Goal: Task Accomplishment & Management: Manage account settings

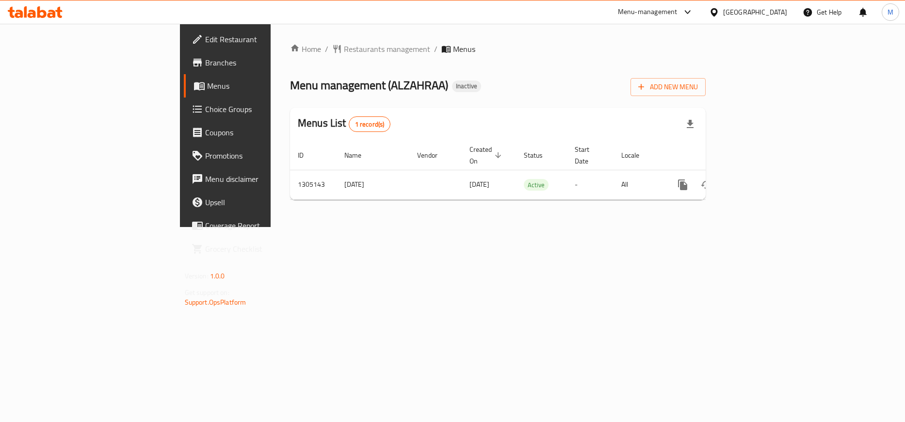
drag, startPoint x: 600, startPoint y: 70, endPoint x: 542, endPoint y: 80, distance: 59.0
click at [540, 76] on div "Menu management ( ALZAHRAA ) Inactive Add New Menu" at bounding box center [498, 85] width 416 height 22
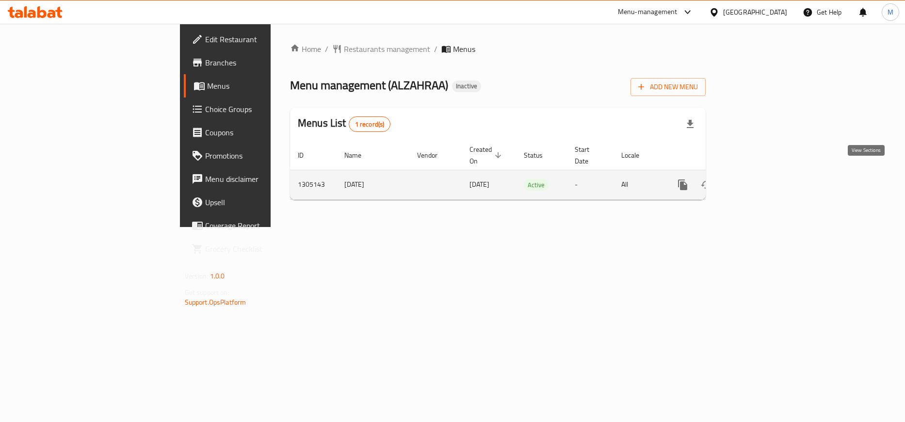
click at [765, 173] on link "enhanced table" at bounding box center [752, 184] width 23 height 23
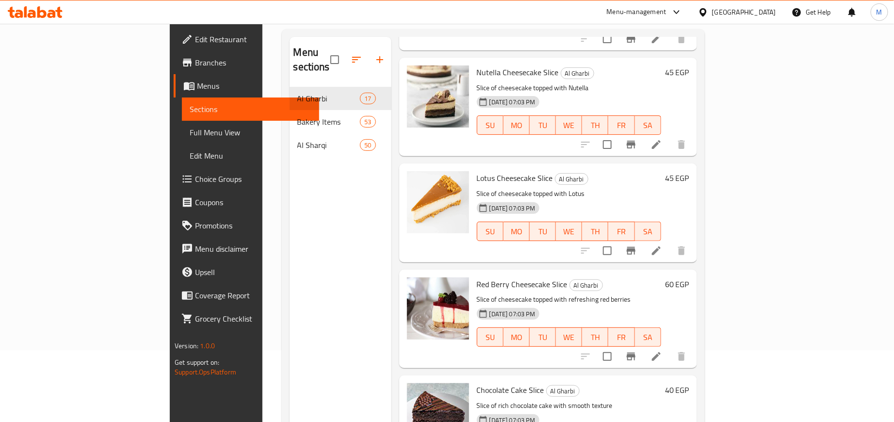
scroll to position [136, 0]
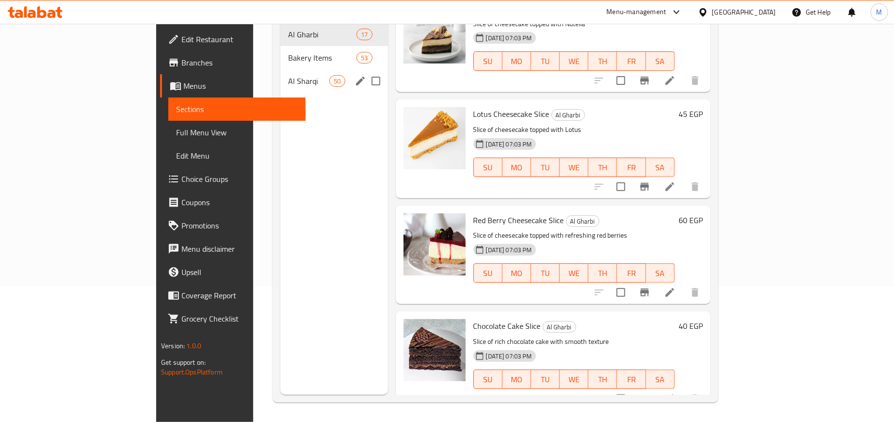
click at [288, 75] on span "Al Sharqi" at bounding box center [308, 81] width 41 height 12
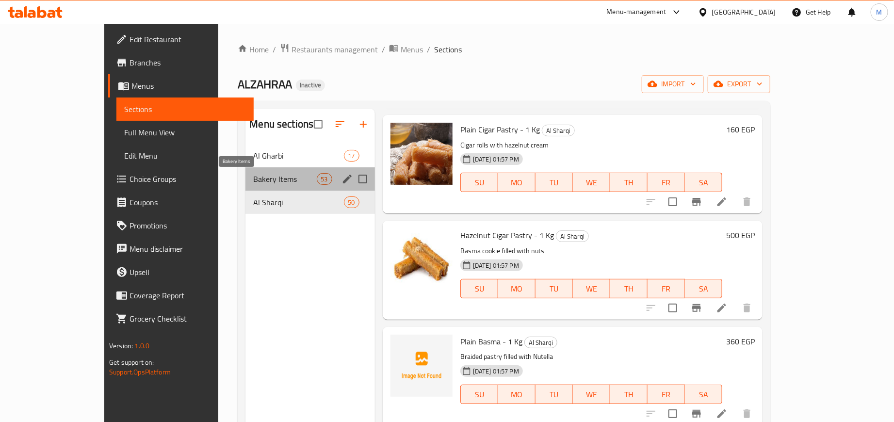
click at [253, 174] on span "Bakery Items" at bounding box center [284, 179] width 63 height 12
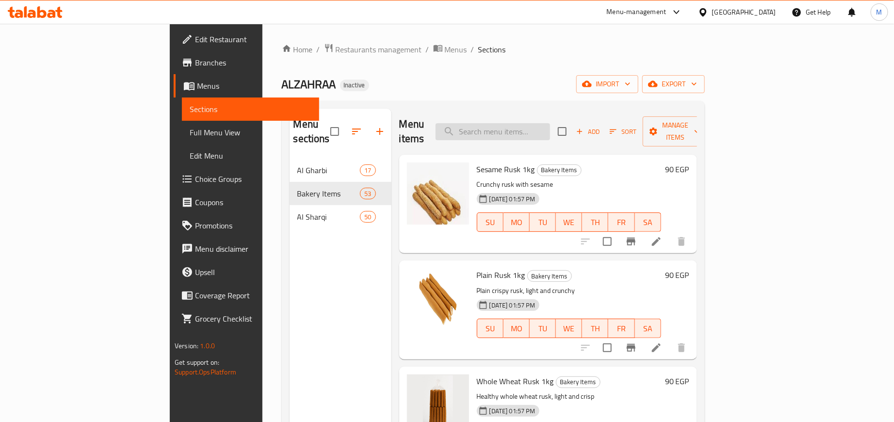
click at [550, 123] on input "search" at bounding box center [493, 131] width 115 height 17
paste input "فتة سينابون"
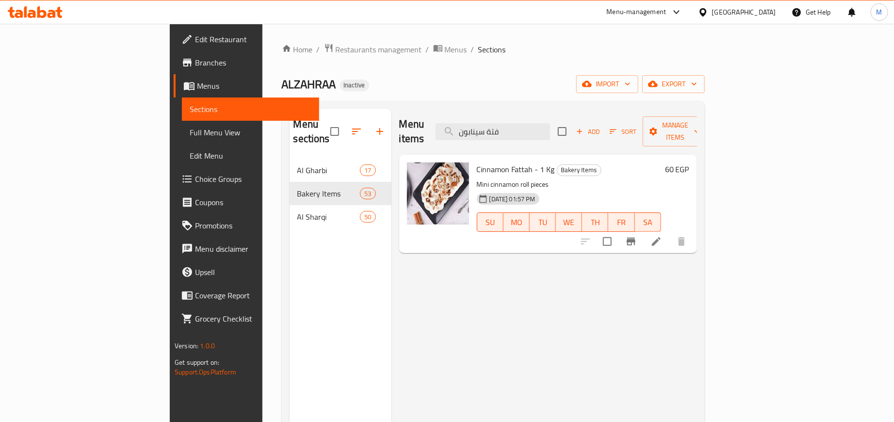
click at [504, 69] on div "Home / Restaurants management / Menus / Sections ALZAHRAA Inactive import expor…" at bounding box center [493, 290] width 423 height 495
click at [697, 90] on span "export" at bounding box center [673, 84] width 47 height 12
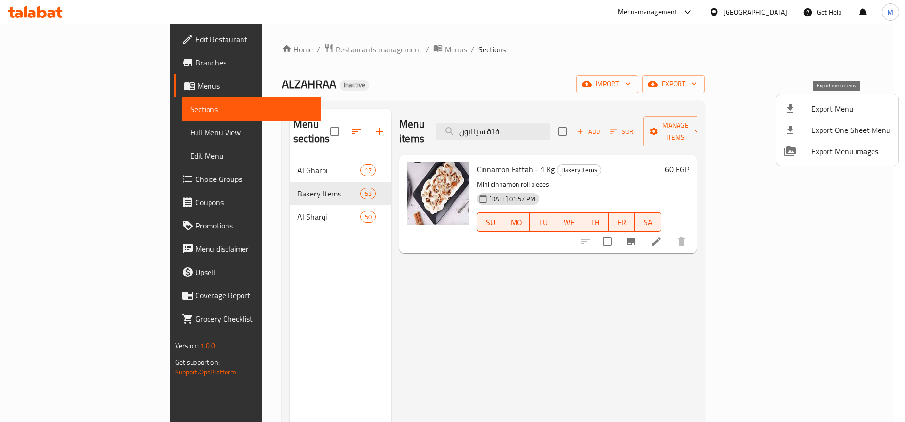
click at [843, 105] on span "Export Menu" at bounding box center [851, 109] width 79 height 12
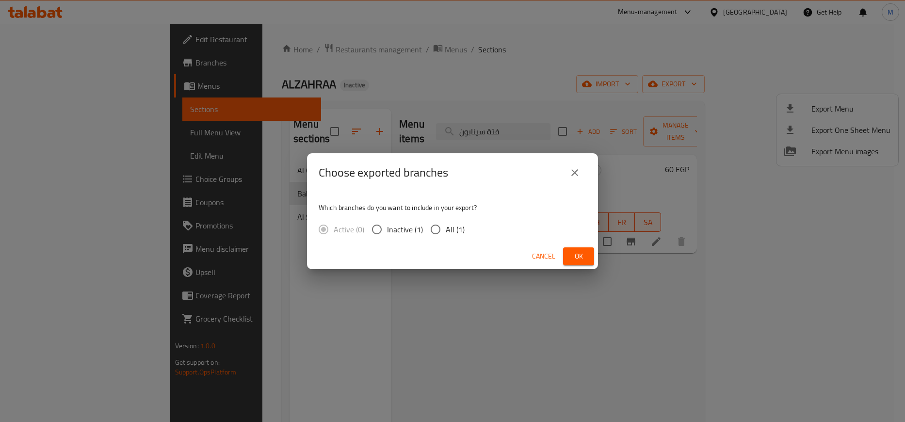
click at [590, 252] on button "Ok" at bounding box center [578, 256] width 31 height 18
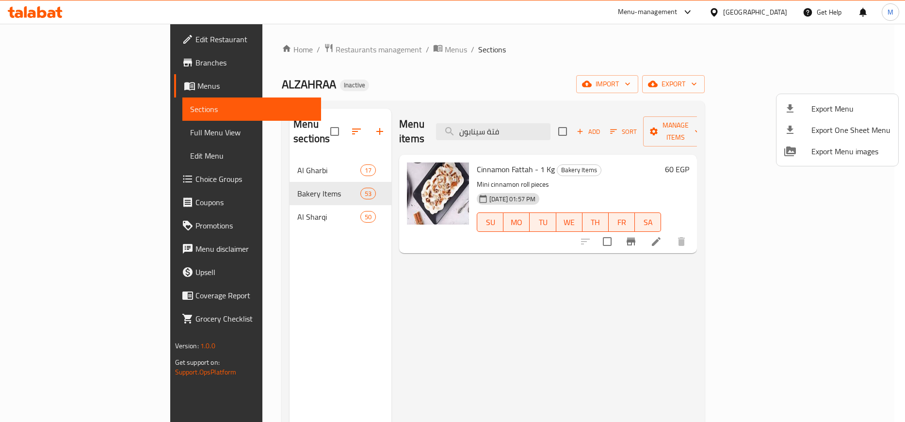
drag, startPoint x: 559, startPoint y: 73, endPoint x: 578, endPoint y: 71, distance: 18.5
click at [568, 70] on div at bounding box center [452, 211] width 905 height 422
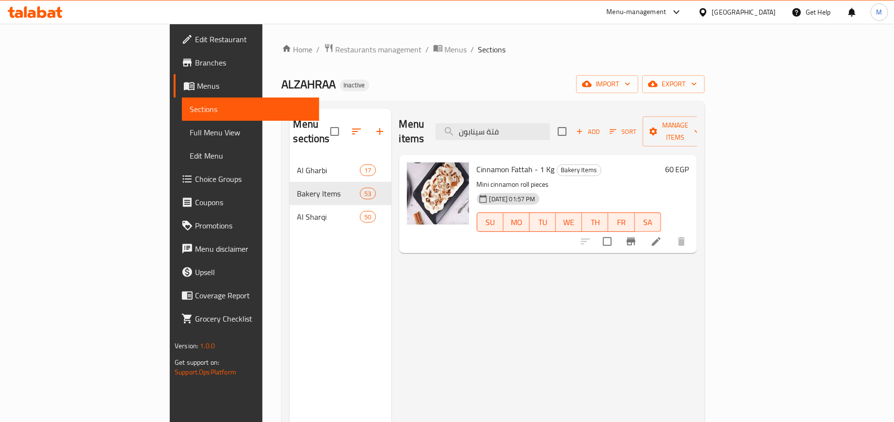
click at [557, 114] on div "Menu items فتة سينابون Add Sort Manage items" at bounding box center [548, 132] width 298 height 46
click at [559, 114] on div "Menu items فتة سينابون Add Sort Manage items" at bounding box center [548, 132] width 298 height 46
click at [550, 127] on input "فتة سينابون" at bounding box center [493, 131] width 115 height 17
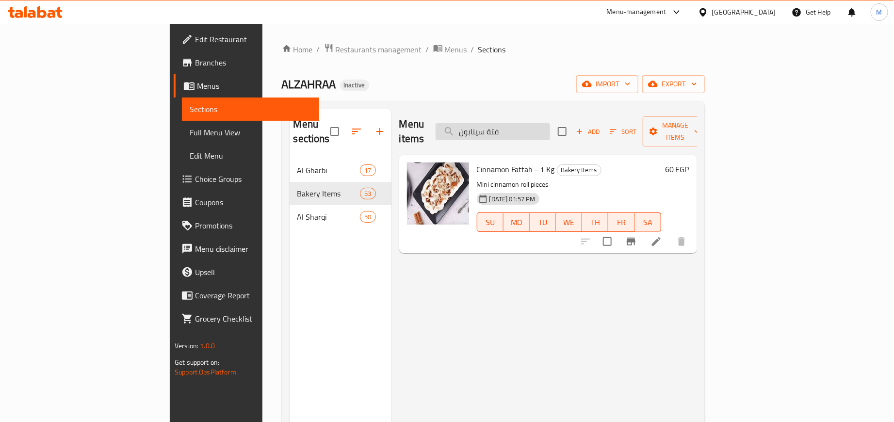
click at [550, 127] on input "فتة سينابون" at bounding box center [493, 131] width 115 height 17
paste input "بقسماط سمسم"
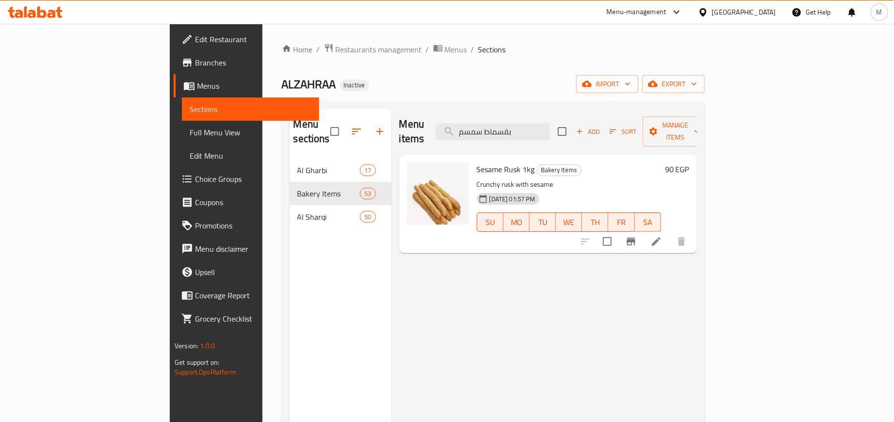
type input "بقسماط سمسم"
drag, startPoint x: 604, startPoint y: 80, endPoint x: 508, endPoint y: 73, distance: 96.3
click at [508, 73] on div "Home / Restaurants management / Menus / Sections ALZAHRAA Inactive import expor…" at bounding box center [493, 290] width 423 height 495
click at [662, 236] on icon at bounding box center [657, 242] width 12 height 12
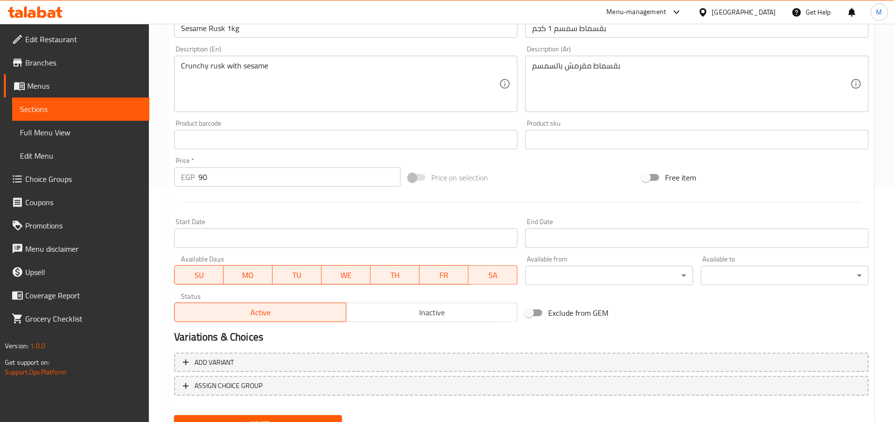
scroll to position [277, 0]
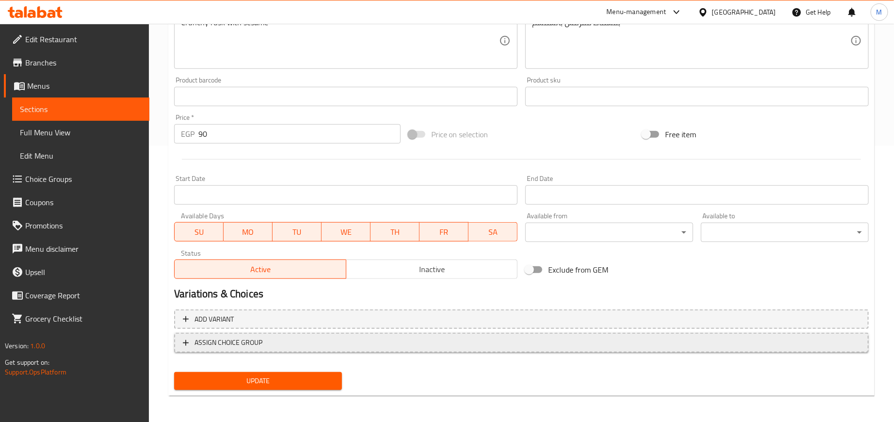
click at [429, 332] on div "Add variant ASSIGN CHOICE GROUP" at bounding box center [521, 337] width 703 height 63
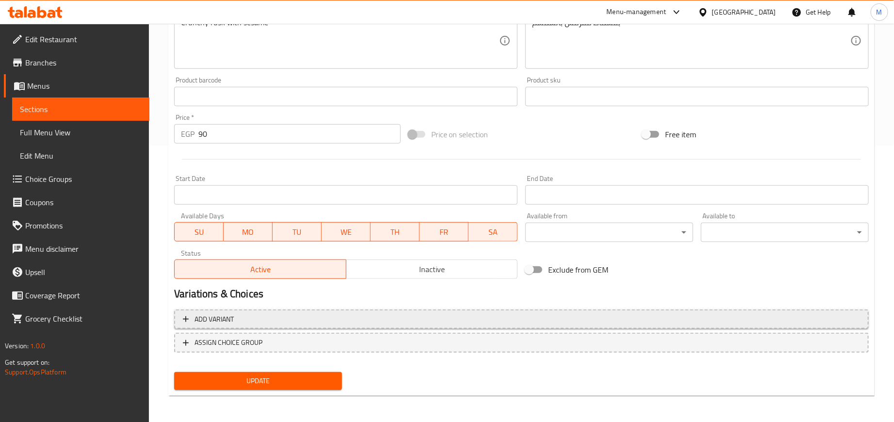
click at [428, 322] on span "Add variant" at bounding box center [521, 319] width 677 height 12
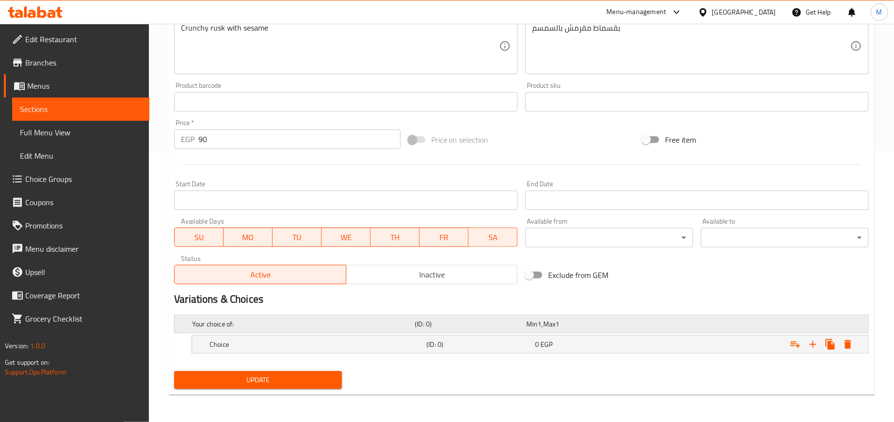
scroll to position [272, 0]
click at [813, 349] on button "Expand" at bounding box center [812, 344] width 17 height 17
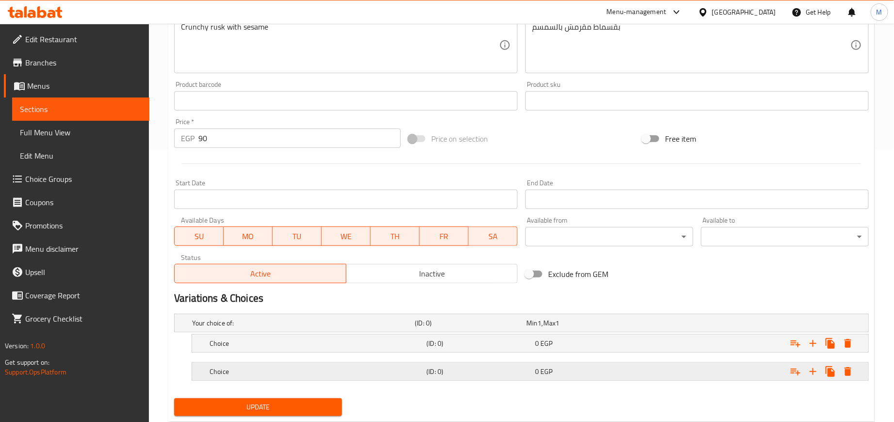
click at [673, 325] on div "Expand" at bounding box center [747, 323] width 223 height 4
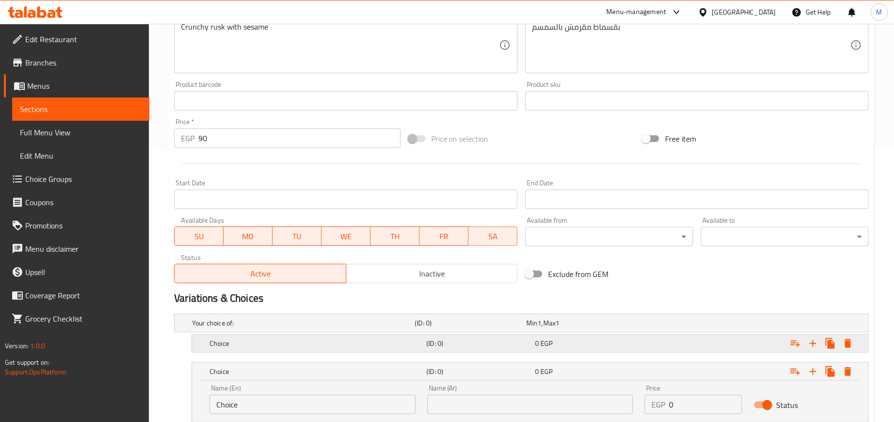
click at [663, 325] on div "Expand" at bounding box center [747, 323] width 223 height 4
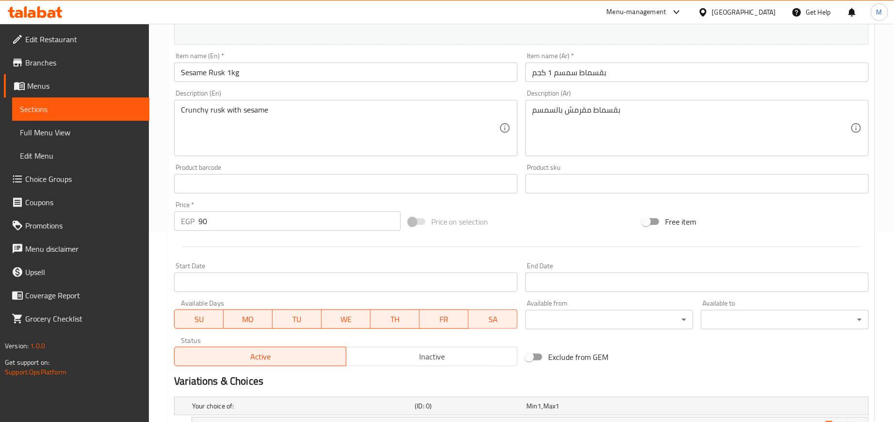
scroll to position [127, 0]
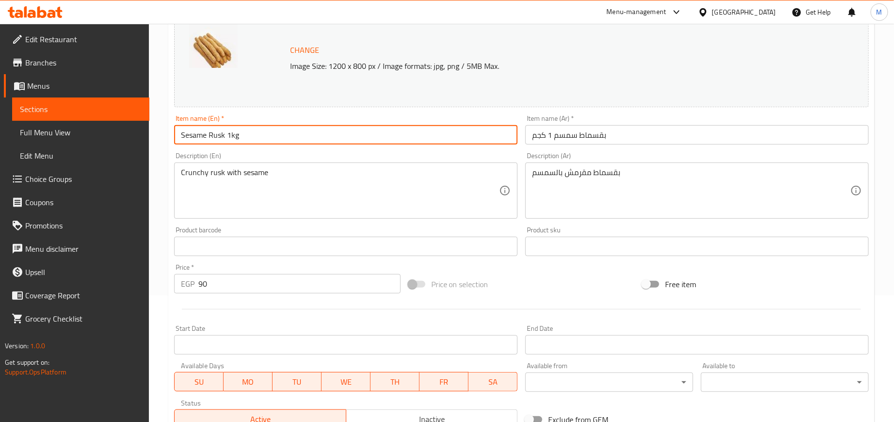
click at [229, 137] on input "Sesame Rusk 1kg" at bounding box center [346, 134] width 344 height 19
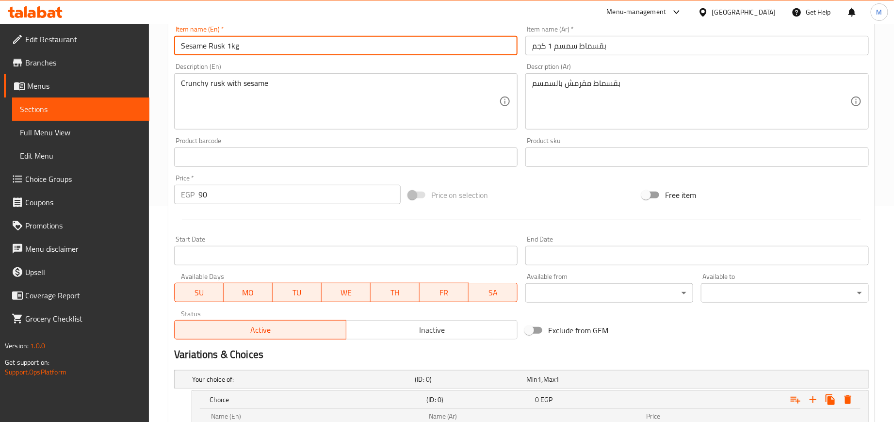
scroll to position [384, 0]
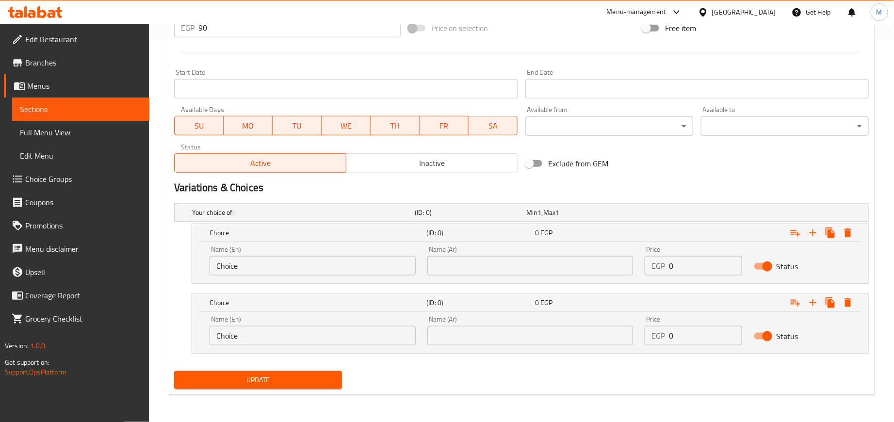
click at [281, 263] on input "Choice" at bounding box center [313, 265] width 206 height 19
paste input "1kg"
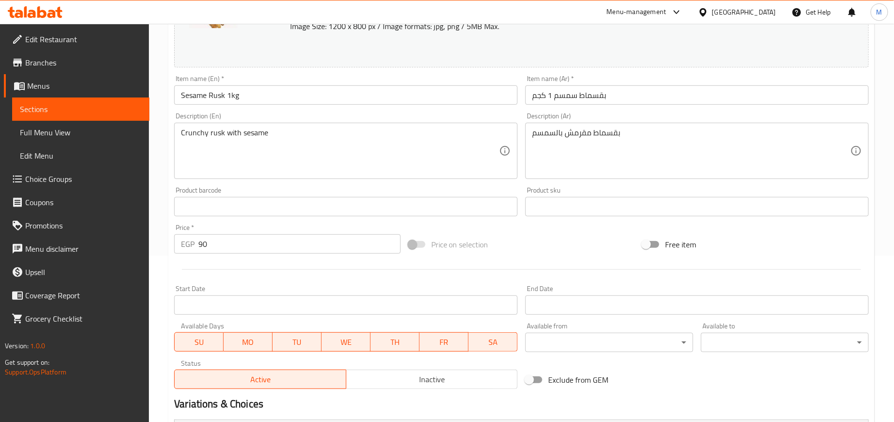
scroll to position [166, 0]
type input "1kg"
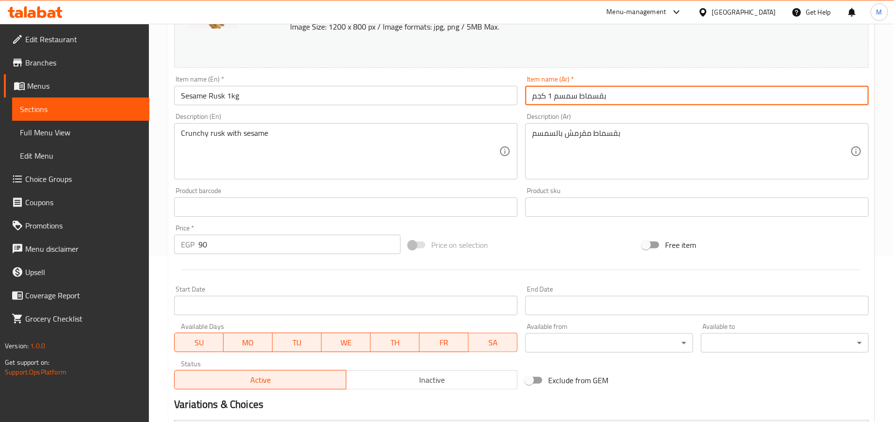
click at [537, 99] on input "بقسماط سمسم 1 كجم" at bounding box center [697, 95] width 344 height 19
drag, startPoint x: 537, startPoint y: 99, endPoint x: 549, endPoint y: 99, distance: 12.1
click at [549, 99] on input "بقسماط سمسم 1 كجم" at bounding box center [697, 95] width 344 height 19
drag, startPoint x: 553, startPoint y: 97, endPoint x: 530, endPoint y: 97, distance: 22.8
click at [530, 97] on input "بقسماط سمسم 1 كجم" at bounding box center [697, 95] width 344 height 19
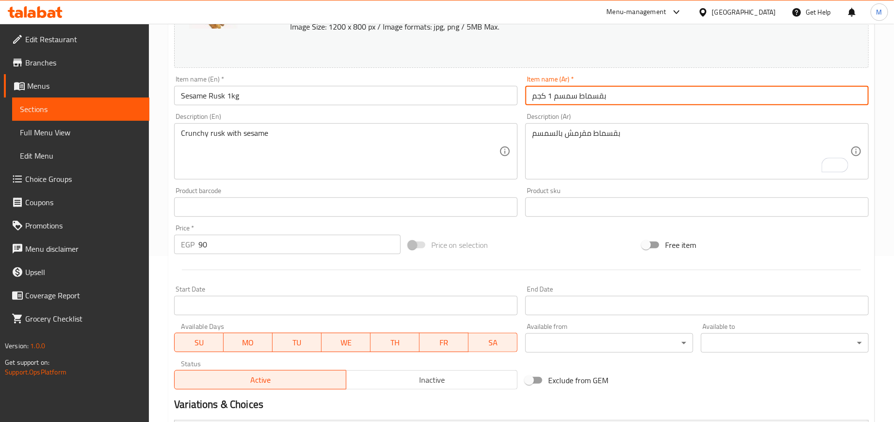
click at [547, 99] on input "بقسماط سمسم 1 كجم" at bounding box center [697, 95] width 344 height 19
click at [552, 100] on input "بقسماط سمسم 1 كجم" at bounding box center [697, 95] width 344 height 19
drag, startPoint x: 811, startPoint y: 97, endPoint x: 785, endPoint y: 98, distance: 25.7
click at [785, 98] on input "بقسماط سمسم 1 كجم" at bounding box center [697, 95] width 344 height 19
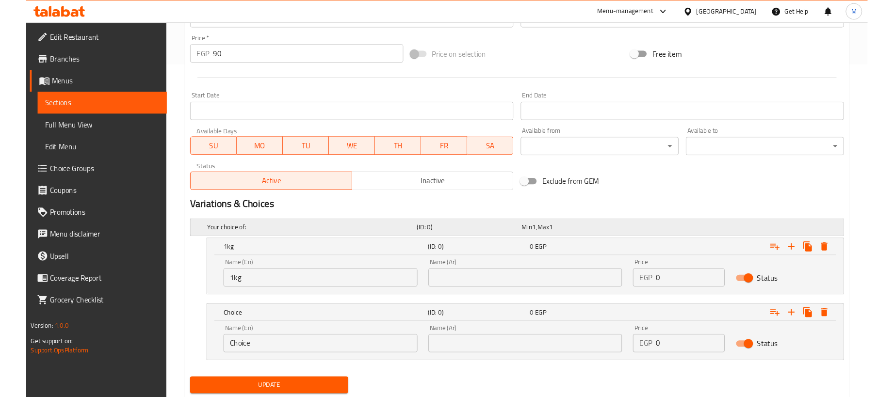
scroll to position [384, 0]
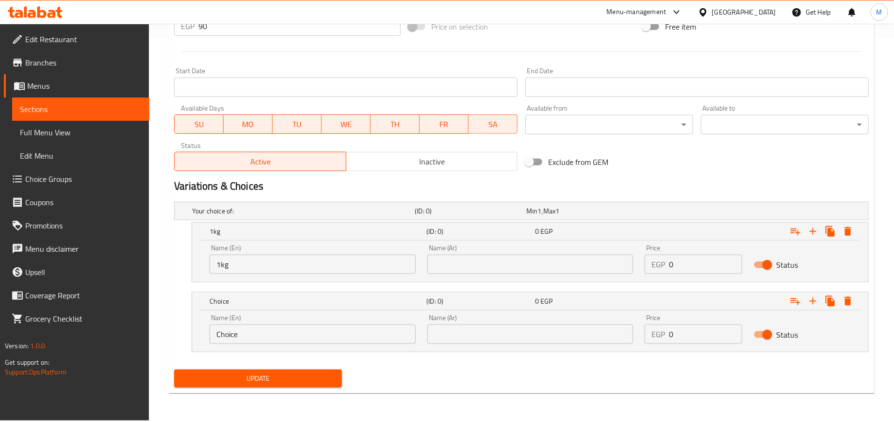
type input "بقسماط سمسم"
click at [578, 261] on input "text" at bounding box center [530, 264] width 206 height 19
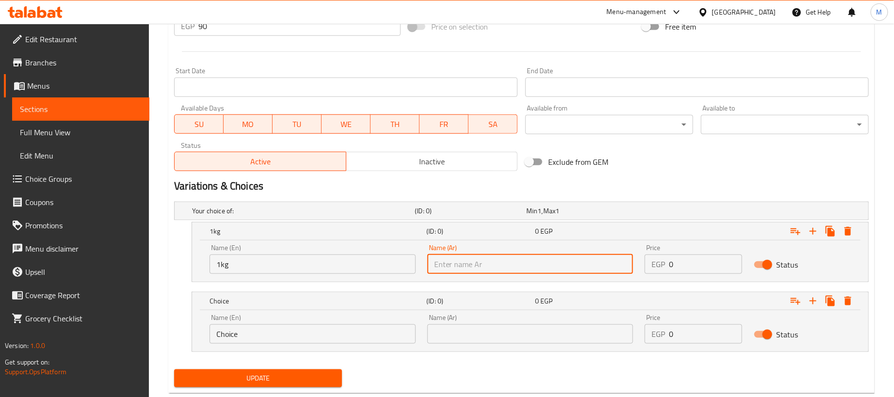
click at [574, 263] on input "text" at bounding box center [530, 264] width 206 height 19
paste input "1 كجم"
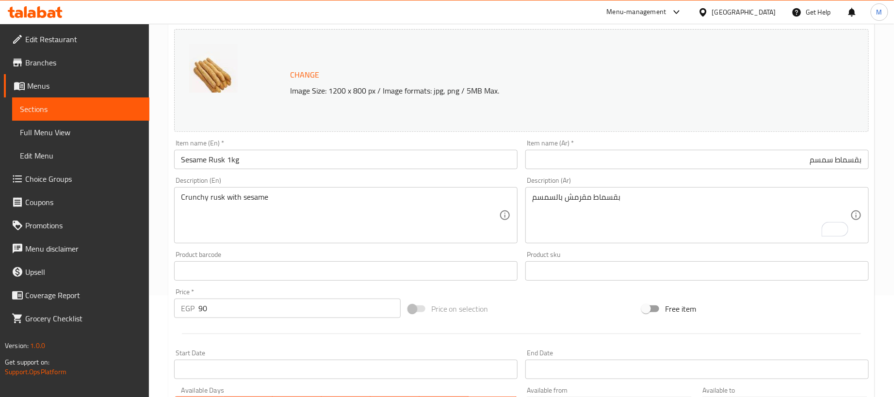
scroll to position [93, 0]
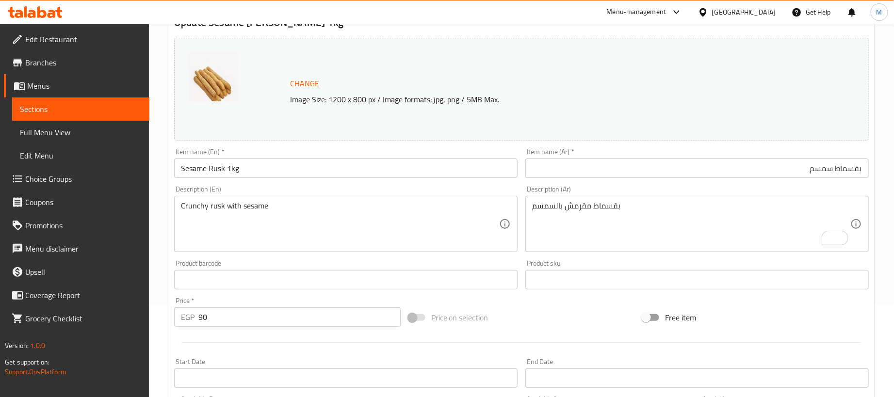
type input "1 كجم"
click at [290, 163] on input "Sesame Rusk 1kg" at bounding box center [346, 168] width 344 height 19
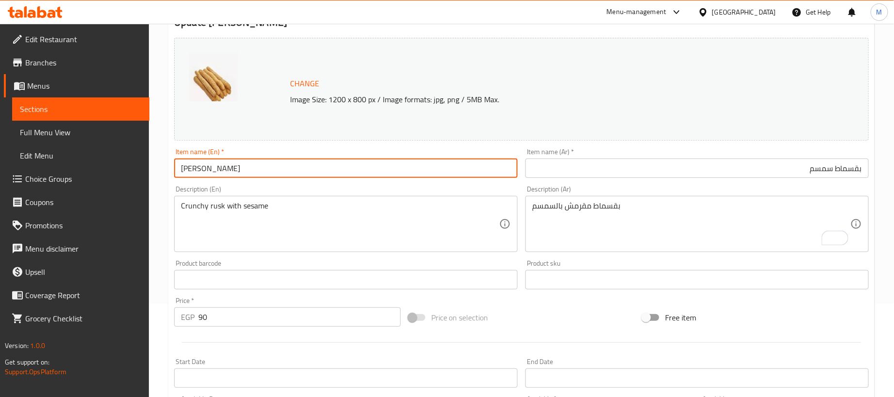
type input "[PERSON_NAME]"
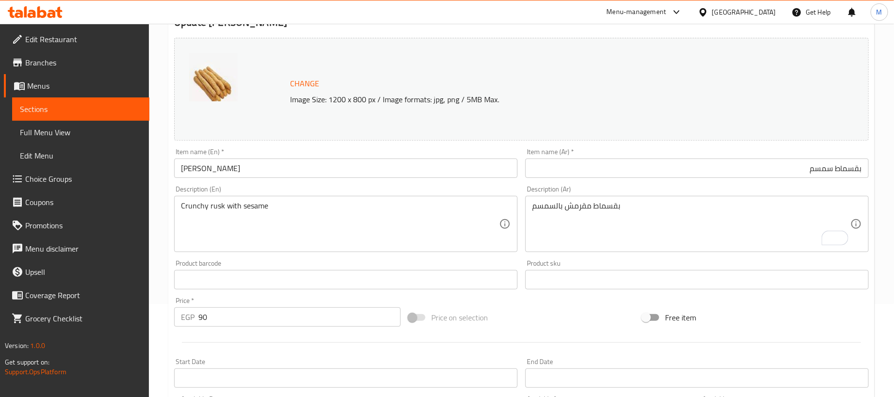
click at [527, 315] on div "Price on selection" at bounding box center [522, 318] width 234 height 26
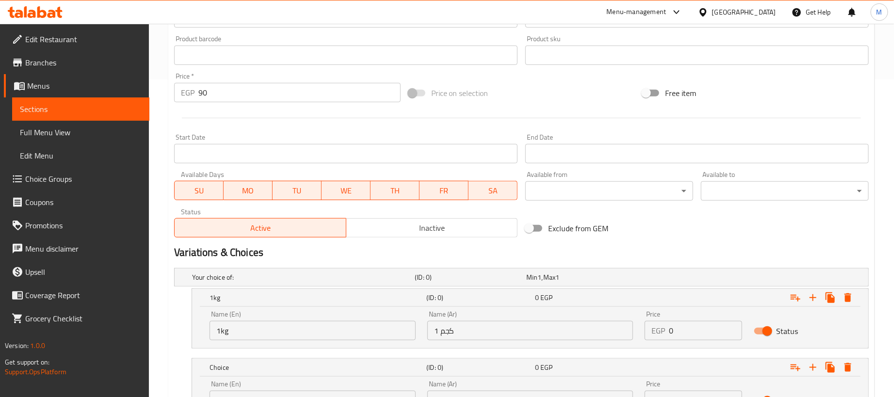
scroll to position [409, 0]
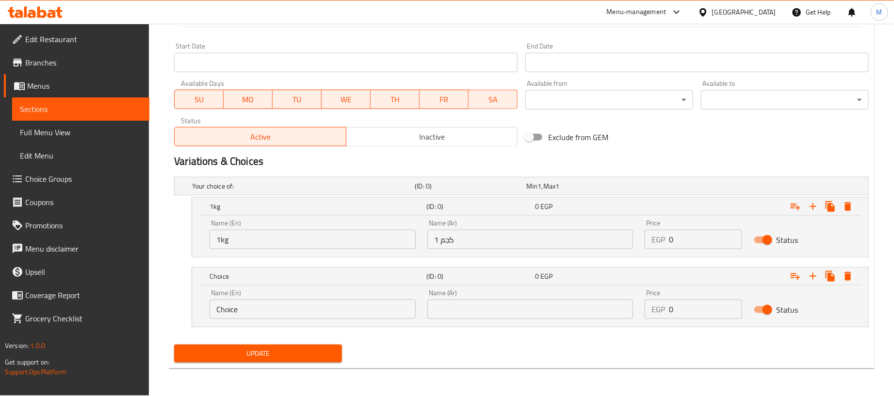
click at [702, 239] on input "0" at bounding box center [705, 239] width 73 height 19
type input "90"
click at [700, 314] on input "0" at bounding box center [705, 309] width 73 height 19
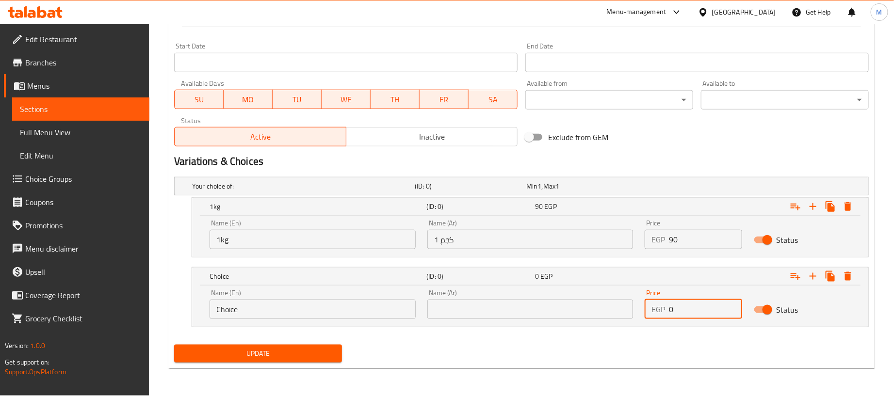
click at [700, 314] on input "0" at bounding box center [705, 309] width 73 height 19
paste input "22.5"
type input "22.5"
click at [560, 345] on div "Update" at bounding box center [521, 354] width 703 height 26
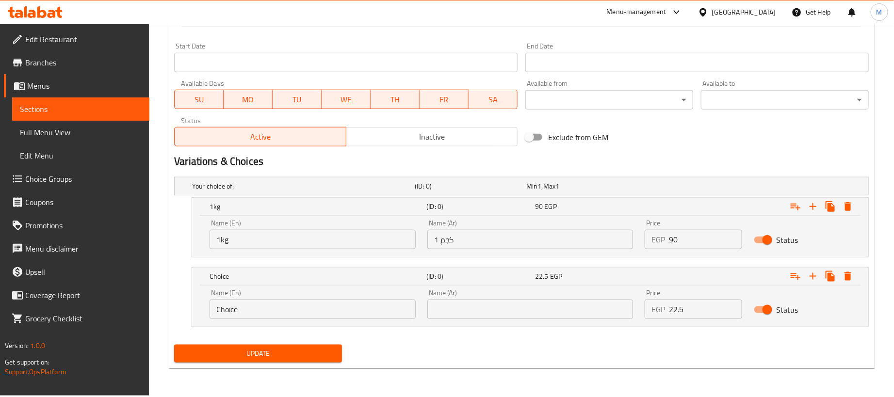
scroll to position [191, 0]
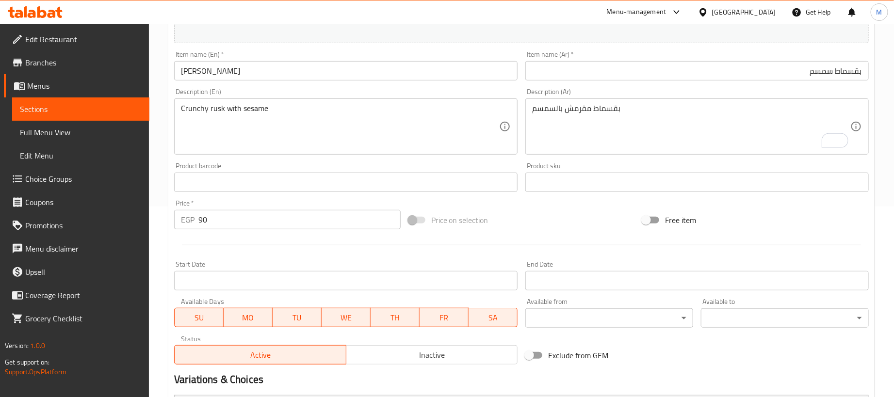
click at [229, 223] on input "90" at bounding box center [299, 219] width 202 height 19
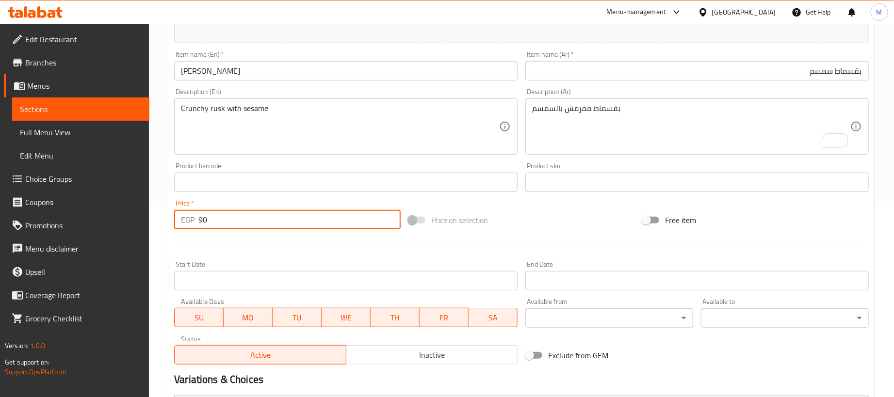
click at [229, 223] on input "90" at bounding box center [299, 219] width 202 height 19
type input "0"
click at [236, 236] on div at bounding box center [521, 245] width 703 height 24
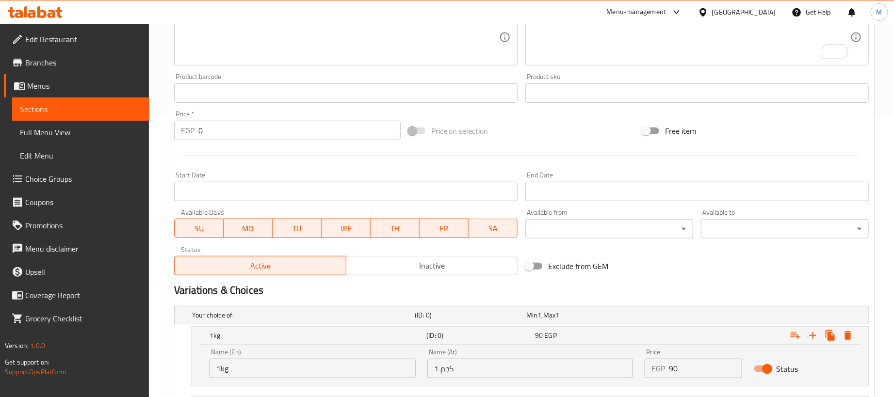
scroll to position [409, 0]
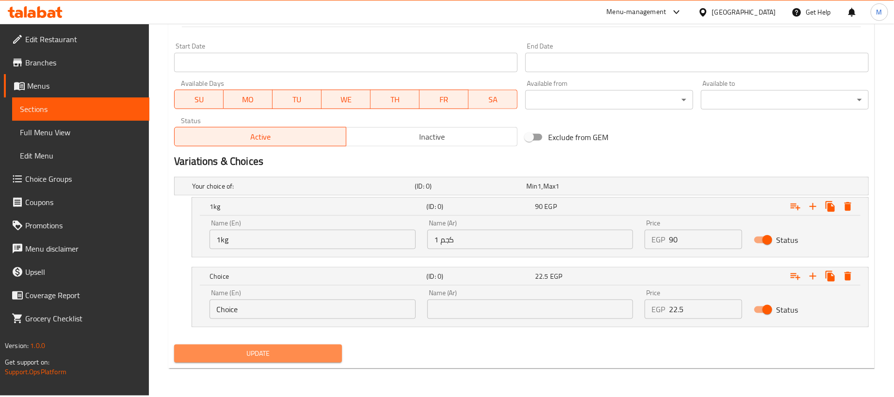
click at [281, 347] on button "Update" at bounding box center [258, 354] width 168 height 18
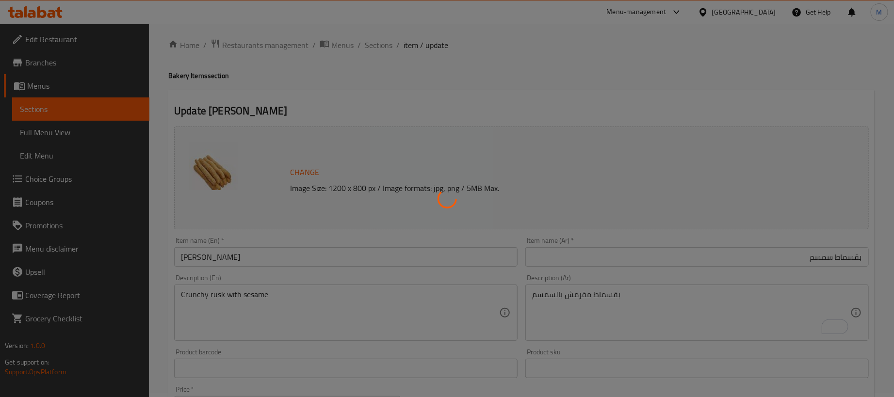
scroll to position [0, 0]
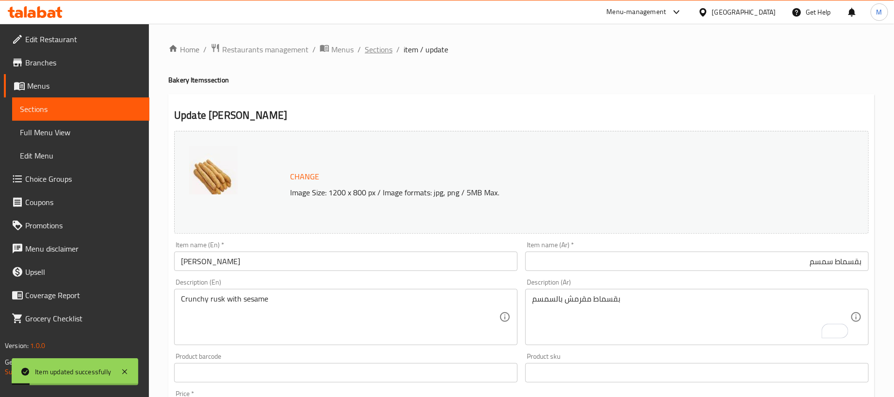
click at [376, 54] on span "Sections" at bounding box center [379, 50] width 28 height 12
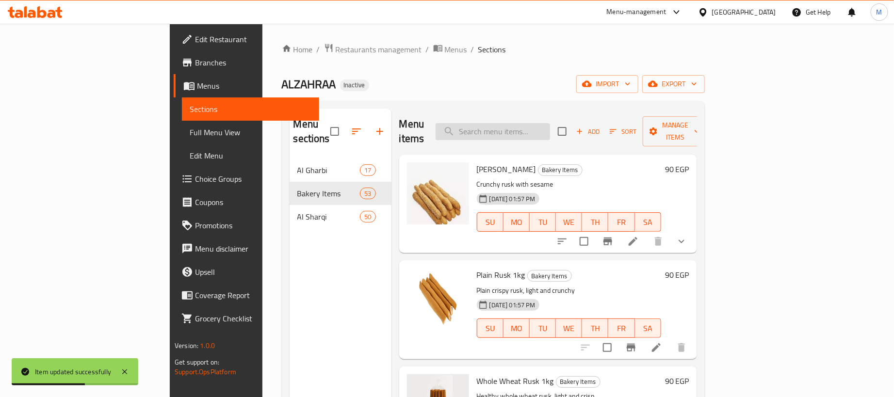
click at [550, 130] on input "search" at bounding box center [493, 131] width 115 height 17
paste input "بقسماط ســــادة"
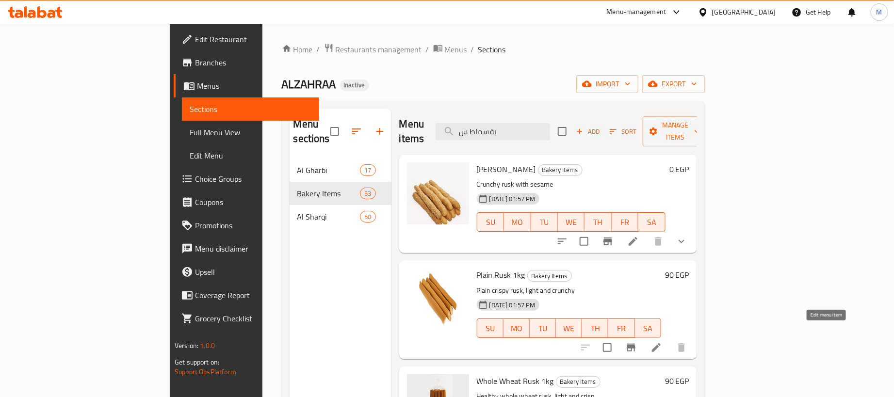
type input "بقسماط س"
click at [662, 342] on icon at bounding box center [657, 348] width 12 height 12
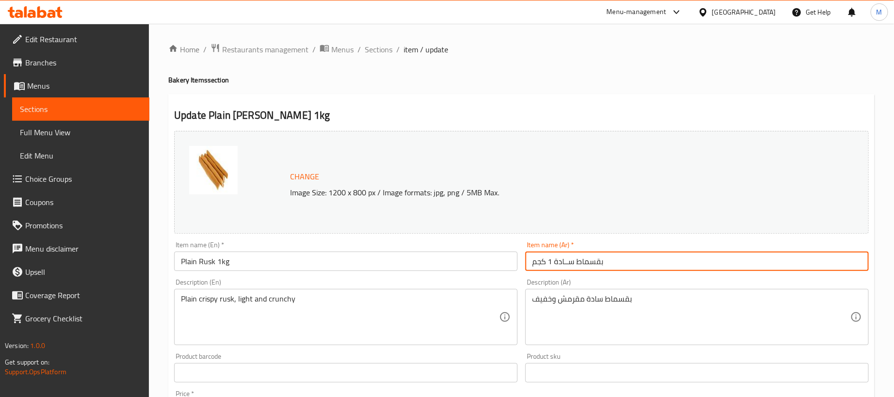
click at [643, 271] on input "بقسماط ســادة 1 كجم" at bounding box center [697, 261] width 344 height 19
drag, startPoint x: 788, startPoint y: 263, endPoint x: 811, endPoint y: 268, distance: 23.7
click at [811, 268] on input "بقسماط ســادة 1 كجم" at bounding box center [697, 261] width 344 height 19
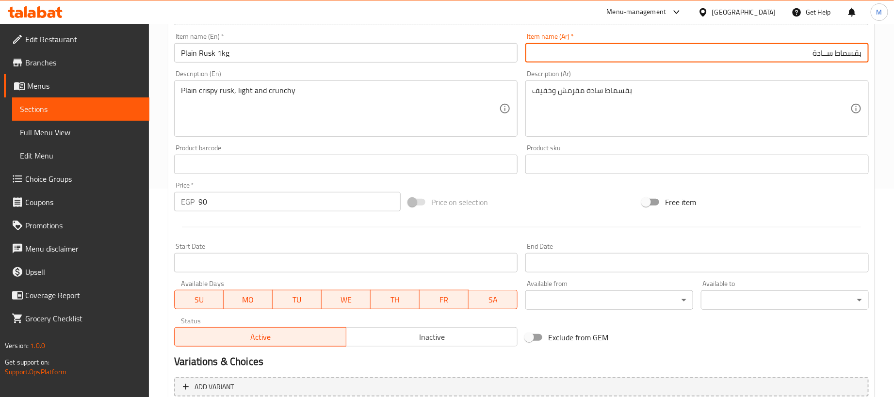
scroll to position [291, 0]
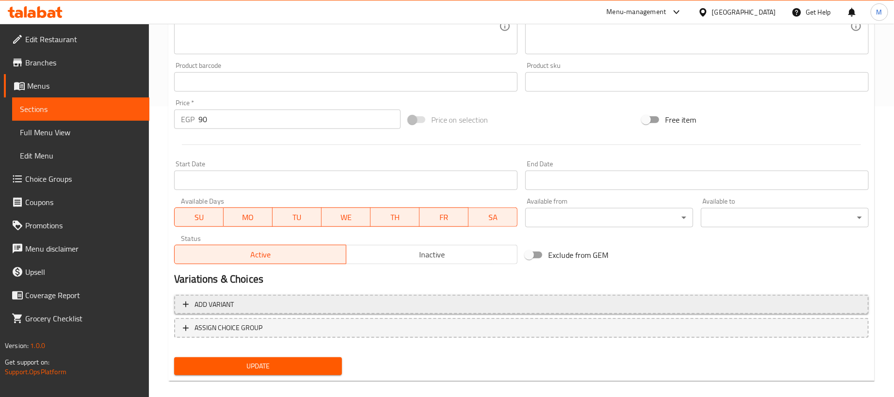
type input "بقسماط ســادة"
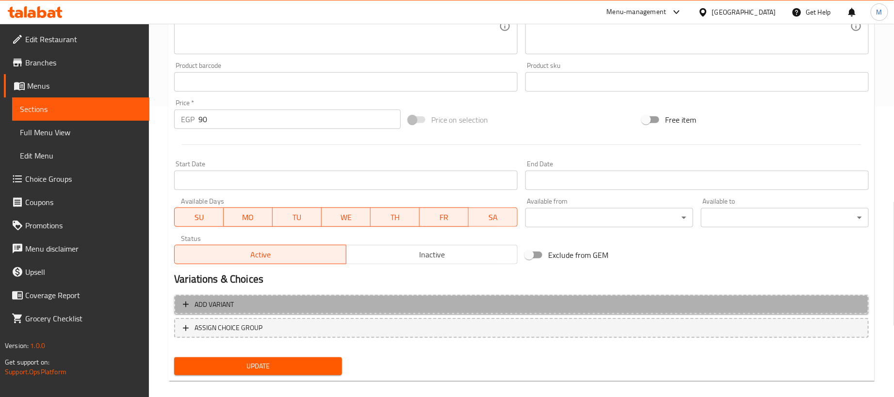
click at [658, 303] on span "Add variant" at bounding box center [521, 305] width 677 height 12
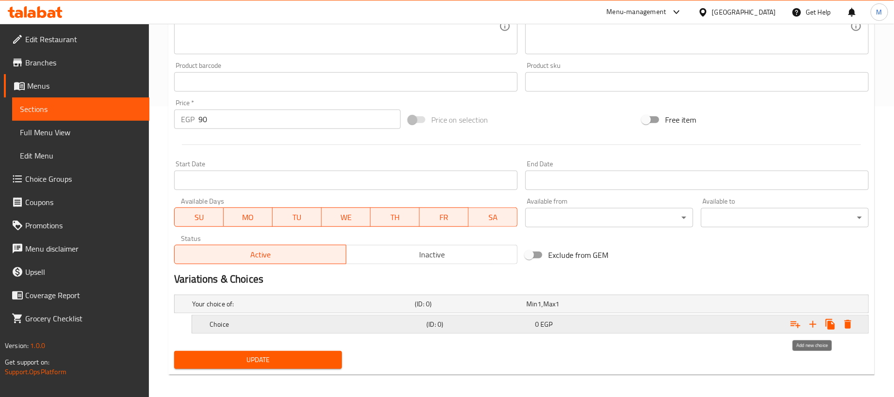
click at [814, 329] on icon "Expand" at bounding box center [813, 325] width 12 height 12
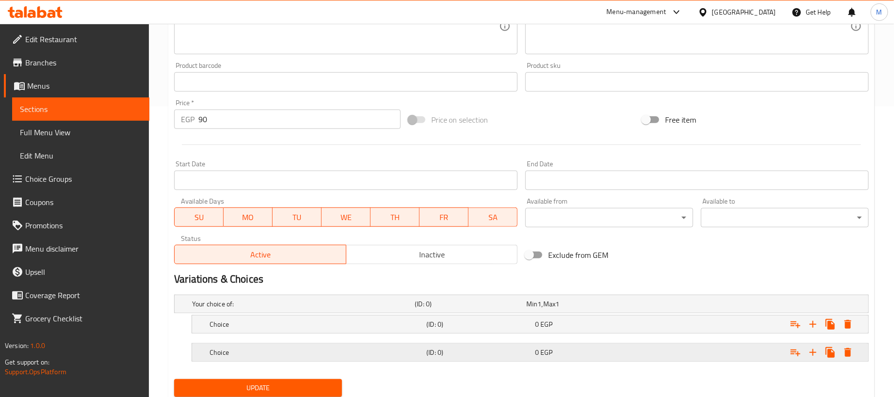
drag, startPoint x: 682, startPoint y: 364, endPoint x: 682, endPoint y: 359, distance: 5.3
click at [682, 306] on div "Expand" at bounding box center [747, 304] width 223 height 4
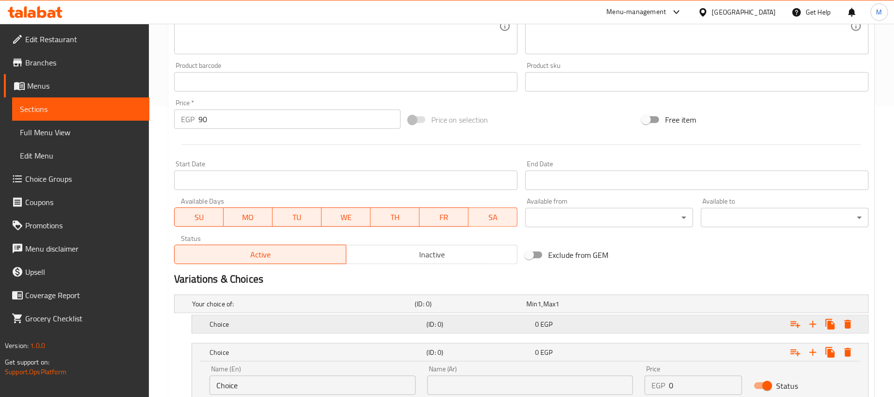
click at [675, 306] on div "Expand" at bounding box center [747, 304] width 223 height 4
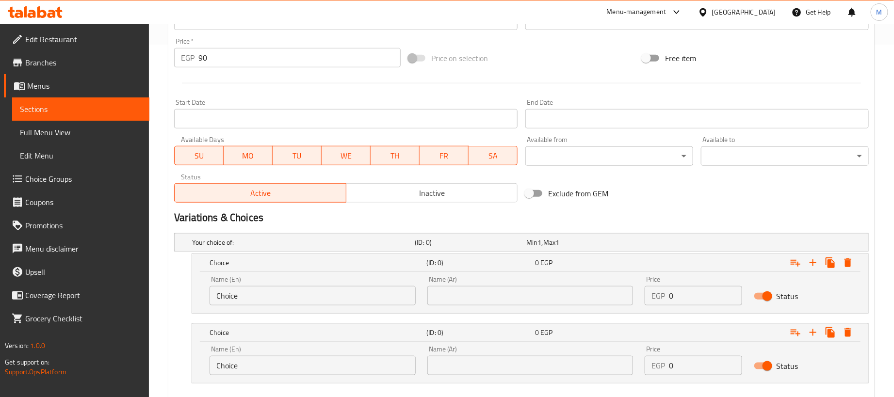
scroll to position [409, 0]
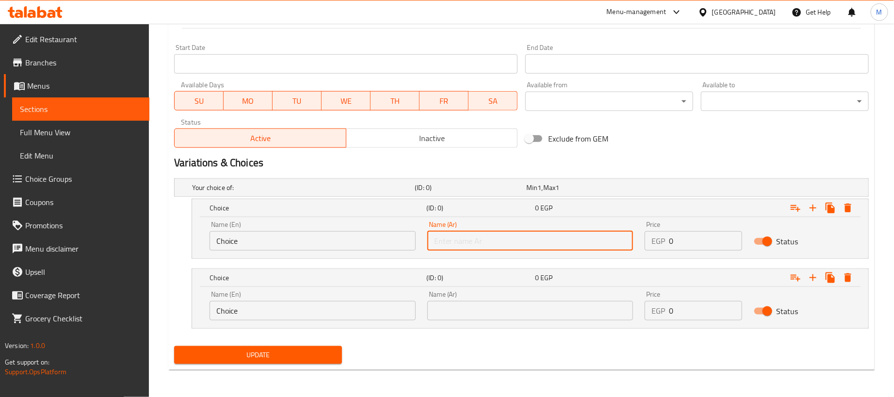
drag, startPoint x: 602, startPoint y: 246, endPoint x: 607, endPoint y: 246, distance: 5.4
click at [603, 246] on input "text" at bounding box center [530, 240] width 206 height 19
paste input "1 كجم"
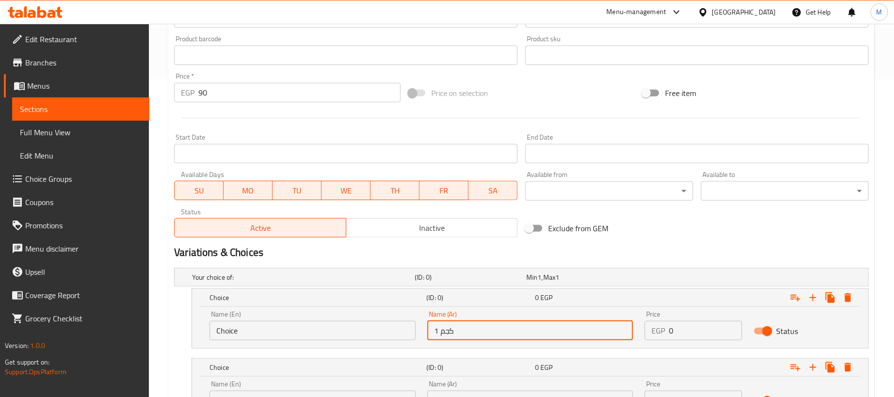
scroll to position [118, 0]
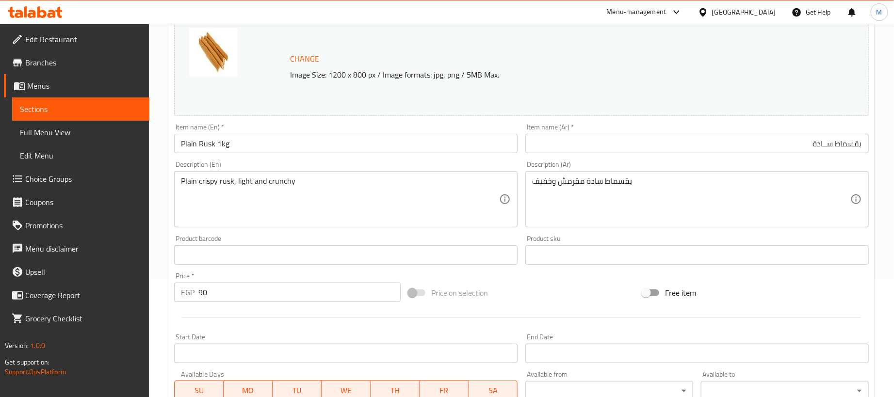
type input "1 كجم"
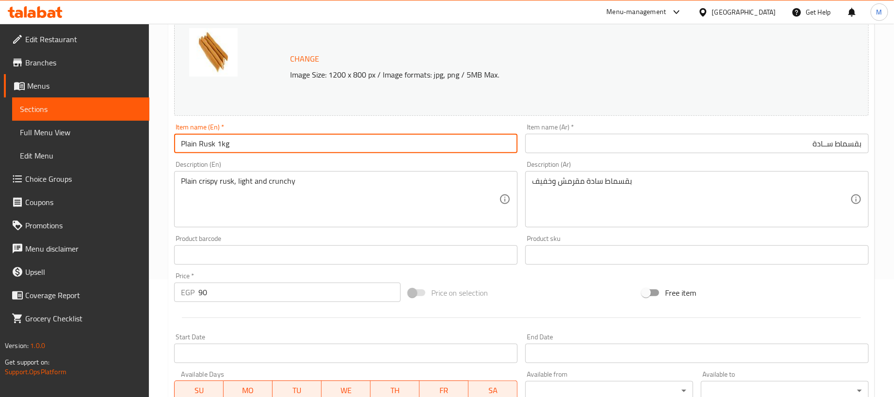
drag, startPoint x: 222, startPoint y: 140, endPoint x: 216, endPoint y: 139, distance: 5.9
click at [216, 139] on input "Plain Rusk 1kg" at bounding box center [346, 143] width 344 height 19
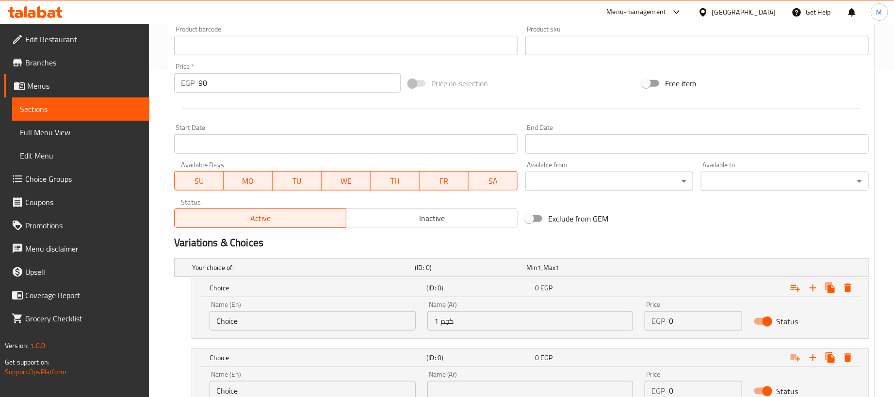
scroll to position [336, 0]
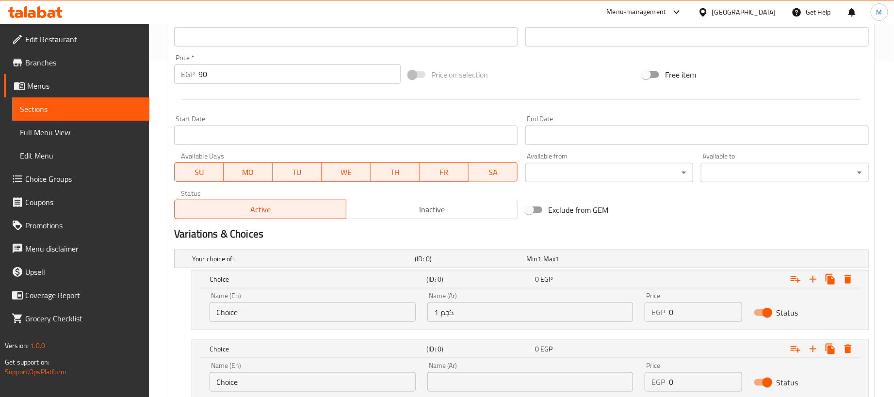
type input "Plain Rusk"
click at [297, 318] on input "Choice" at bounding box center [313, 312] width 206 height 19
click at [297, 317] on input "Choice" at bounding box center [313, 312] width 206 height 19
paste input "1kg"
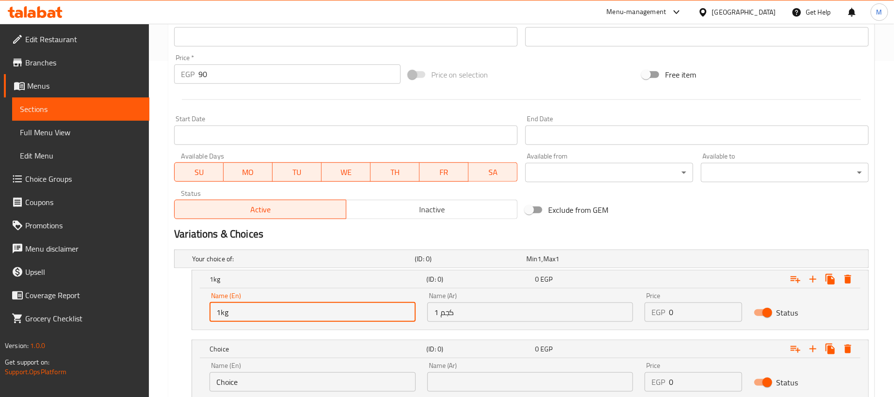
scroll to position [409, 0]
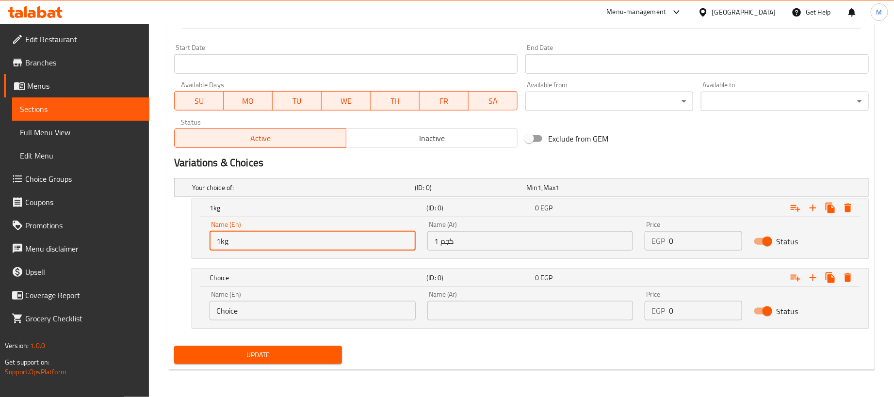
type input "1kg"
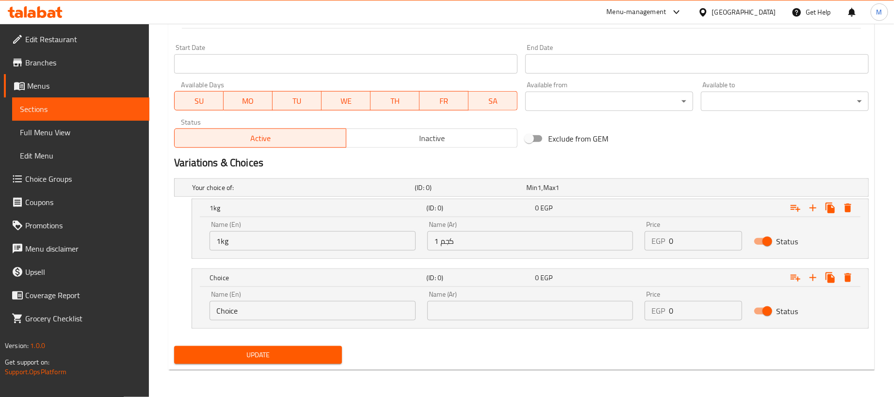
click at [549, 308] on input "text" at bounding box center [530, 310] width 206 height 19
paste input "250جم"
type input "250جم"
click at [310, 310] on input "Choice" at bounding box center [313, 310] width 206 height 19
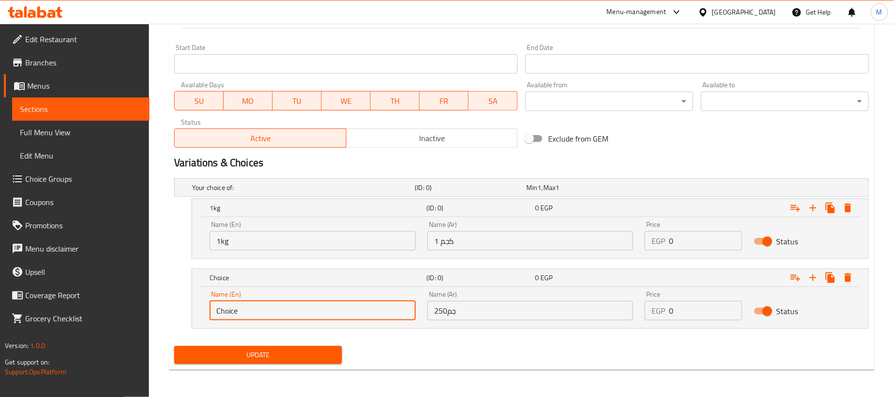
click at [310, 310] on input "Choice" at bounding box center [313, 310] width 206 height 19
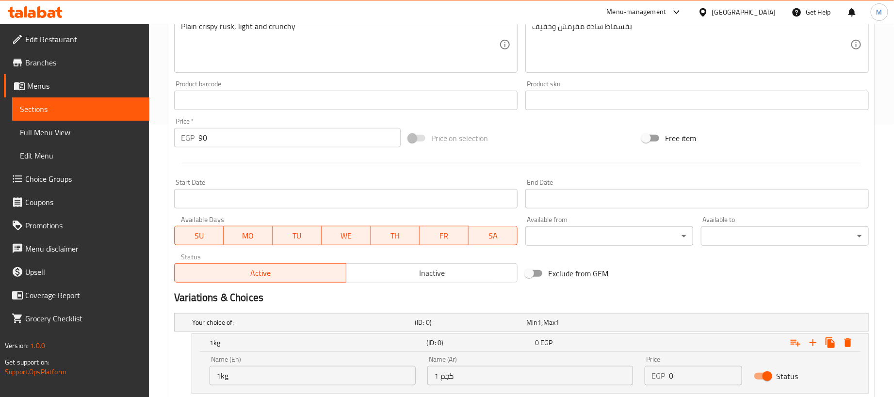
scroll to position [263, 0]
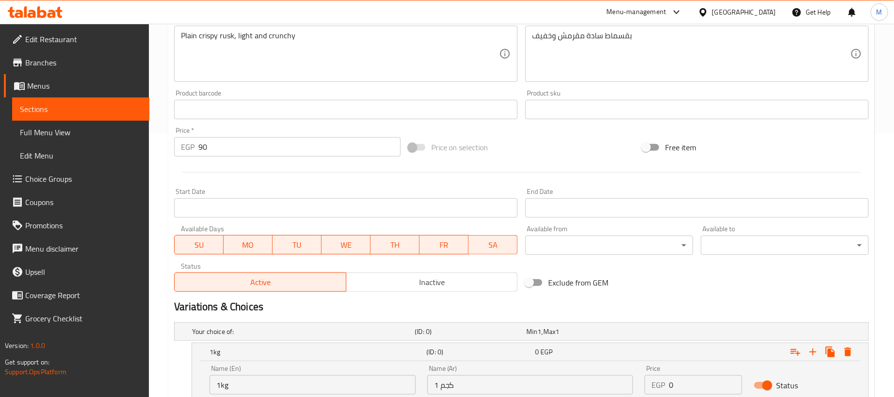
type input "250 gram"
click at [267, 150] on input "90" at bounding box center [299, 146] width 202 height 19
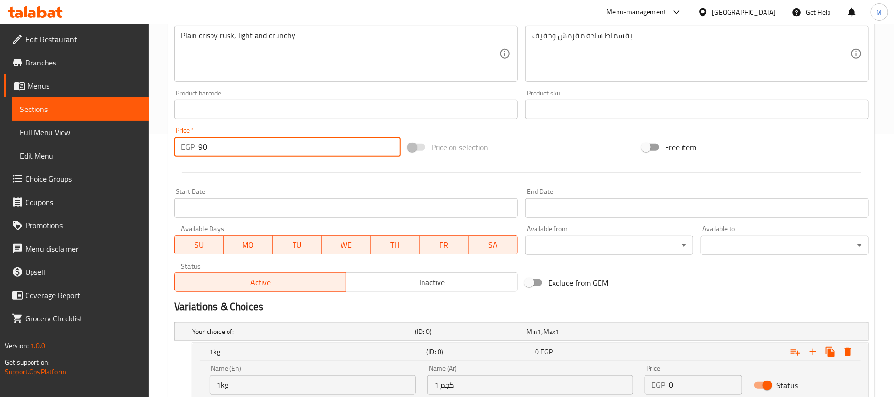
click at [267, 150] on input "90" at bounding box center [299, 146] width 202 height 19
type input "0"
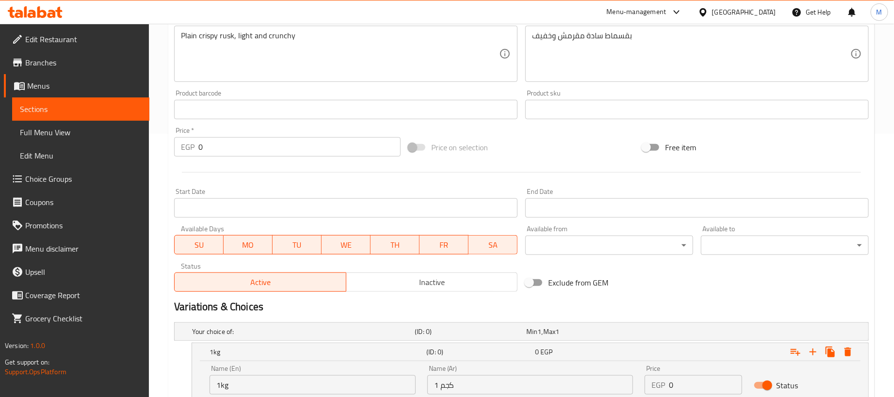
click at [610, 159] on div "Price on selection" at bounding box center [522, 147] width 234 height 26
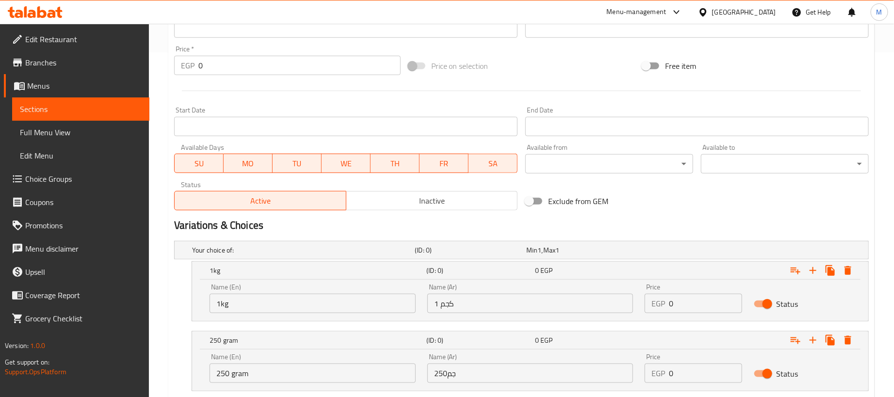
scroll to position [409, 0]
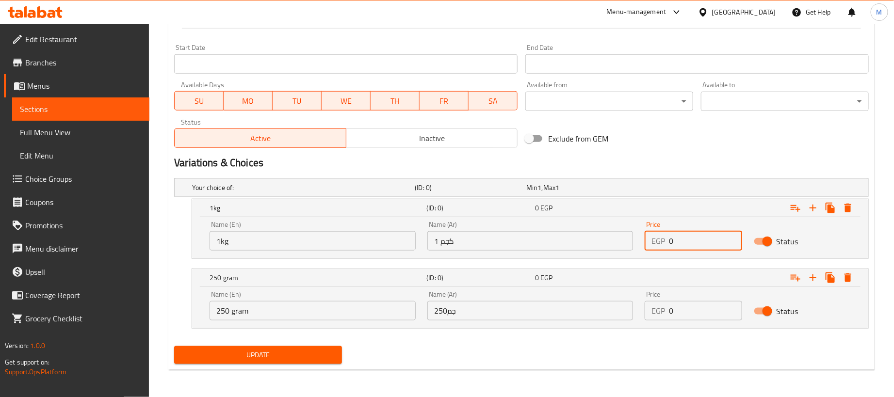
click at [689, 245] on input "0" at bounding box center [705, 240] width 73 height 19
click at [690, 245] on input "0" at bounding box center [705, 240] width 73 height 19
paste input "9"
type input "90"
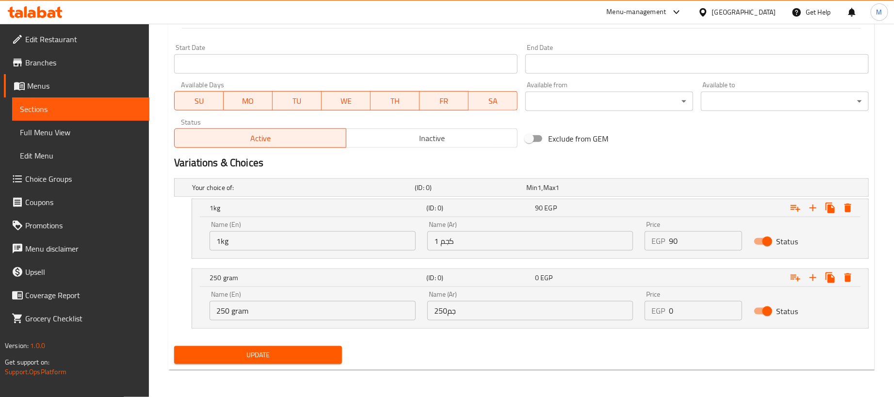
click at [688, 309] on input "0" at bounding box center [705, 310] width 73 height 19
paste input "22.5"
type input "22.5"
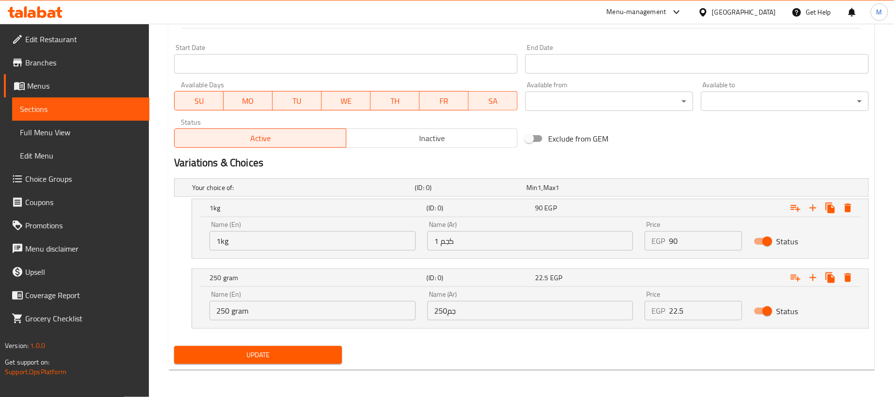
click at [636, 346] on div "Update" at bounding box center [521, 356] width 703 height 26
click at [293, 349] on span "Update" at bounding box center [258, 355] width 152 height 12
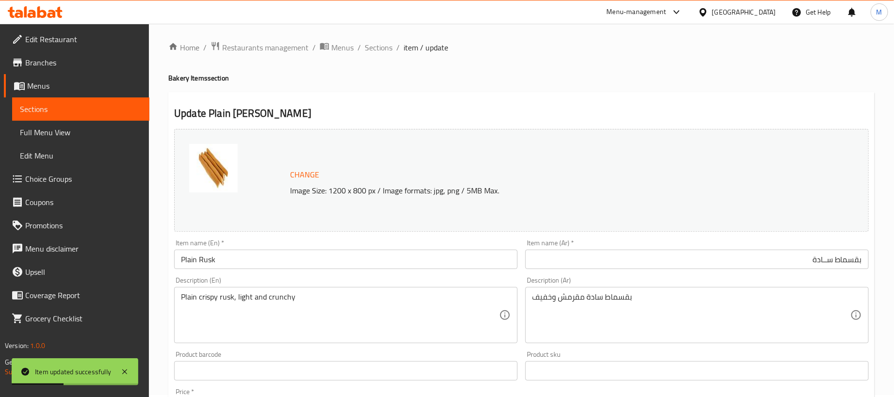
scroll to position [0, 0]
click at [383, 49] on span "Sections" at bounding box center [379, 50] width 28 height 12
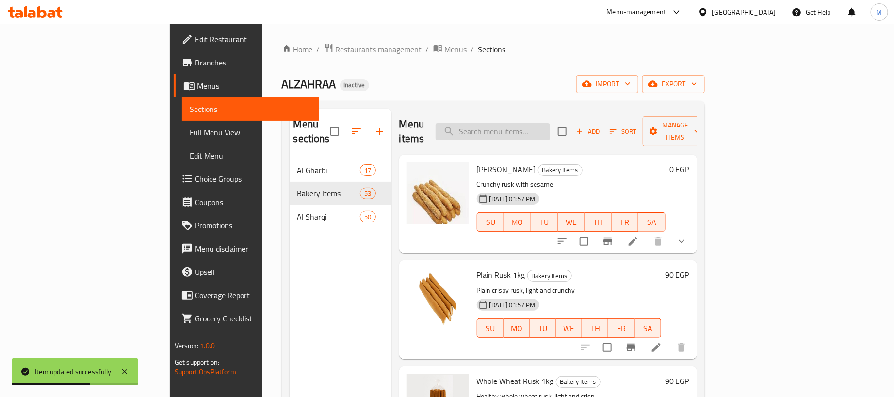
click at [539, 125] on input "search" at bounding box center [493, 131] width 115 height 17
paste input "بقسماط سمسم"
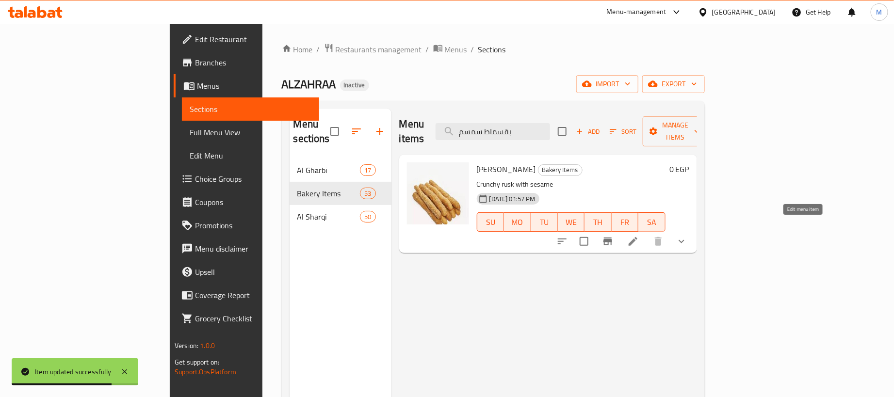
type input "بقسماط سمسم"
click at [639, 236] on icon at bounding box center [633, 242] width 12 height 12
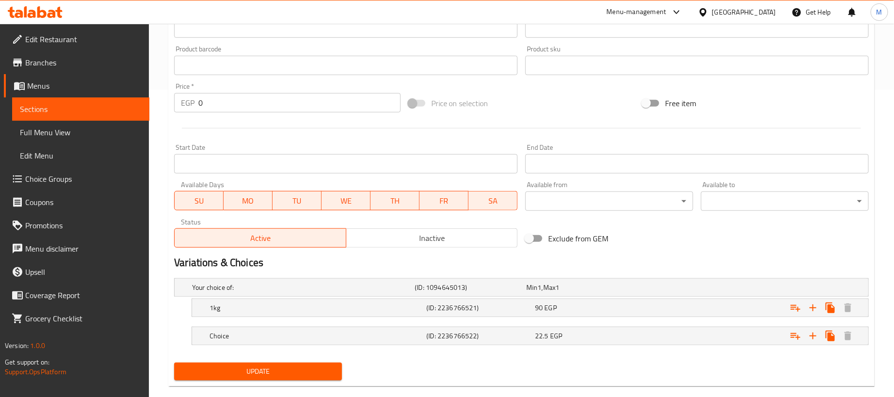
scroll to position [325, 0]
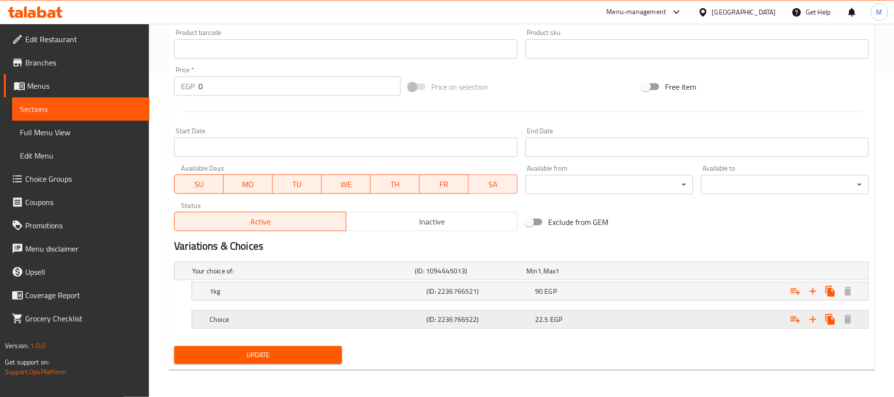
click at [361, 278] on div "Choice" at bounding box center [301, 271] width 223 height 14
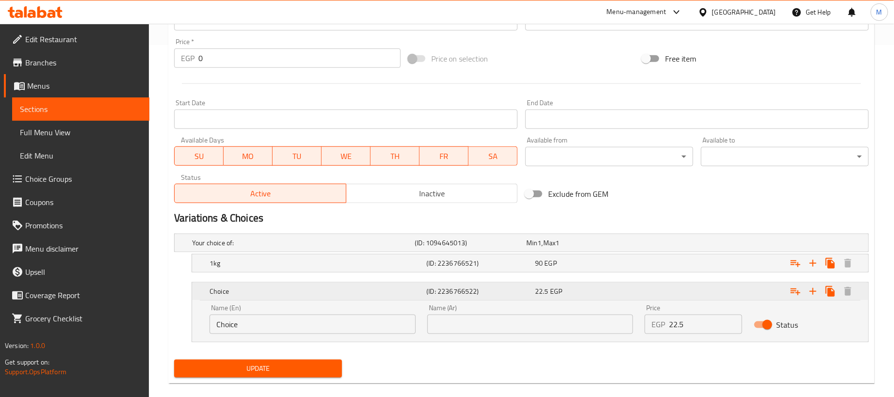
scroll to position [367, 0]
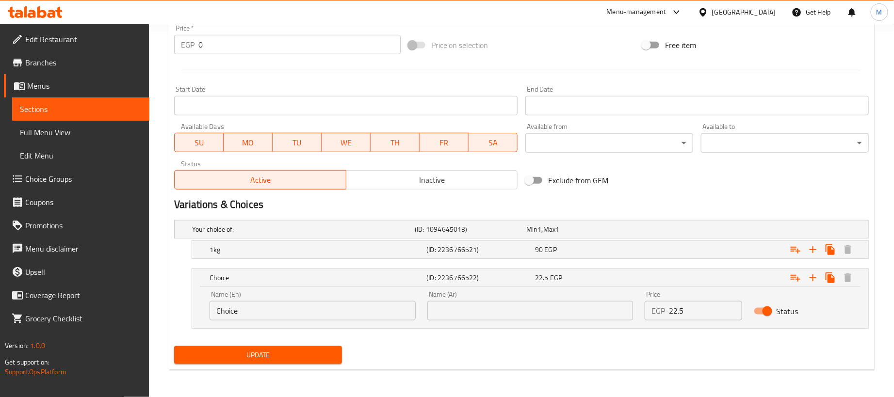
click at [357, 312] on input "Choice" at bounding box center [313, 310] width 206 height 19
type input "250 gram"
click at [275, 347] on button "Update" at bounding box center [258, 355] width 168 height 18
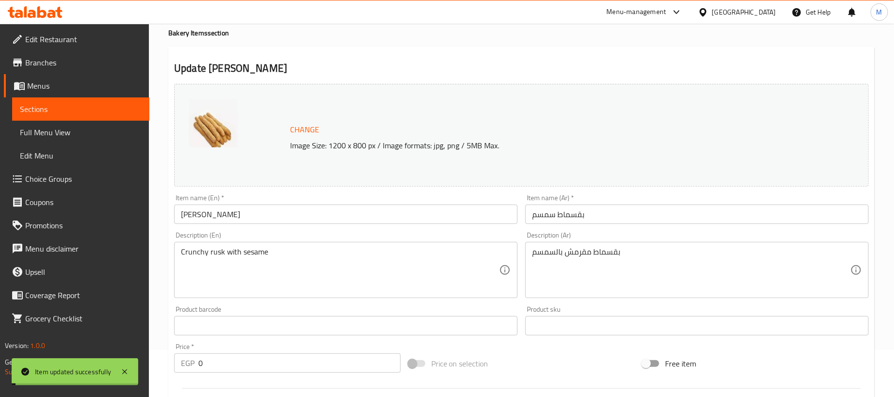
scroll to position [0, 0]
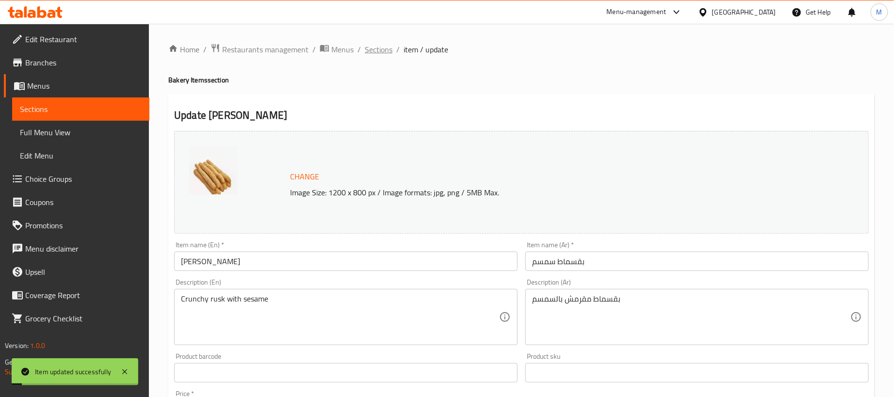
click at [382, 53] on span "Sections" at bounding box center [379, 50] width 28 height 12
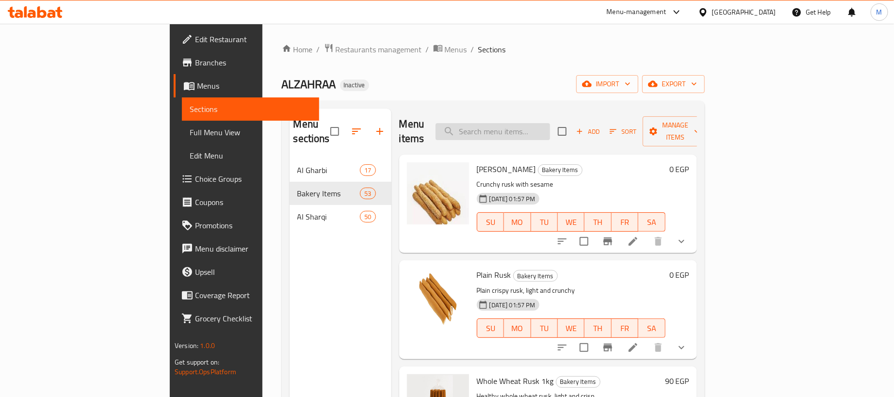
click at [550, 123] on input "search" at bounding box center [493, 131] width 115 height 17
paste input "بقسماط ســــــــــن"
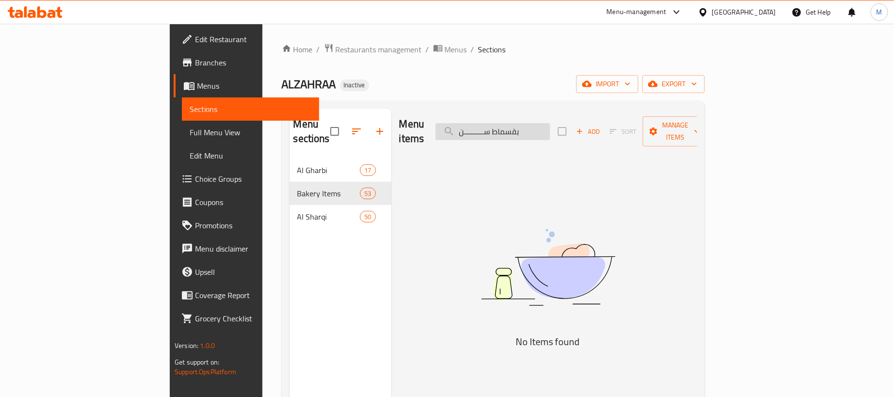
click at [550, 124] on input "بقسماط ســــــــــن" at bounding box center [493, 131] width 115 height 17
click at [550, 127] on input "بقسماط ســــــــــن" at bounding box center [493, 131] width 115 height 17
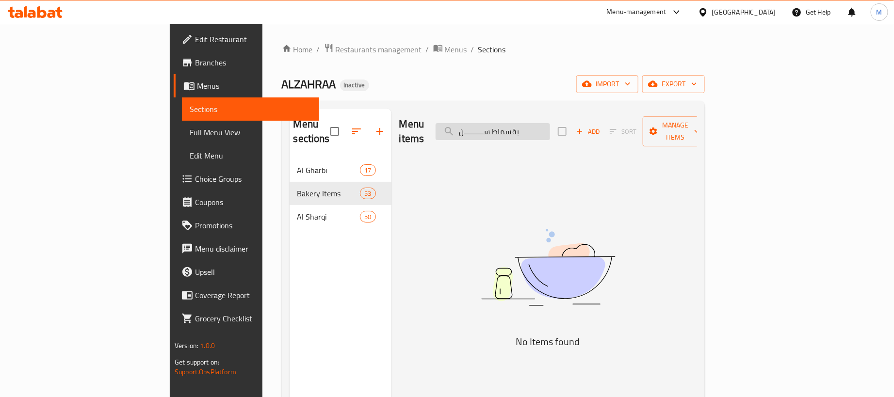
click at [550, 127] on input "بقسماط ســــــــــن" at bounding box center [493, 131] width 115 height 17
paste input "search"
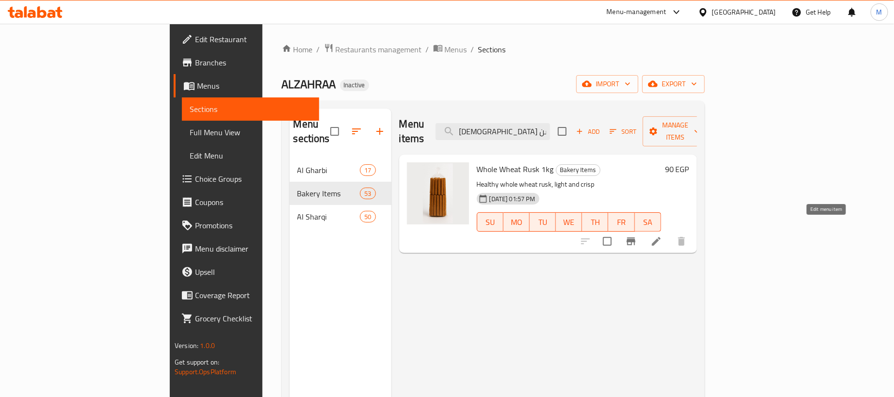
type input "[DEMOGRAPHIC_DATA] سن"
click at [661, 237] on icon at bounding box center [656, 241] width 9 height 9
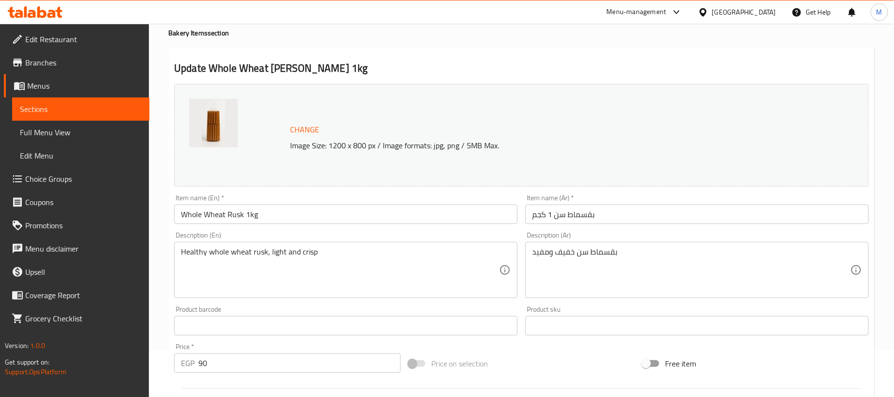
scroll to position [73, 0]
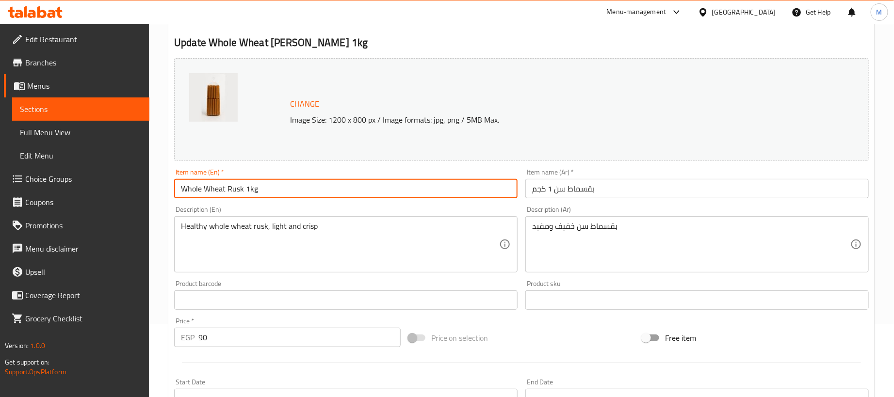
drag, startPoint x: 245, startPoint y: 190, endPoint x: 268, endPoint y: 191, distance: 23.3
click at [268, 191] on input "Whole Wheat Rusk 1kg" at bounding box center [346, 188] width 344 height 19
click at [192, 191] on input "Whole Wheat Rusk 1kg" at bounding box center [346, 188] width 344 height 19
drag, startPoint x: 192, startPoint y: 191, endPoint x: 236, endPoint y: 193, distance: 43.7
click at [236, 193] on input "Whole Wheat Rusk 1kg" at bounding box center [346, 188] width 344 height 19
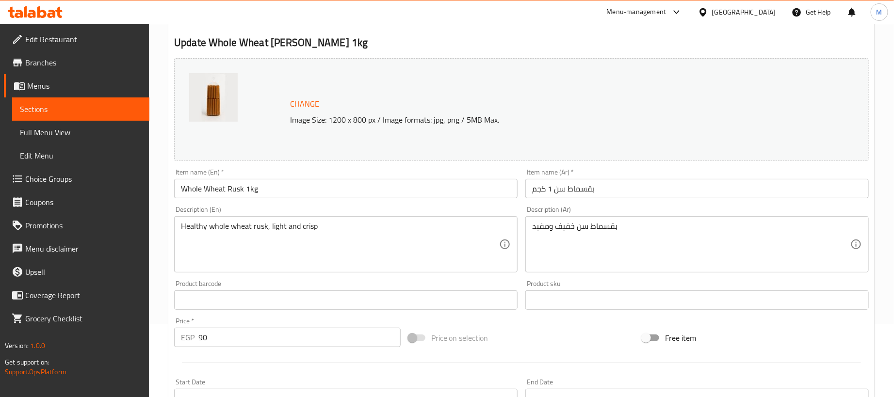
click at [511, 20] on div "Menu-management [GEOGRAPHIC_DATA] Get Help M" at bounding box center [447, 11] width 894 height 23
click at [185, 191] on input "Whole Wheat Rusk 1kg" at bounding box center [346, 188] width 344 height 19
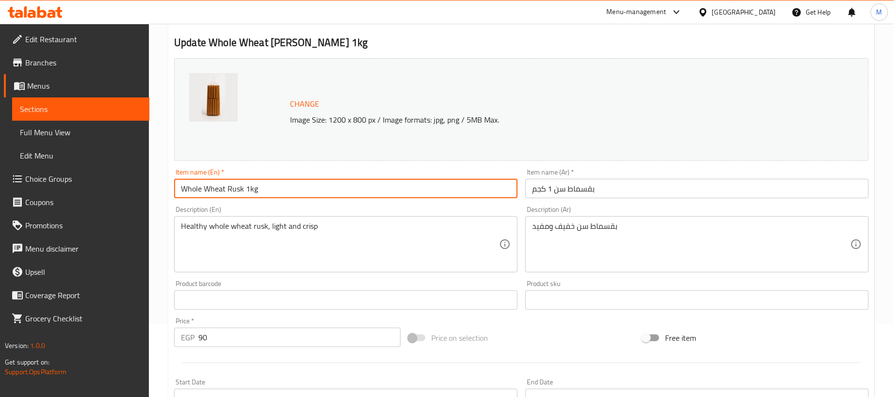
drag, startPoint x: 185, startPoint y: 191, endPoint x: 213, endPoint y: 189, distance: 27.7
click at [213, 189] on input "Whole Wheat Rusk 1kg" at bounding box center [346, 188] width 344 height 19
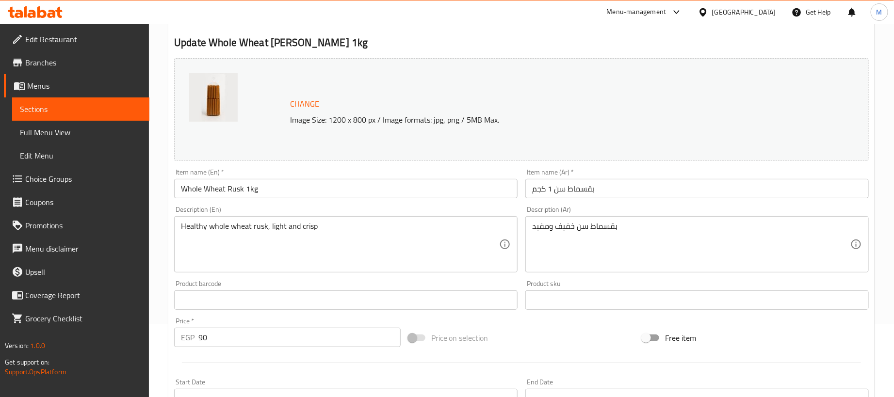
click at [212, 189] on input "Whole Wheat Rusk 1kg" at bounding box center [346, 188] width 344 height 19
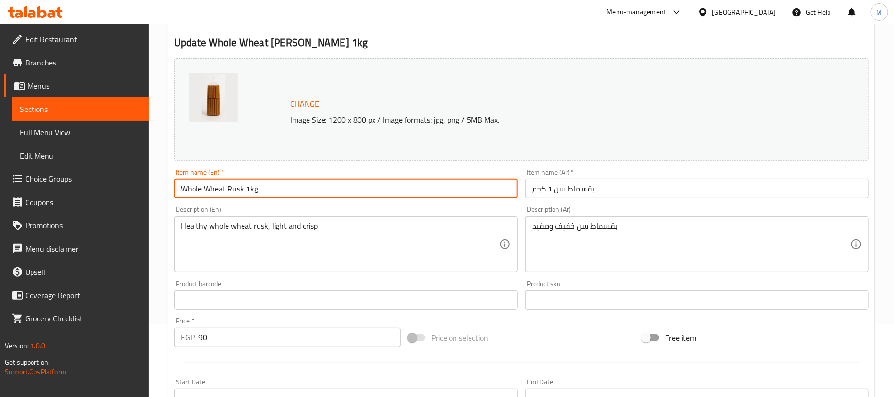
drag, startPoint x: 212, startPoint y: 189, endPoint x: 230, endPoint y: 189, distance: 18.4
click at [230, 189] on input "Whole Wheat Rusk 1kg" at bounding box center [346, 188] width 344 height 19
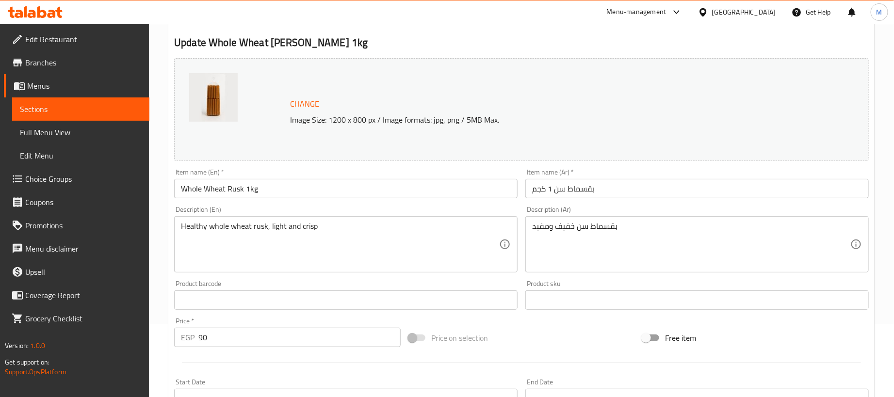
click at [193, 191] on input "Whole Wheat Rusk 1kg" at bounding box center [346, 188] width 344 height 19
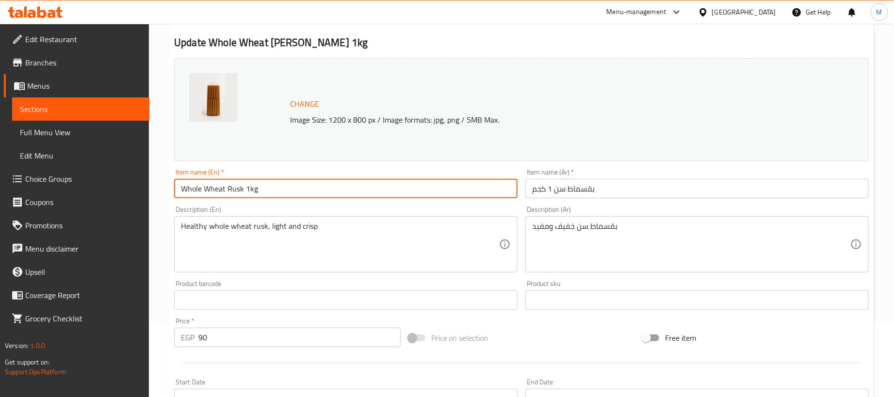
drag, startPoint x: 193, startPoint y: 191, endPoint x: 227, endPoint y: 190, distance: 34.5
click at [227, 190] on input "Whole Wheat Rusk 1kg" at bounding box center [346, 188] width 344 height 19
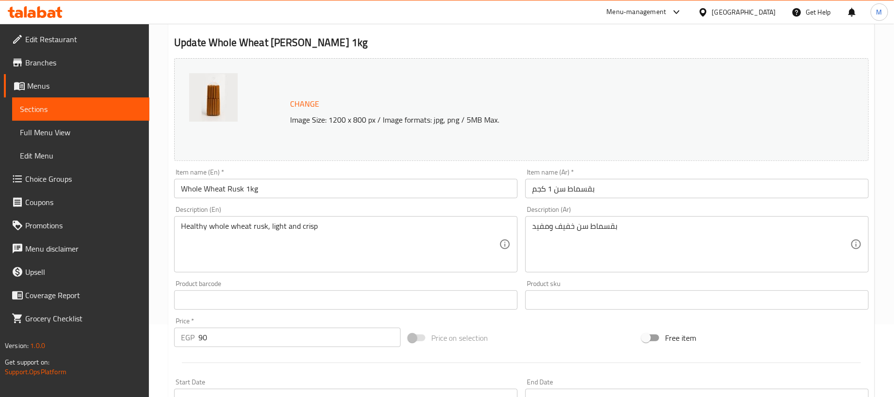
click at [549, 92] on div "Change Image Size: 1200 x 800 px / Image formats: jpg, png / 5MB Max." at bounding box center [521, 109] width 695 height 103
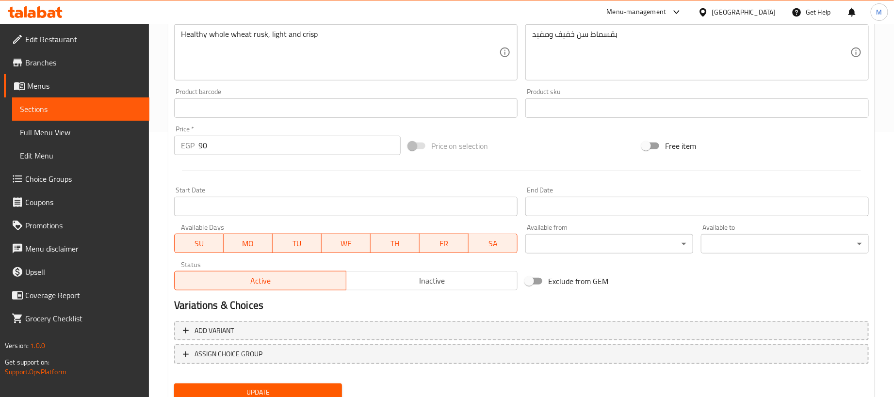
scroll to position [301, 0]
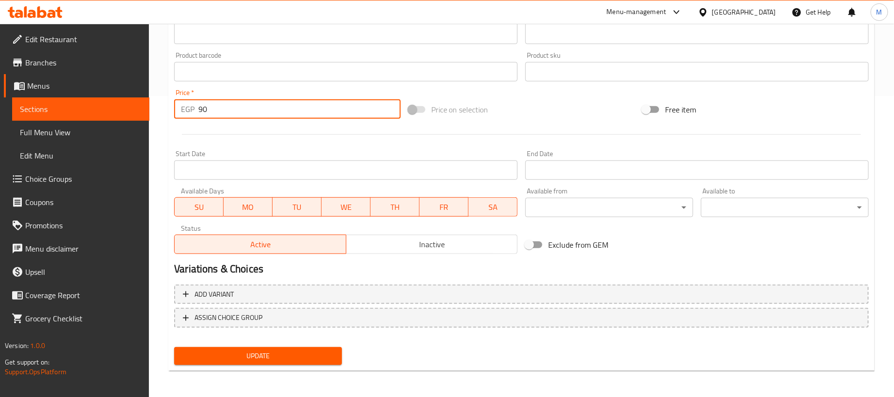
click at [237, 108] on input "90" at bounding box center [299, 108] width 202 height 19
paste input "number"
click at [237, 108] on input "number" at bounding box center [299, 108] width 202 height 19
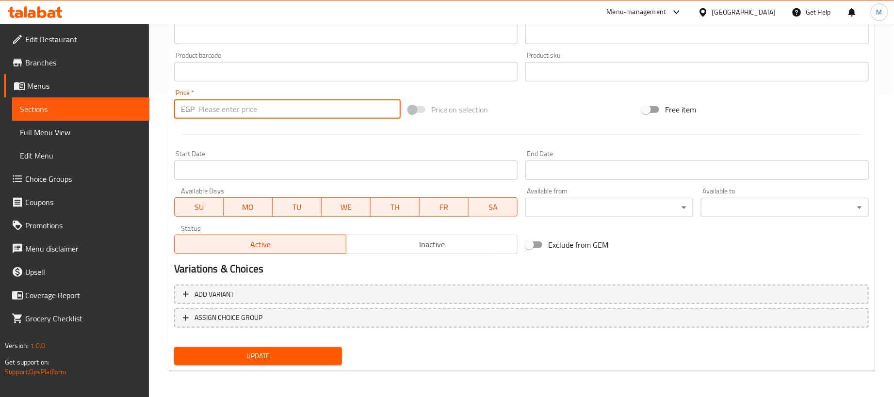
type input "90"
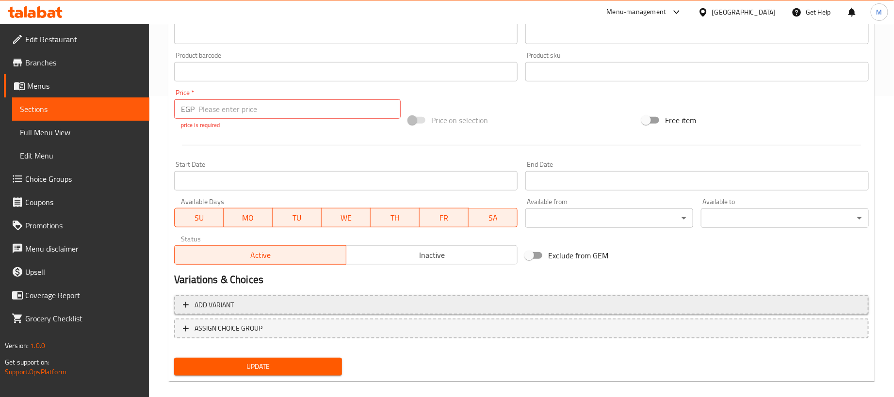
click at [666, 292] on div "Add variant ASSIGN CHOICE GROUP" at bounding box center [521, 323] width 703 height 63
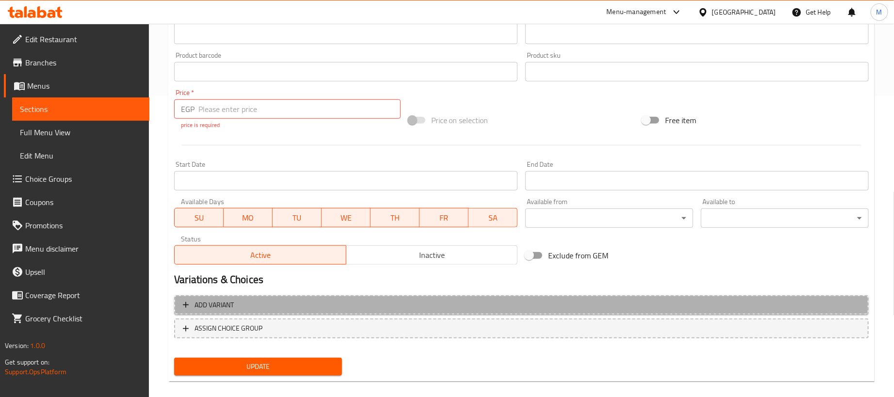
click at [668, 304] on span "Add variant" at bounding box center [521, 305] width 677 height 12
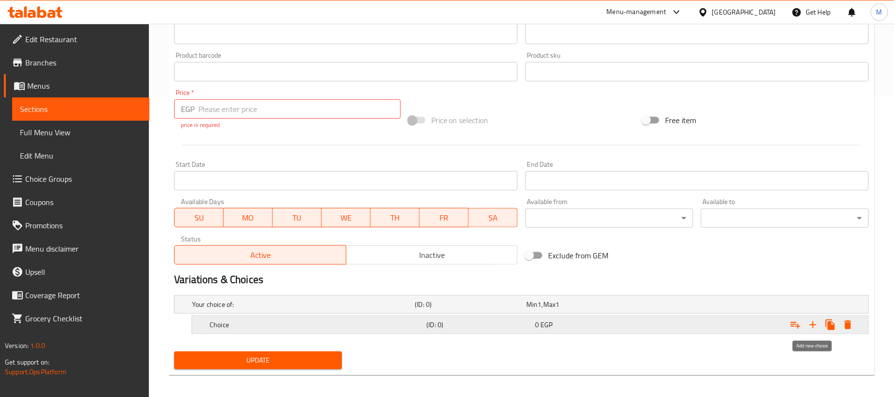
click at [811, 325] on icon "Expand" at bounding box center [813, 325] width 7 height 7
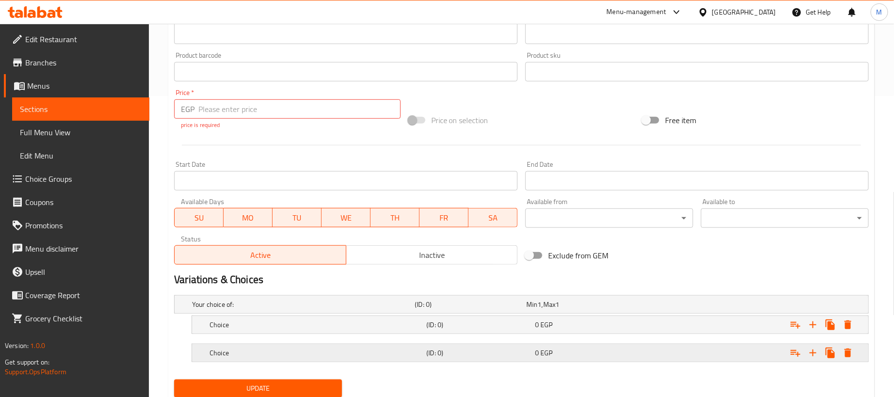
click at [650, 307] on div "Expand" at bounding box center [747, 305] width 223 height 4
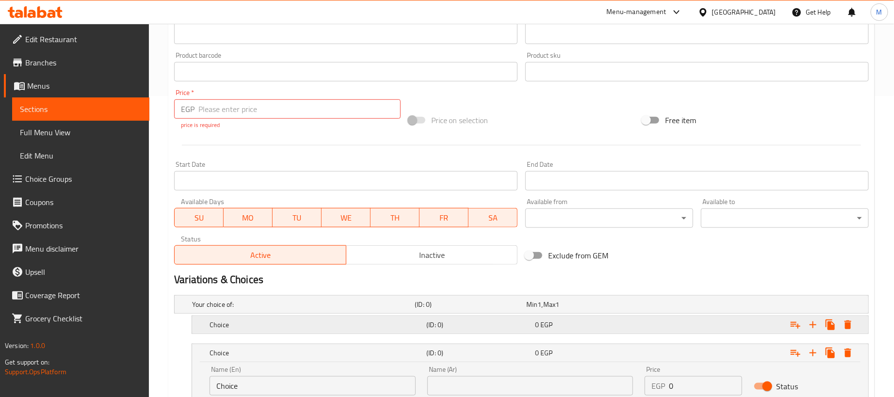
click at [648, 307] on div "Expand" at bounding box center [747, 305] width 223 height 4
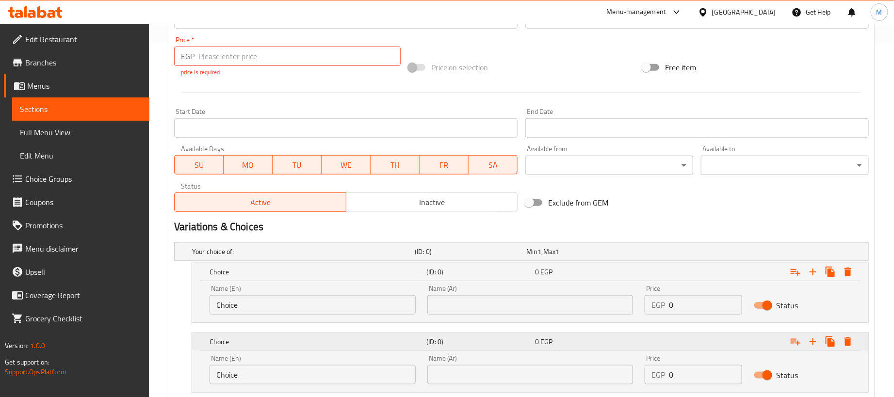
scroll to position [419, 0]
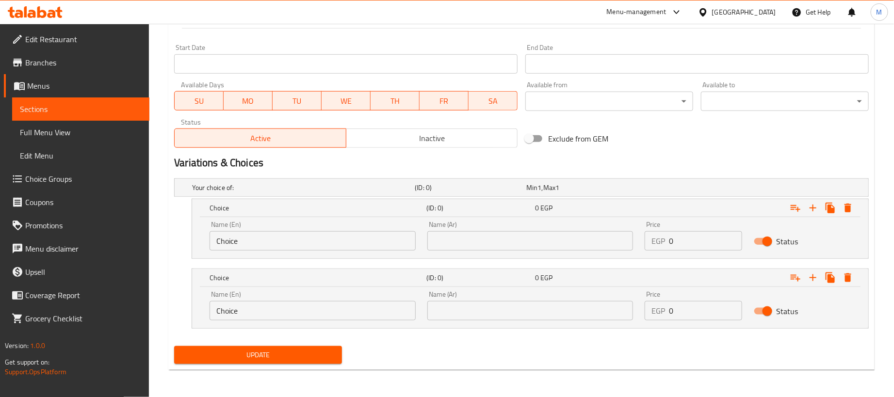
click at [702, 247] on input "0" at bounding box center [705, 240] width 73 height 19
click at [703, 247] on input "0" at bounding box center [705, 240] width 73 height 19
paste input "9"
type input "90"
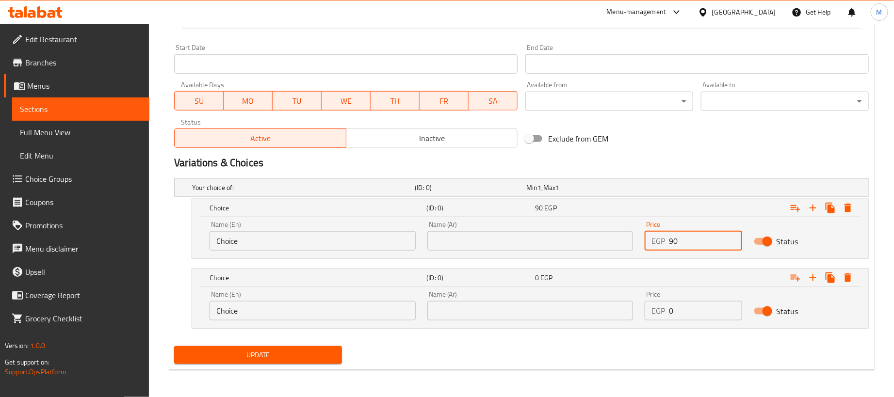
click at [583, 246] on input "text" at bounding box center [530, 240] width 206 height 19
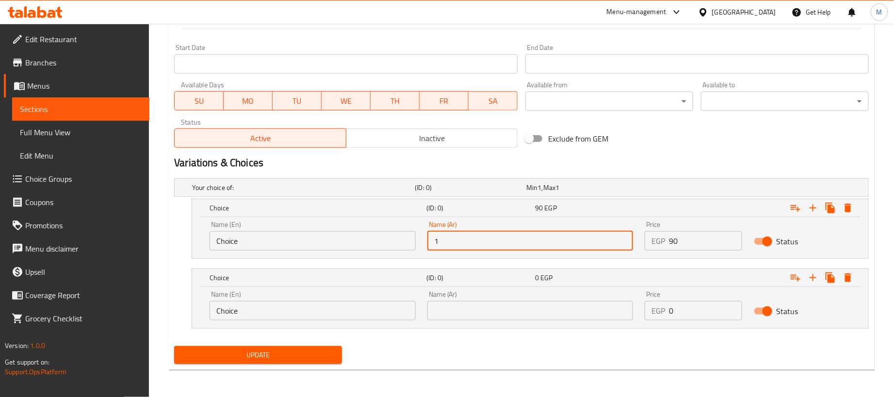
type input "1 كجم"
click at [307, 238] on input "Choice" at bounding box center [313, 240] width 206 height 19
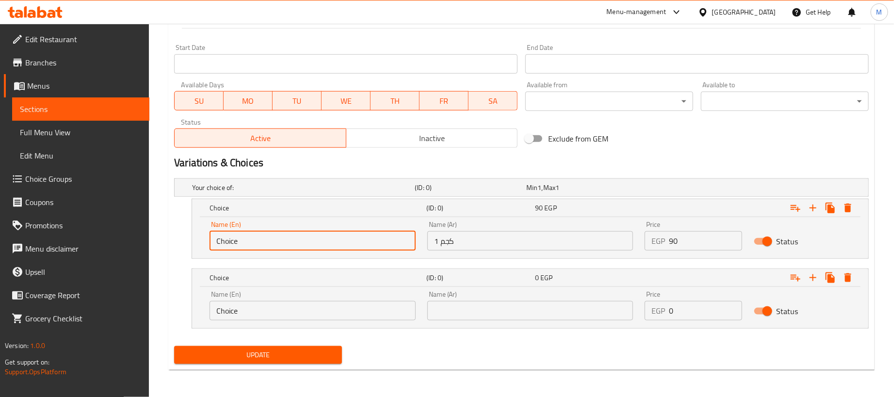
click at [307, 238] on input "Choice" at bounding box center [313, 240] width 206 height 19
type input "1kg"
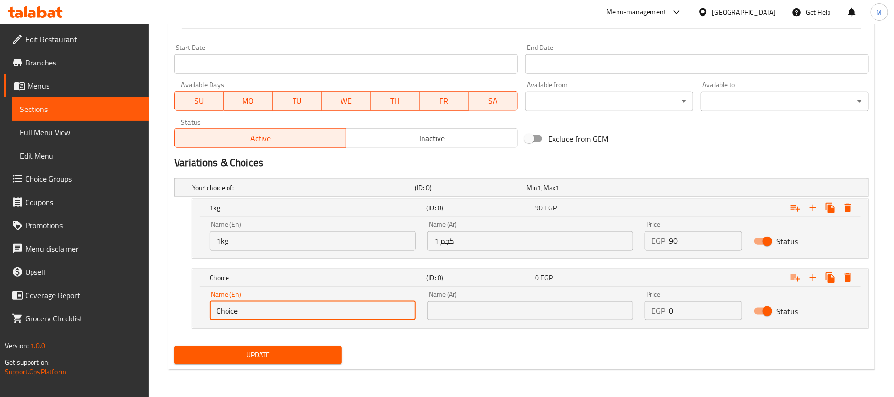
click at [296, 309] on input "Choice" at bounding box center [313, 310] width 206 height 19
type input "250 gram"
click at [451, 309] on input "text" at bounding box center [530, 310] width 206 height 19
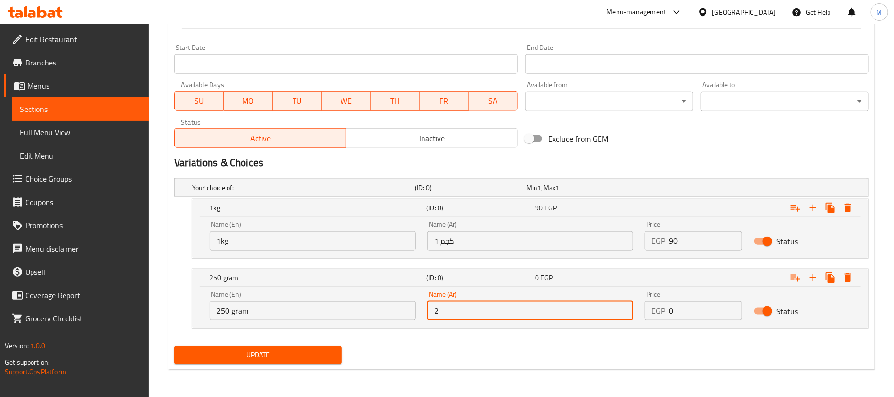
type input "250جم"
click at [709, 313] on input "0" at bounding box center [705, 310] width 73 height 19
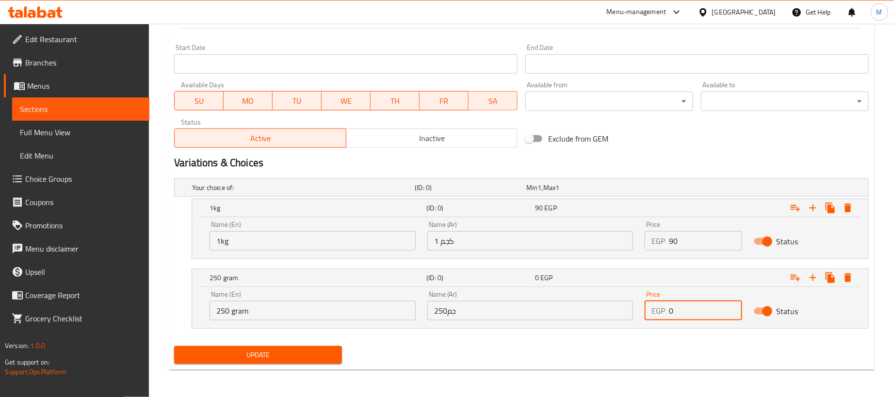
click at [709, 313] on input "0" at bounding box center [705, 310] width 73 height 19
paste input "22.5"
type input "22.5"
click at [651, 351] on div "Update" at bounding box center [521, 356] width 703 height 26
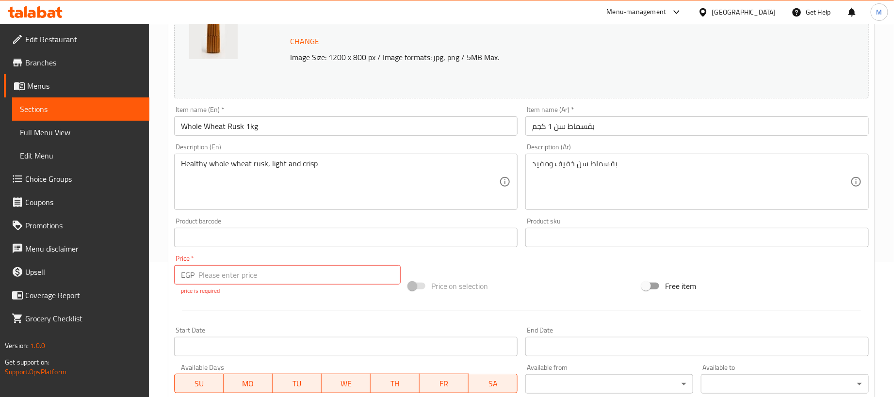
scroll to position [128, 0]
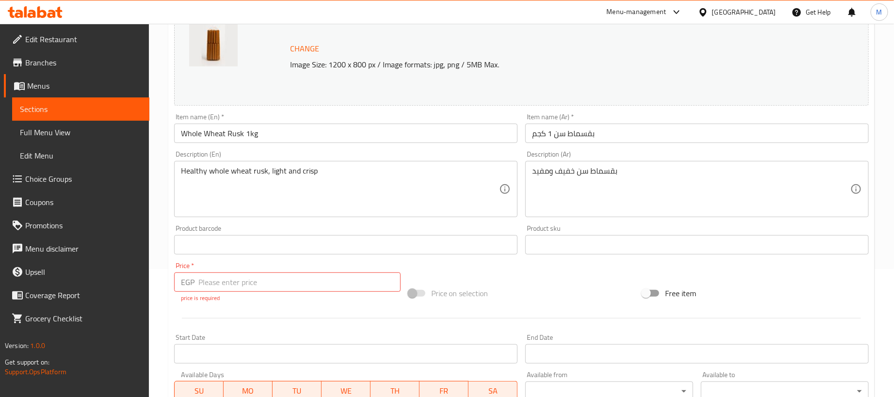
click at [446, 291] on span "Price on selection" at bounding box center [459, 294] width 57 height 12
click at [299, 280] on input "number" at bounding box center [299, 282] width 202 height 19
type input "0"
click at [293, 313] on div at bounding box center [521, 319] width 703 height 24
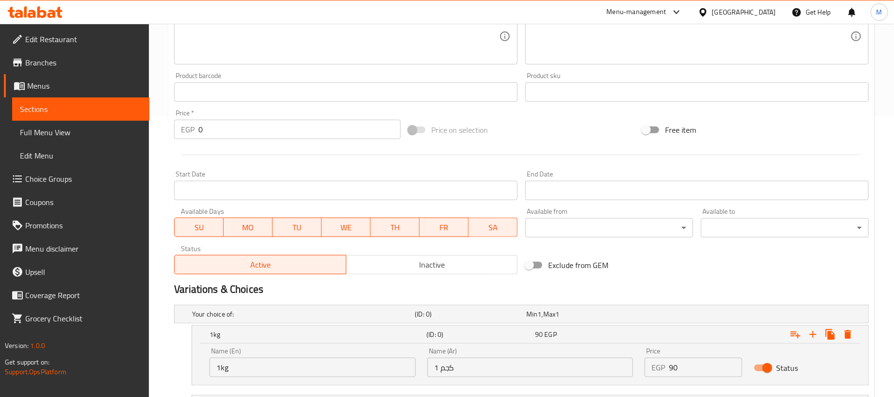
scroll to position [409, 0]
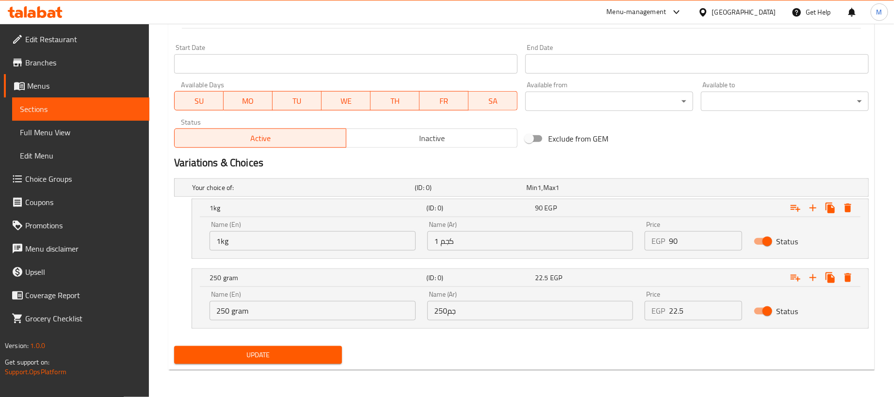
click at [284, 348] on button "Update" at bounding box center [258, 355] width 168 height 18
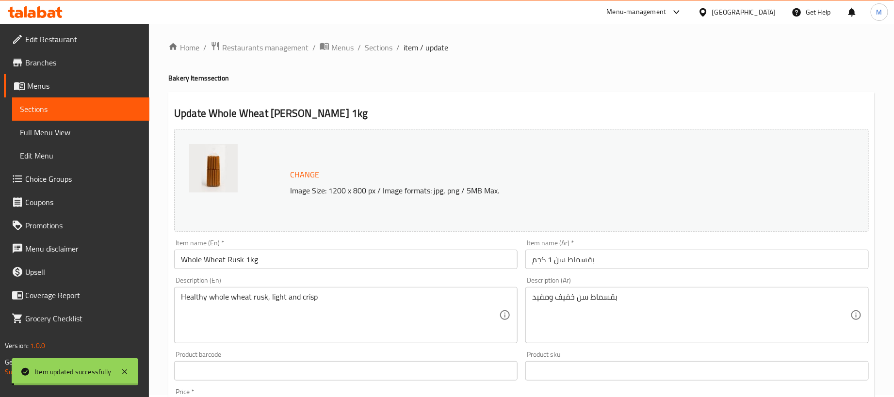
scroll to position [0, 0]
click at [381, 51] on span "Sections" at bounding box center [379, 50] width 28 height 12
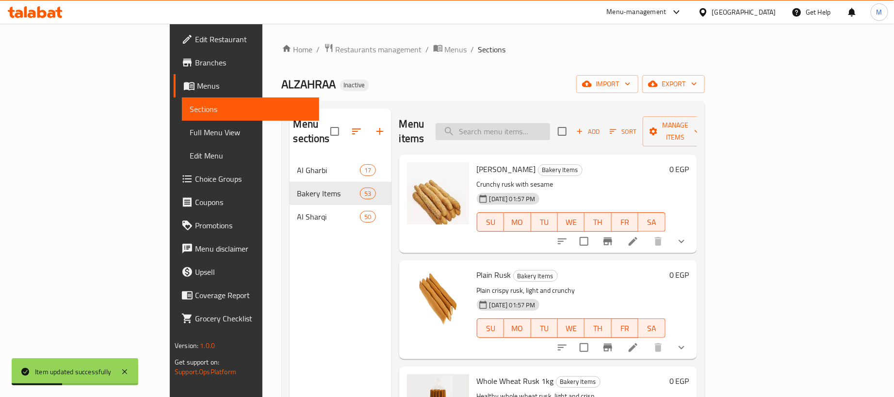
click at [550, 127] on input "search" at bounding box center [493, 131] width 115 height 17
paste input "بقسماط حبة البركة"
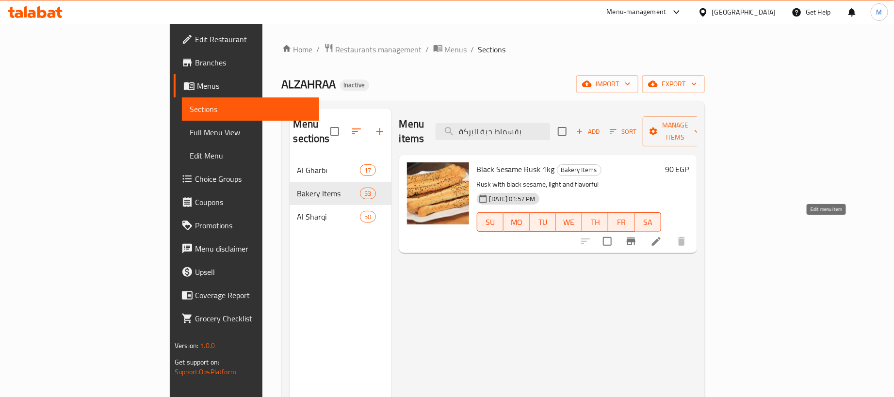
type input "بقسماط حبة البركة"
click at [662, 236] on icon at bounding box center [657, 242] width 12 height 12
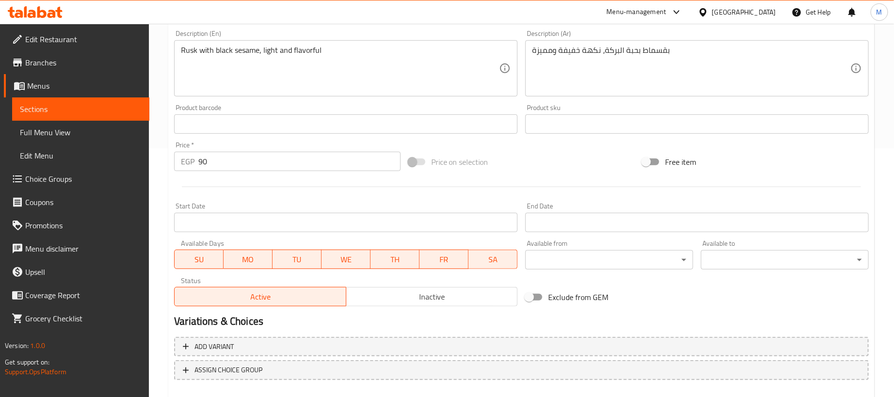
scroll to position [291, 0]
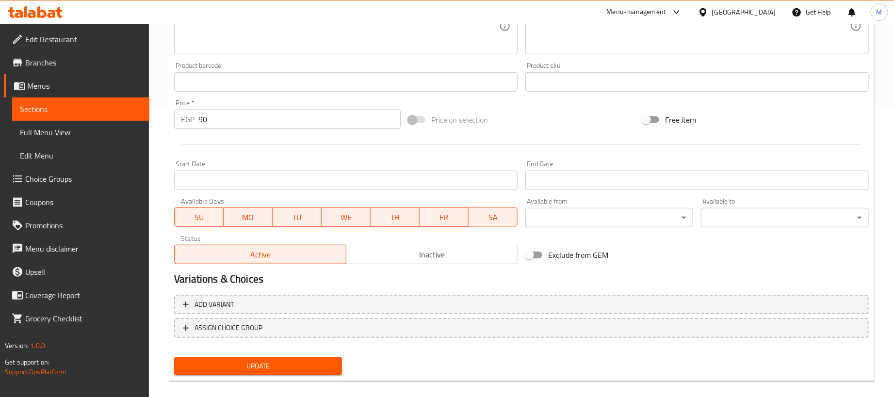
click at [291, 118] on input "90" at bounding box center [299, 119] width 202 height 19
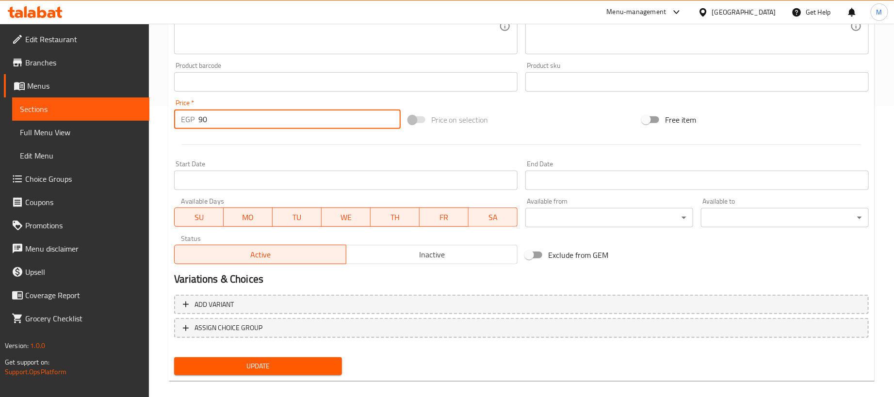
click at [291, 118] on input "90" at bounding box center [299, 119] width 202 height 19
type input "0"
click at [562, 305] on span "Add variant" at bounding box center [521, 305] width 677 height 12
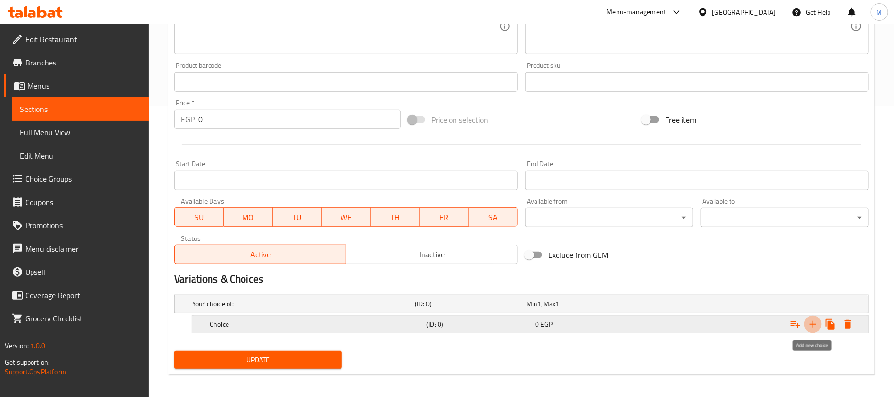
click at [813, 328] on icon "Expand" at bounding box center [813, 324] width 7 height 7
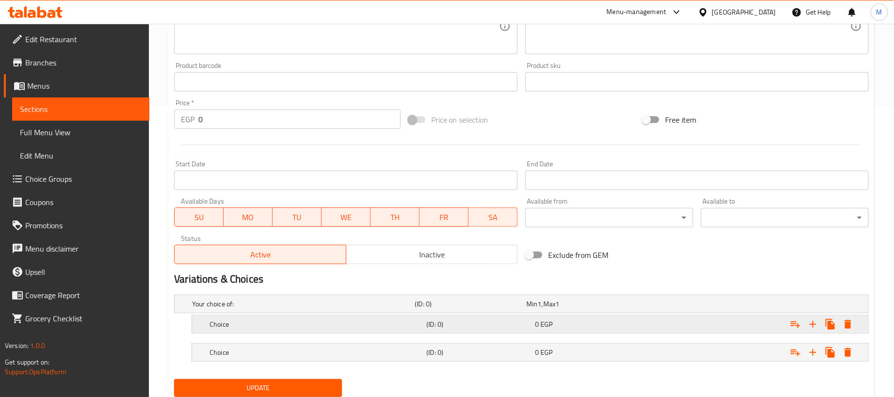
drag, startPoint x: 619, startPoint y: 357, endPoint x: 617, endPoint y: 332, distance: 24.8
click at [619, 309] on div "0 EGP" at bounding box center [580, 304] width 108 height 10
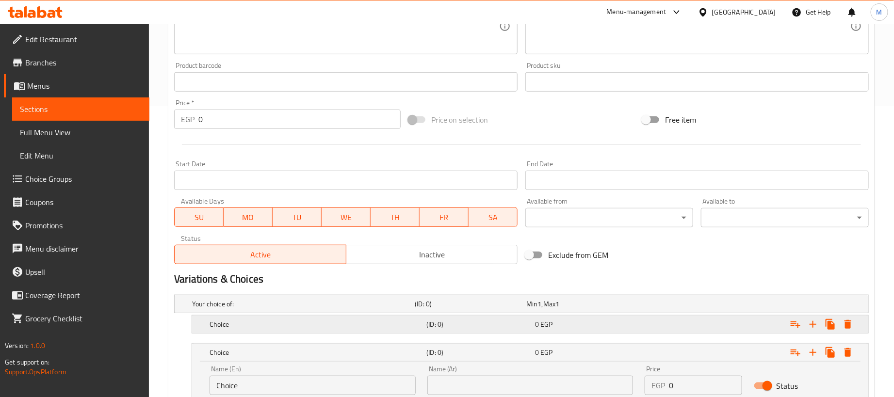
click at [617, 309] on div "0 EGP" at bounding box center [580, 304] width 108 height 10
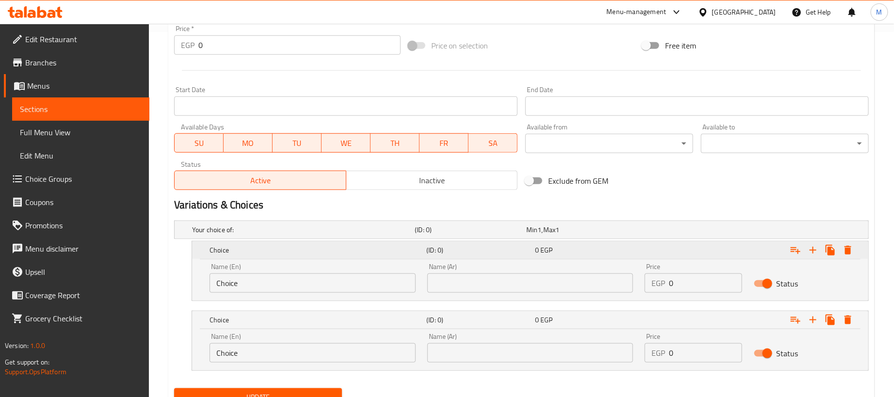
scroll to position [409, 0]
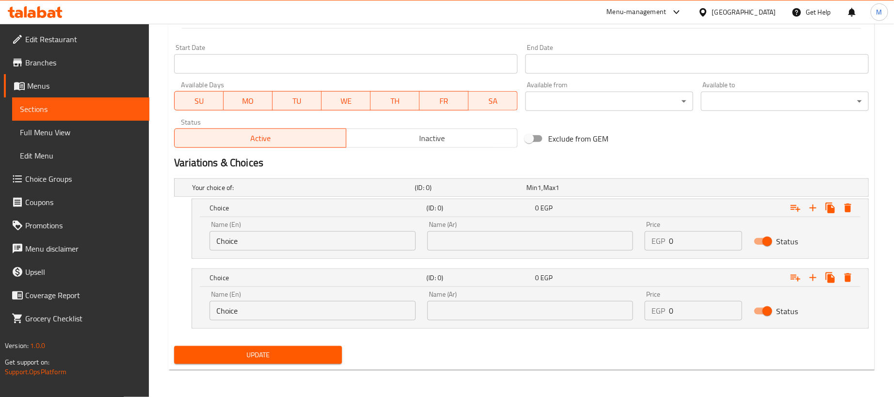
click at [297, 244] on input "Choice" at bounding box center [313, 240] width 206 height 19
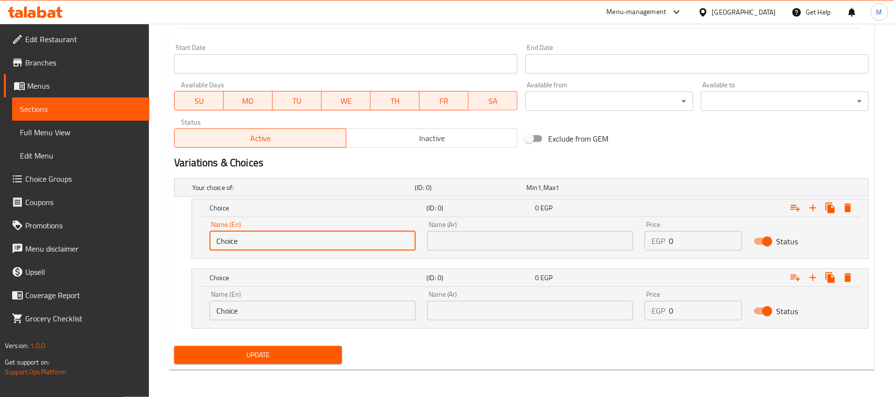
click at [297, 244] on input "Choice" at bounding box center [313, 240] width 206 height 19
type input "1kg"
click at [277, 311] on input "Choice" at bounding box center [313, 310] width 206 height 19
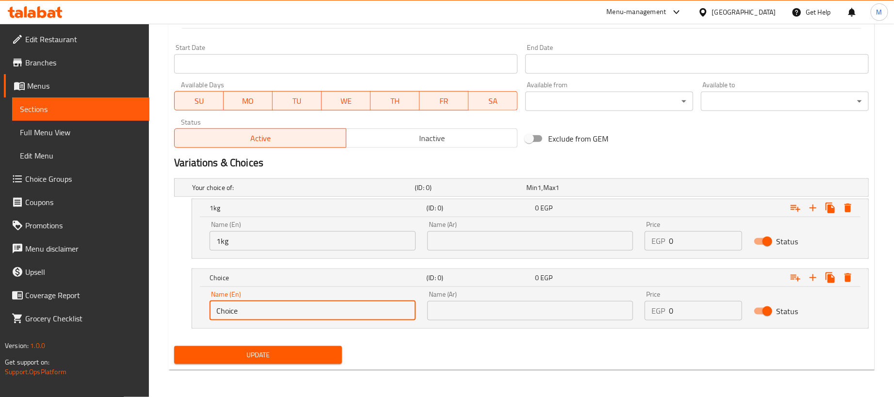
click at [277, 310] on input "Choice" at bounding box center [313, 310] width 206 height 19
type input "250 gram"
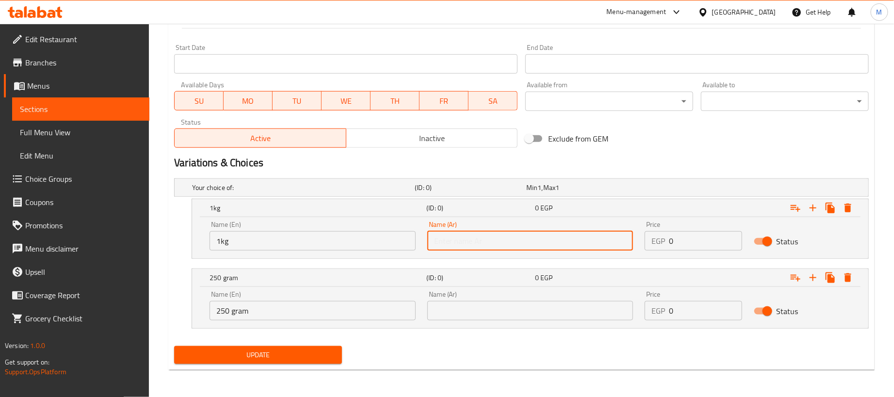
click at [460, 246] on input "text" at bounding box center [530, 240] width 206 height 19
type input "1 كجم"
click at [499, 309] on input "text" at bounding box center [530, 310] width 206 height 19
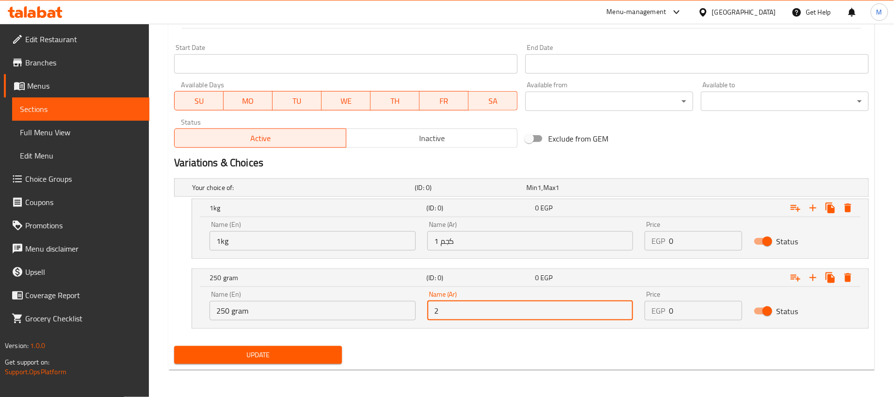
type input "250جم"
click at [689, 239] on input "0" at bounding box center [705, 240] width 73 height 19
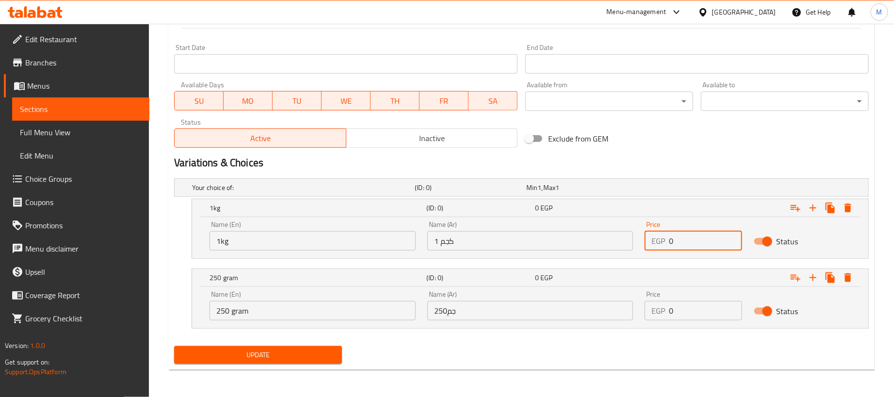
click at [689, 239] on input "0" at bounding box center [705, 240] width 73 height 19
click at [691, 239] on input "0" at bounding box center [705, 240] width 73 height 19
paste input "9"
type input "90"
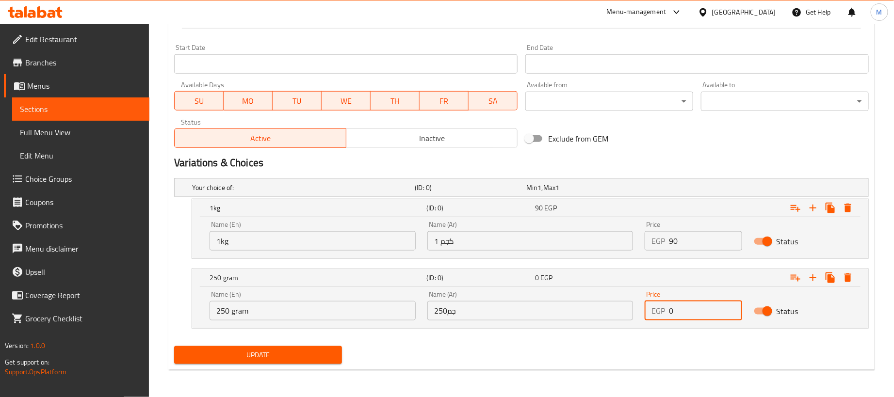
click at [699, 314] on input "0" at bounding box center [705, 310] width 73 height 19
click at [701, 314] on input "0" at bounding box center [705, 310] width 73 height 19
click at [702, 314] on input "0" at bounding box center [705, 310] width 73 height 19
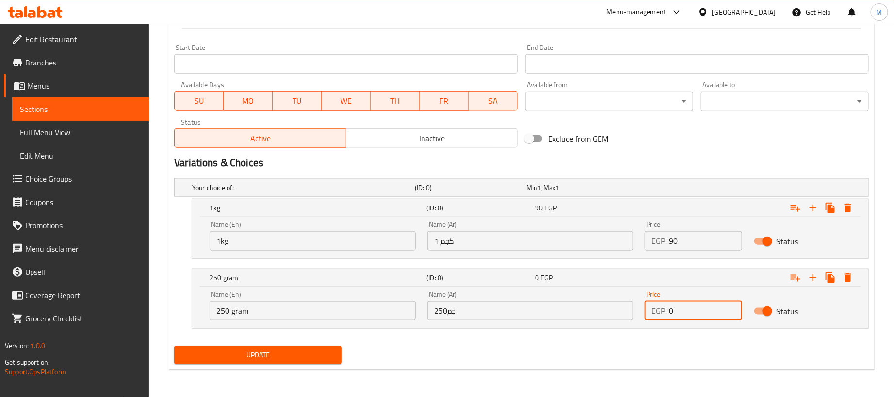
click at [702, 314] on input "0" at bounding box center [705, 310] width 73 height 19
paste input "22.5"
type input "22.5"
click at [630, 345] on div "Update" at bounding box center [521, 356] width 703 height 26
click at [309, 349] on span "Update" at bounding box center [258, 355] width 152 height 12
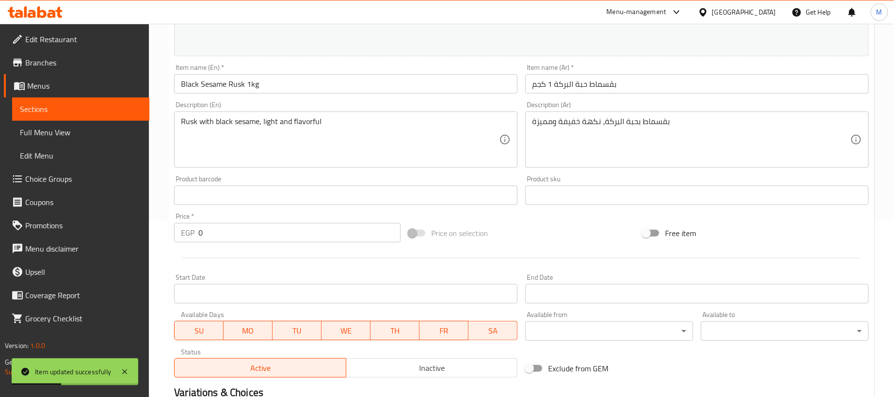
scroll to position [0, 0]
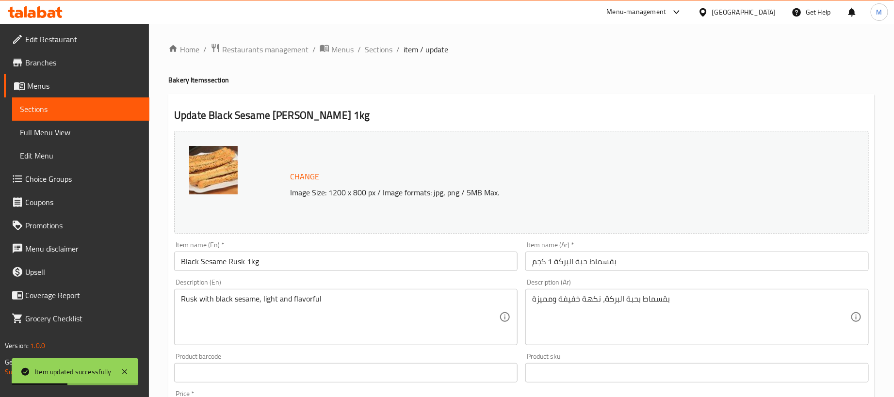
drag, startPoint x: 382, startPoint y: 47, endPoint x: 495, endPoint y: 98, distance: 124.2
click at [383, 47] on span "Sections" at bounding box center [379, 50] width 28 height 12
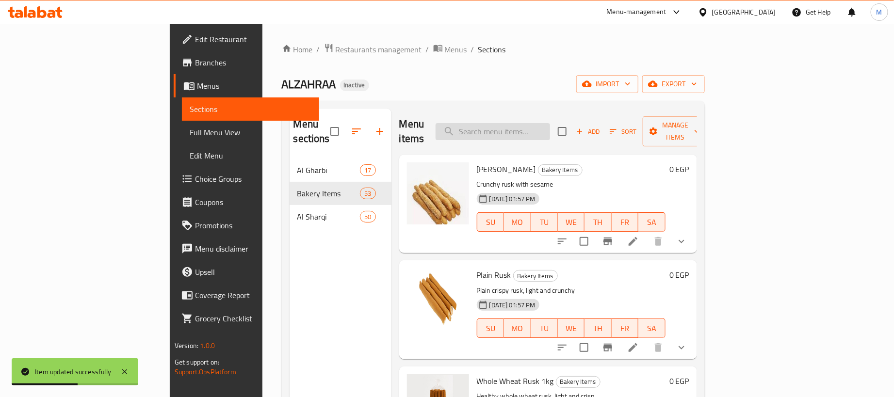
click at [550, 123] on input "search" at bounding box center [493, 131] width 115 height 17
paste input "بقسماط"
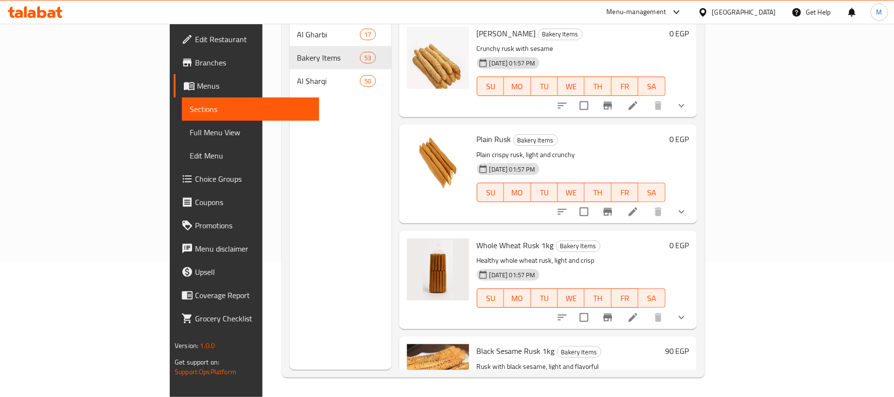
scroll to position [63, 0]
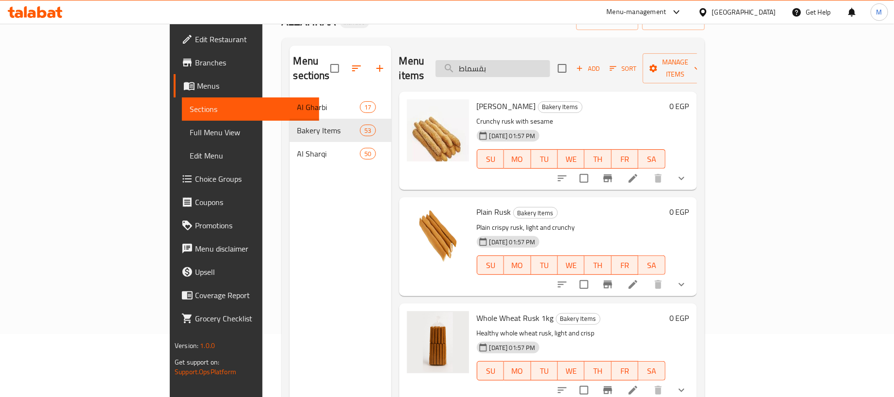
click at [518, 64] on input "بقسماط" at bounding box center [493, 68] width 115 height 17
paste input "عــــــجوة"
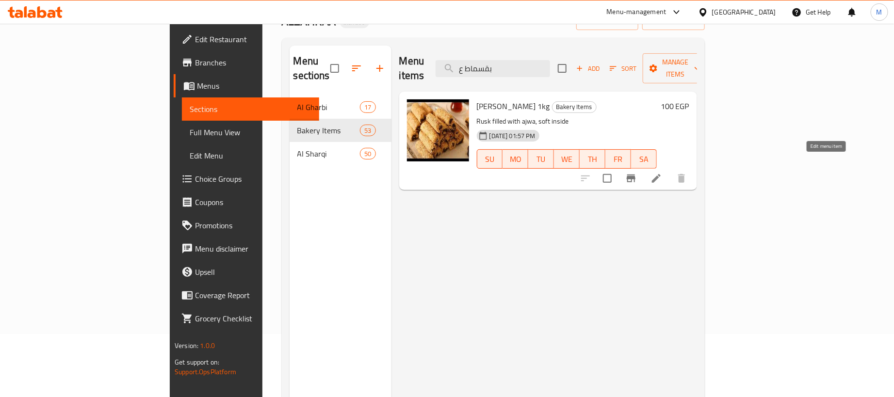
type input "بقسماط ع"
click at [662, 173] on icon at bounding box center [657, 179] width 12 height 12
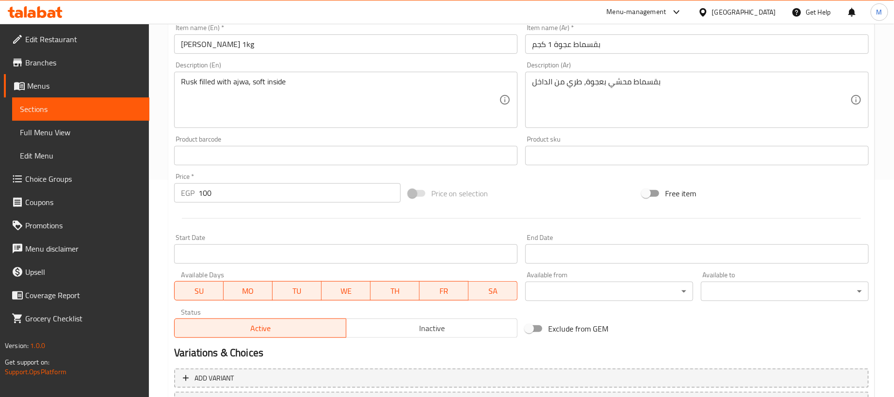
scroll to position [218, 0]
click at [253, 44] on input "[PERSON_NAME] 1kg" at bounding box center [346, 42] width 344 height 19
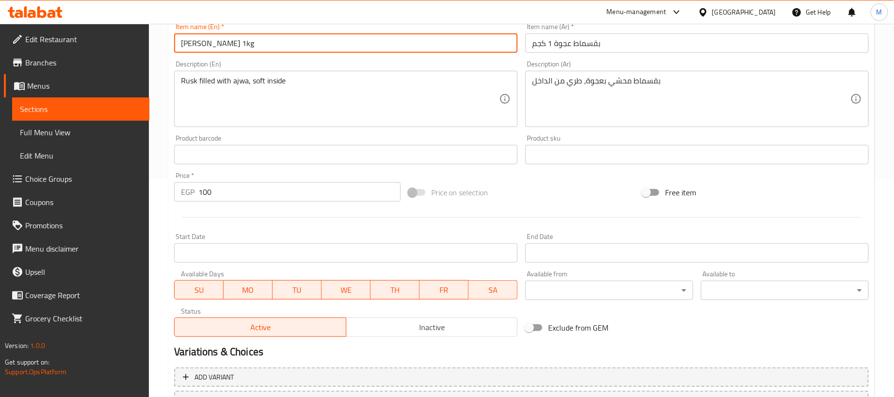
click at [253, 44] on input "[PERSON_NAME] 1kg" at bounding box center [346, 42] width 344 height 19
click at [259, 197] on input "100" at bounding box center [299, 191] width 202 height 19
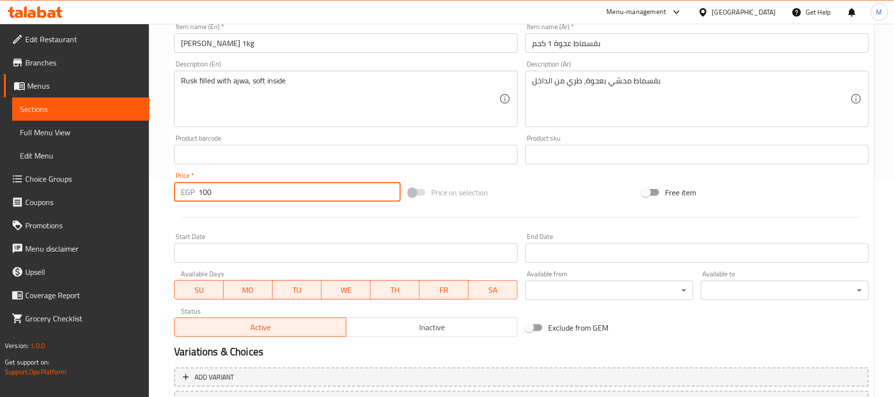
click at [259, 197] on input "100" at bounding box center [299, 191] width 202 height 19
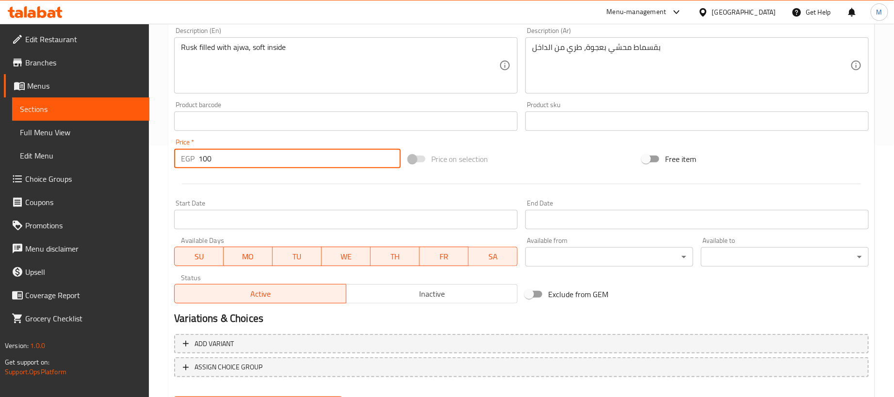
scroll to position [229, 0]
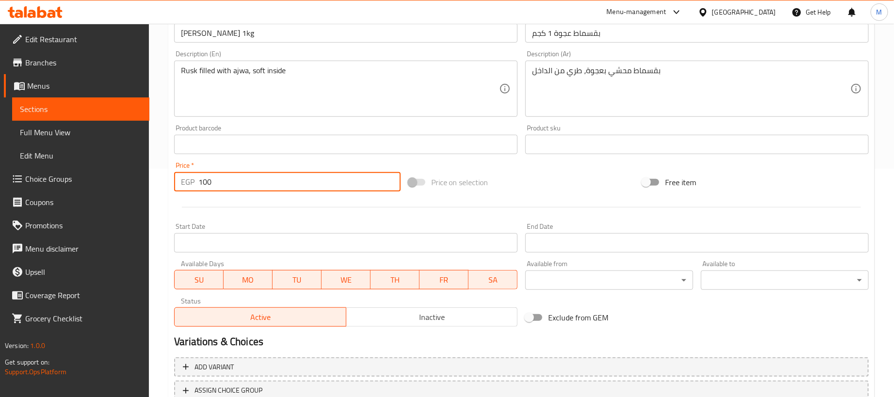
click at [239, 185] on input "100" at bounding box center [299, 181] width 202 height 19
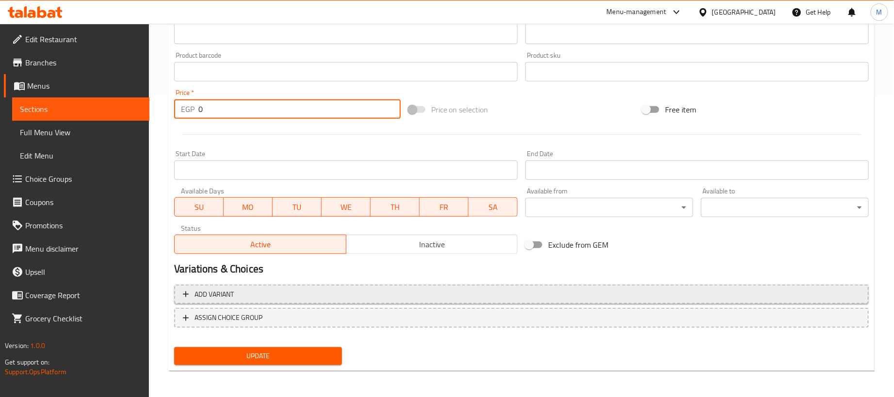
type input "0"
click at [467, 290] on span "Add variant" at bounding box center [521, 295] width 677 height 12
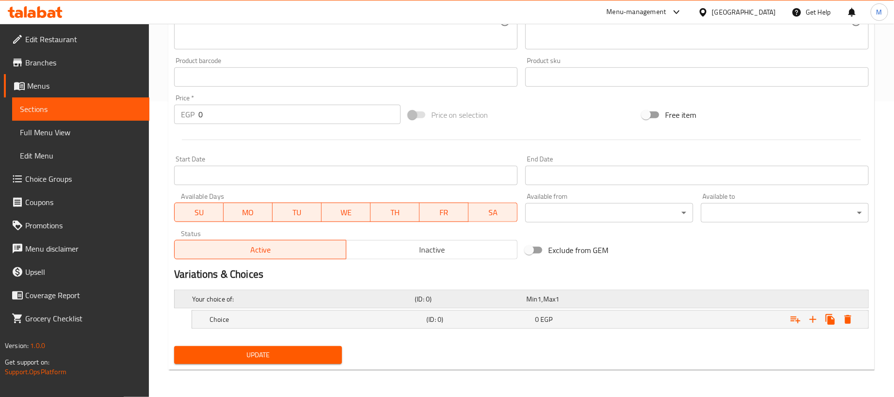
scroll to position [297, 0]
click at [811, 320] on icon "Expand" at bounding box center [813, 320] width 12 height 12
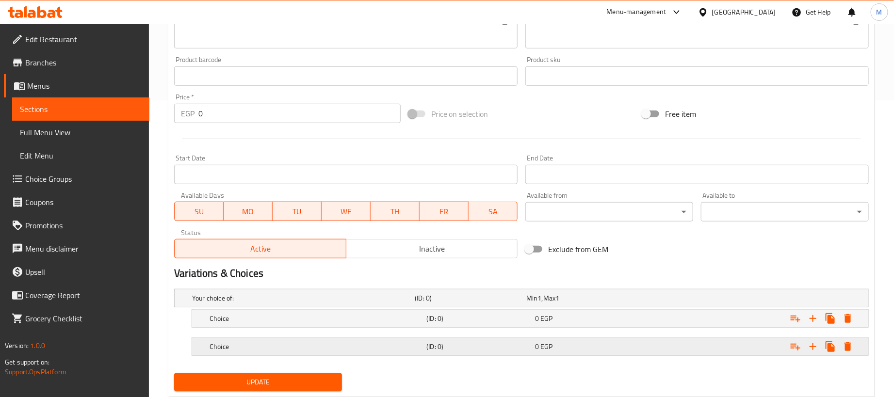
click at [690, 300] on div "Expand" at bounding box center [747, 298] width 223 height 4
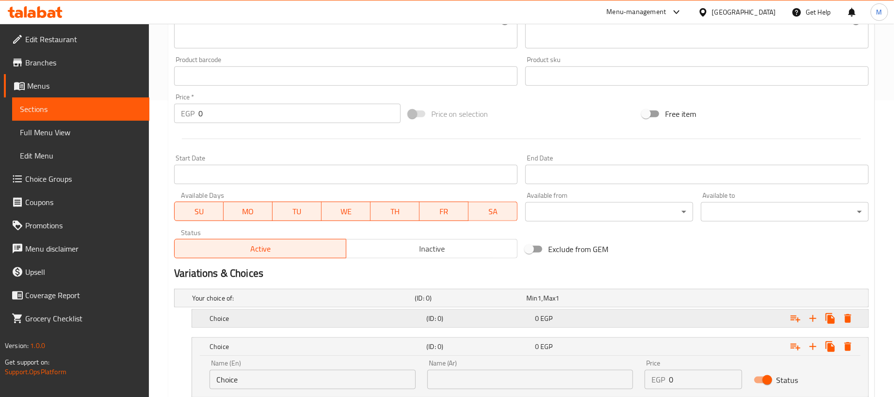
click at [672, 300] on div "Expand" at bounding box center [747, 298] width 223 height 4
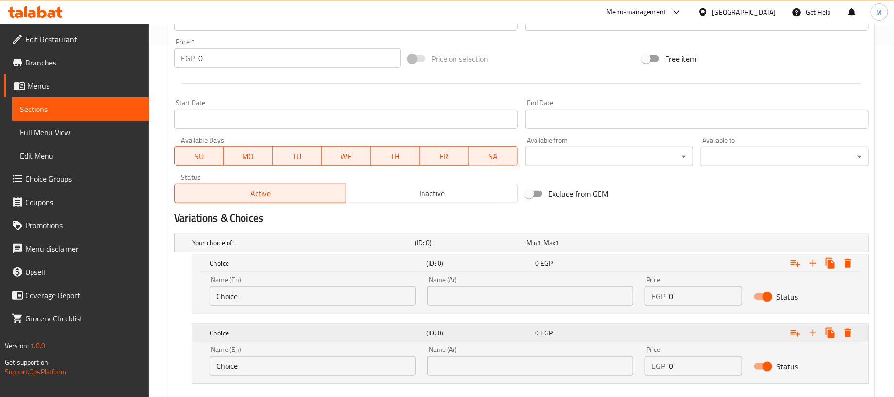
scroll to position [409, 0]
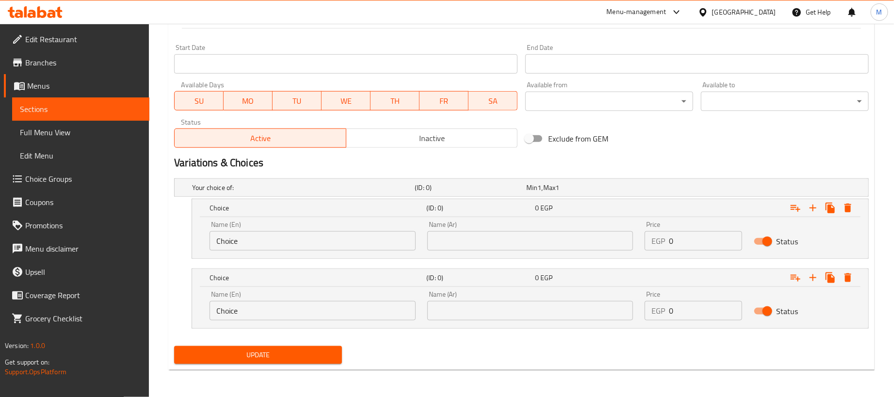
click at [709, 245] on input "0" at bounding box center [705, 240] width 73 height 19
paste input "10"
type input "100"
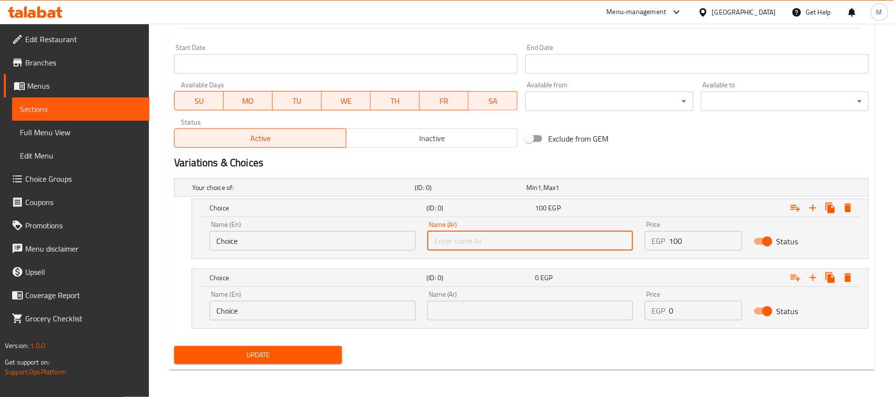
click at [602, 246] on input "text" at bounding box center [530, 240] width 206 height 19
type input "1 كجم"
click at [369, 249] on input "Choice" at bounding box center [313, 240] width 206 height 19
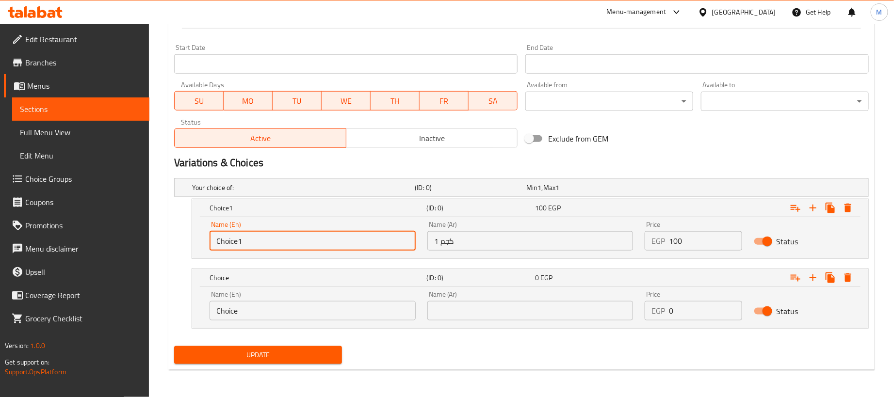
click at [361, 242] on input "Choice1" at bounding box center [313, 240] width 206 height 19
click at [361, 242] on input "1" at bounding box center [313, 240] width 206 height 19
click at [287, 239] on input "1" at bounding box center [313, 240] width 206 height 19
click at [287, 241] on input "1" at bounding box center [313, 240] width 206 height 19
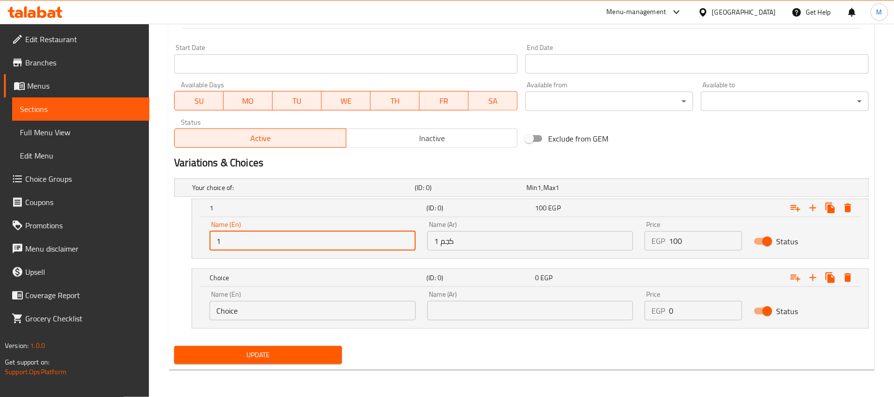
click at [287, 241] on input "1" at bounding box center [313, 240] width 206 height 19
type input "1kg"
click at [293, 308] on input "Choice" at bounding box center [313, 310] width 206 height 19
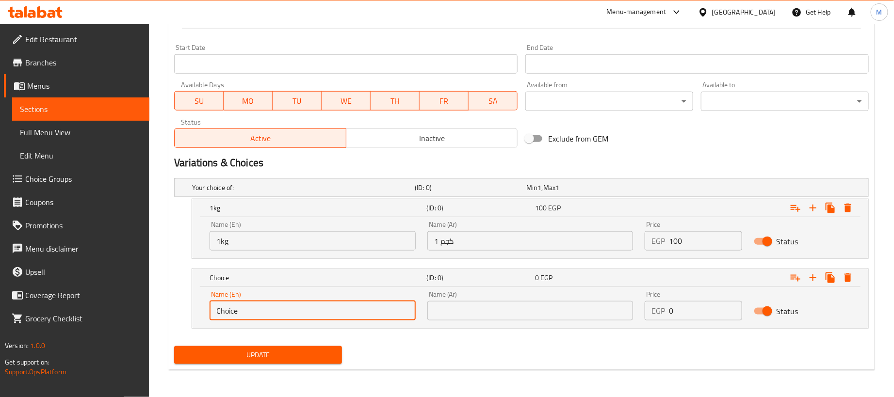
click at [293, 308] on input "Choice" at bounding box center [313, 310] width 206 height 19
type input "250 gram"
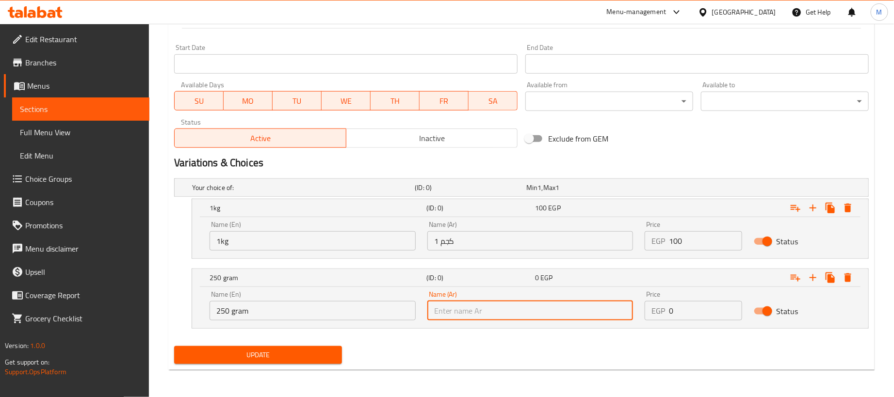
click at [480, 315] on input "text" at bounding box center [530, 310] width 206 height 19
type input "250جم"
click at [475, 349] on div "Update" at bounding box center [521, 356] width 703 height 26
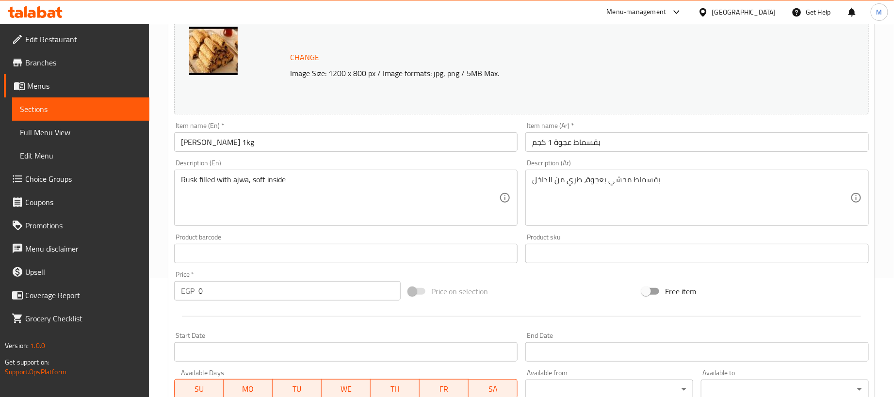
scroll to position [118, 0]
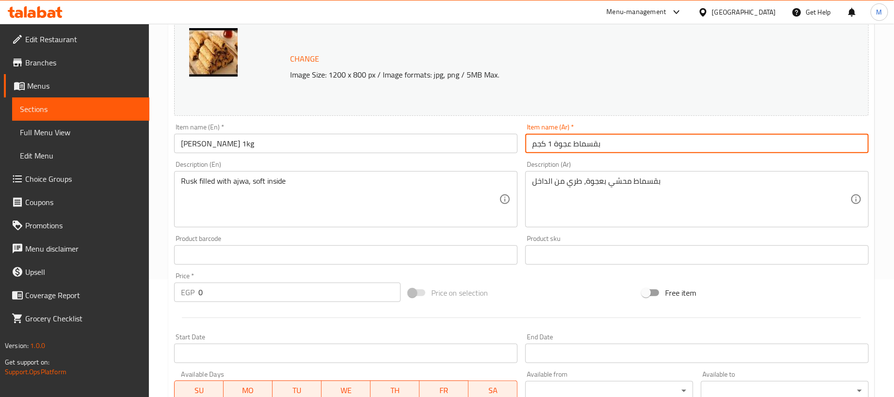
click at [640, 146] on input "بقسماط عجوة 1 كجم" at bounding box center [697, 143] width 344 height 19
type input "بقسماط عجوة"
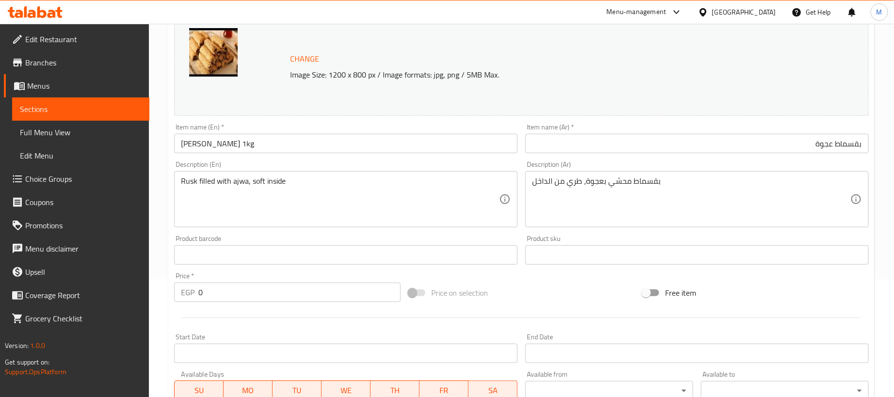
drag, startPoint x: 325, startPoint y: 154, endPoint x: 330, endPoint y: 150, distance: 6.6
click at [328, 156] on div "Item name (En)   * [PERSON_NAME] 1kg Item name (En) *" at bounding box center [345, 138] width 351 height 37
click at [330, 148] on input "[PERSON_NAME] 1kg" at bounding box center [346, 143] width 344 height 19
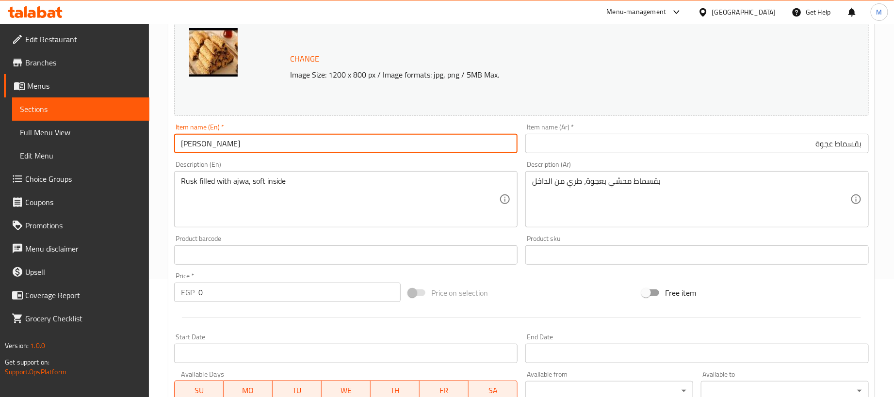
type input "[PERSON_NAME]"
click at [479, 313] on div at bounding box center [521, 318] width 703 height 24
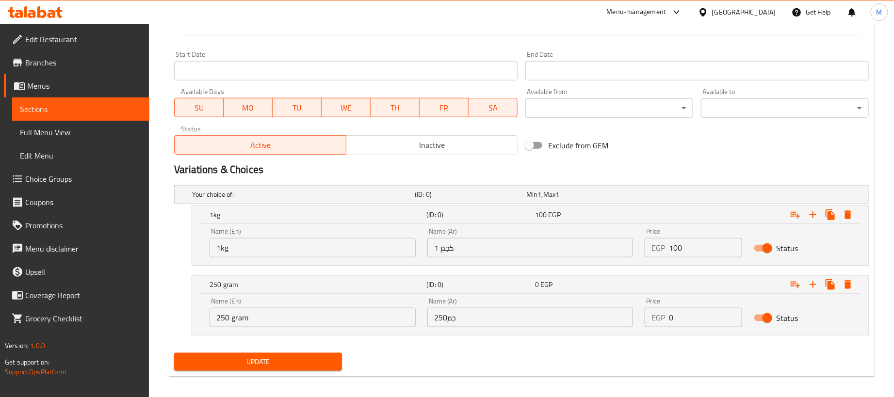
scroll to position [409, 0]
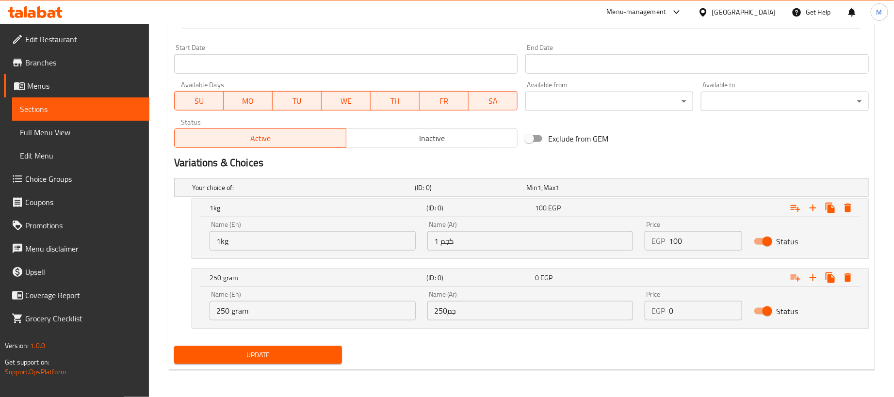
click at [686, 313] on input "0" at bounding box center [705, 310] width 73 height 19
paste input "25"
type input "25"
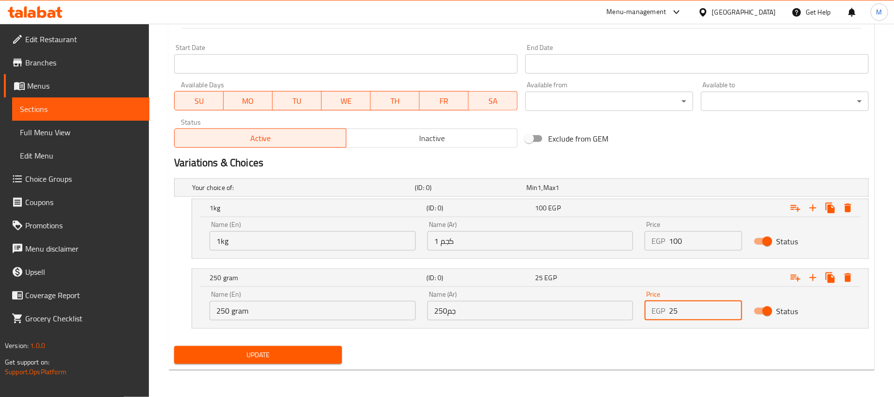
click at [625, 357] on div "Update" at bounding box center [521, 356] width 703 height 26
click at [263, 344] on div "Update" at bounding box center [258, 356] width 176 height 26
click at [267, 350] on span "Update" at bounding box center [258, 355] width 152 height 12
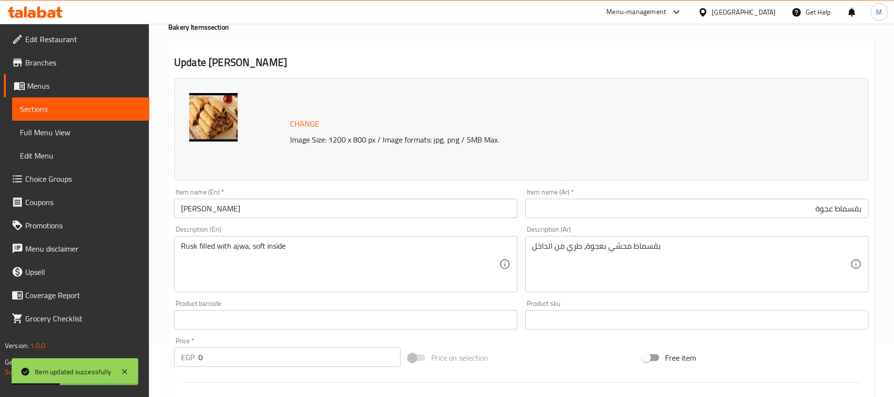
scroll to position [0, 0]
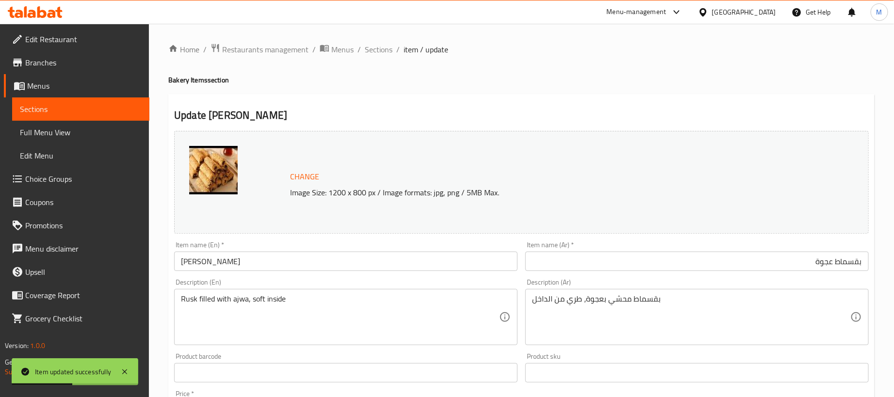
drag, startPoint x: 386, startPoint y: 51, endPoint x: 431, endPoint y: 95, distance: 62.4
click at [386, 51] on span "Sections" at bounding box center [379, 50] width 28 height 12
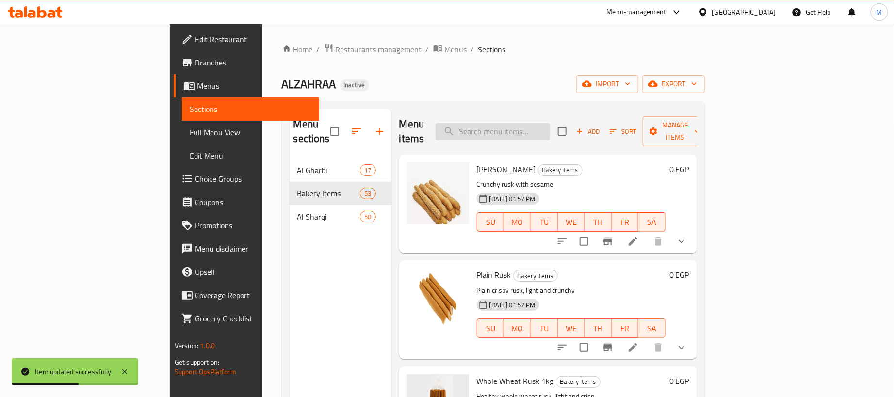
click at [550, 123] on input "search" at bounding box center [493, 131] width 115 height 17
paste input "باتون سالية"
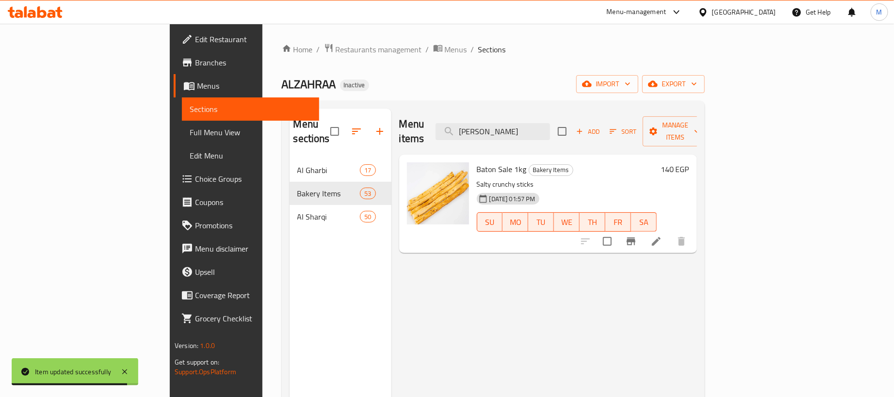
type input "[PERSON_NAME]"
click at [661, 237] on icon at bounding box center [656, 241] width 9 height 9
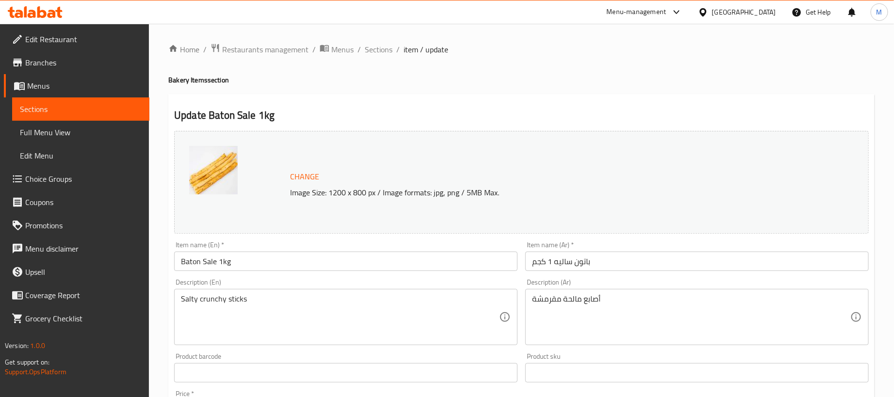
click at [252, 261] on input "Baton Sale 1kg" at bounding box center [346, 261] width 344 height 19
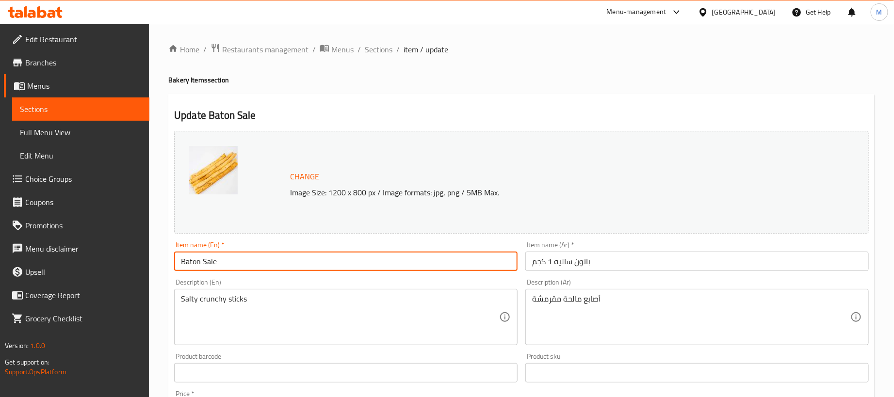
type input "Baton Sale"
click at [695, 258] on input "باتون ساليه 1 كجم" at bounding box center [697, 261] width 344 height 19
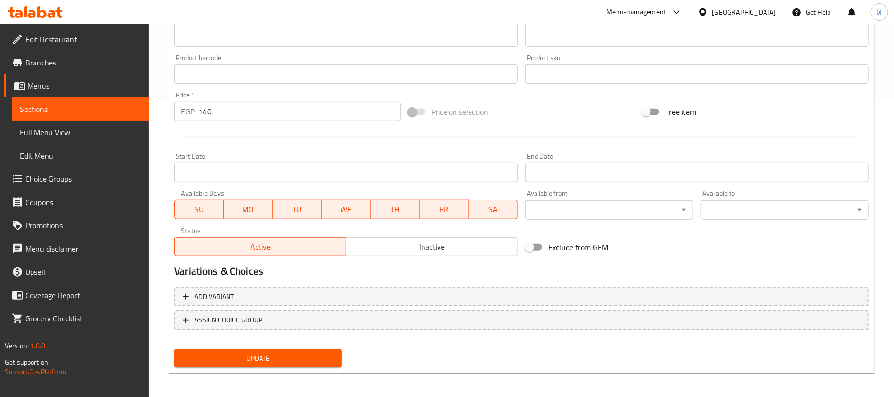
scroll to position [301, 0]
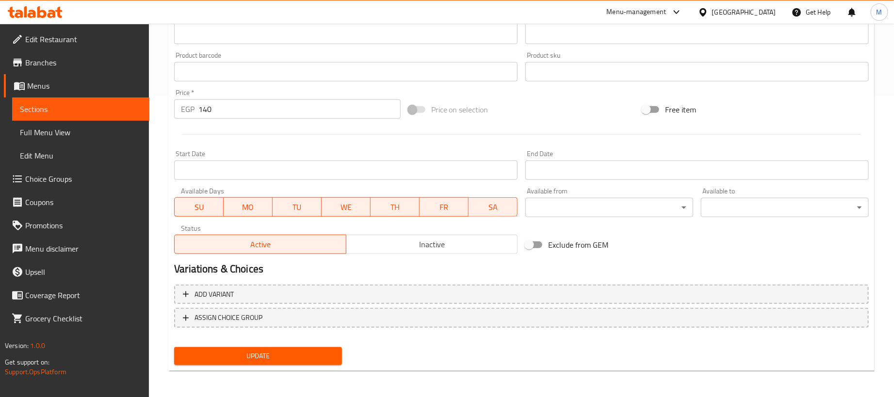
type input "باتون ساليه"
click at [245, 108] on input "140" at bounding box center [299, 108] width 202 height 19
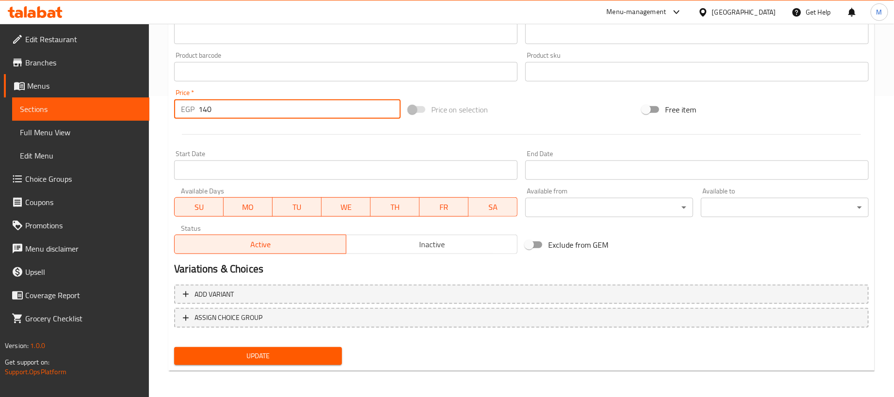
click at [245, 108] on input "140" at bounding box center [299, 108] width 202 height 19
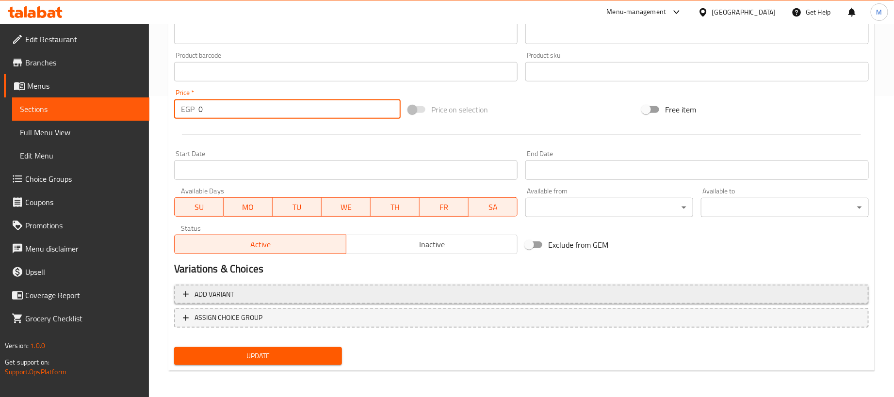
type input "0"
click at [440, 299] on span "Add variant" at bounding box center [521, 295] width 677 height 12
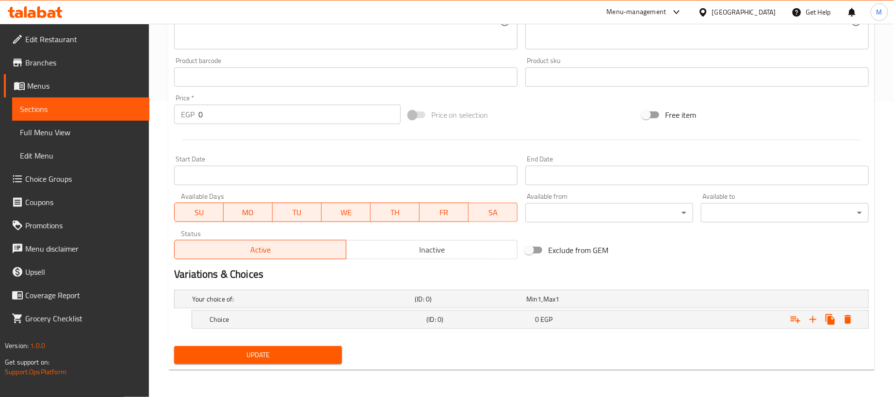
scroll to position [297, 0]
click at [810, 318] on icon "Expand" at bounding box center [813, 320] width 12 height 12
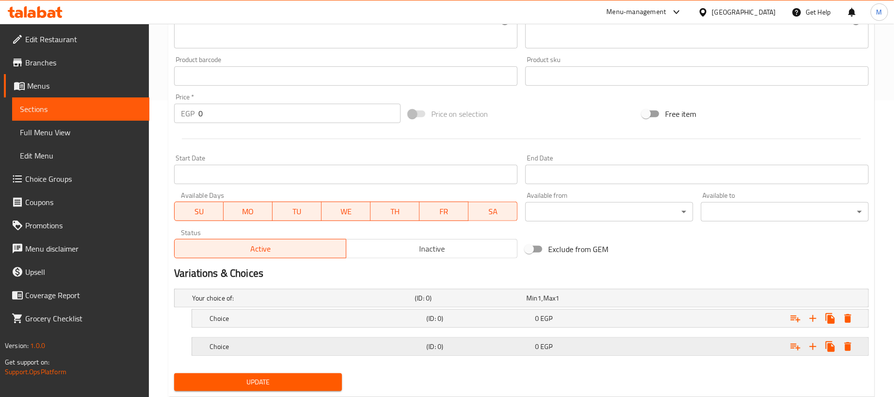
click at [632, 309] on div "Choice (ID: 0) 0 EGP" at bounding box center [524, 298] width 669 height 21
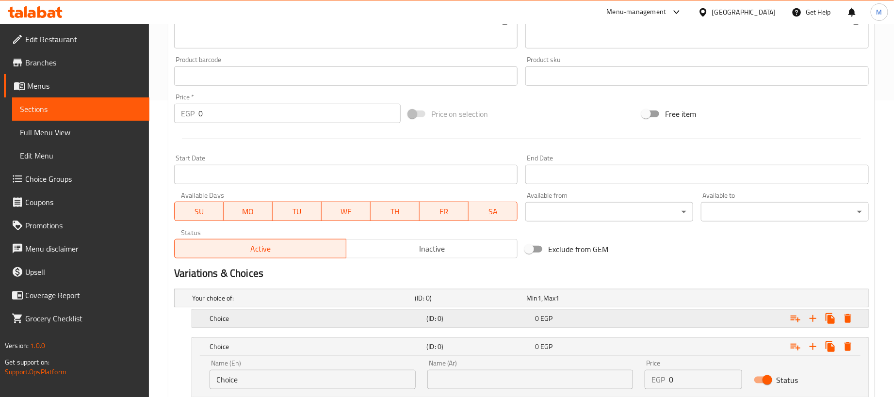
click at [608, 309] on div "Choice (ID: 0) 0 EGP" at bounding box center [524, 298] width 669 height 21
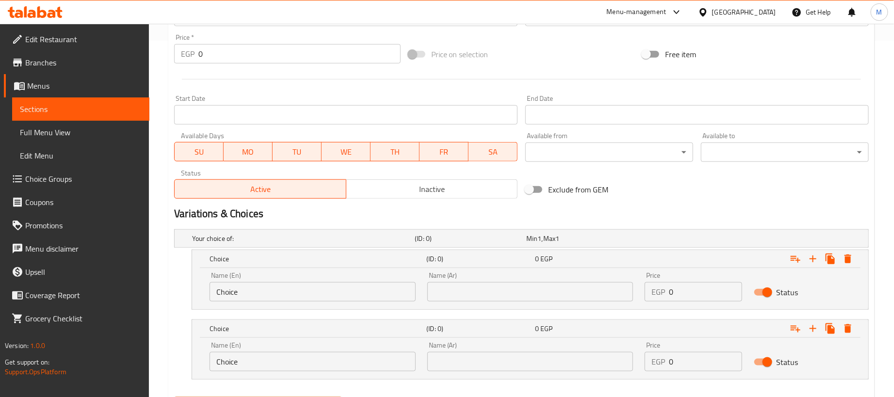
scroll to position [409, 0]
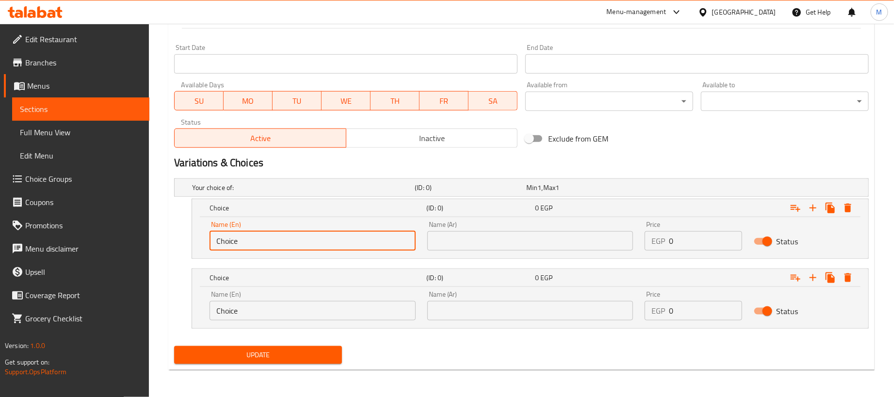
click at [313, 246] on input "Choice" at bounding box center [313, 240] width 206 height 19
type input "1kg"
click at [462, 243] on input "text" at bounding box center [530, 240] width 206 height 19
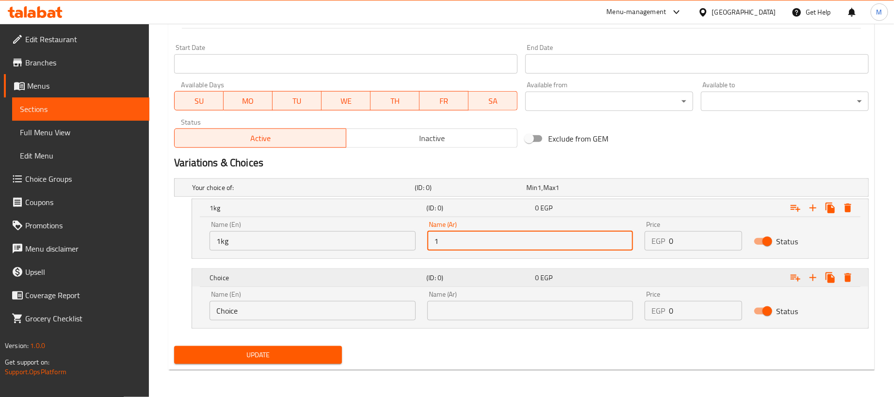
type input "1 كجم"
click at [370, 303] on input "Choice" at bounding box center [313, 310] width 206 height 19
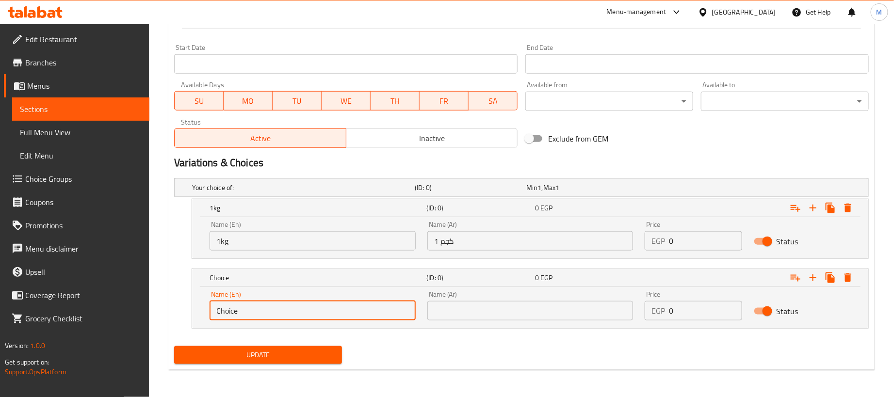
click at [370, 303] on input "Choice" at bounding box center [313, 310] width 206 height 19
type input "250 gram"
click at [443, 309] on input "text" at bounding box center [530, 310] width 206 height 19
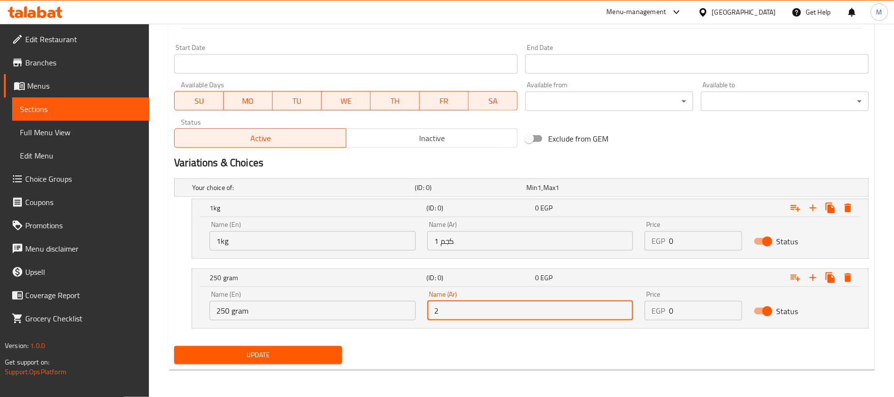
type input "250جم"
click at [694, 238] on input "0" at bounding box center [705, 240] width 73 height 19
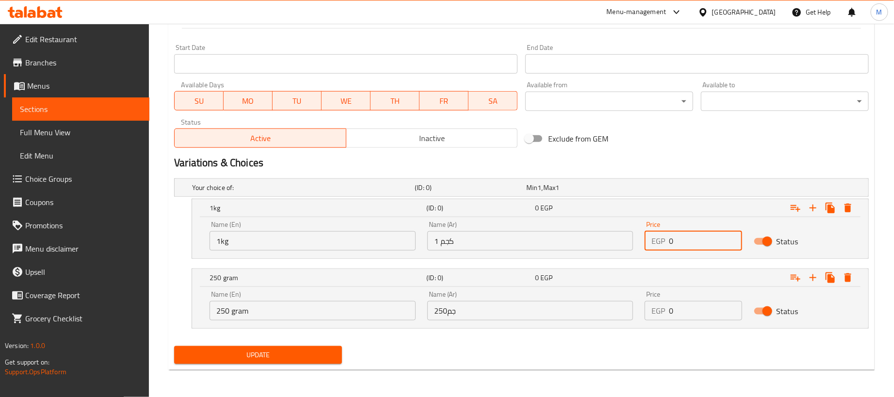
click at [694, 238] on input "0" at bounding box center [705, 240] width 73 height 19
paste input "14"
type input "140"
click at [706, 304] on input "0" at bounding box center [705, 310] width 73 height 19
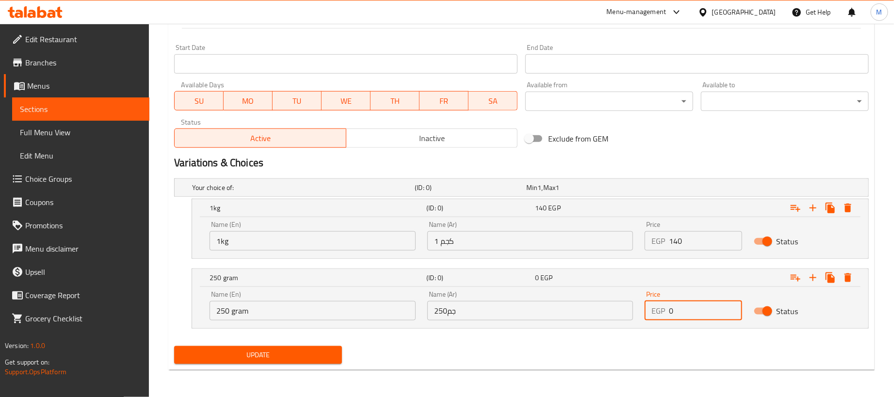
click at [706, 304] on input "0" at bounding box center [705, 310] width 73 height 19
paste input "35"
type input "35"
click at [640, 365] on div "Update" at bounding box center [521, 356] width 703 height 26
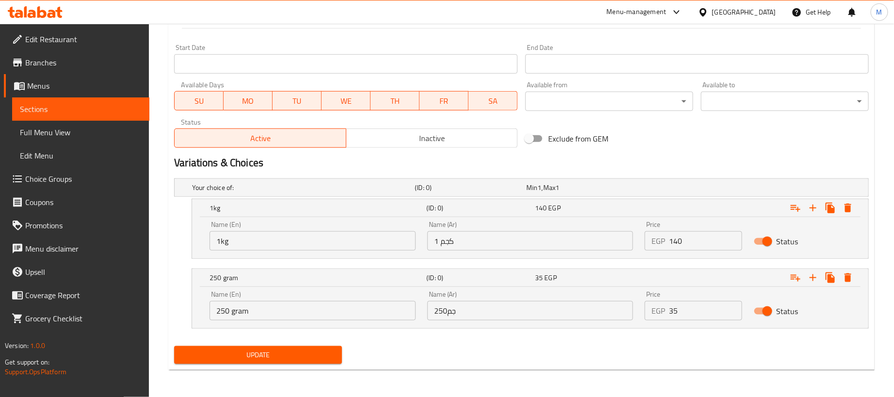
click at [281, 352] on span "Update" at bounding box center [258, 355] width 152 height 12
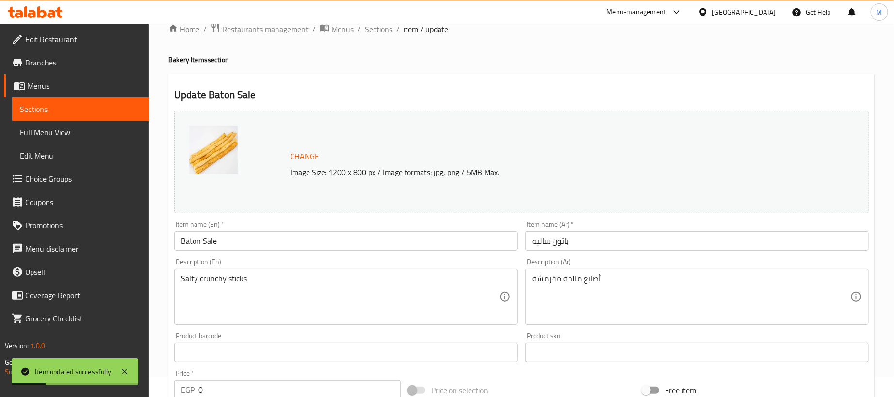
scroll to position [0, 0]
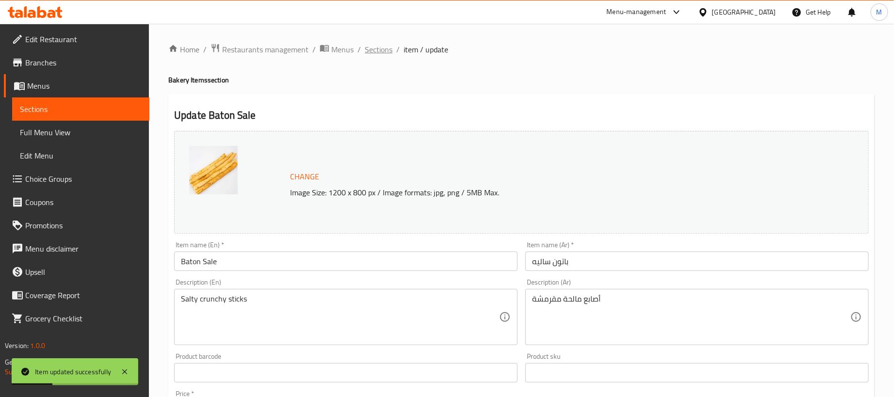
click at [378, 55] on span "Sections" at bounding box center [379, 50] width 28 height 12
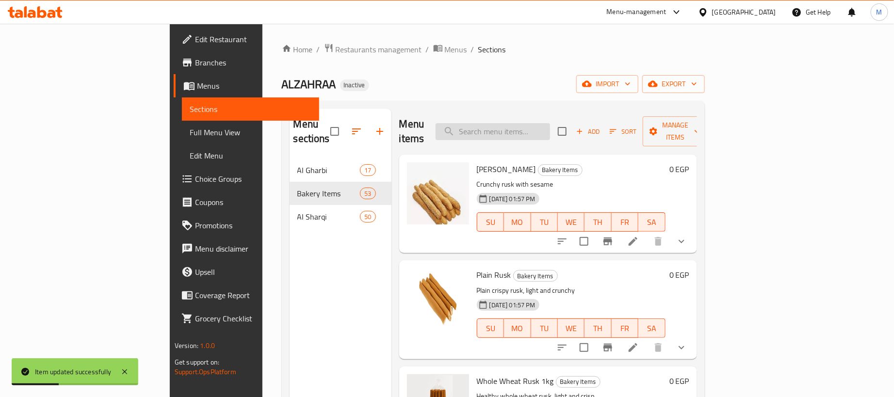
click at [550, 130] on input "search" at bounding box center [493, 131] width 115 height 17
paste input "شرائح شوفان"
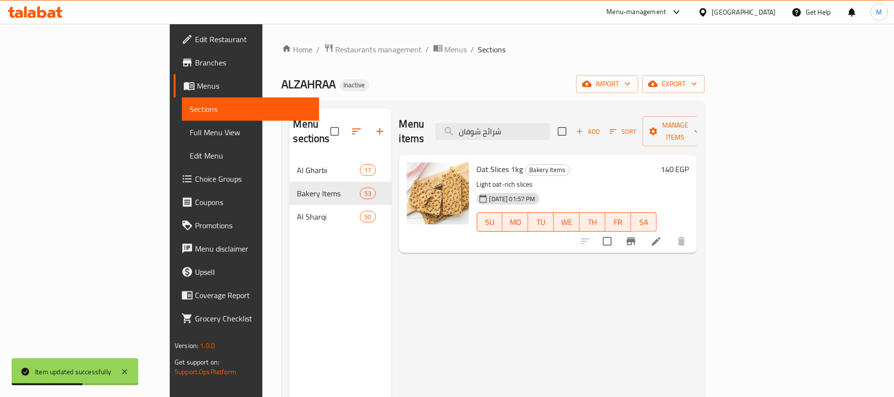
type input "شرائح شوفان"
click at [662, 236] on icon at bounding box center [657, 242] width 12 height 12
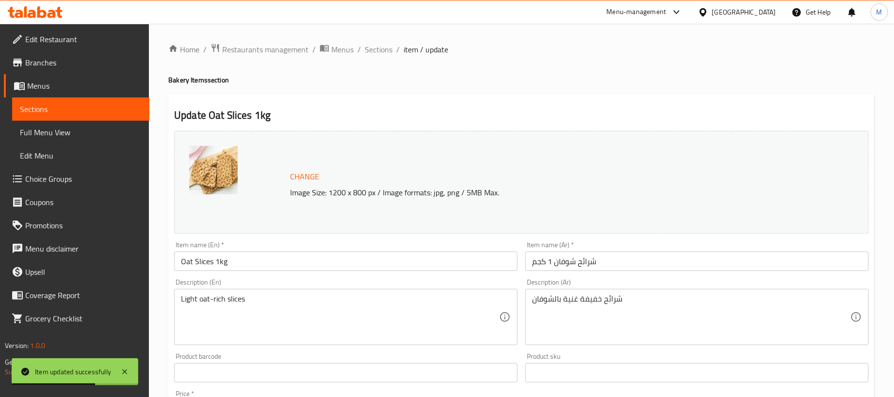
scroll to position [73, 0]
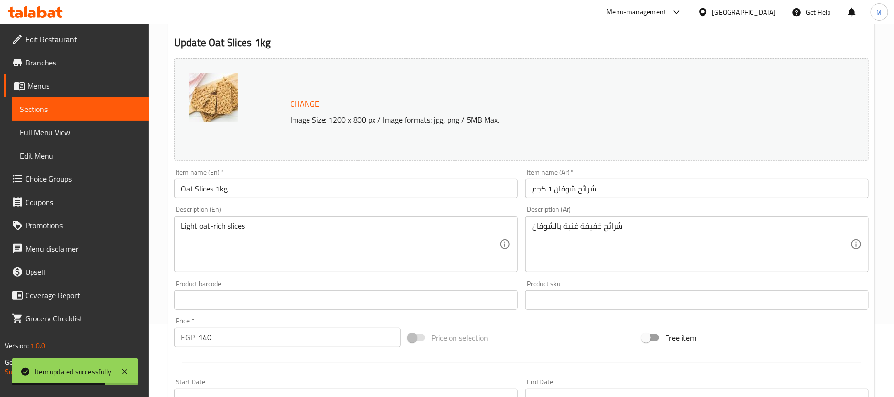
click at [313, 190] on input "Oat Slices 1kg" at bounding box center [346, 188] width 344 height 19
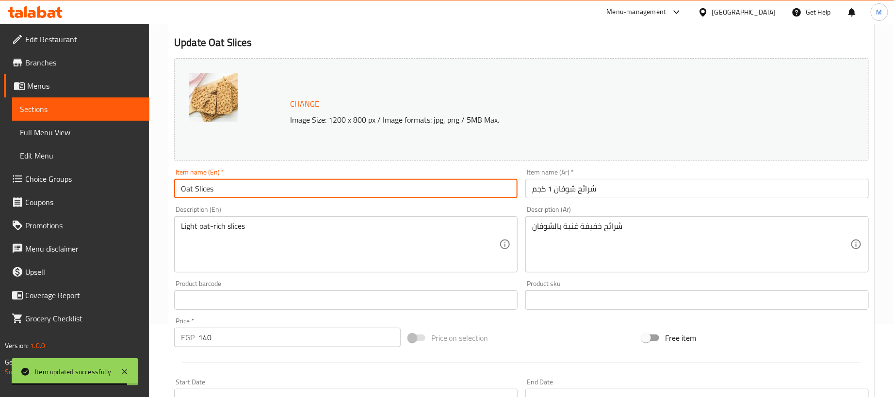
type input "Oat Slices"
click at [674, 198] on input "شرائح شوفان 1 كجم" at bounding box center [697, 188] width 344 height 19
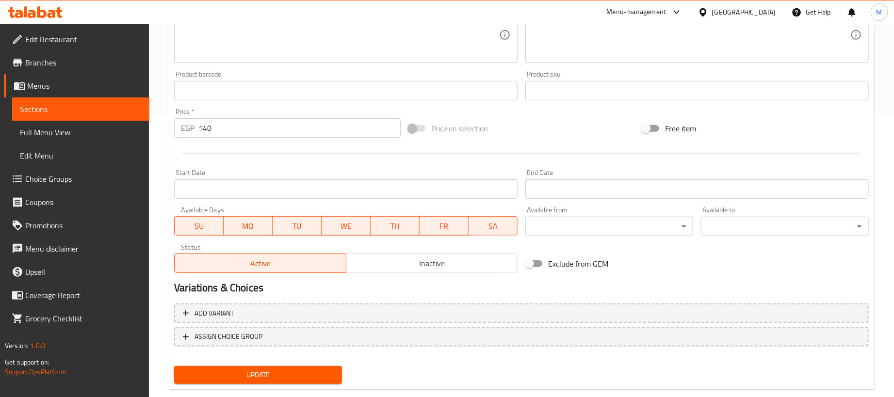
scroll to position [301, 0]
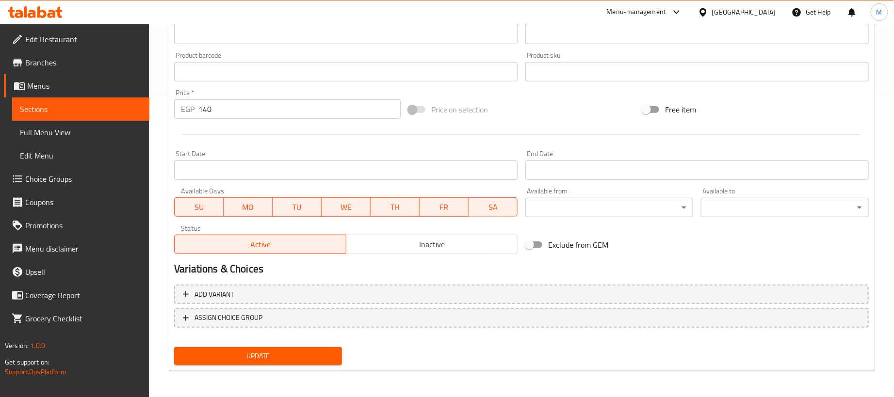
type input "شرائح شوفان"
click at [220, 104] on input "140" at bounding box center [299, 108] width 202 height 19
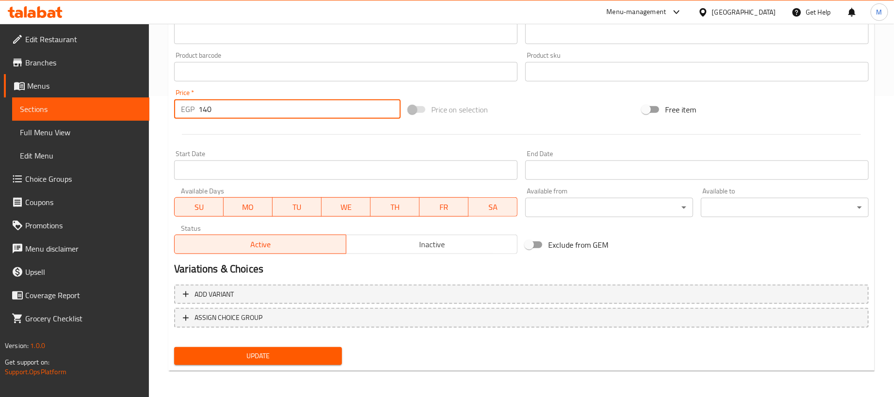
click at [220, 104] on input "140" at bounding box center [299, 108] width 202 height 19
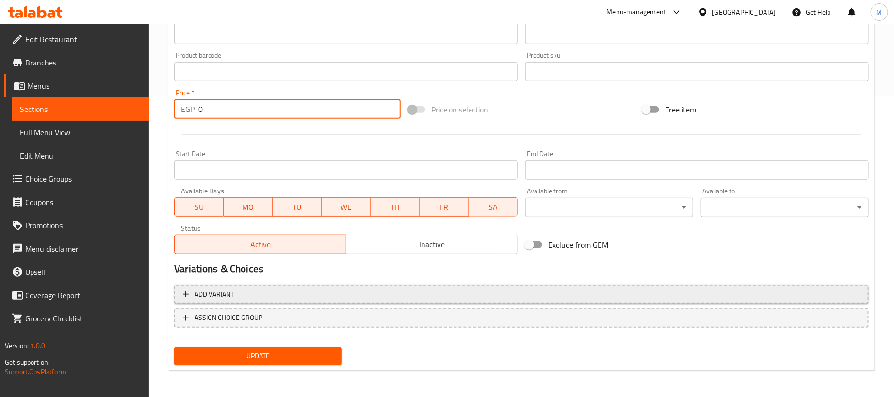
type input "0"
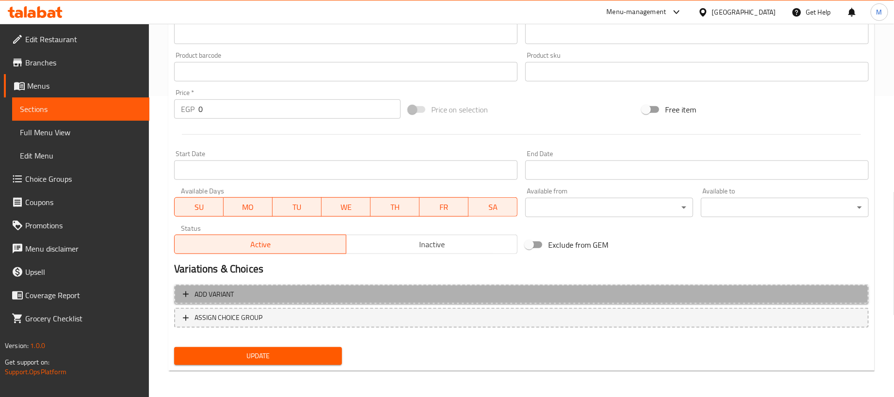
click at [563, 293] on span "Add variant" at bounding box center [521, 295] width 677 height 12
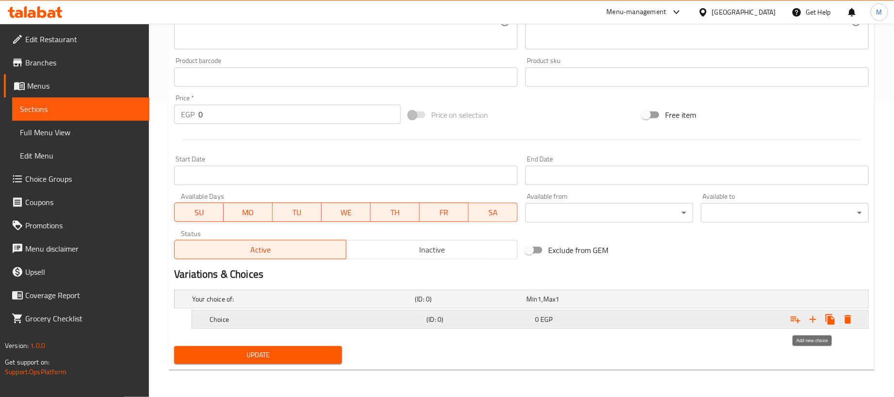
click at [811, 322] on icon "Expand" at bounding box center [813, 320] width 12 height 12
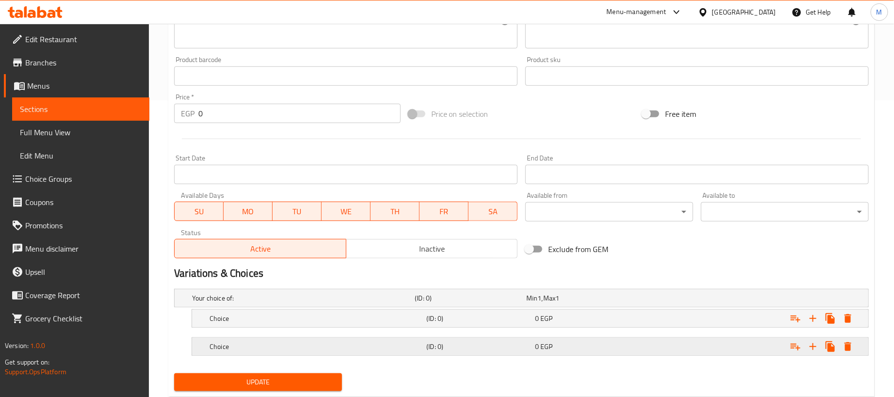
click at [708, 300] on div "Expand" at bounding box center [747, 298] width 223 height 4
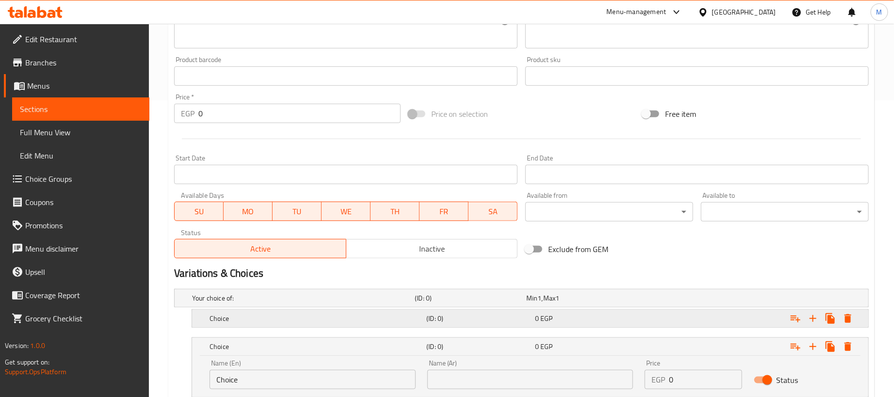
click at [706, 300] on div "Expand" at bounding box center [747, 298] width 223 height 4
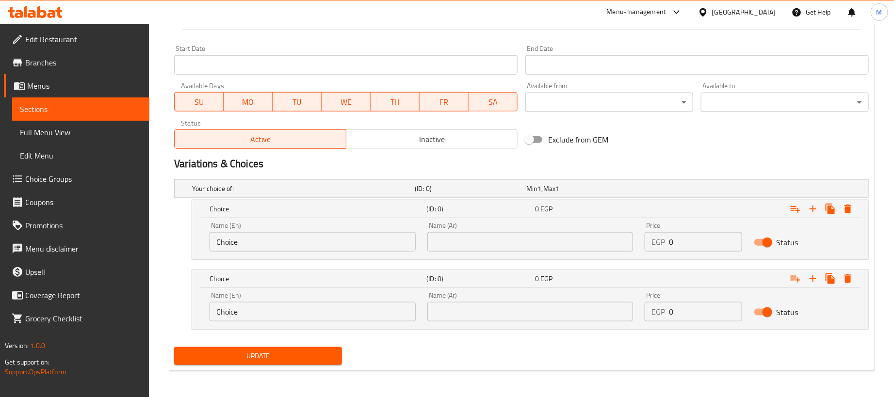
scroll to position [409, 0]
click at [690, 238] on input "0" at bounding box center [705, 240] width 73 height 19
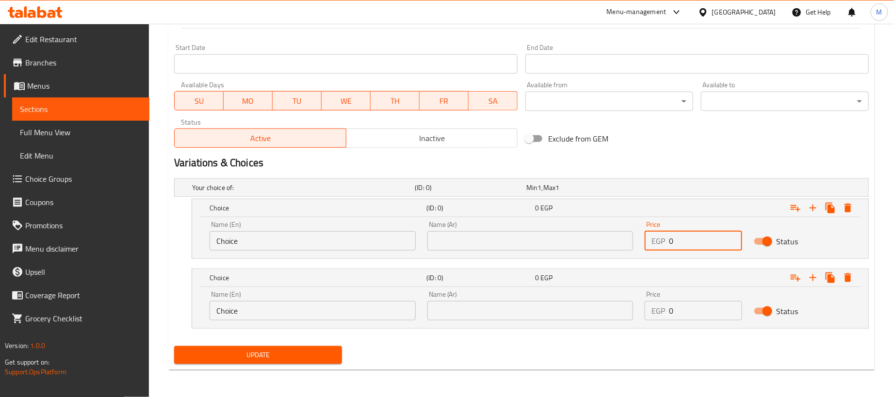
click at [690, 238] on input "0" at bounding box center [705, 240] width 73 height 19
paste input "14"
type input "140"
click at [581, 244] on input "text" at bounding box center [530, 240] width 206 height 19
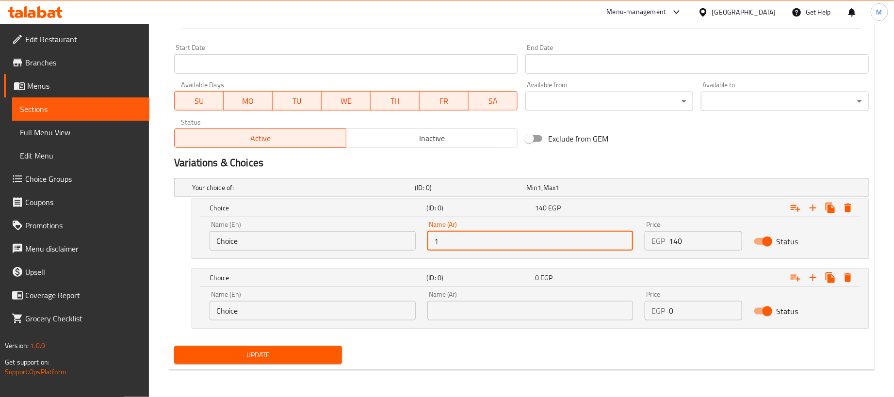
type input "1 كجم"
click at [374, 245] on input "Choice" at bounding box center [313, 240] width 206 height 19
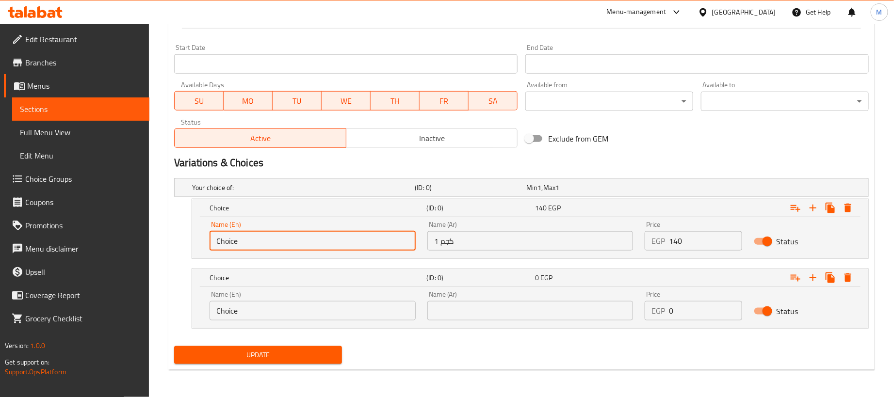
click at [374, 245] on input "Choice" at bounding box center [313, 240] width 206 height 19
type input "1kg"
click at [265, 308] on input "Choice" at bounding box center [313, 310] width 206 height 19
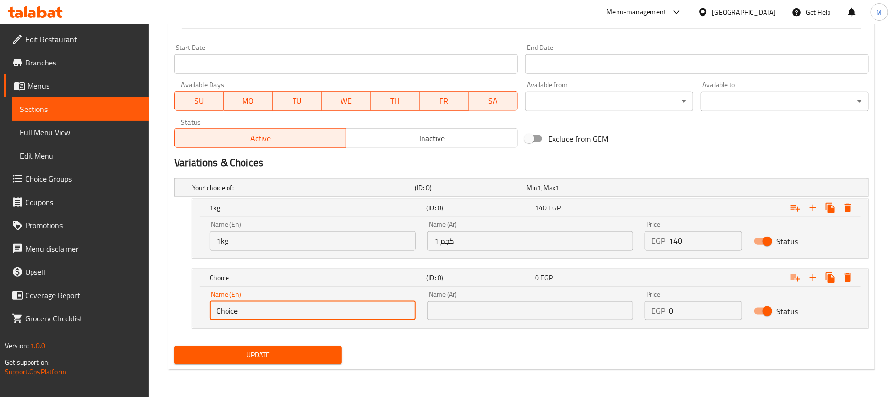
click at [265, 308] on input "Choice" at bounding box center [313, 310] width 206 height 19
type input "250 gram"
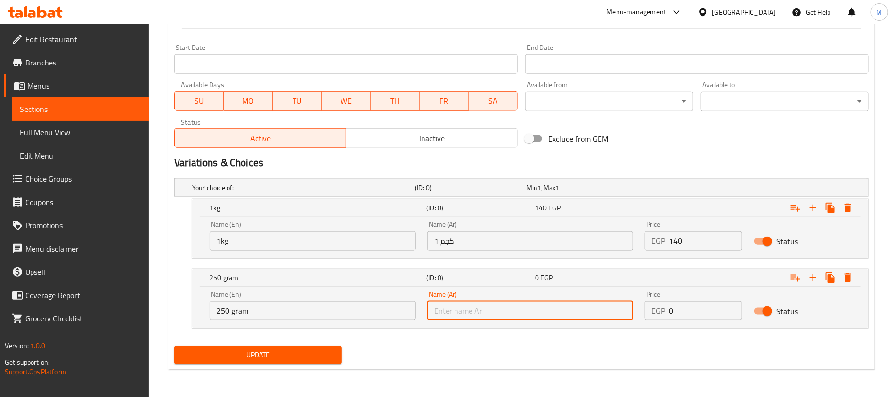
click at [456, 316] on input "text" at bounding box center [530, 310] width 206 height 19
type input "250جم"
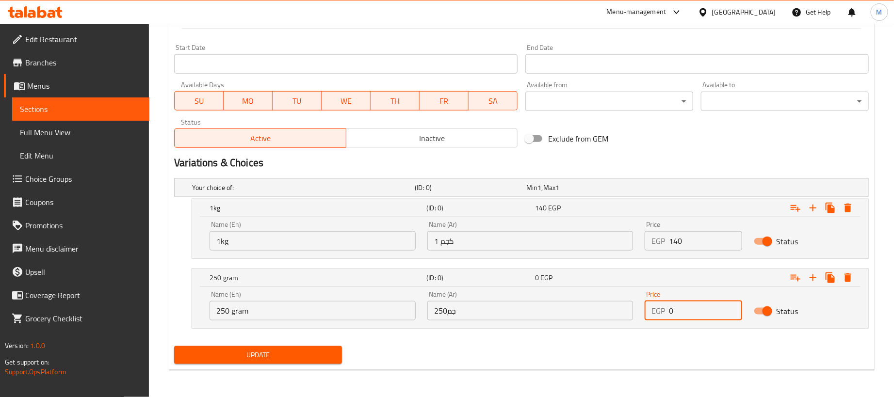
click at [706, 309] on input "0" at bounding box center [705, 310] width 73 height 19
paste input "35"
type input "35"
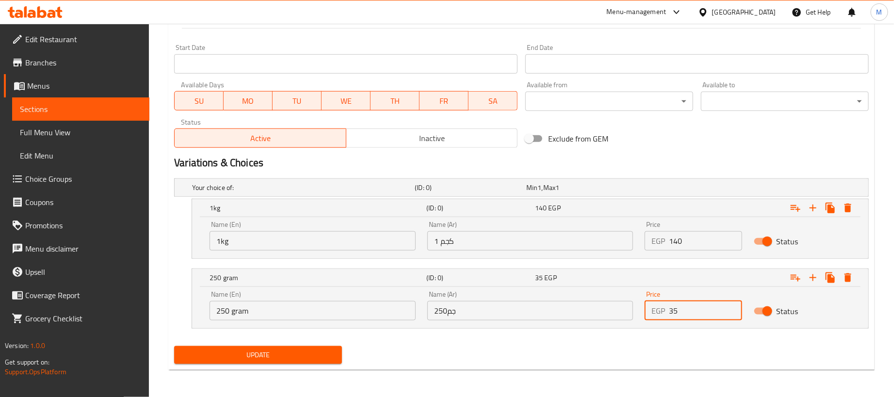
click at [642, 354] on div "Update" at bounding box center [521, 356] width 703 height 26
click at [329, 351] on span "Update" at bounding box center [258, 355] width 152 height 12
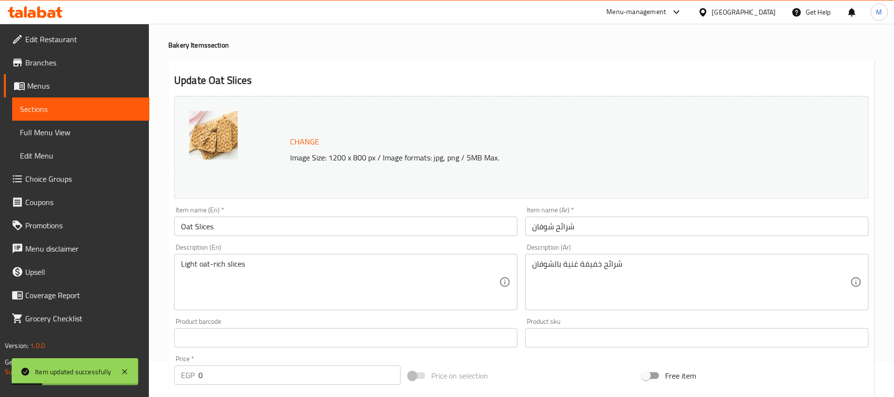
scroll to position [0, 0]
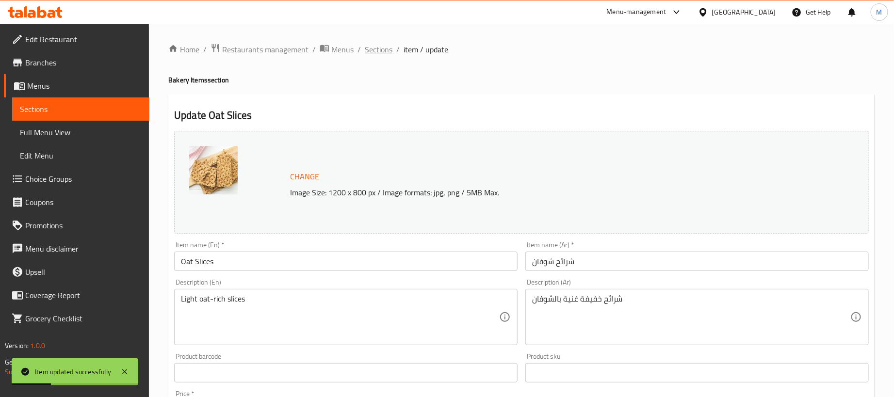
click at [376, 54] on span "Sections" at bounding box center [379, 50] width 28 height 12
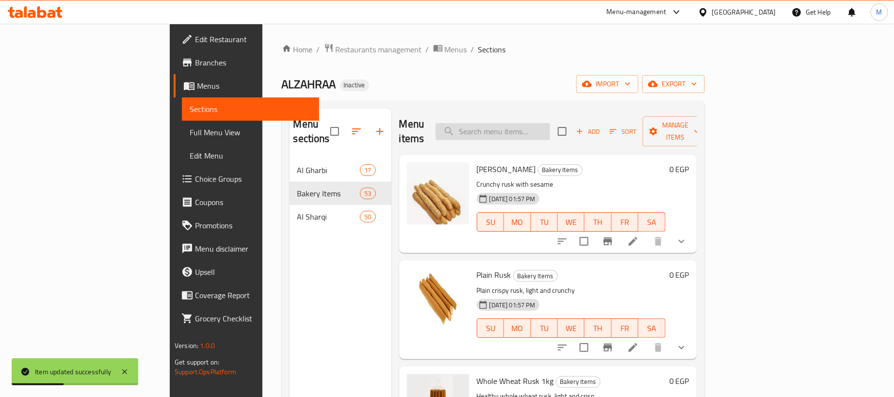
click at [543, 124] on input "search" at bounding box center [493, 131] width 115 height 17
paste input "شرائح رومى"
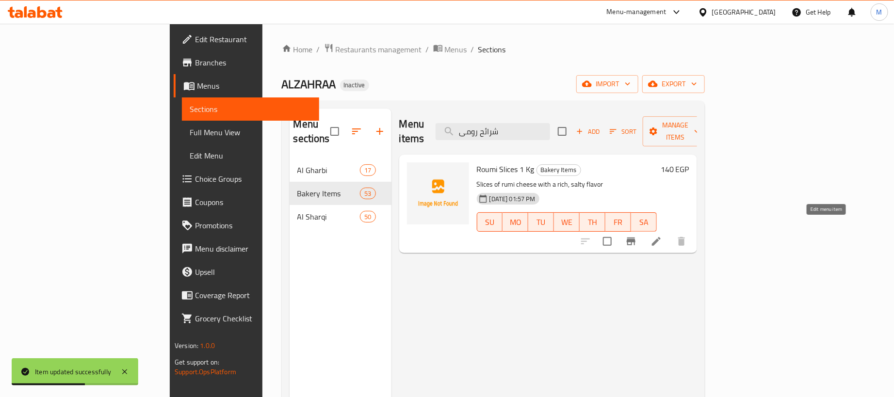
type input "شرائح رومى"
click at [662, 236] on icon at bounding box center [657, 242] width 12 height 12
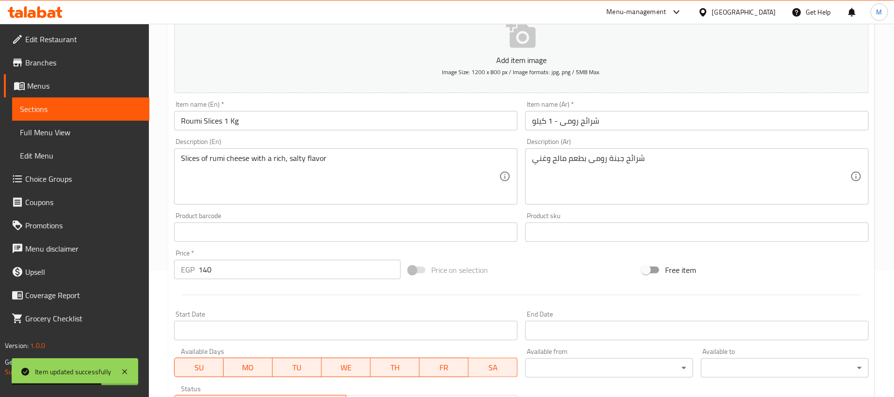
scroll to position [146, 0]
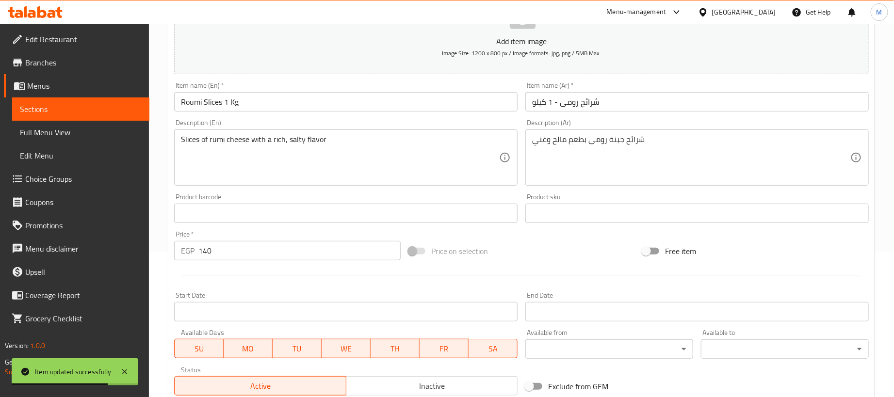
click at [644, 106] on input "شرائح رومى - 1 كيلو" at bounding box center [697, 101] width 344 height 19
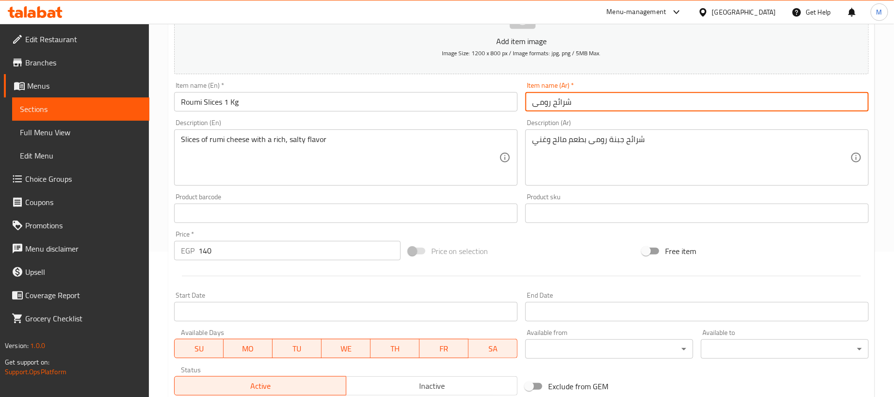
type input "شرائح رومى"
click at [367, 100] on input "Roumi Slices 1 Kg" at bounding box center [346, 101] width 344 height 19
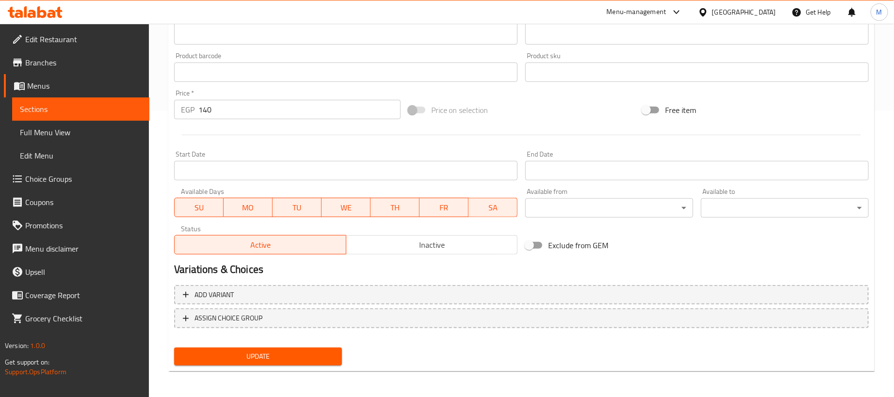
scroll to position [287, 0]
type input "Roumi Slices"
click at [262, 105] on input "140" at bounding box center [299, 108] width 202 height 19
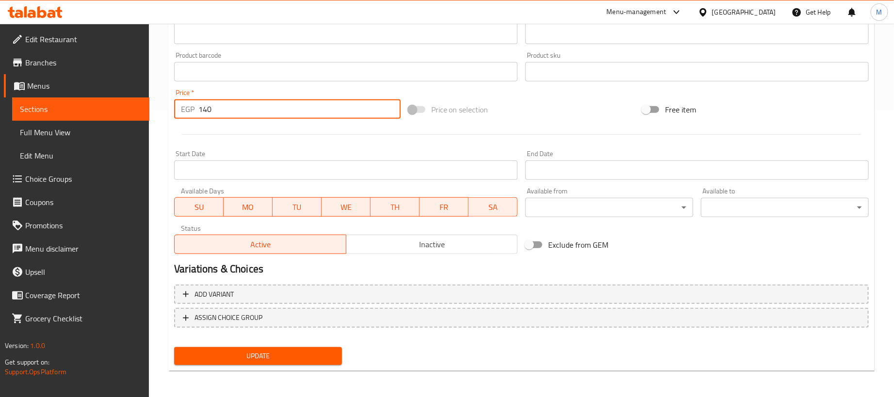
click at [262, 105] on input "140" at bounding box center [299, 108] width 202 height 19
type input "0"
click at [281, 130] on div at bounding box center [521, 135] width 703 height 24
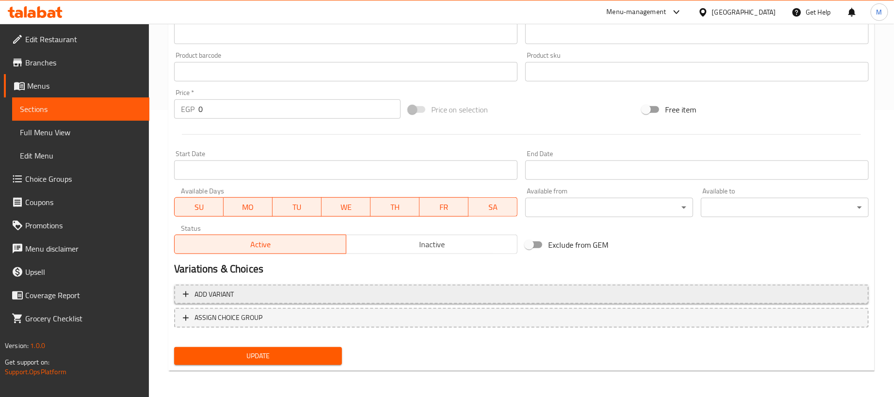
click at [514, 299] on span "Add variant" at bounding box center [521, 295] width 677 height 12
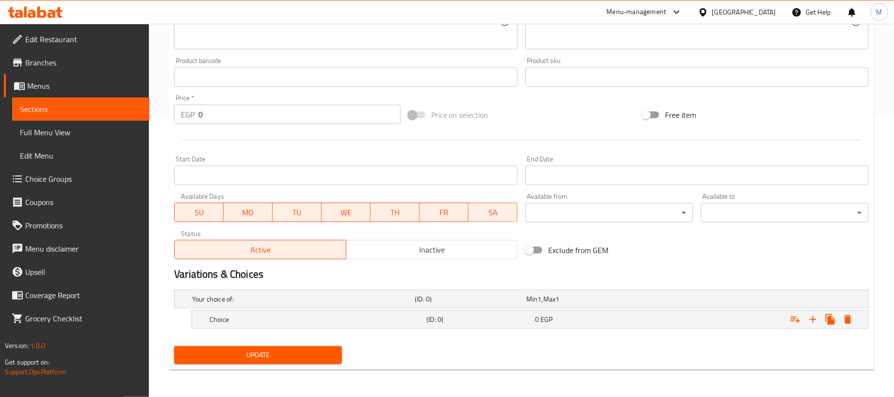
scroll to position [283, 0]
click at [811, 320] on icon "Expand" at bounding box center [813, 320] width 12 height 12
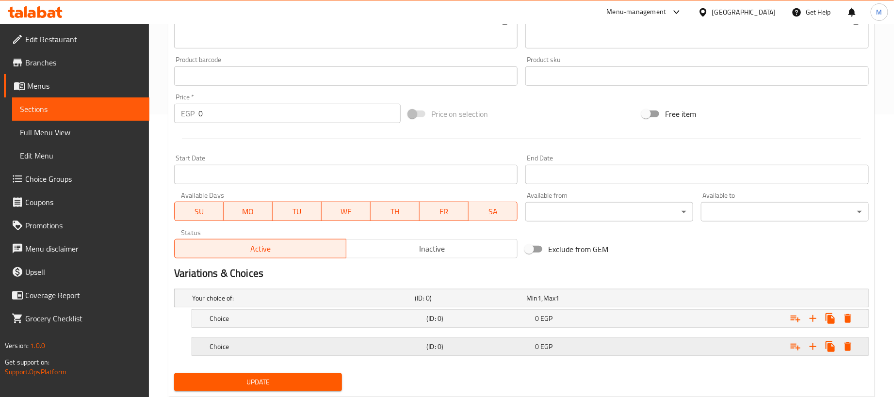
click at [631, 303] on div "0 EGP" at bounding box center [580, 299] width 108 height 10
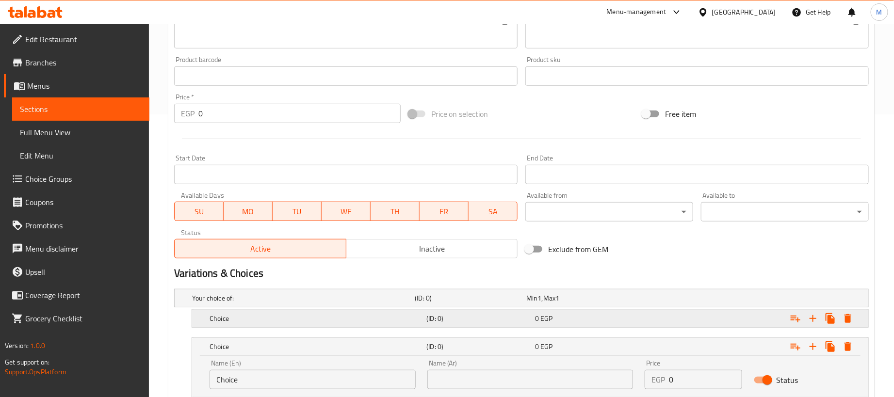
click at [626, 303] on div "0 EGP" at bounding box center [580, 299] width 108 height 10
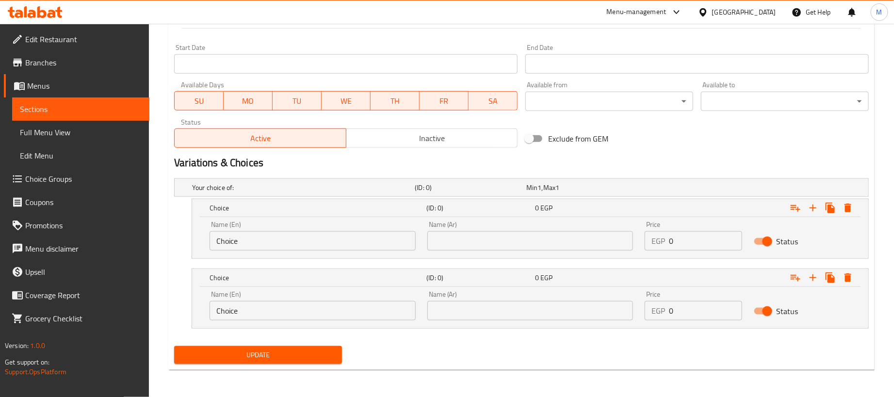
scroll to position [394, 0]
click at [693, 246] on input "0" at bounding box center [705, 240] width 73 height 19
paste input "14"
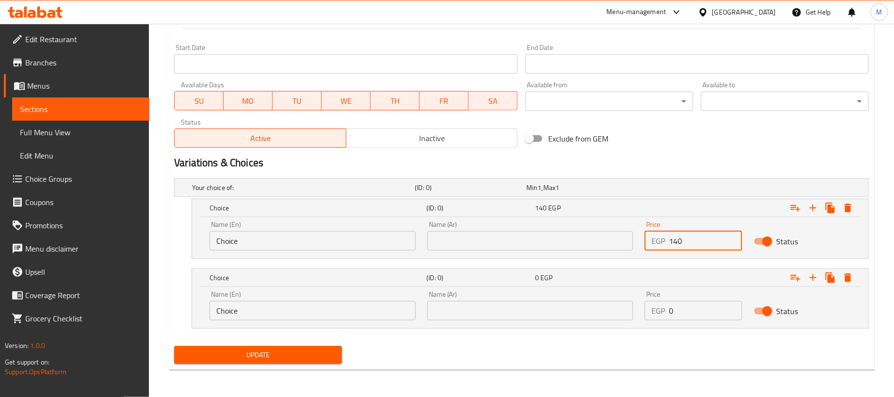
type input "140"
click at [619, 252] on div "Name (Ar) Name (Ar)" at bounding box center [531, 235] width 218 height 41
click at [612, 241] on input "text" at bounding box center [530, 240] width 206 height 19
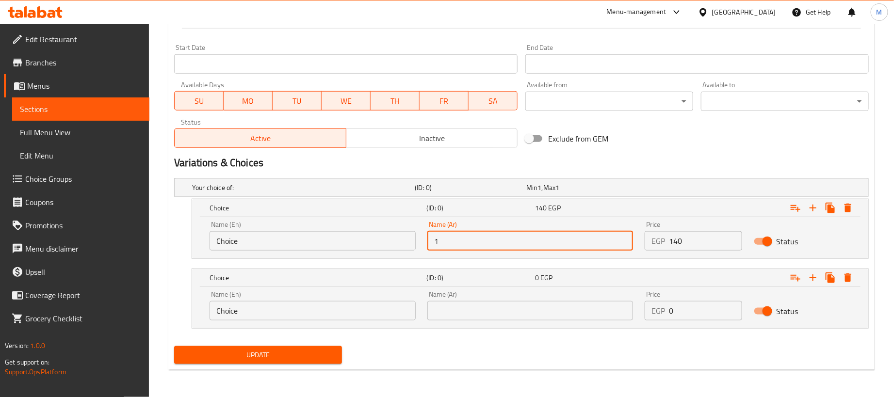
type input "1 كجم"
click at [359, 241] on input "Choice" at bounding box center [313, 240] width 206 height 19
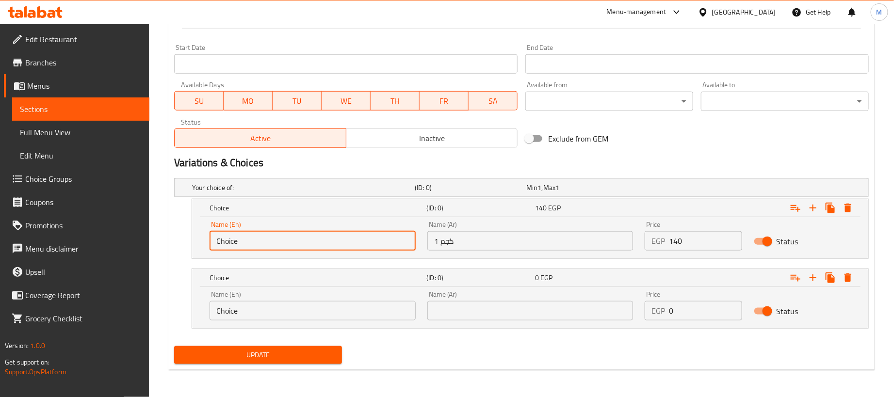
click at [359, 241] on input "Choice" at bounding box center [313, 240] width 206 height 19
type input "1kg"
click at [279, 303] on input "Choice" at bounding box center [313, 310] width 206 height 19
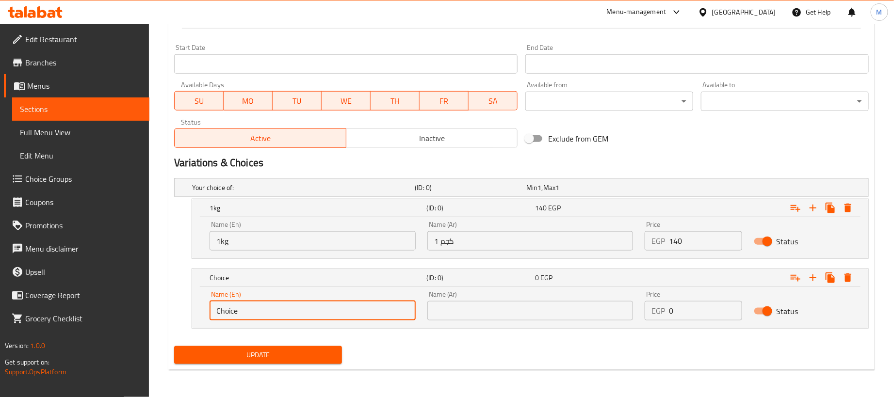
click at [279, 303] on input "Choice" at bounding box center [313, 310] width 206 height 19
type input "250 gram"
click at [509, 309] on input "text" at bounding box center [530, 310] width 206 height 19
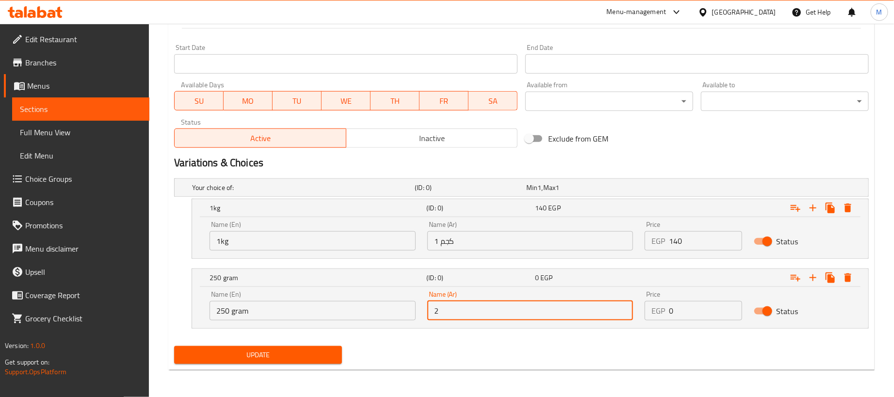
type input "250جم"
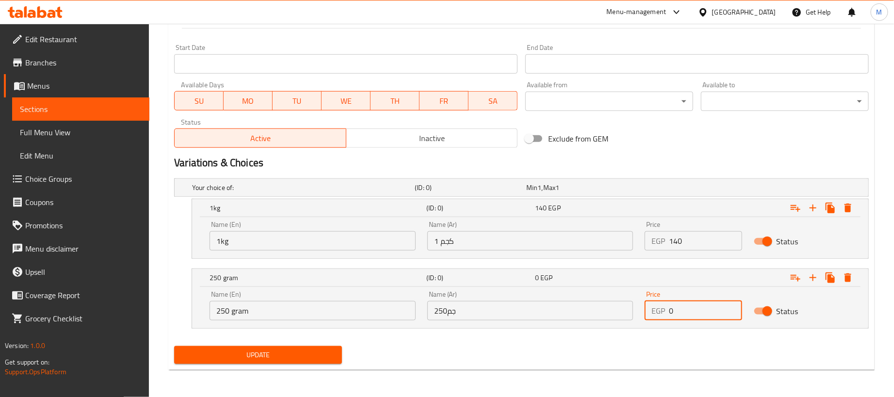
click at [718, 320] on input "0" at bounding box center [705, 310] width 73 height 19
click at [720, 319] on input "0" at bounding box center [705, 310] width 73 height 19
click at [722, 319] on input "0" at bounding box center [705, 310] width 73 height 19
paste input "35"
type input "35"
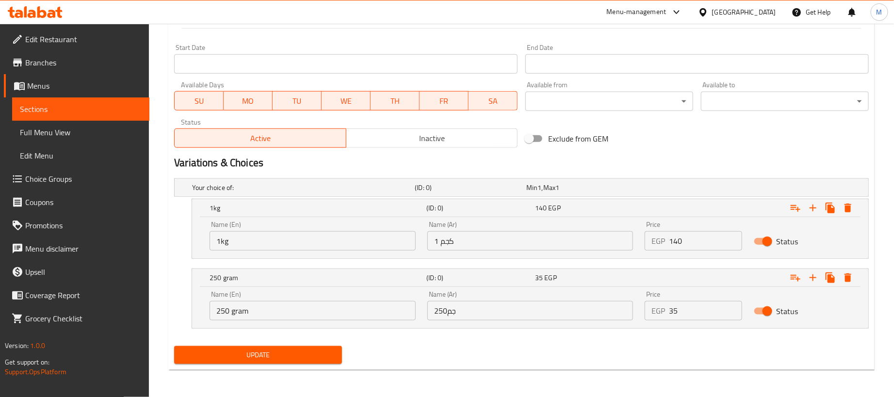
click at [616, 348] on div "Update" at bounding box center [521, 356] width 703 height 26
click at [300, 347] on button "Update" at bounding box center [258, 355] width 168 height 18
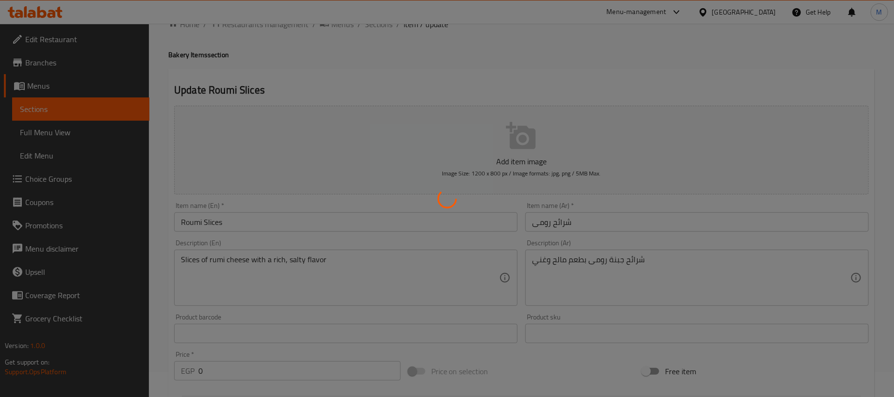
scroll to position [0, 0]
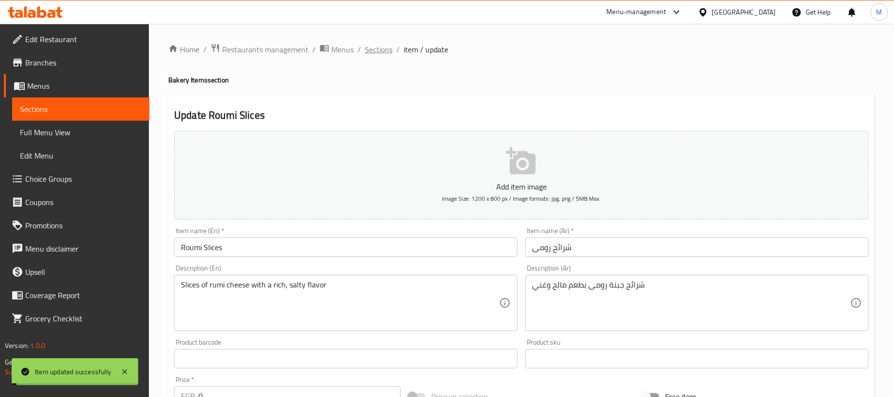
click at [376, 51] on span "Sections" at bounding box center [379, 50] width 28 height 12
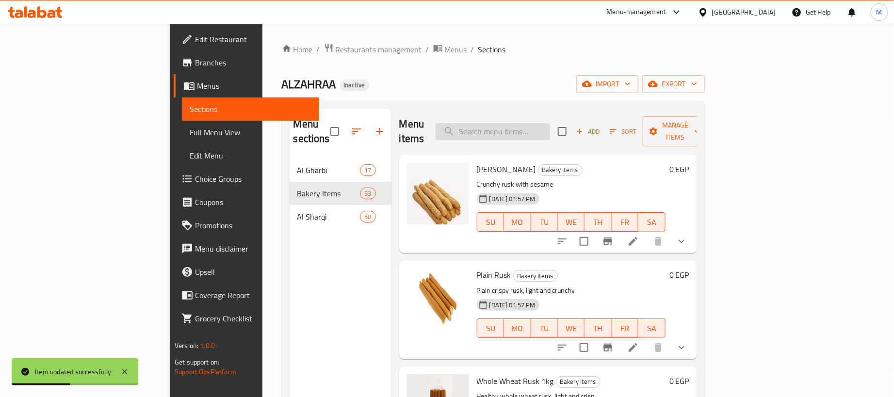
click at [550, 128] on input "search" at bounding box center [493, 131] width 115 height 17
paste input "ساليزون"
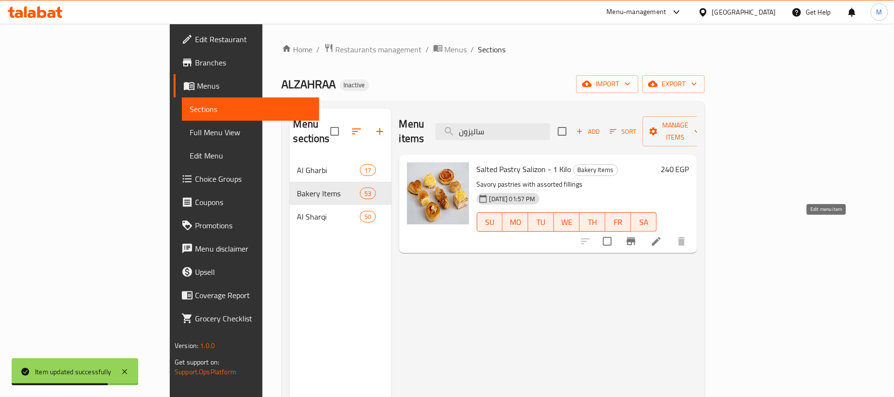
type input "ساليزون"
click at [662, 236] on icon at bounding box center [657, 242] width 12 height 12
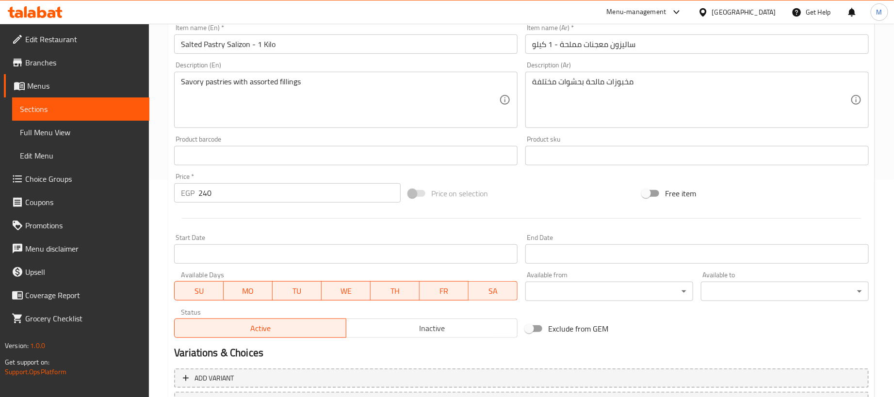
scroll to position [218, 0]
click at [322, 189] on input "240" at bounding box center [299, 191] width 202 height 19
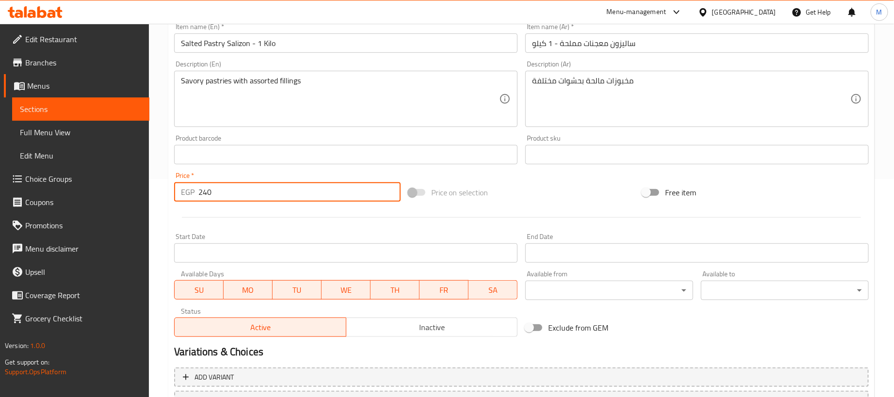
click at [322, 189] on input "240" at bounding box center [299, 191] width 202 height 19
type input "0"
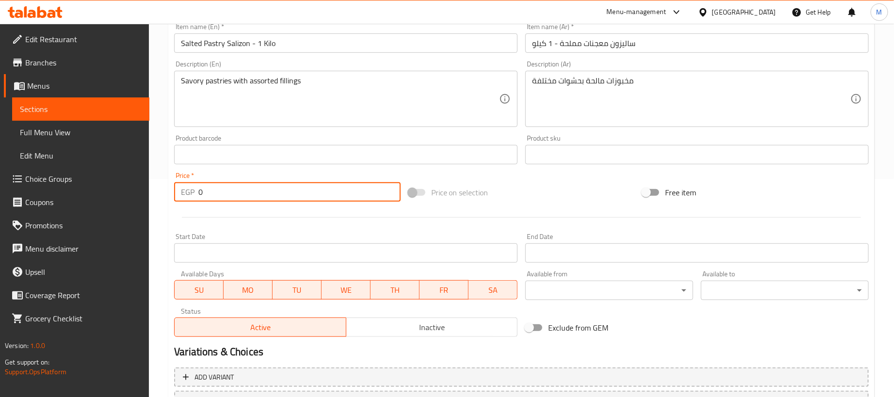
click at [397, 54] on div "Item name (En)   * Salted Pastry Salizon - 1 Kilo Item name (En) *" at bounding box center [345, 37] width 351 height 37
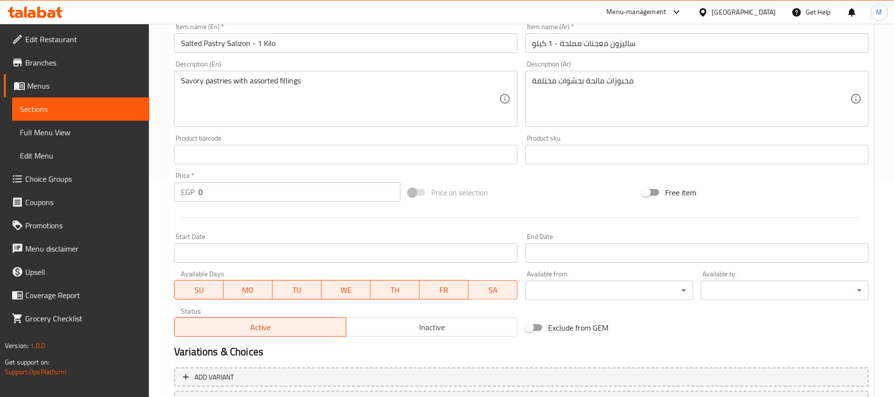
click at [396, 45] on input "Salted Pastry Salizon - 1 Kilo" at bounding box center [346, 42] width 344 height 19
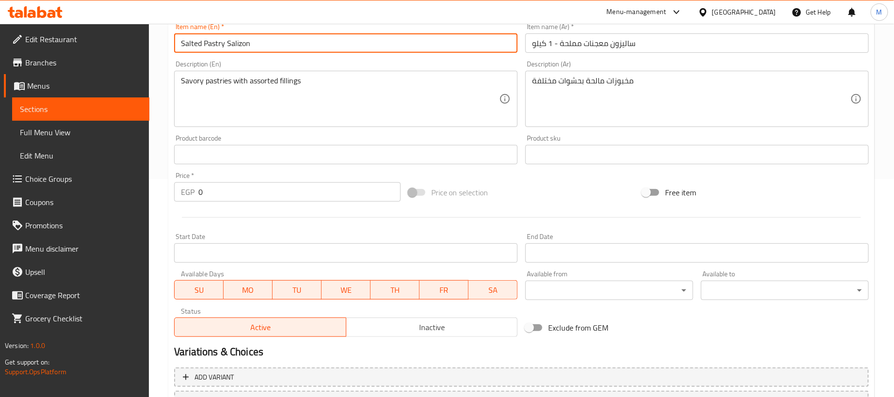
type input "Salted Pastry Salizon"
click at [738, 52] on input "ساليزون معجنات مملحة - 1 كيلو" at bounding box center [697, 42] width 344 height 19
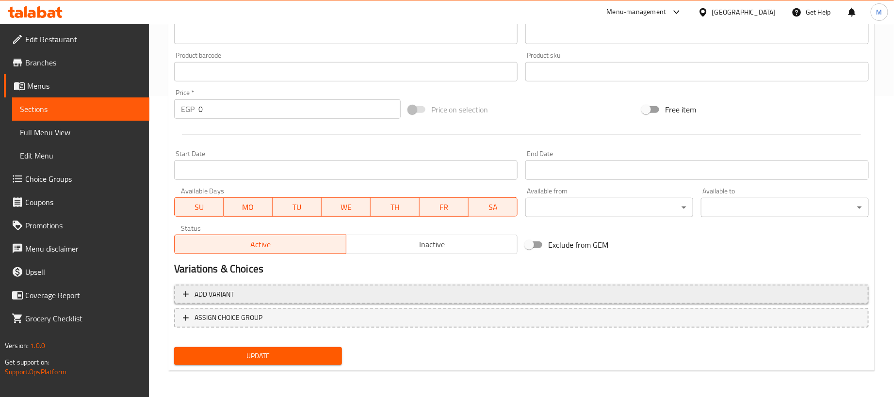
type input "ساليزون معجنات مملحة"
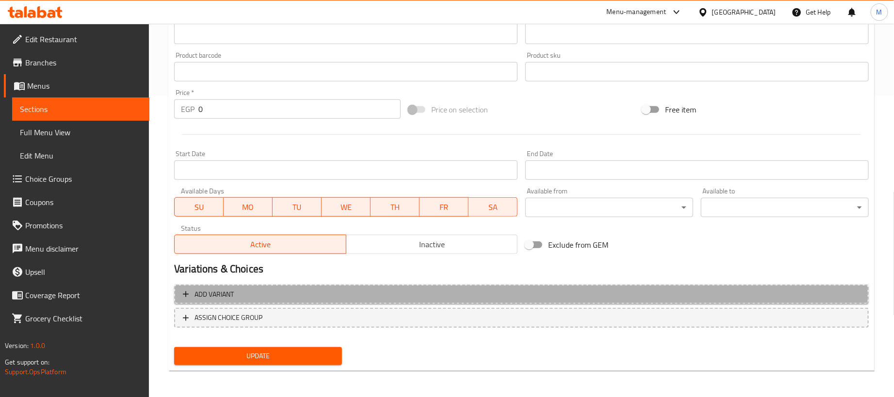
click at [594, 295] on span "Add variant" at bounding box center [521, 295] width 677 height 12
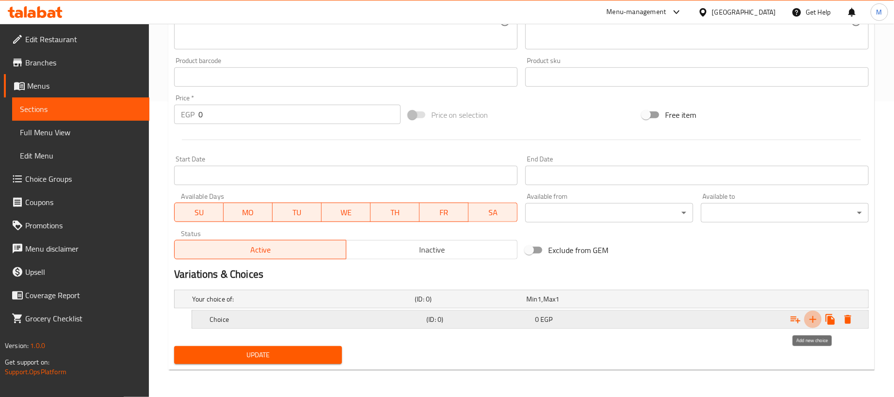
click at [818, 320] on icon "Expand" at bounding box center [813, 320] width 12 height 12
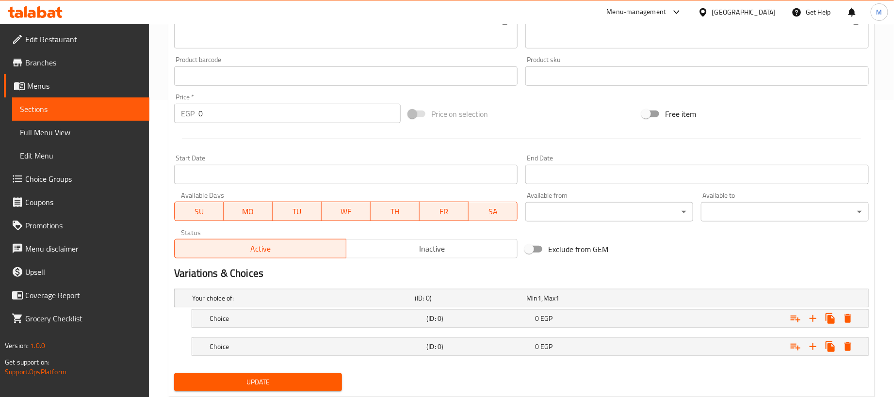
click at [655, 359] on nav at bounding box center [521, 362] width 695 height 8
click at [649, 300] on div "Expand" at bounding box center [747, 298] width 223 height 4
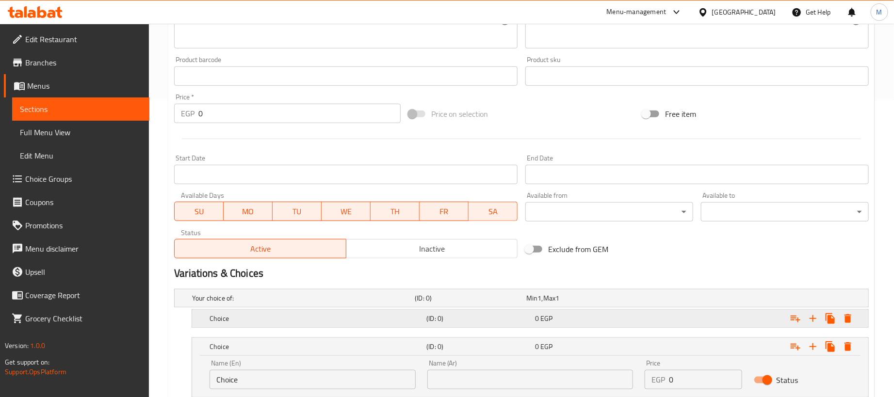
click at [644, 300] on div "Expand" at bounding box center [747, 298] width 223 height 4
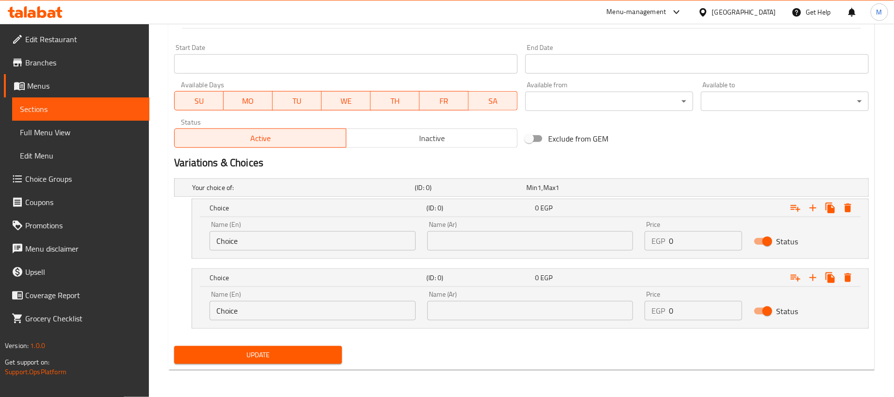
scroll to position [409, 0]
click at [688, 236] on input "0" at bounding box center [705, 240] width 73 height 19
paste input "24"
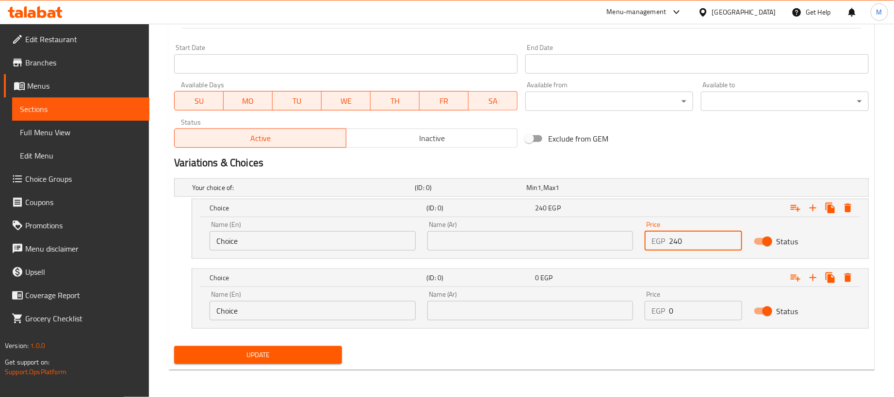
type input "240"
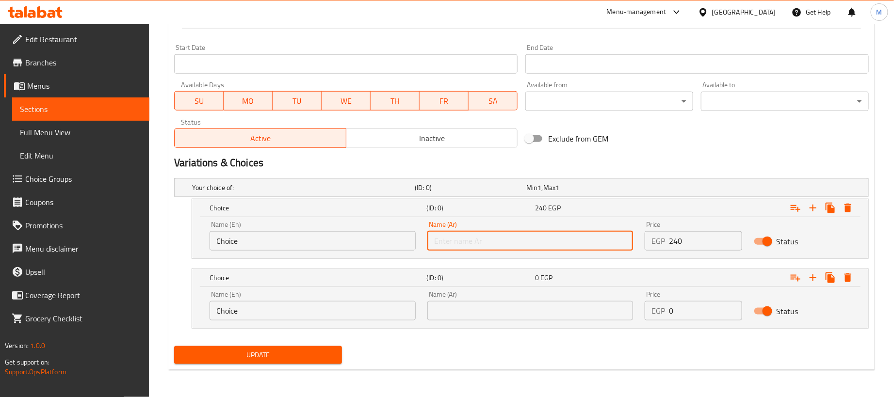
click at [578, 242] on input "text" at bounding box center [530, 240] width 206 height 19
type input "1 كجم"
click at [344, 241] on input "Choice" at bounding box center [313, 240] width 206 height 19
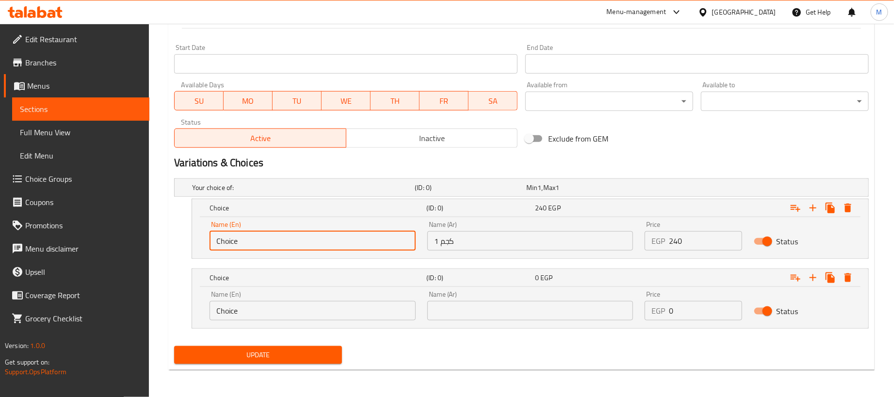
click at [344, 241] on input "Choice" at bounding box center [313, 240] width 206 height 19
type input "1kg"
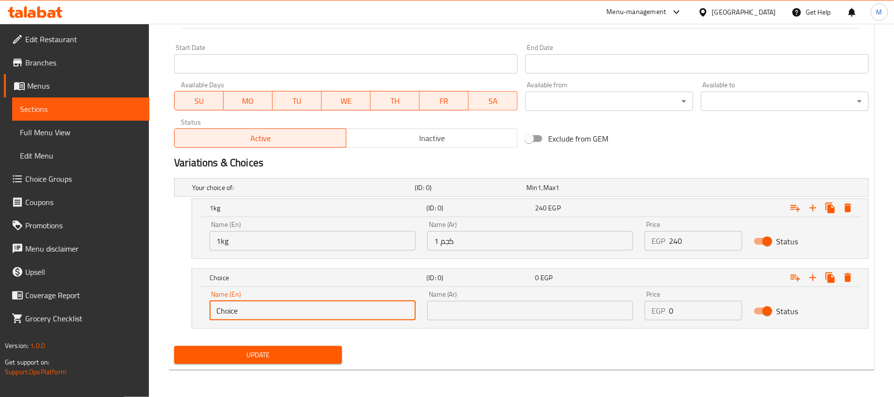
click at [303, 303] on input "Choice" at bounding box center [313, 310] width 206 height 19
type input "250 gram"
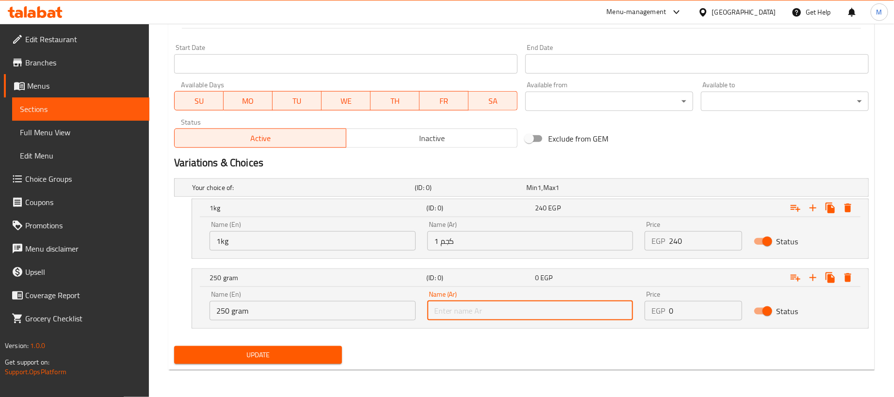
click at [458, 320] on input "text" at bounding box center [530, 310] width 206 height 19
type input "250جم"
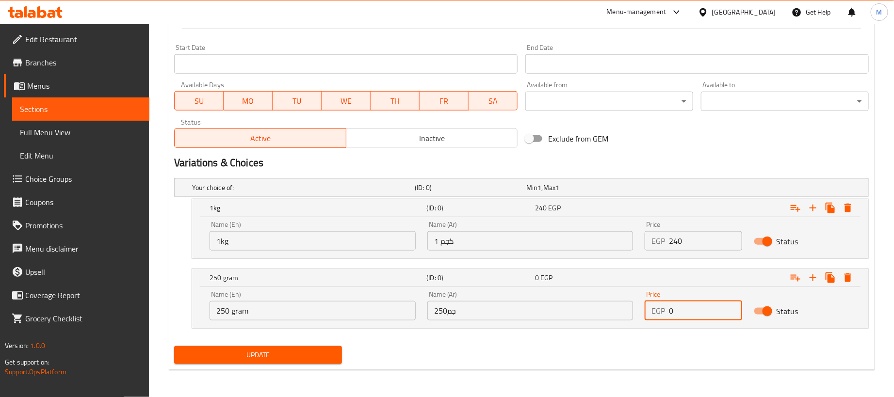
click at [707, 308] on input "0" at bounding box center [705, 310] width 73 height 19
paste input "6"
type input "60"
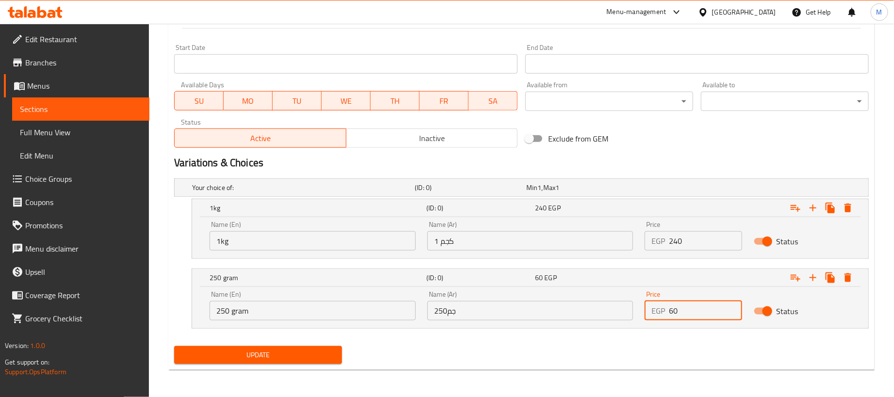
click at [581, 360] on div "Update" at bounding box center [521, 356] width 703 height 26
click at [260, 360] on span "Update" at bounding box center [258, 355] width 152 height 12
click at [309, 354] on span "Update" at bounding box center [258, 355] width 152 height 12
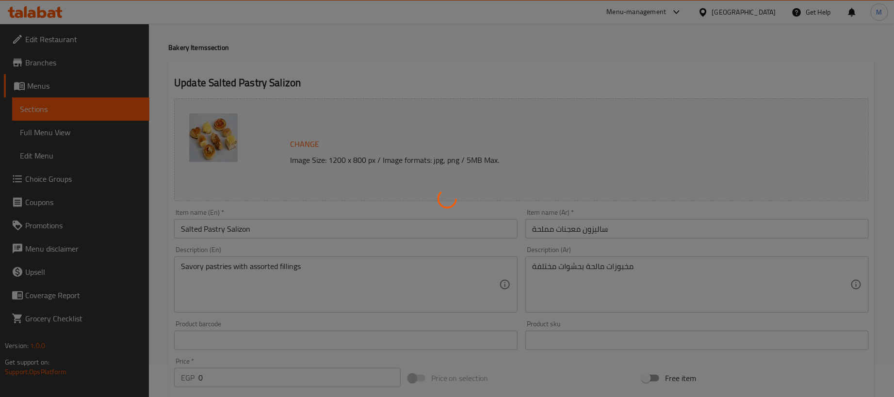
scroll to position [0, 0]
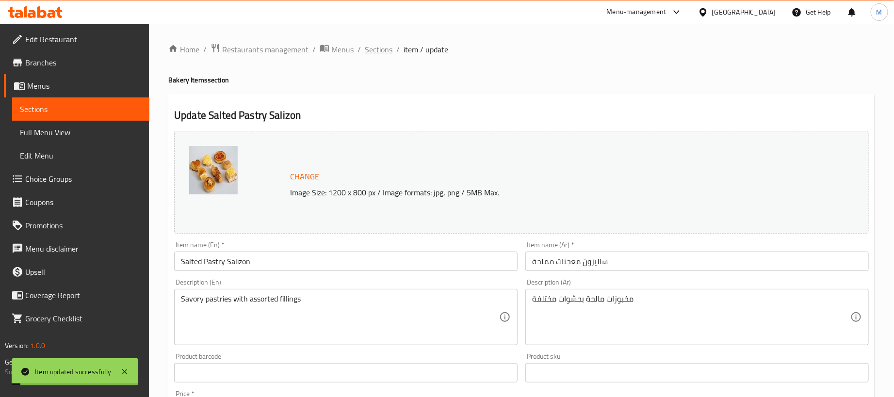
click at [373, 44] on span "Sections" at bounding box center [379, 50] width 28 height 12
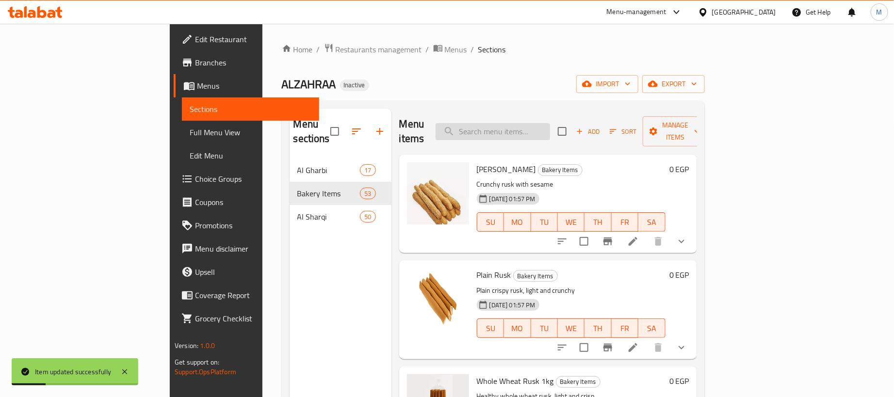
click at [540, 123] on input "search" at bounding box center [493, 131] width 115 height 17
paste input "المينى دوناتس"
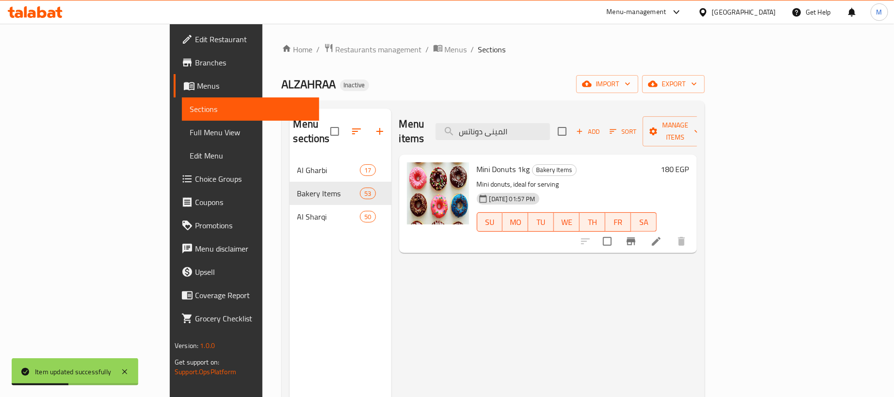
type input "المينى دوناتس"
click at [670, 233] on li at bounding box center [656, 241] width 27 height 17
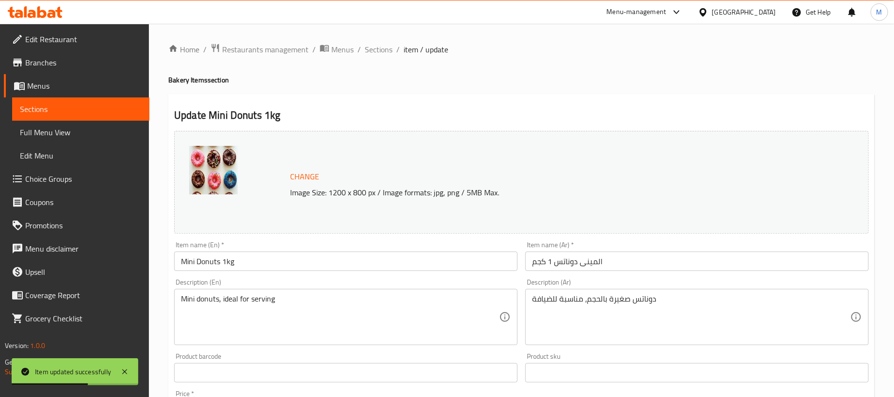
click at [351, 265] on input "Mini Donuts 1kg" at bounding box center [346, 261] width 344 height 19
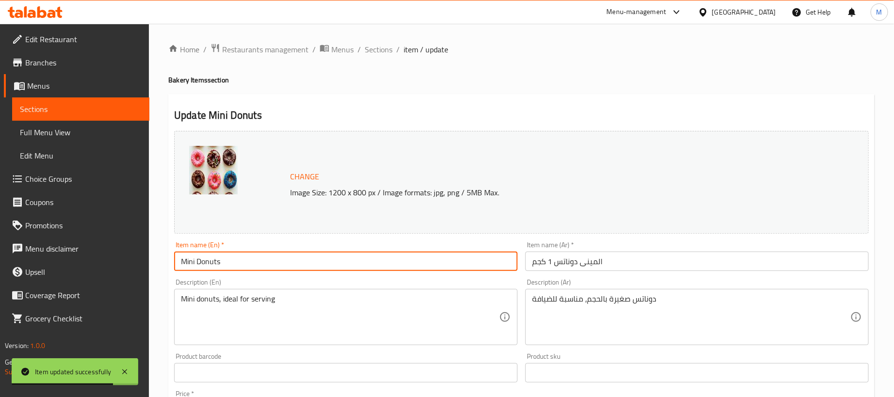
type input "Mini Donuts"
click at [645, 261] on input "المينى دوناتس 1 كجم" at bounding box center [697, 261] width 344 height 19
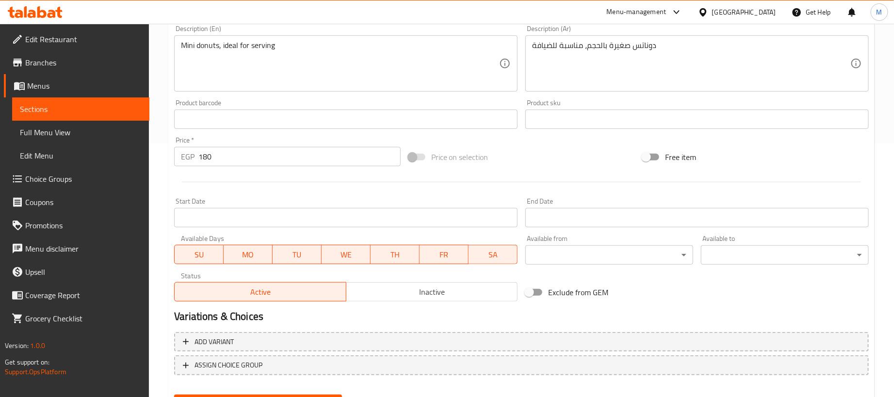
scroll to position [301, 0]
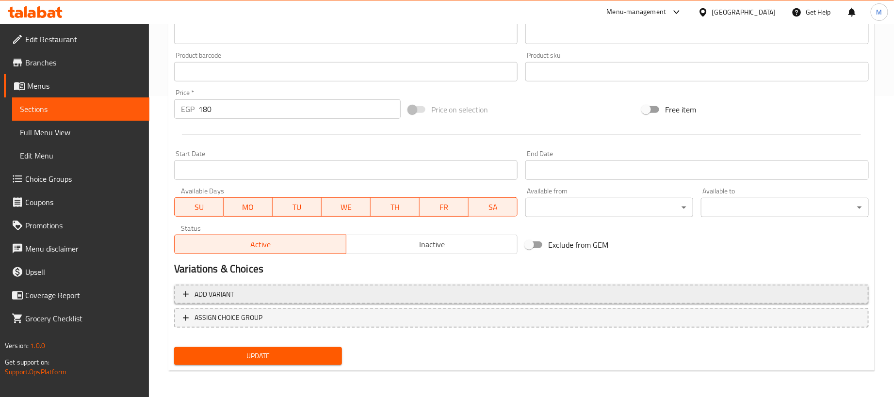
type input "المينى دوناتس"
click at [335, 289] on span "Add variant" at bounding box center [521, 295] width 677 height 12
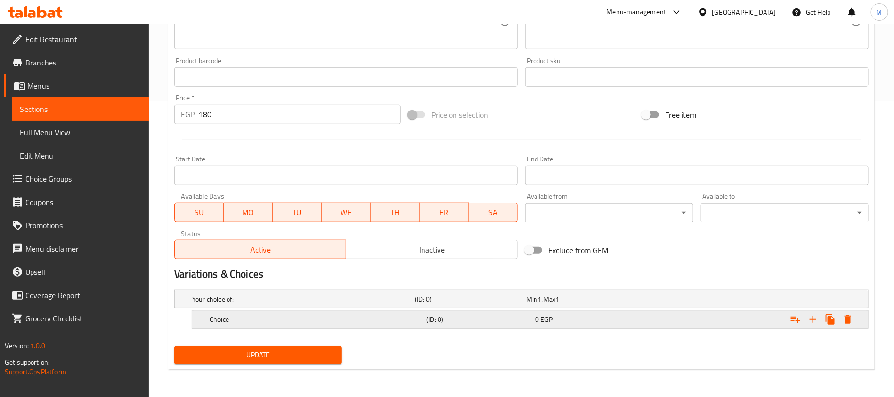
scroll to position [297, 0]
click at [817, 318] on icon "Expand" at bounding box center [813, 320] width 12 height 12
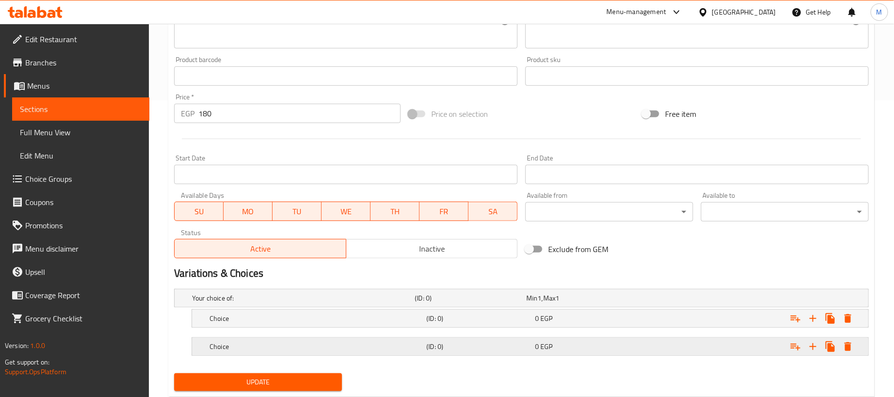
click at [674, 300] on div "Expand" at bounding box center [747, 298] width 223 height 4
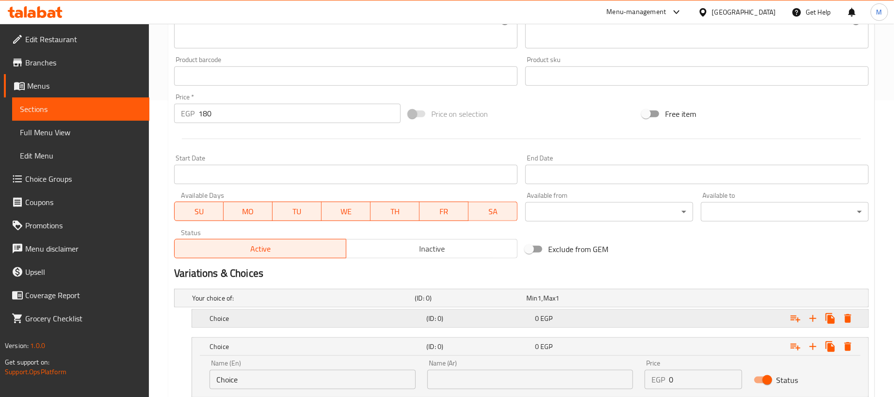
click at [651, 300] on div "Expand" at bounding box center [747, 298] width 223 height 4
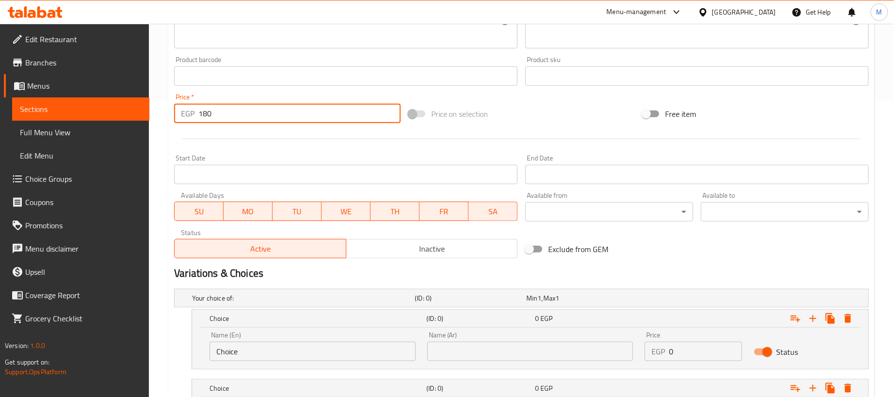
click at [320, 118] on input "180" at bounding box center [299, 113] width 202 height 19
click at [320, 119] on input "180" at bounding box center [299, 113] width 202 height 19
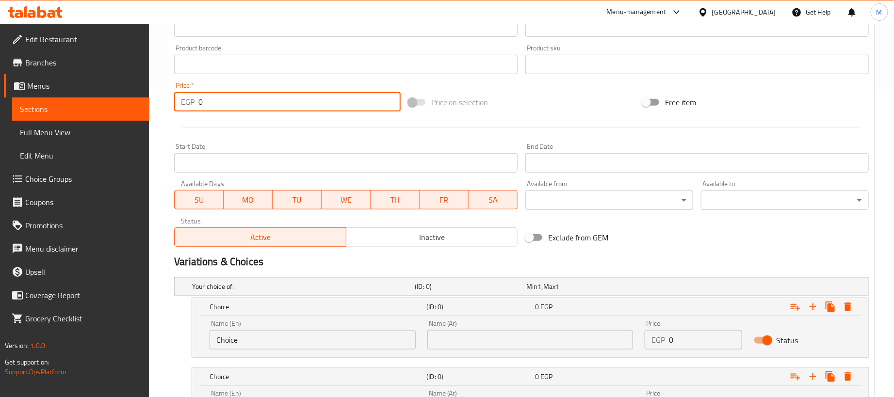
scroll to position [263, 0]
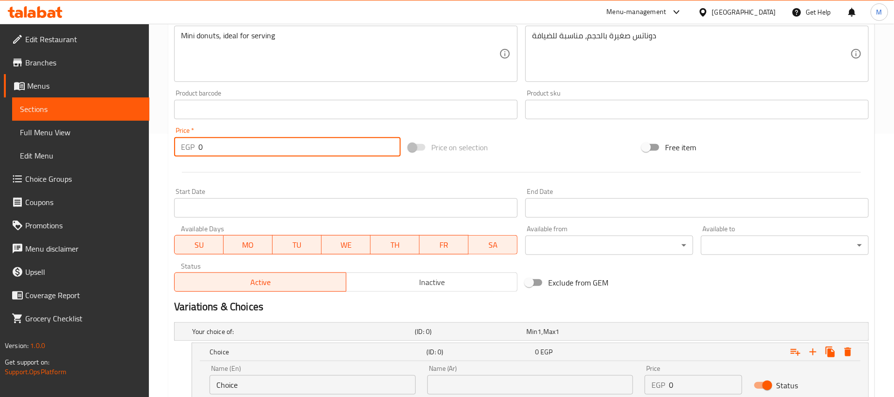
type input "0"
click at [537, 150] on div "Price on selection" at bounding box center [522, 147] width 234 height 26
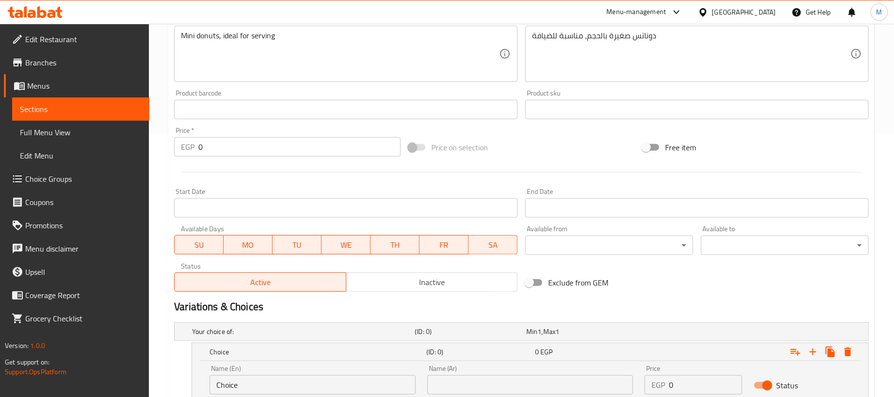
scroll to position [409, 0]
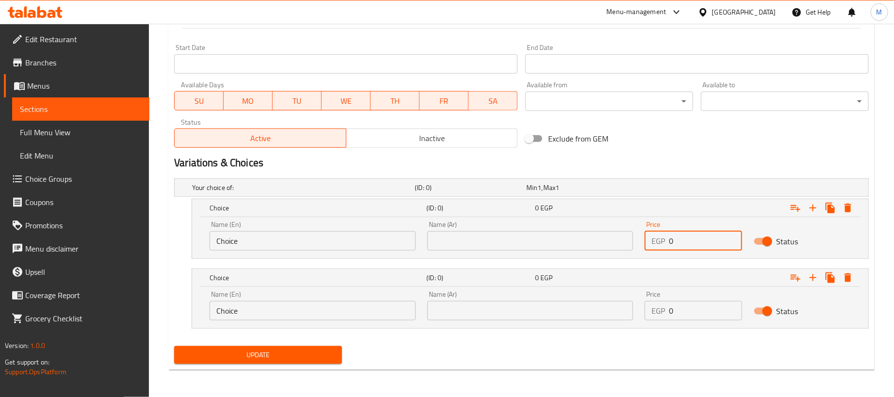
click at [684, 236] on input "0" at bounding box center [705, 240] width 73 height 19
paste input "18"
type input "180"
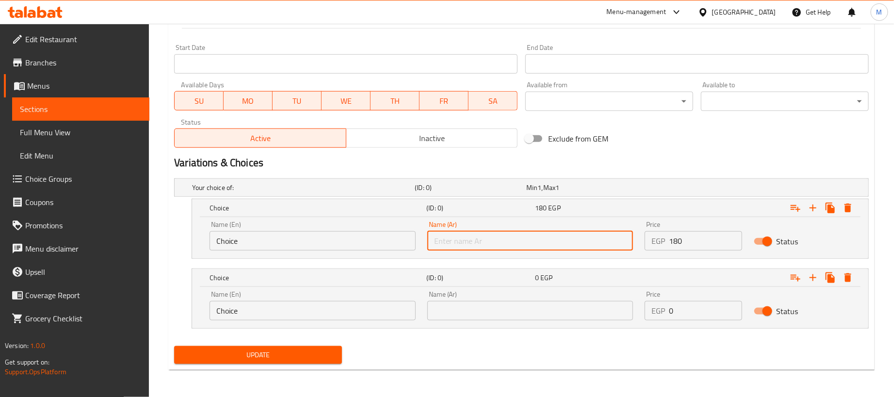
click at [514, 247] on input "text" at bounding box center [530, 240] width 206 height 19
type input "1 كجم"
click at [367, 240] on input "Choice" at bounding box center [313, 240] width 206 height 19
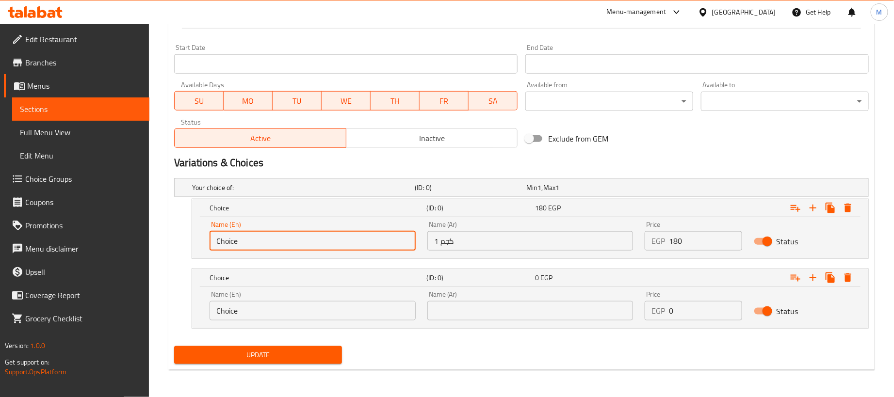
click at [367, 240] on input "Choice" at bounding box center [313, 240] width 206 height 19
type input "1kg"
click at [267, 312] on input "Choice" at bounding box center [313, 310] width 206 height 19
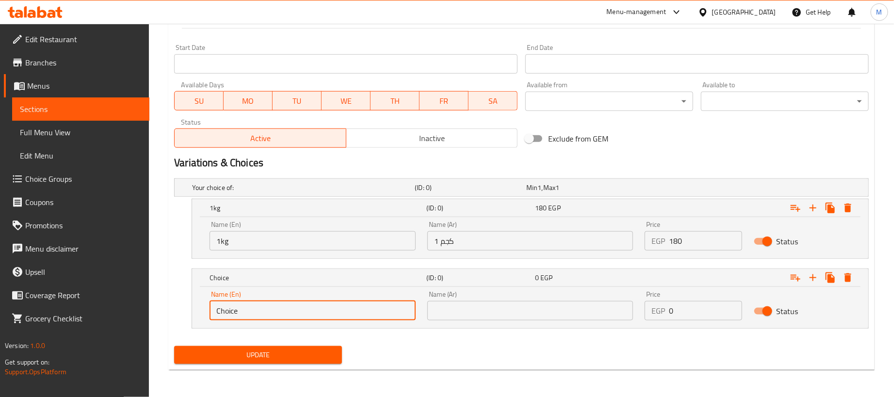
click at [267, 312] on input "Choice" at bounding box center [313, 310] width 206 height 19
type input "250 gram"
click at [427, 312] on div "Name (Ar) Name (Ar)" at bounding box center [531, 305] width 218 height 41
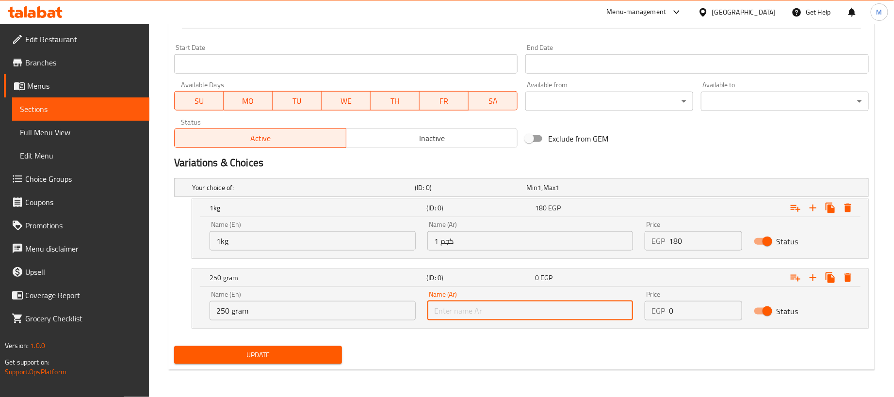
click at [450, 310] on input "text" at bounding box center [530, 310] width 206 height 19
type input "250جم"
click at [693, 306] on input "0" at bounding box center [705, 310] width 73 height 19
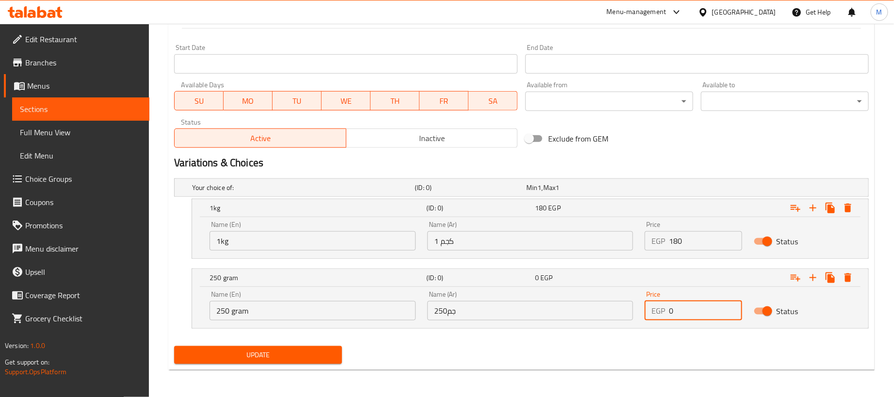
click at [693, 306] on input "0" at bounding box center [705, 310] width 73 height 19
paste input "45"
type input "45"
click at [563, 356] on div "Update" at bounding box center [521, 356] width 703 height 26
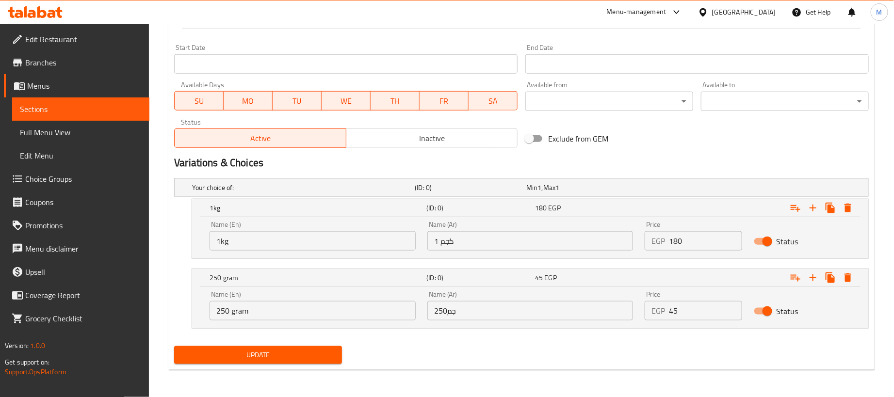
click at [297, 357] on span "Update" at bounding box center [258, 355] width 152 height 12
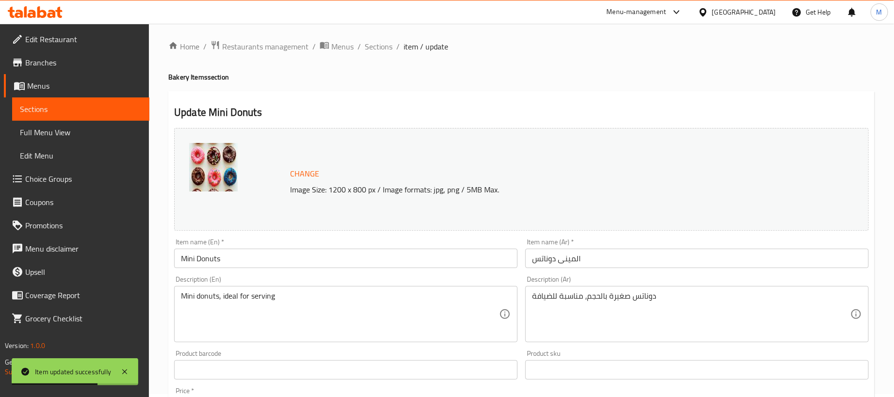
scroll to position [0, 0]
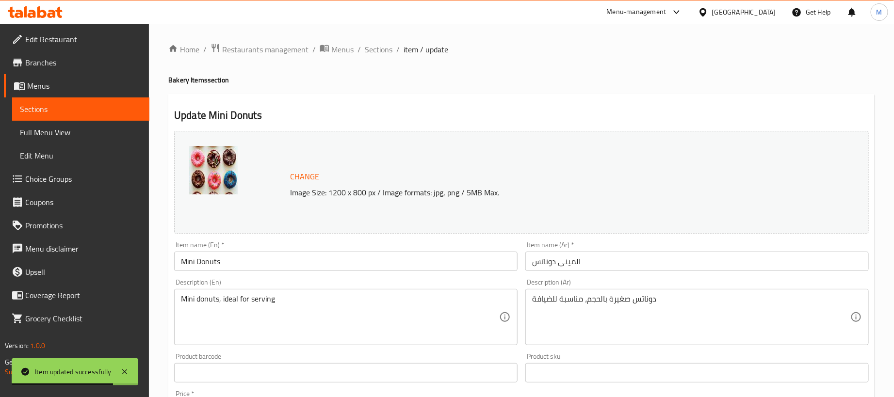
drag, startPoint x: 383, startPoint y: 49, endPoint x: 392, endPoint y: 61, distance: 14.6
click at [383, 49] on span "Sections" at bounding box center [379, 50] width 28 height 12
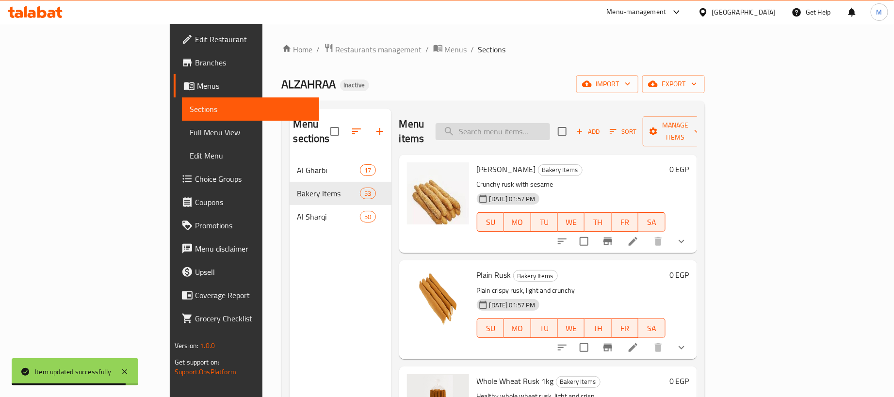
click at [542, 127] on input "search" at bounding box center [493, 131] width 115 height 17
paste input "قرص زبدة"
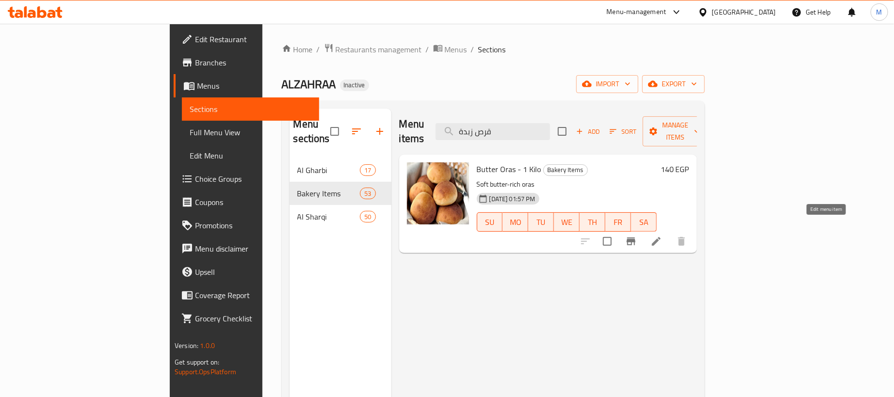
type input "قرص زبدة"
click at [662, 236] on icon at bounding box center [657, 242] width 12 height 12
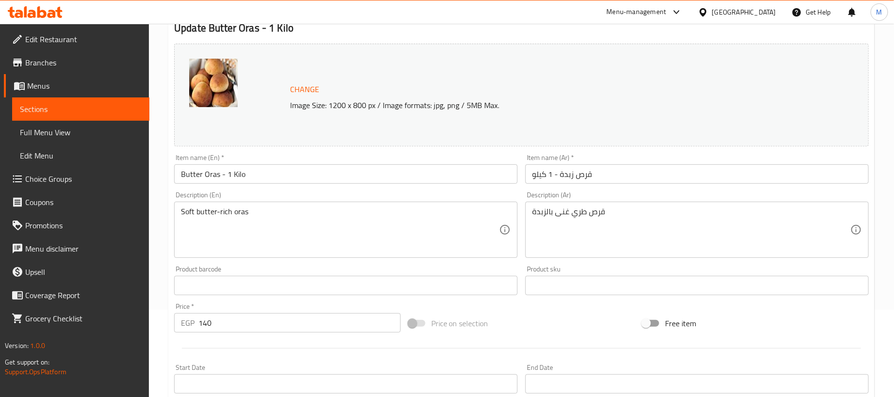
scroll to position [83, 0]
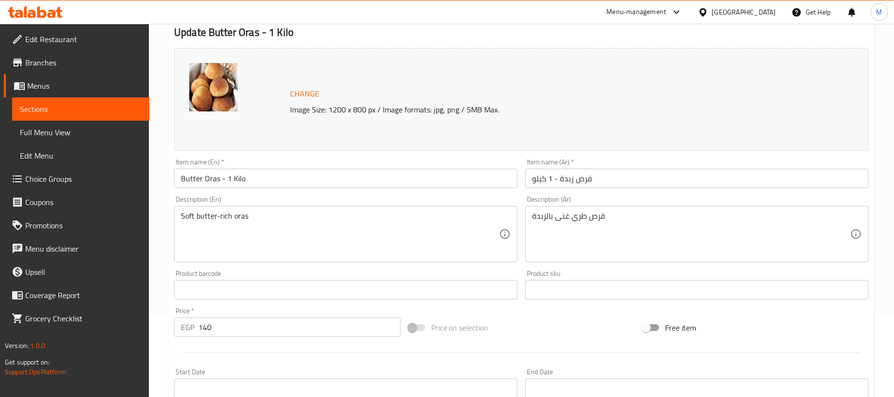
click at [322, 182] on input "Butter Oras - 1 Kilo" at bounding box center [346, 178] width 344 height 19
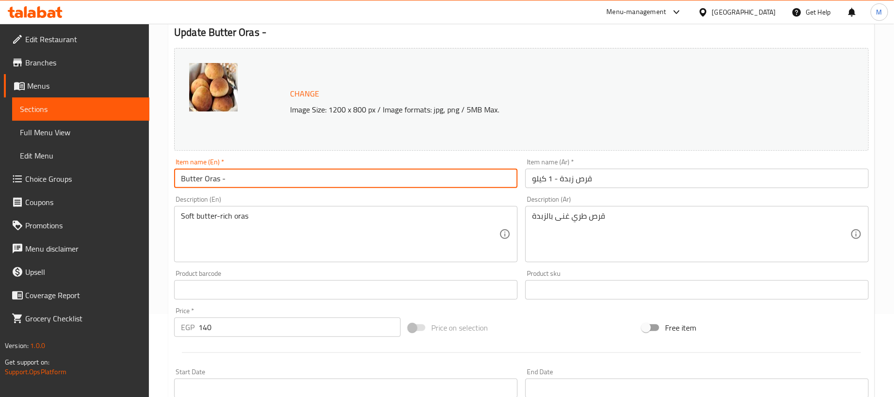
type input "Butter Oras -"
click at [632, 185] on input "قرص زبدة - 1 كيلو" at bounding box center [697, 178] width 344 height 19
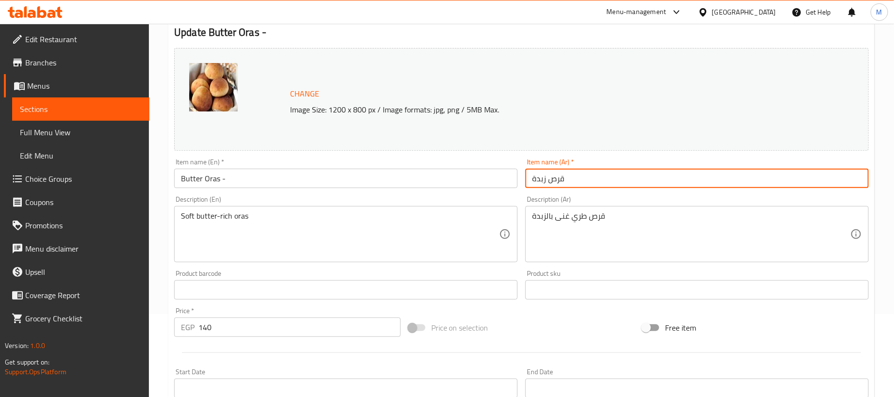
type input "قرص زبدة"
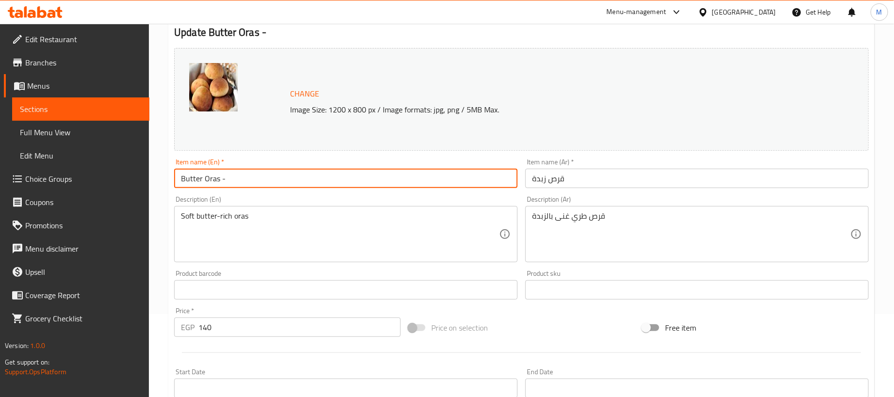
click at [281, 178] on input "Butter Oras -" at bounding box center [346, 178] width 344 height 19
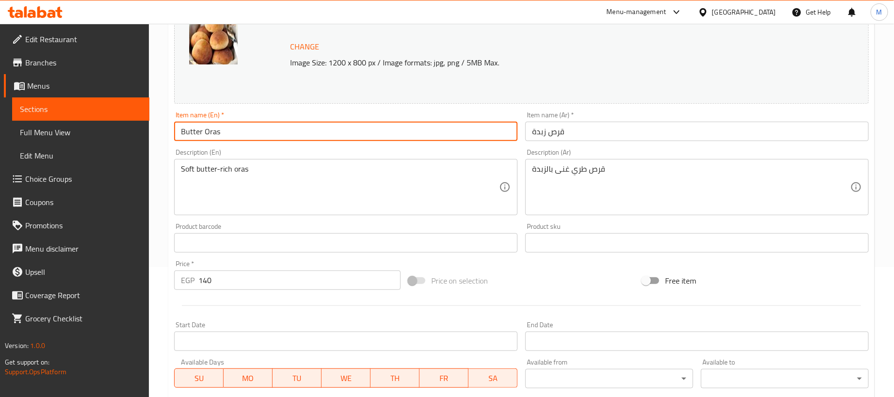
scroll to position [156, 0]
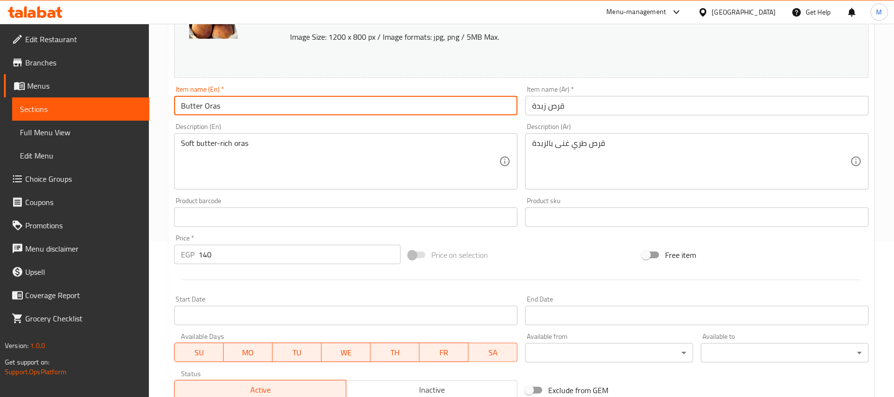
type input "Butter Oras"
click at [246, 253] on input "140" at bounding box center [299, 254] width 202 height 19
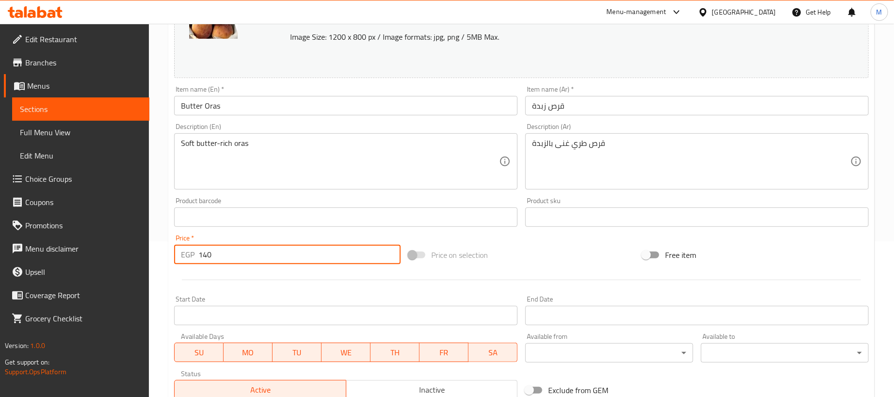
click at [246, 253] on input "140" at bounding box center [299, 254] width 202 height 19
type input "0"
click at [530, 268] on div "Price on selection" at bounding box center [522, 255] width 234 height 26
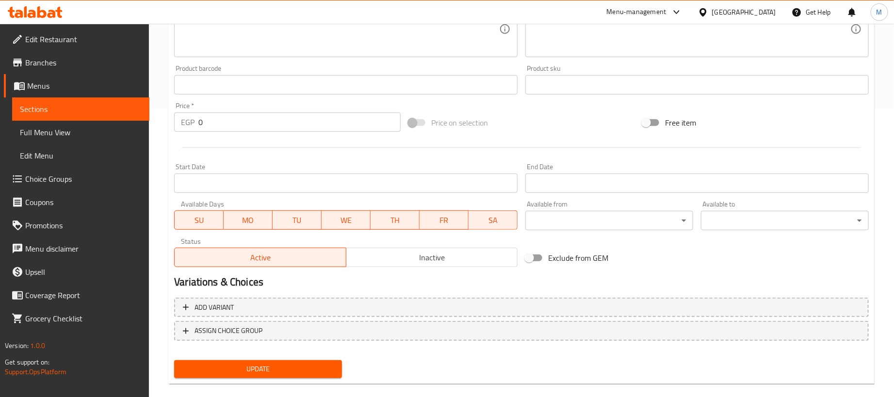
scroll to position [301, 0]
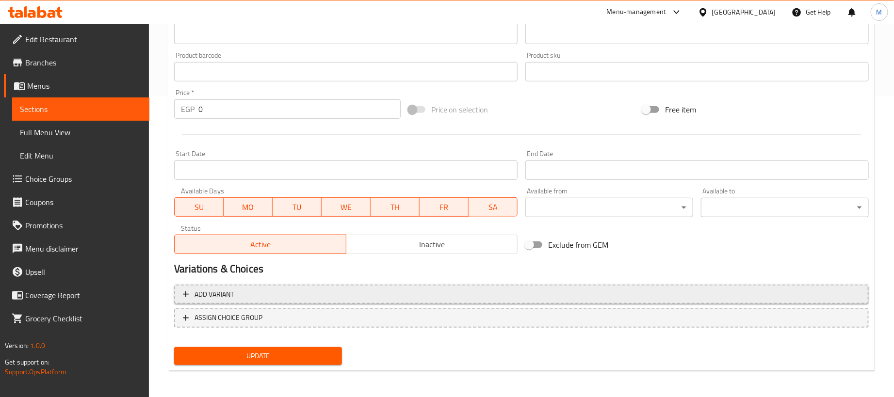
click at [557, 296] on span "Add variant" at bounding box center [521, 295] width 677 height 12
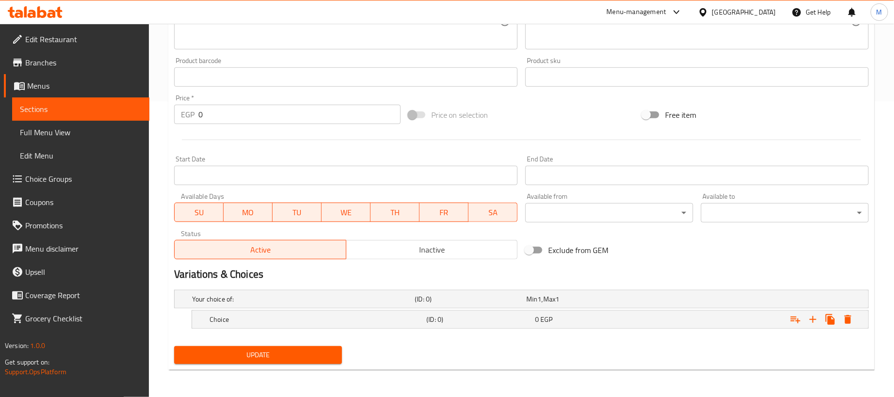
scroll to position [297, 0]
click at [814, 320] on icon "Expand" at bounding box center [813, 320] width 12 height 12
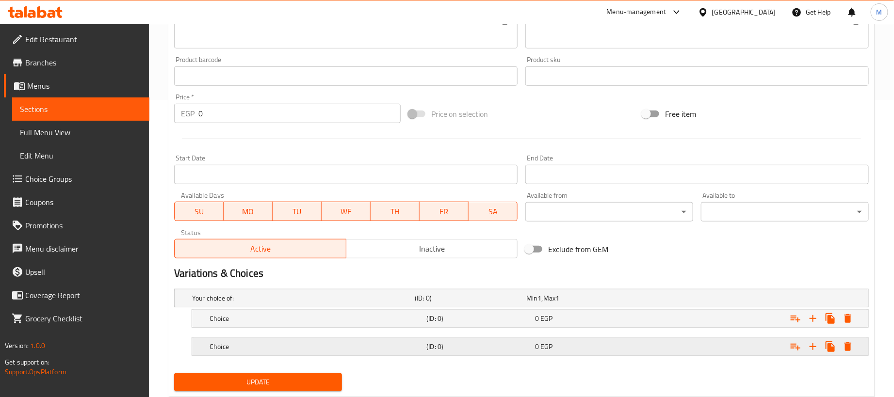
click at [575, 303] on div "0 EGP" at bounding box center [580, 299] width 108 height 10
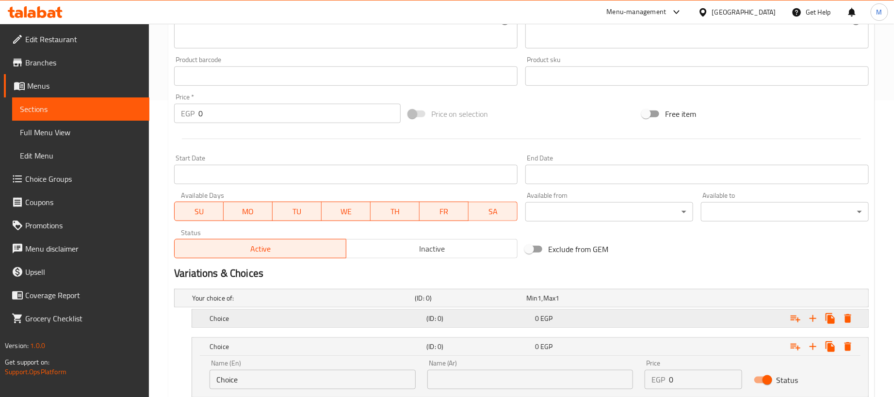
click at [570, 303] on div "0 EGP" at bounding box center [580, 299] width 108 height 10
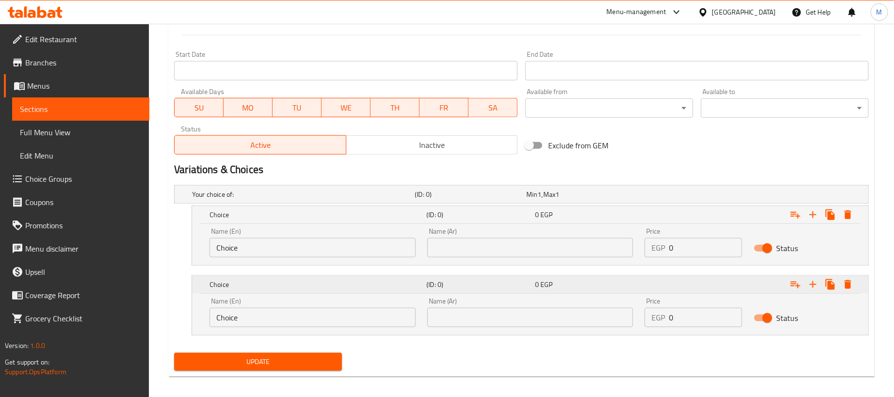
scroll to position [409, 0]
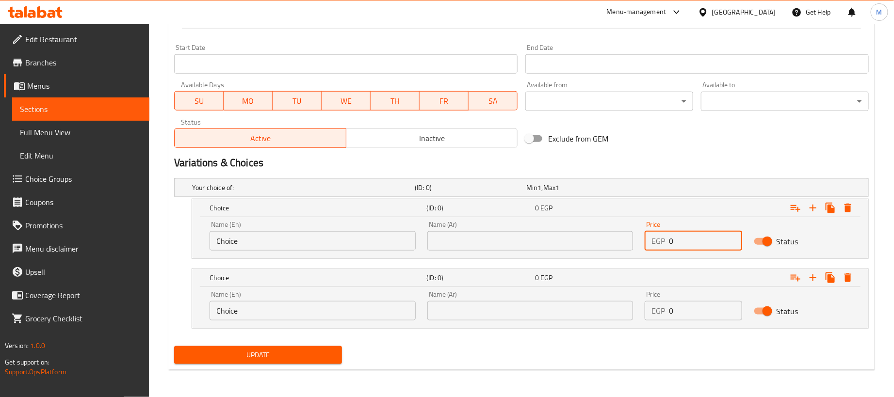
click at [692, 245] on input "0" at bounding box center [705, 240] width 73 height 19
click at [692, 246] on input "0" at bounding box center [705, 240] width 73 height 19
click at [678, 247] on input "0" at bounding box center [705, 240] width 73 height 19
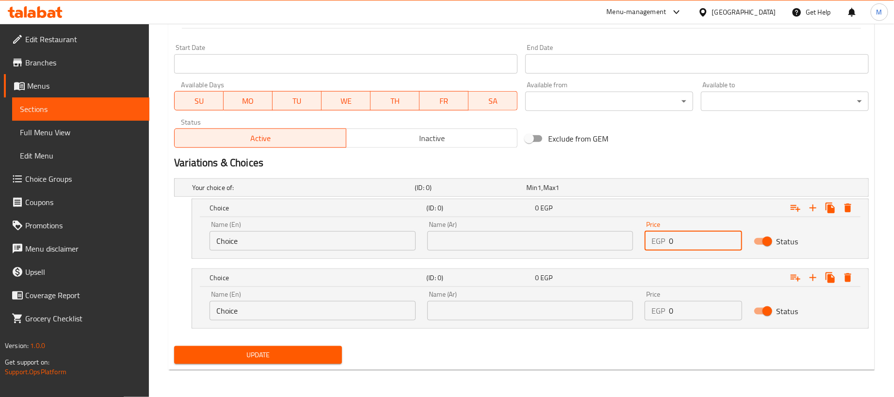
click at [678, 247] on input "0" at bounding box center [705, 240] width 73 height 19
paste input "14"
type input "140"
click at [706, 309] on input "0" at bounding box center [705, 310] width 73 height 19
click at [705, 309] on input "0" at bounding box center [705, 310] width 73 height 19
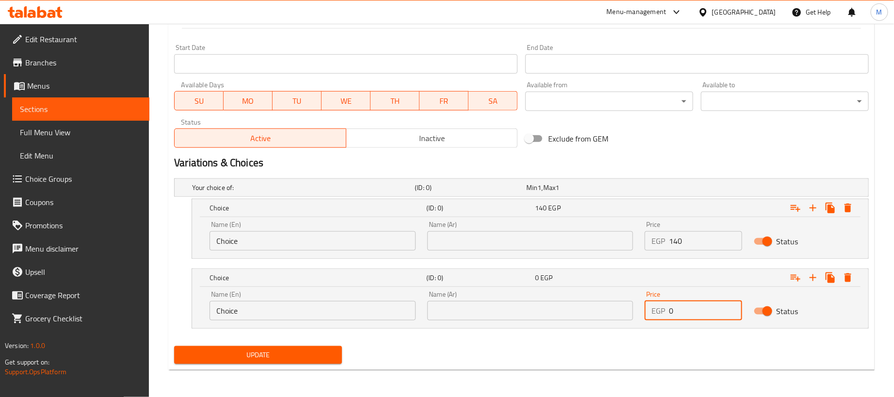
click at [705, 309] on input "0" at bounding box center [705, 310] width 73 height 19
paste input "35"
type input "35"
click at [554, 239] on input "text" at bounding box center [530, 240] width 206 height 19
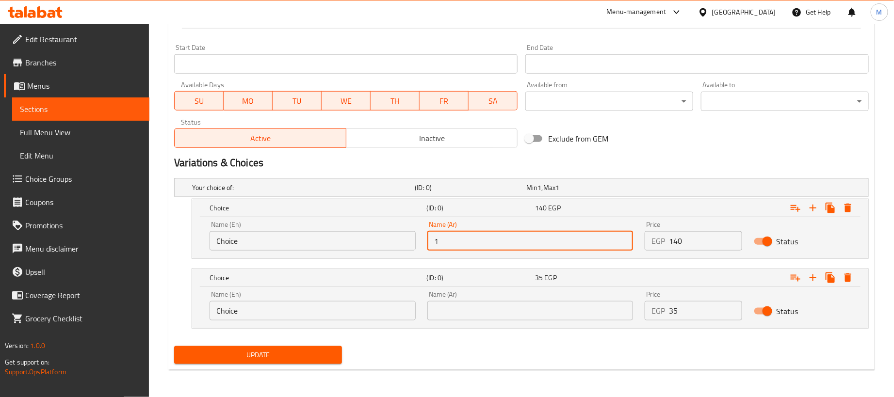
type input "1 كجم"
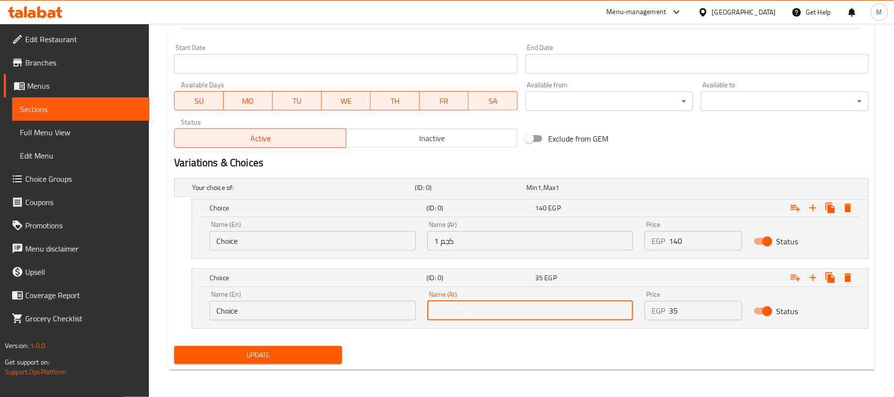
click at [491, 301] on input "text" at bounding box center [530, 310] width 206 height 19
type input "250جم"
click at [344, 309] on input "Choice" at bounding box center [313, 310] width 206 height 19
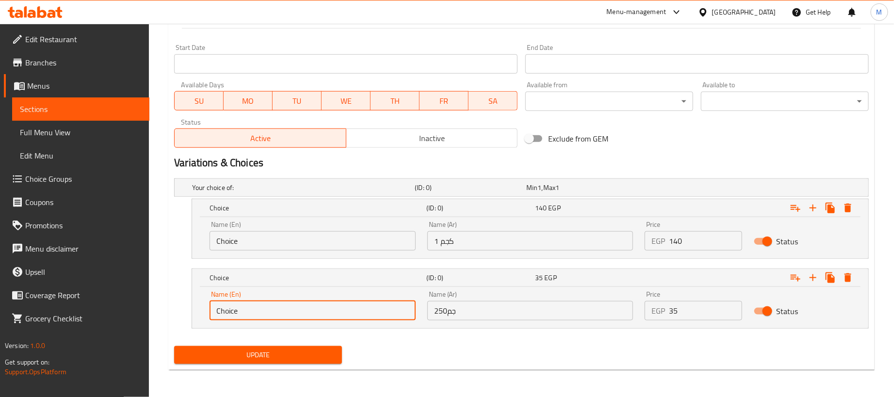
click at [344, 309] on input "Choice" at bounding box center [313, 310] width 206 height 19
click at [344, 309] on input "2" at bounding box center [313, 310] width 206 height 19
type input "250 gram"
click at [255, 238] on input "Choice" at bounding box center [313, 240] width 206 height 19
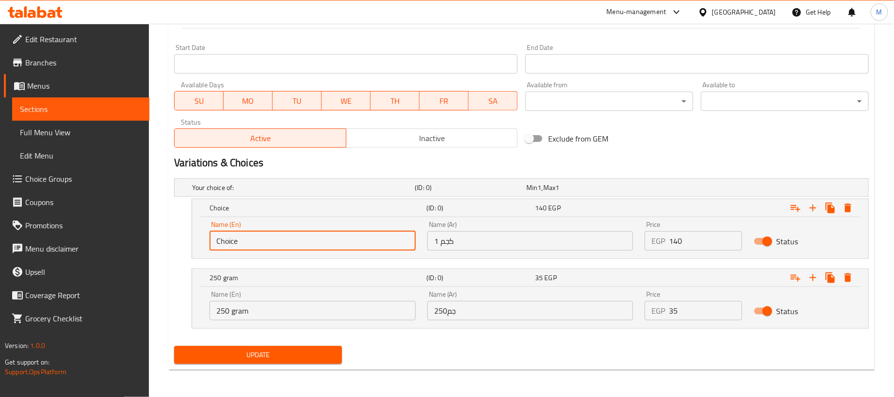
click at [255, 238] on input "Choice" at bounding box center [313, 240] width 206 height 19
click at [255, 239] on input "Choice" at bounding box center [313, 240] width 206 height 19
type input "1kg"
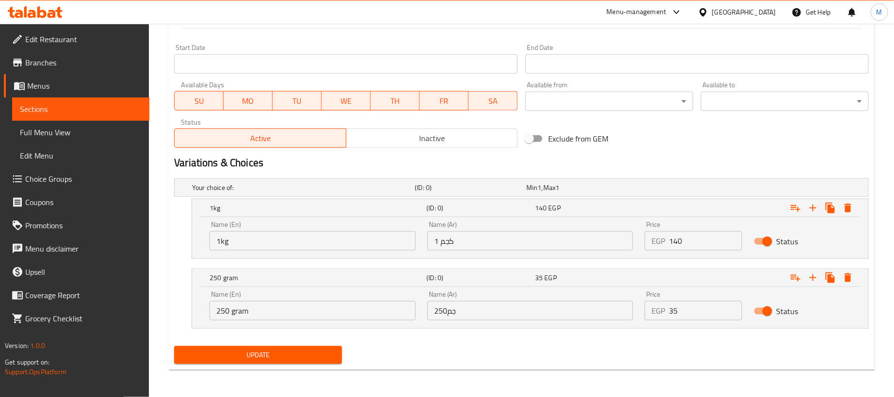
click at [399, 347] on div "Update" at bounding box center [521, 356] width 703 height 26
click at [304, 351] on span "Update" at bounding box center [258, 355] width 152 height 12
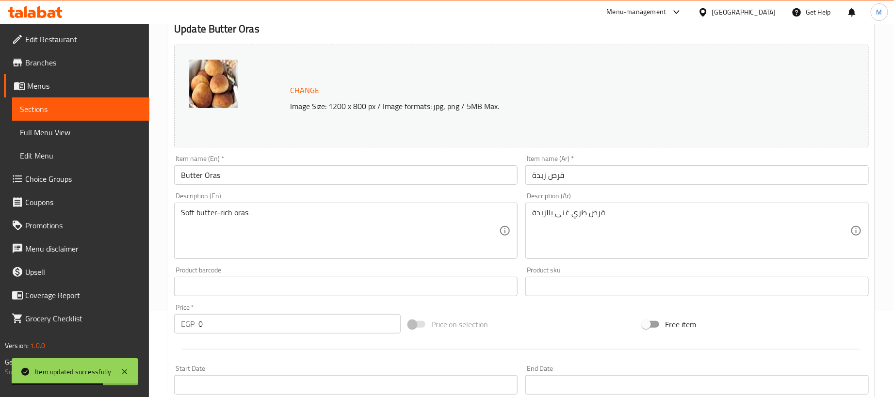
scroll to position [0, 0]
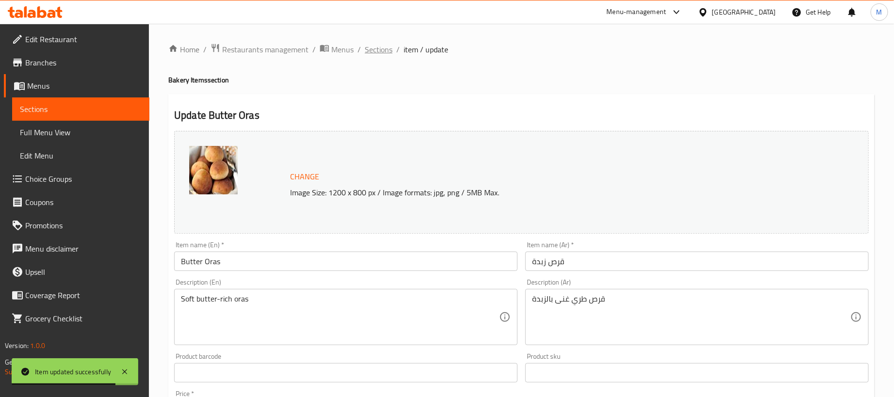
click at [382, 44] on span "Sections" at bounding box center [379, 50] width 28 height 12
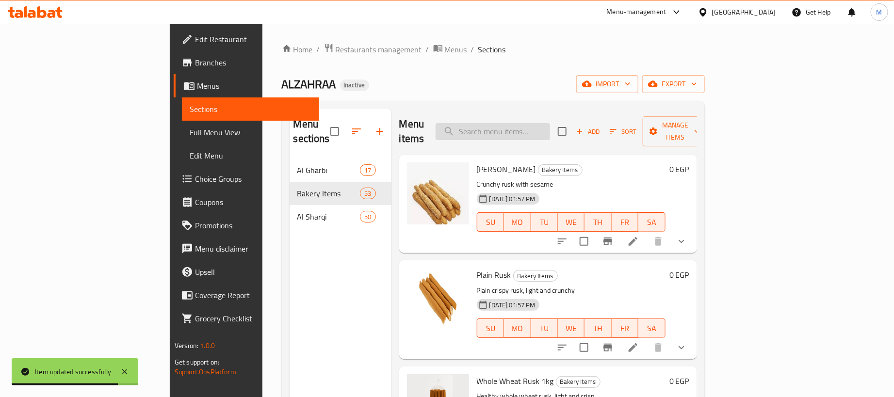
click at [530, 130] on input "search" at bounding box center [493, 131] width 115 height 17
paste input "بوريك"
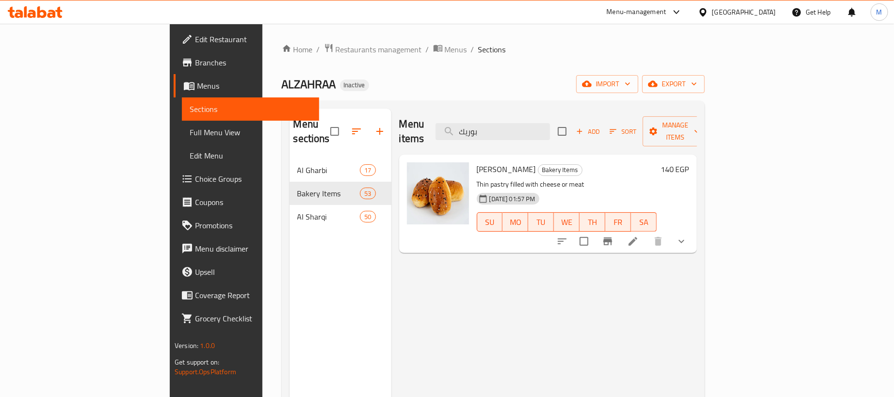
type input "بوريك"
click at [638, 237] on icon at bounding box center [633, 241] width 9 height 9
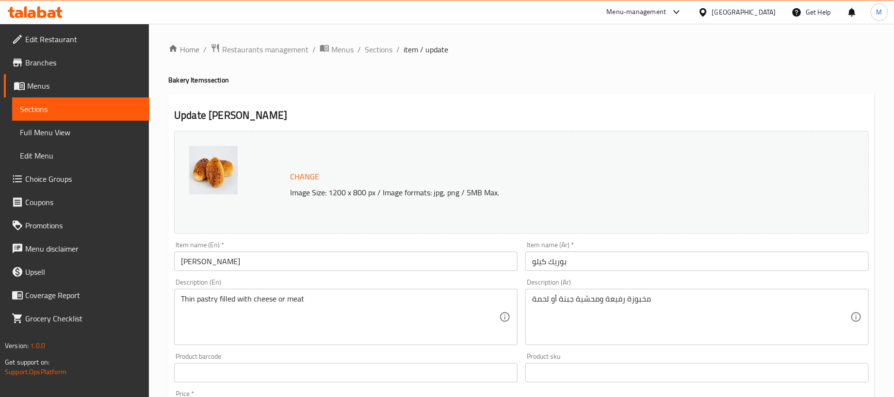
scroll to position [319, 0]
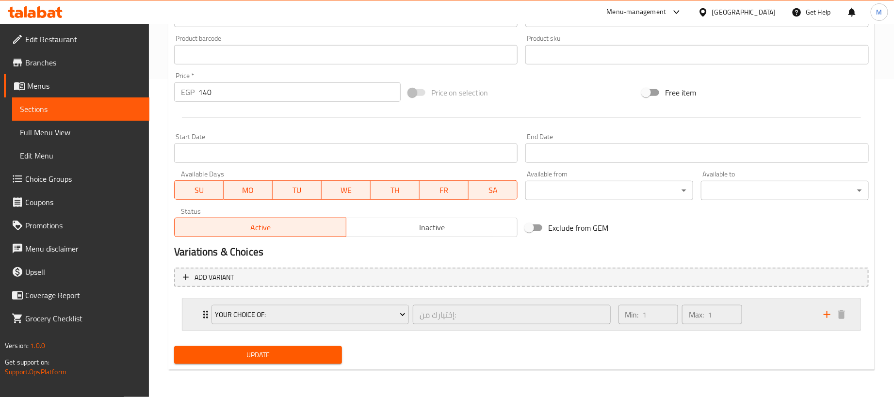
click at [750, 310] on div "Min: 1 ​ Max: 1 ​" at bounding box center [715, 314] width 205 height 31
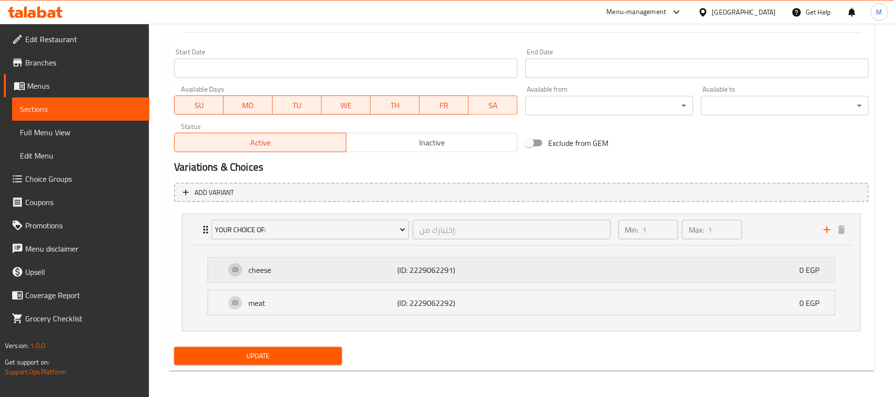
scroll to position [406, 0]
click at [749, 220] on div "Min: 1 ​ Max: 1 ​" at bounding box center [715, 228] width 205 height 31
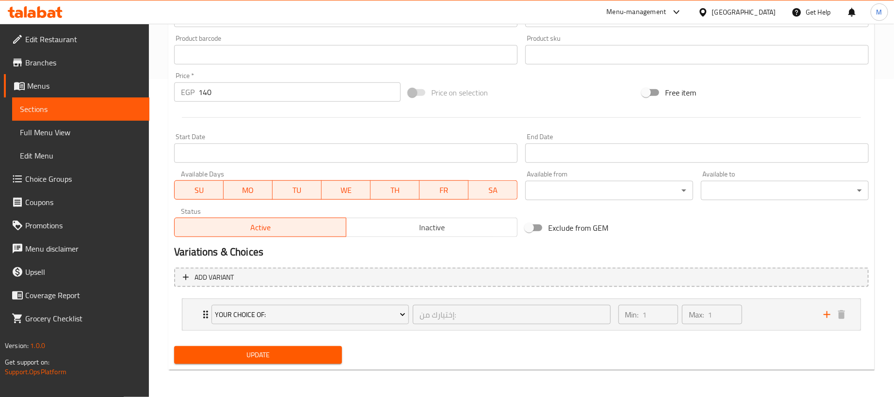
scroll to position [319, 0]
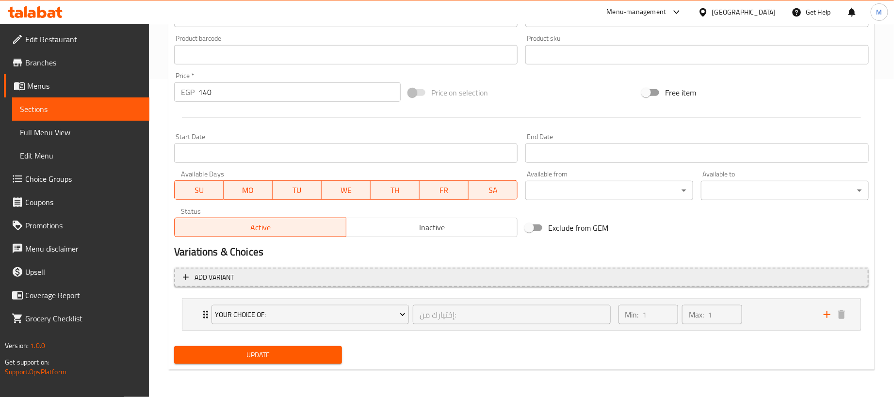
drag, startPoint x: 520, startPoint y: 266, endPoint x: 521, endPoint y: 274, distance: 7.9
click at [520, 268] on div "Add variant Your Choice Of: إختيارك من: ​ Min: 1 ​ Max: 1 ​ cheese (ID: 2229062…" at bounding box center [521, 303] width 703 height 79
click at [521, 275] on span "Add variant" at bounding box center [521, 278] width 677 height 12
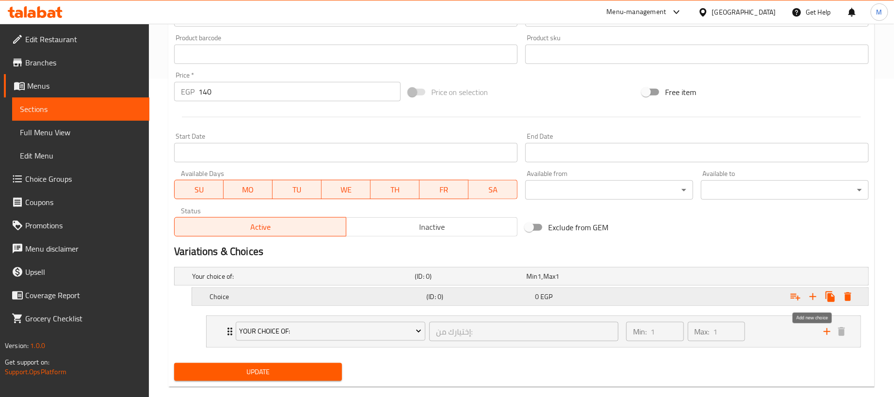
click at [811, 297] on icon "Expand" at bounding box center [813, 297] width 7 height 7
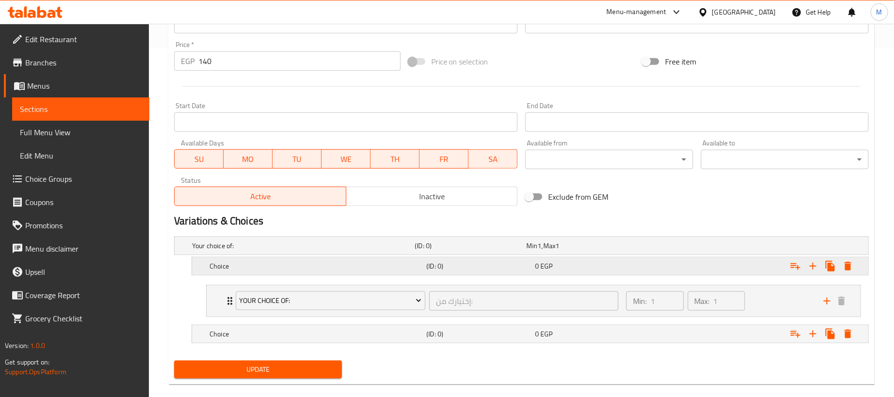
scroll to position [366, 0]
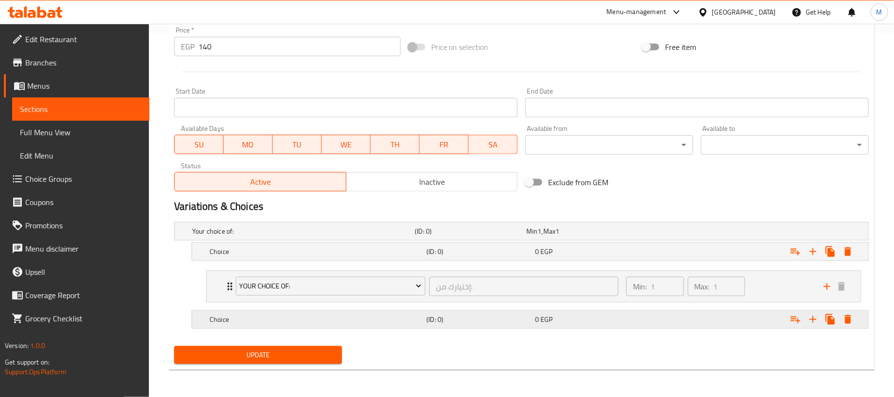
click at [691, 233] on div "Expand" at bounding box center [747, 232] width 223 height 4
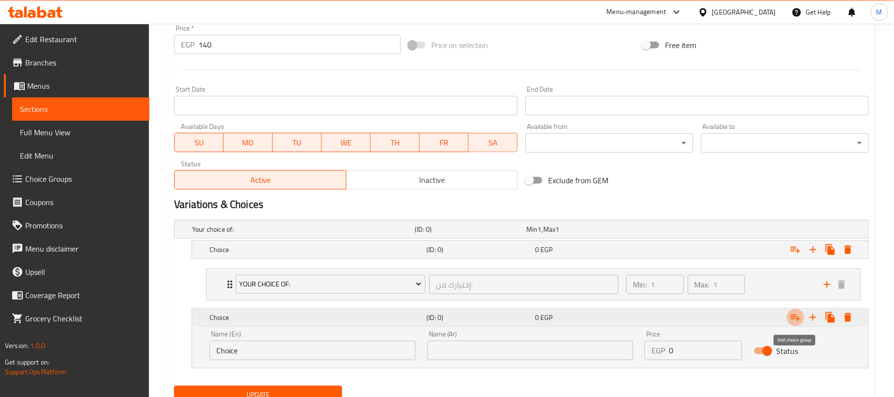
click at [791, 322] on icon "Expand" at bounding box center [796, 318] width 12 height 12
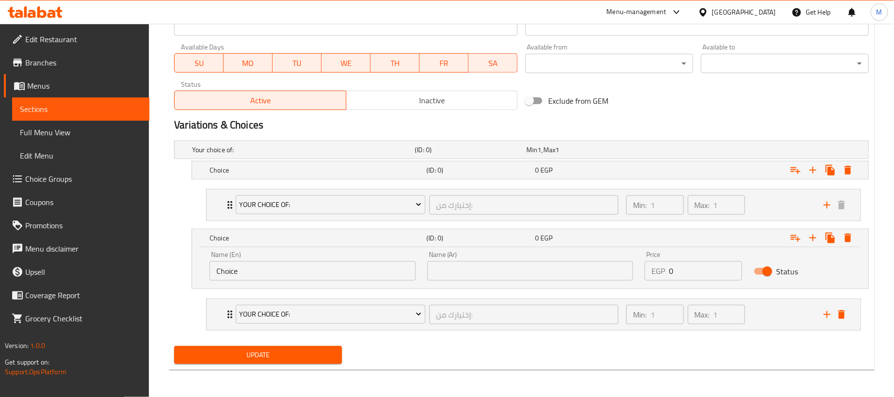
scroll to position [448, 0]
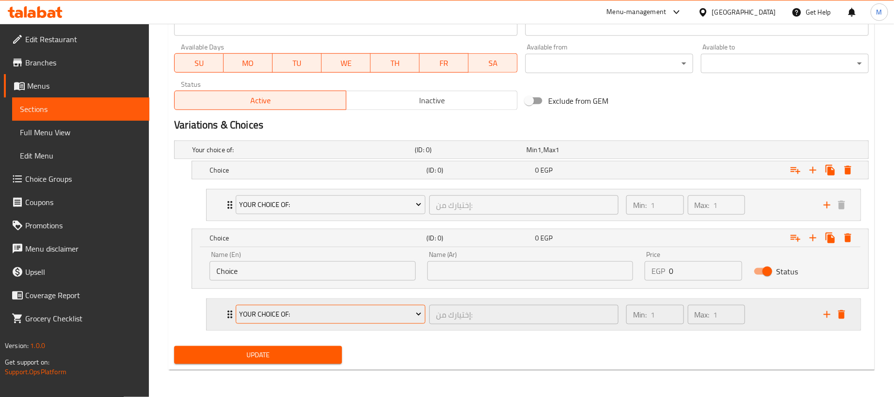
click at [376, 312] on span "Your Choice Of:" at bounding box center [331, 315] width 182 height 12
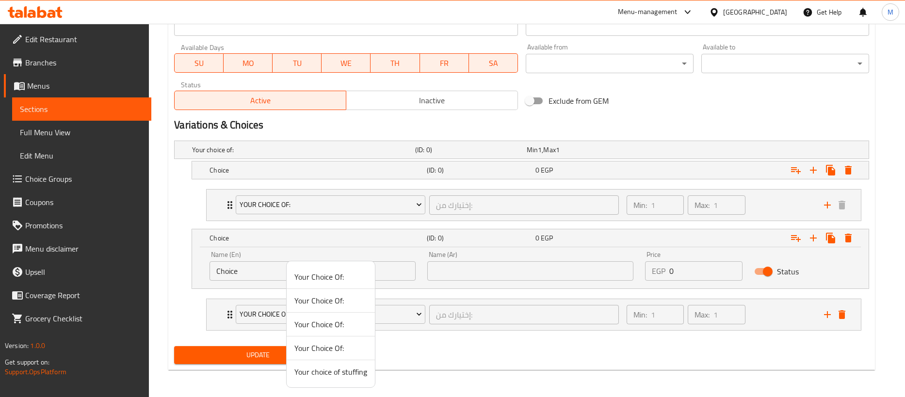
click at [779, 313] on div at bounding box center [452, 198] width 905 height 397
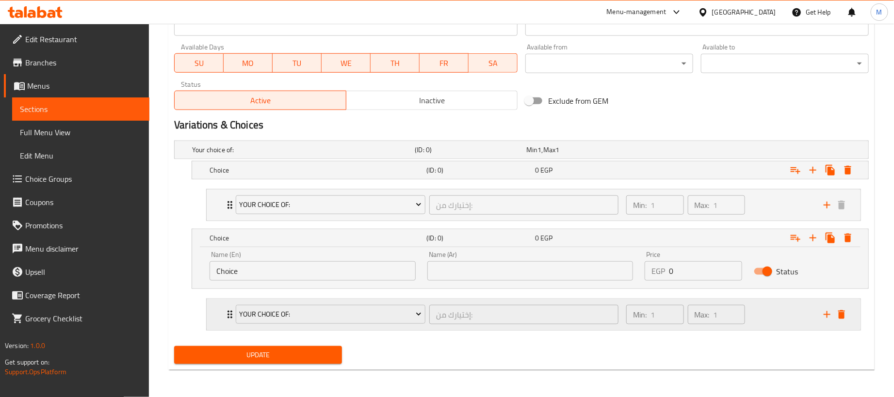
click at [772, 313] on div "Min: 1 ​ Max: 1 ​" at bounding box center [719, 314] width 197 height 31
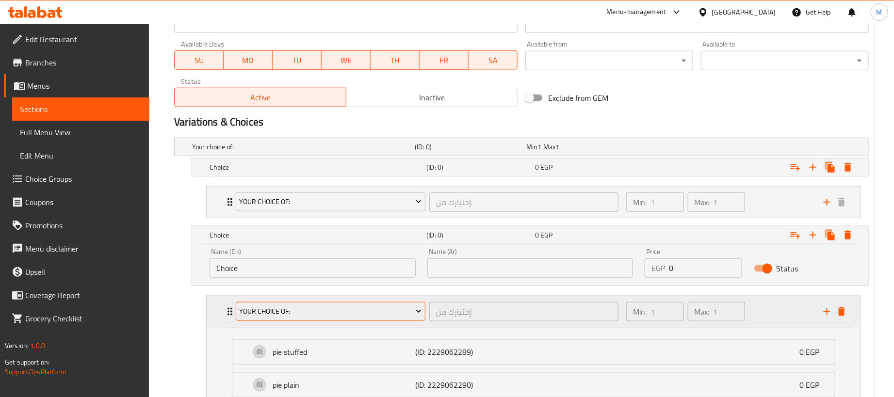
click at [371, 315] on span "Your Choice Of:" at bounding box center [331, 312] width 182 height 12
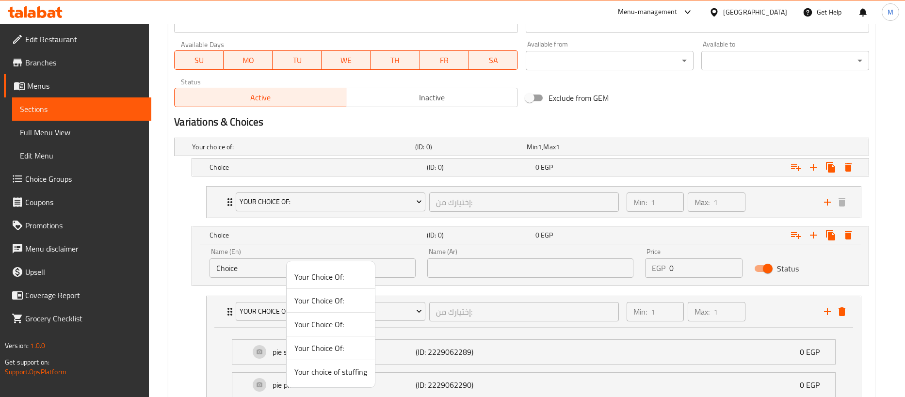
click at [325, 321] on span "Your Choice Of:" at bounding box center [331, 325] width 73 height 12
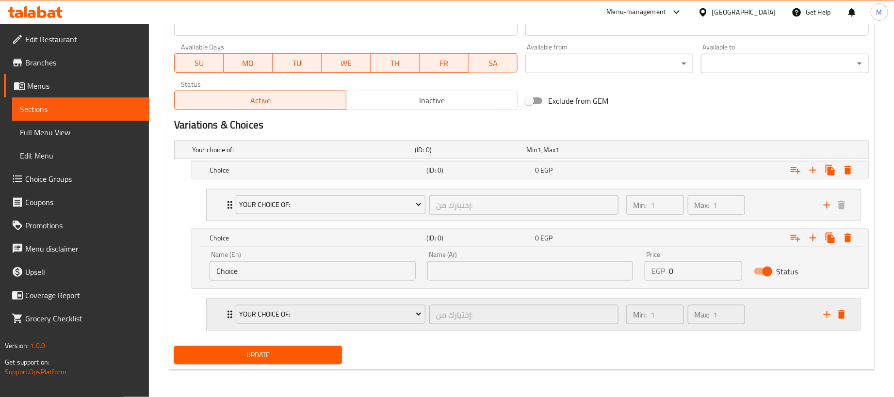
click at [774, 319] on div "Min: 1 ​ Max: 1 ​" at bounding box center [719, 314] width 197 height 31
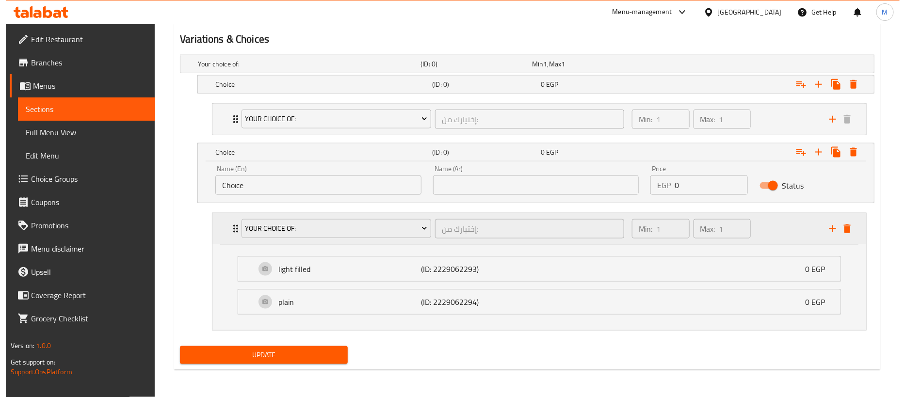
scroll to position [535, 0]
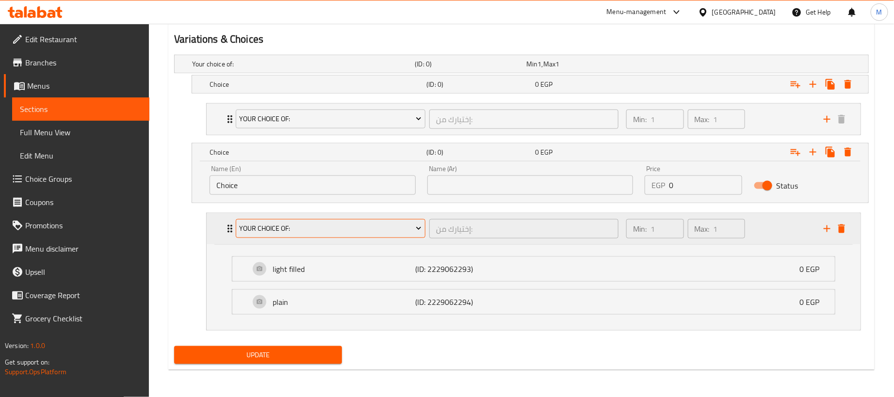
click at [336, 231] on span "Your Choice Of:" at bounding box center [331, 229] width 182 height 12
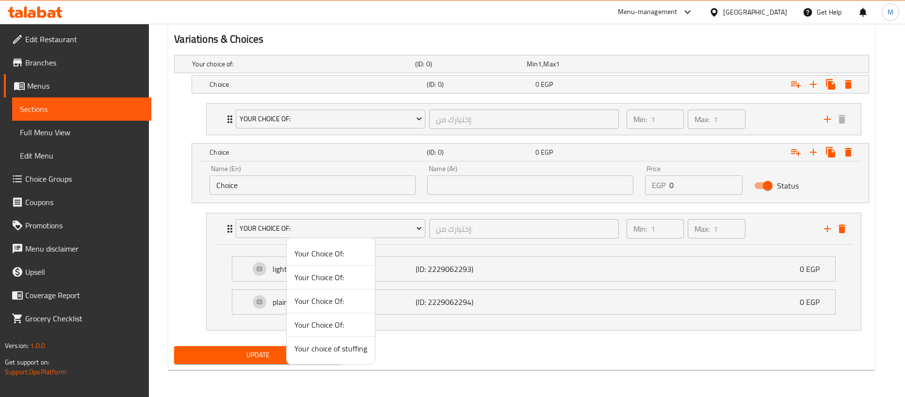
click at [335, 253] on span "Your Choice Of:" at bounding box center [331, 254] width 73 height 12
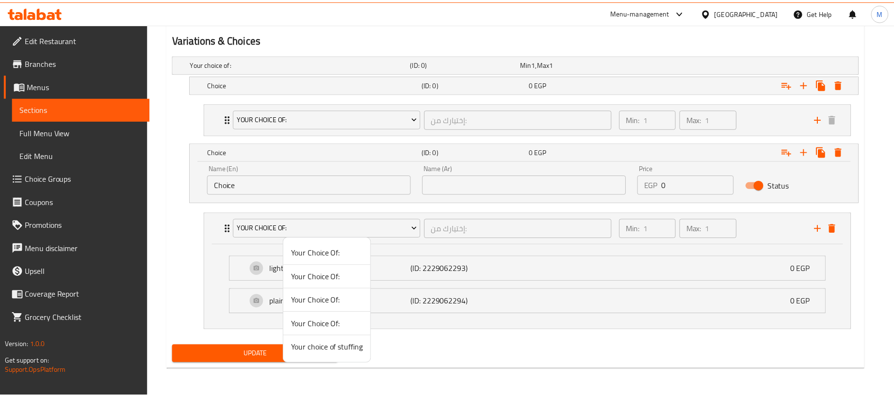
scroll to position [448, 0]
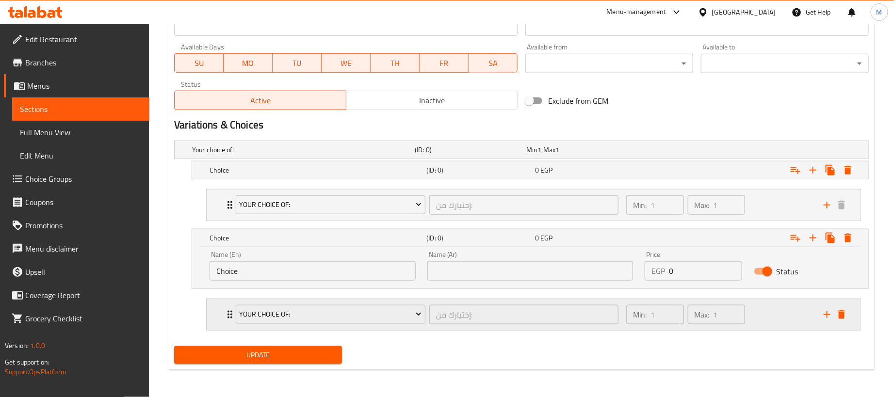
click at [769, 310] on div "Your Choice Of: إختيارك من: ​ Min: 1 ​ Max: 1 ​ pie stuffed (ID: 2229062289) 0 …" at bounding box center [533, 315] width 671 height 40
click at [761, 310] on div "Min: 1 ​ Max: 1 ​" at bounding box center [719, 314] width 197 height 31
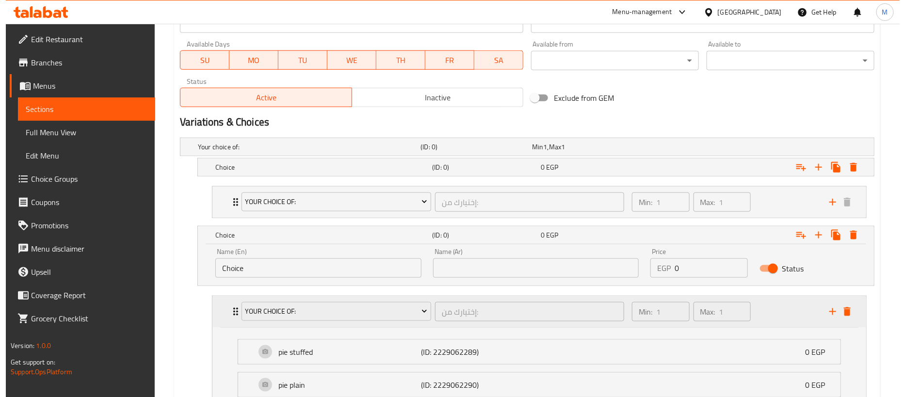
scroll to position [521, 0]
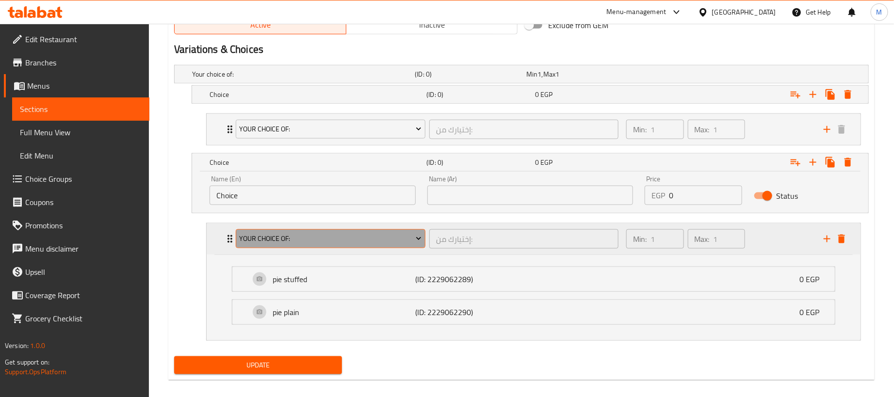
click at [399, 239] on span "Your Choice Of:" at bounding box center [331, 239] width 182 height 12
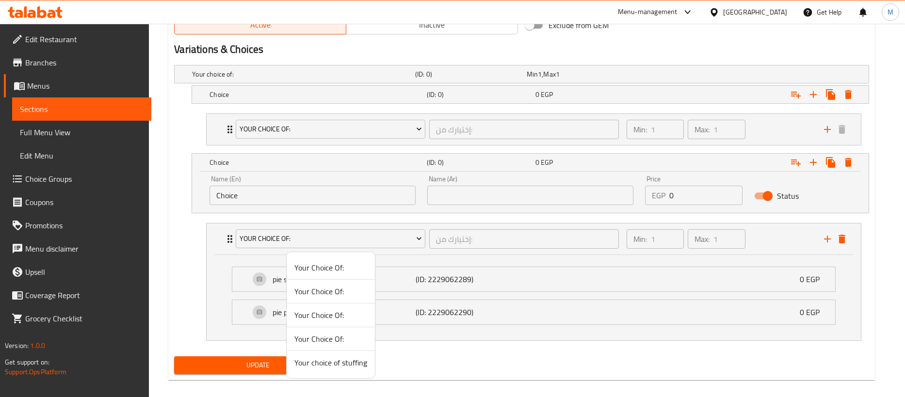
click at [334, 293] on span "Your Choice Of:" at bounding box center [331, 292] width 73 height 12
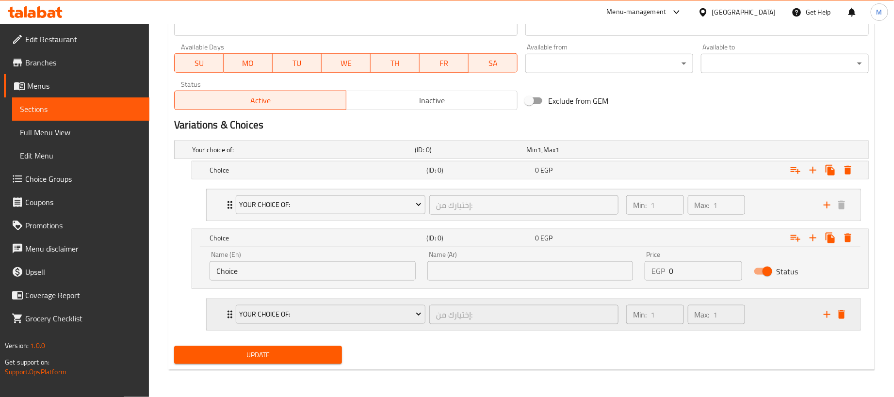
click at [771, 317] on div "Min: 1 ​ Max: 1 ​" at bounding box center [719, 314] width 197 height 31
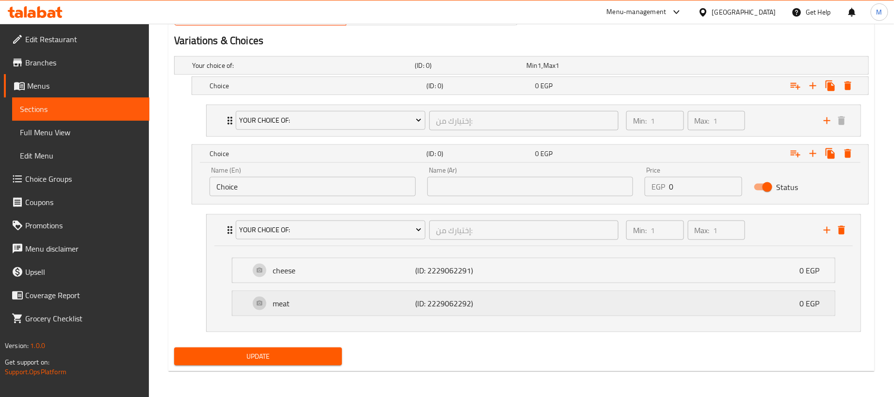
scroll to position [535, 0]
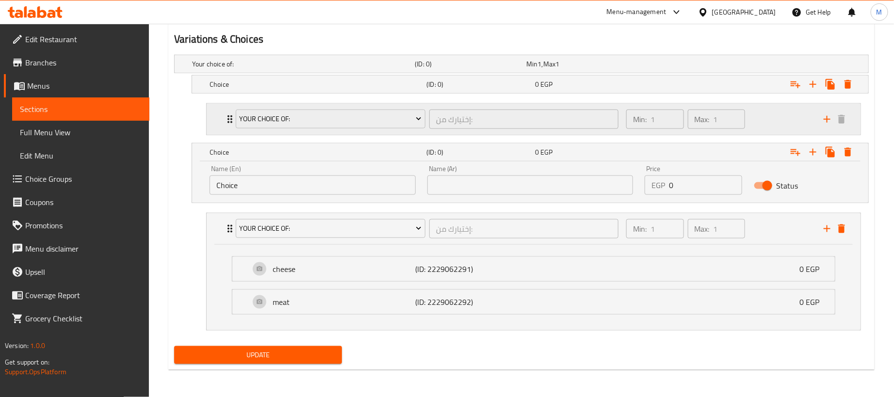
click at [784, 118] on div "Min: 1 ​ Max: 1 ​" at bounding box center [719, 119] width 197 height 31
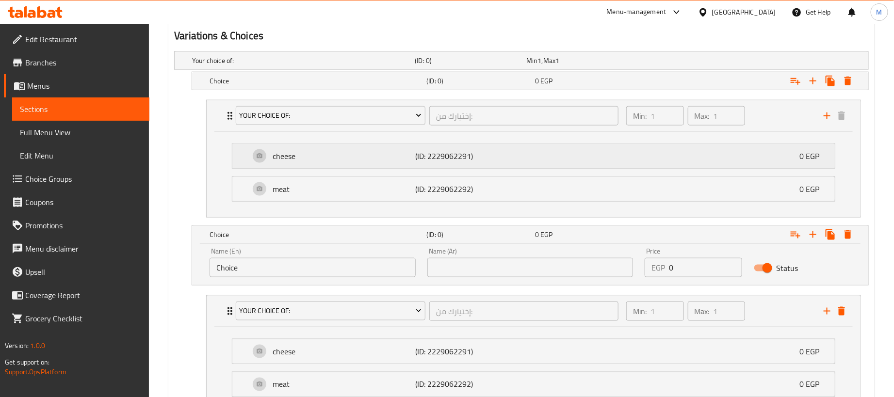
scroll to position [462, 0]
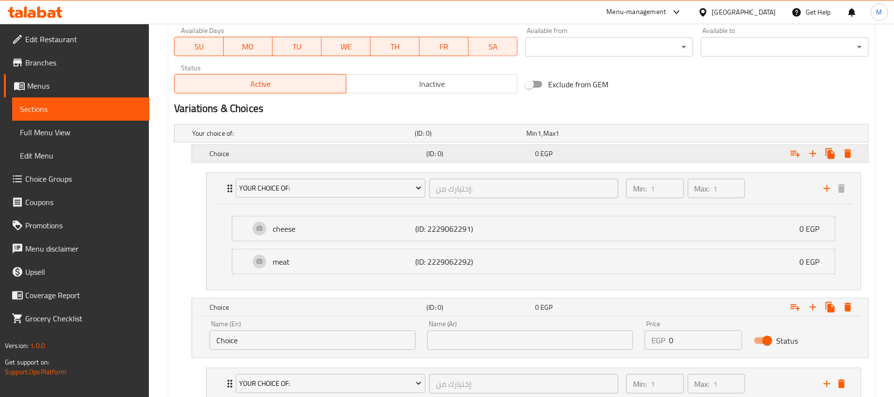
click at [714, 135] on div "Expand" at bounding box center [747, 133] width 223 height 4
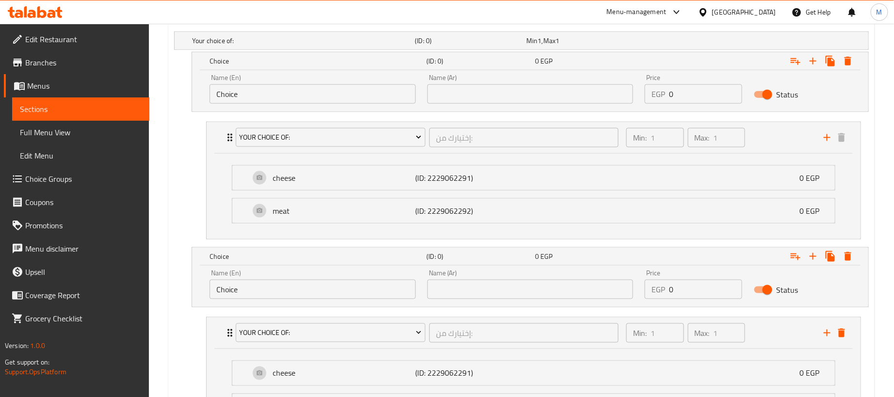
scroll to position [664, 0]
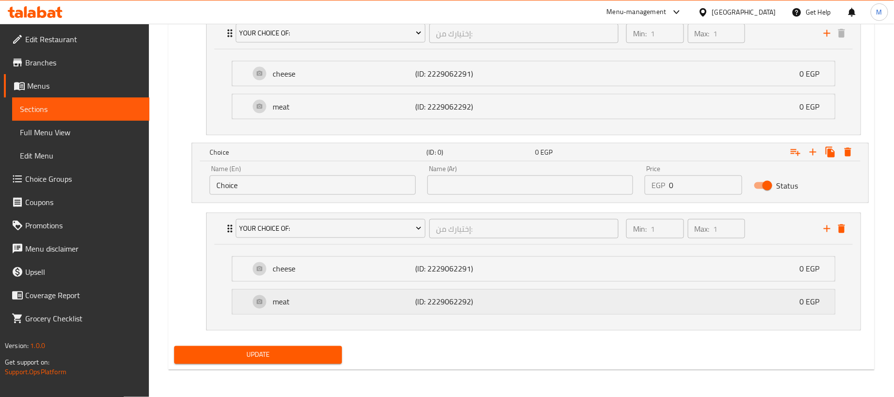
click at [600, 300] on div "meat (ID: 2229062292) 0 EGP" at bounding box center [537, 302] width 574 height 24
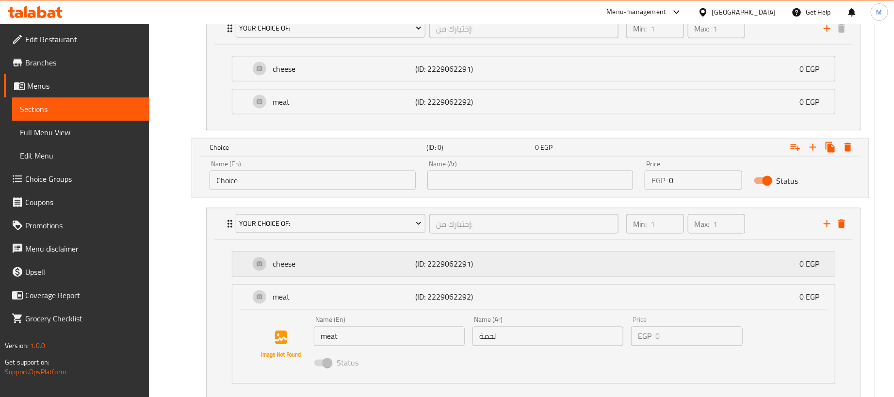
click at [591, 264] on div "cheese (ID: 2229062291) 0 EGP" at bounding box center [537, 264] width 574 height 24
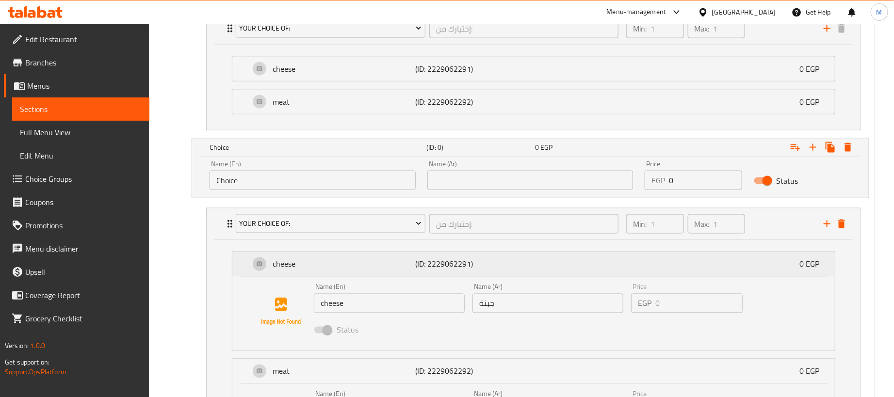
click at [591, 264] on div "cheese (ID: 2229062291) 0 EGP" at bounding box center [537, 264] width 574 height 24
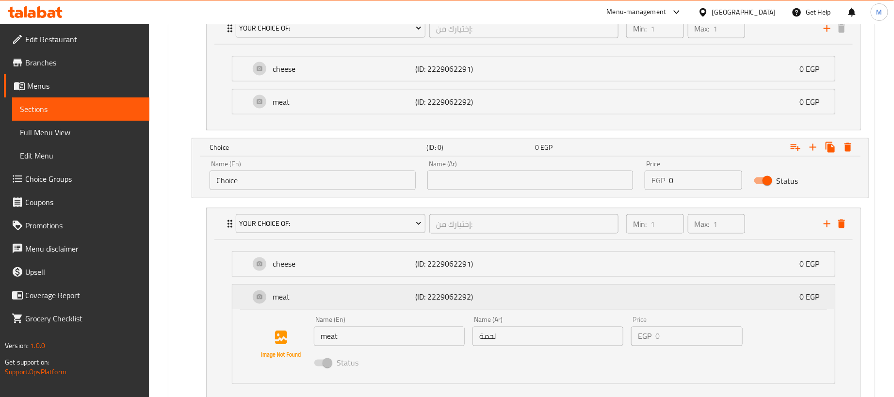
click at [633, 302] on div "meat (ID: 2229062292) 0 EGP" at bounding box center [537, 297] width 574 height 24
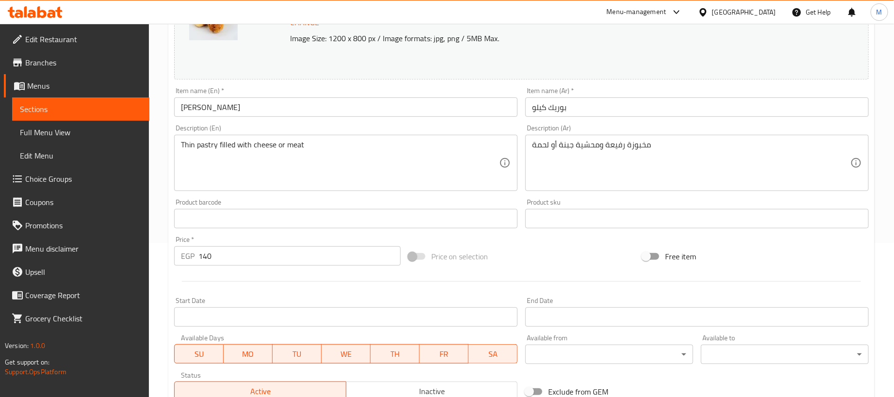
scroll to position [82, 0]
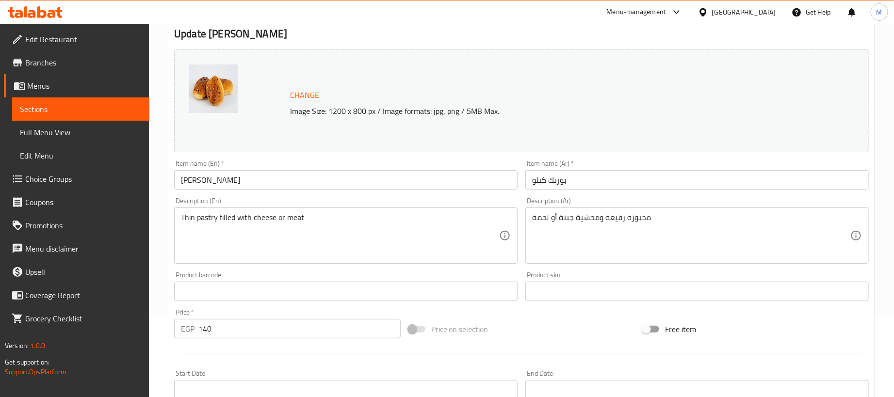
click at [189, 181] on input "[PERSON_NAME]" at bounding box center [346, 179] width 344 height 19
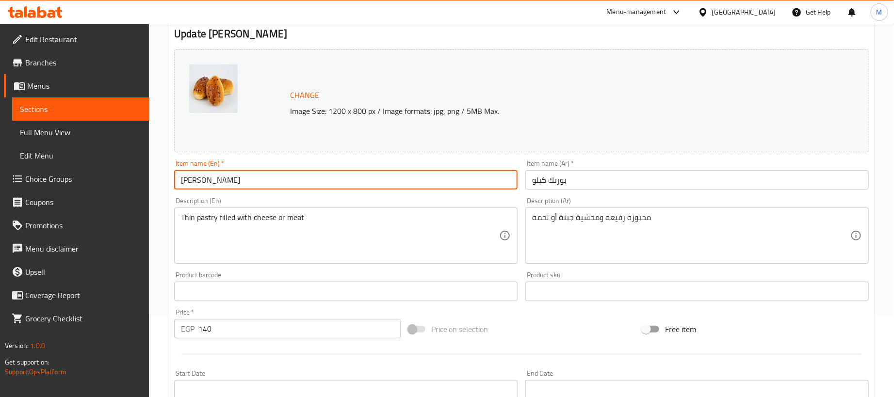
click at [189, 181] on input "[PERSON_NAME]" at bounding box center [346, 179] width 344 height 19
type input "Borek"
click at [589, 182] on input "بوريك كيلو" at bounding box center [697, 179] width 344 height 19
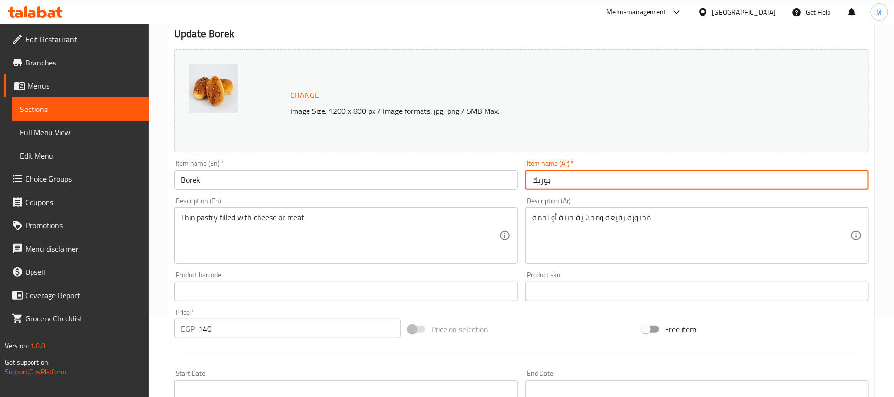
type input "بوريك"
click at [300, 315] on div "Price   * EGP 140 Price *" at bounding box center [287, 324] width 227 height 30
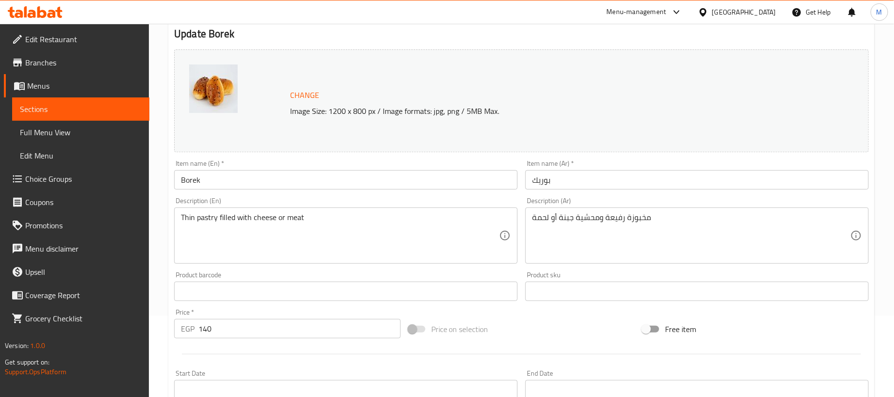
click at [304, 328] on input "140" at bounding box center [299, 328] width 202 height 19
click at [305, 328] on input "140" at bounding box center [299, 328] width 202 height 19
click at [552, 324] on div "Change Image Size: 1200 x 800 px / Image formats: jpg, png / 5MB Max. Item name…" at bounding box center [521, 267] width 703 height 443
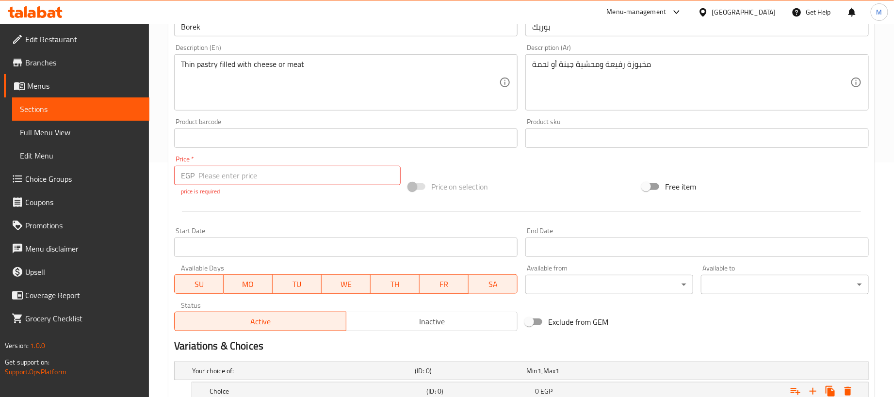
scroll to position [300, 0]
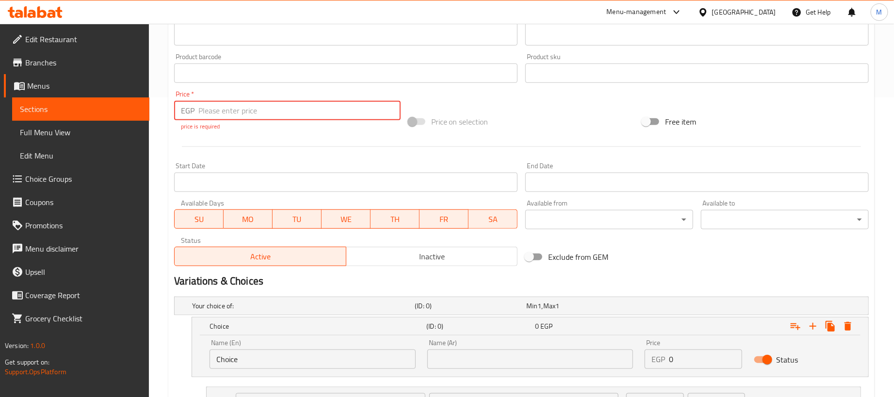
click at [341, 116] on input "number" at bounding box center [299, 110] width 202 height 19
type input "0"
click at [378, 146] on div at bounding box center [521, 147] width 703 height 24
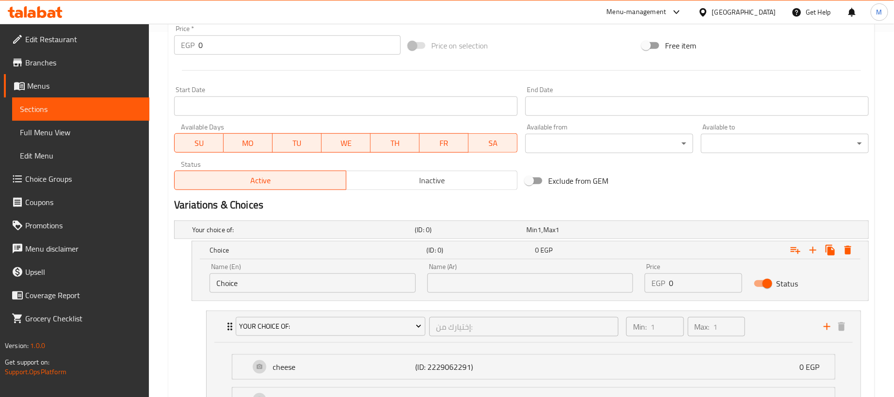
scroll to position [445, 0]
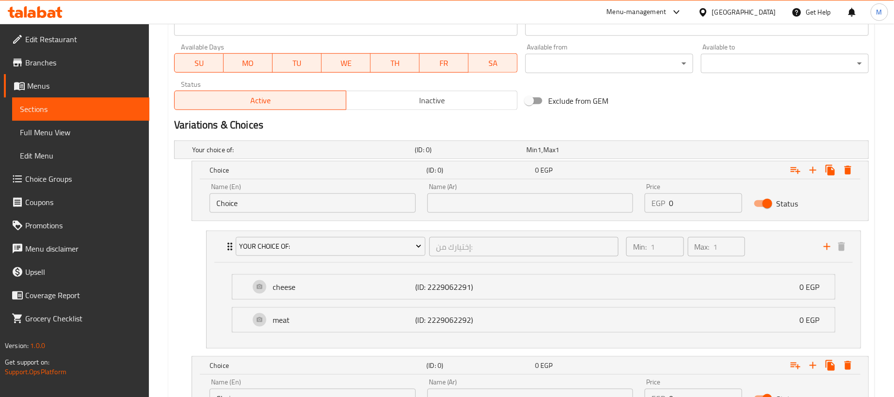
click at [697, 210] on input "0" at bounding box center [705, 203] width 73 height 19
paste input "14"
type input "140"
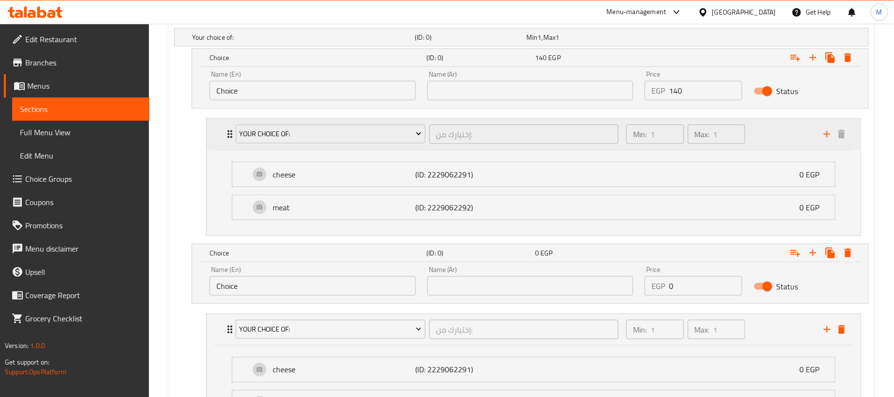
scroll to position [591, 0]
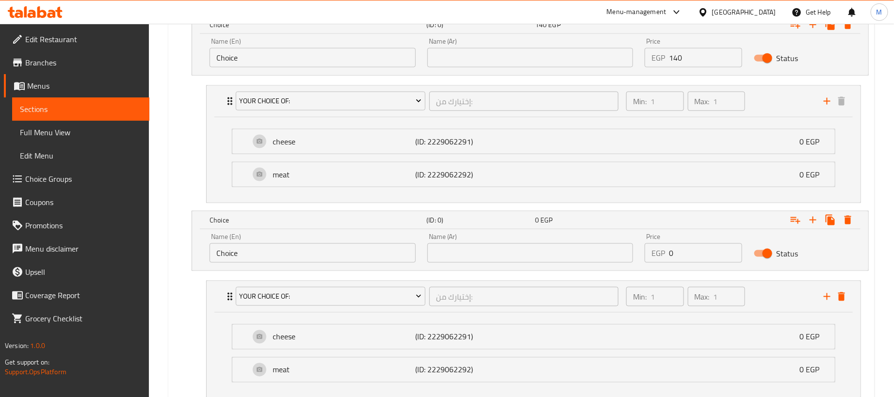
click at [681, 261] on input "0" at bounding box center [705, 253] width 73 height 19
paste input "35"
type input "35"
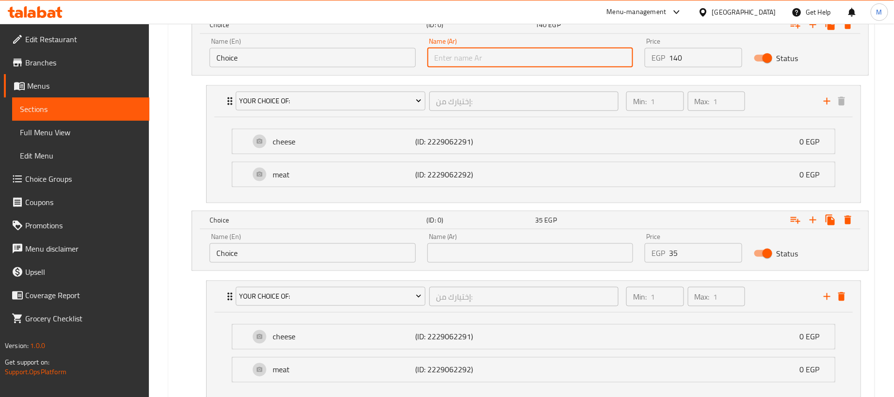
click at [530, 66] on input "text" at bounding box center [530, 57] width 206 height 19
type input "1 كجم"
click at [347, 66] on input "Choice" at bounding box center [313, 57] width 206 height 19
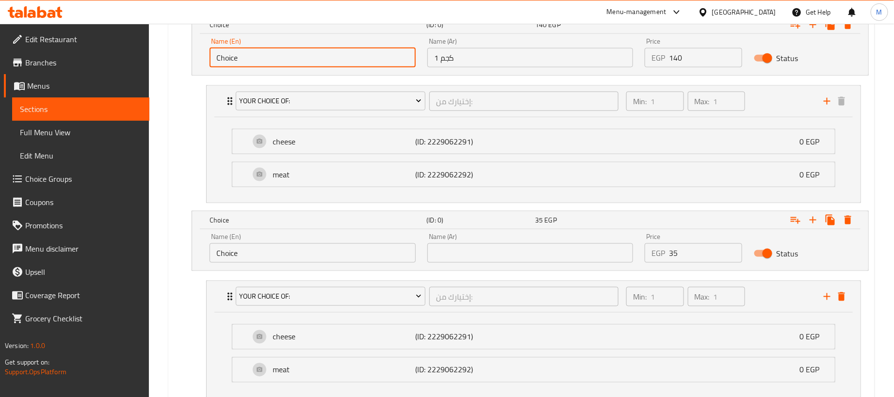
click at [347, 66] on input "Choice" at bounding box center [313, 57] width 206 height 19
type input "1kg"
click at [277, 257] on input "Choice" at bounding box center [313, 253] width 206 height 19
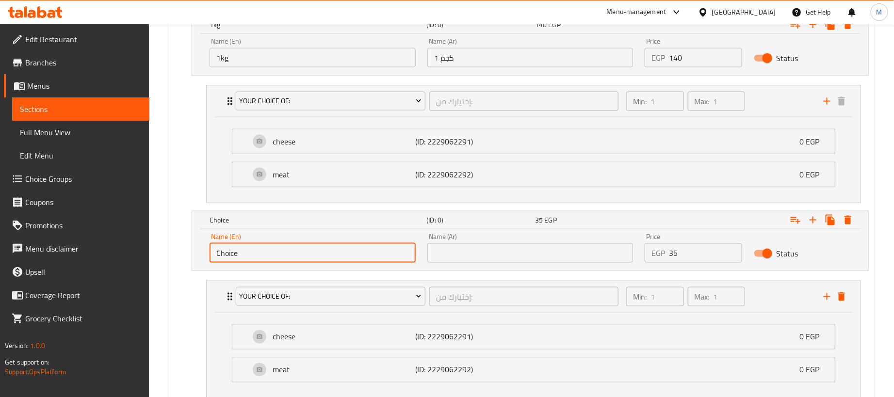
click at [277, 257] on input "Choice" at bounding box center [313, 253] width 206 height 19
type input "250 gram"
click at [451, 252] on input "text" at bounding box center [530, 253] width 206 height 19
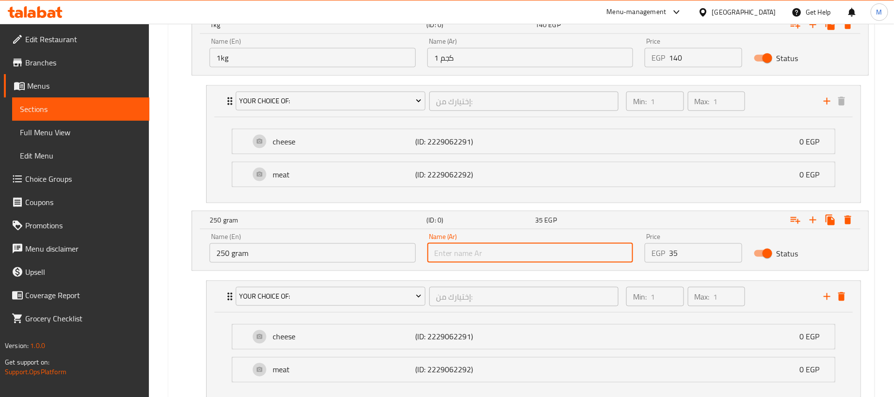
type input "250جم"
click at [172, 196] on div "Your choice of: (ID: 0) Min 1 , Max 1 Name (En) Your choice of: Name (En) Name …" at bounding box center [521, 200] width 703 height 419
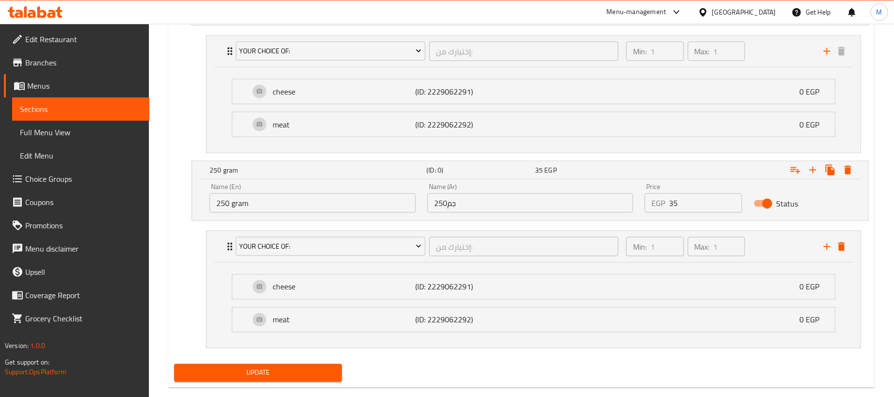
scroll to position [664, 0]
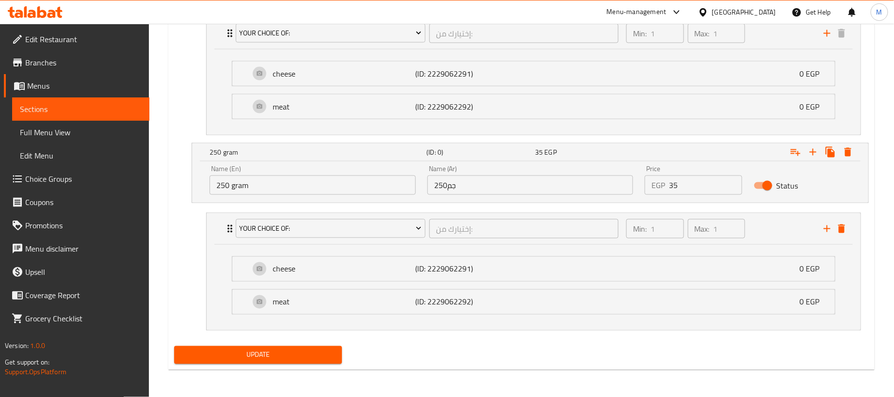
click at [278, 363] on button "Update" at bounding box center [258, 355] width 168 height 18
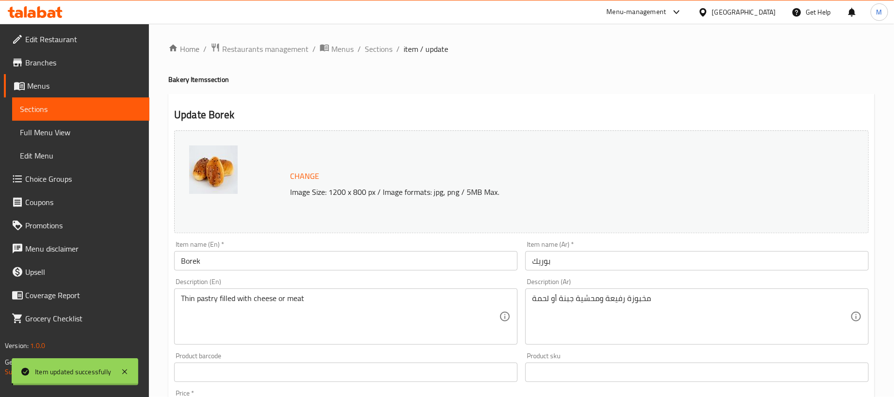
scroll to position [0, 0]
click at [386, 50] on span "Sections" at bounding box center [379, 50] width 28 height 12
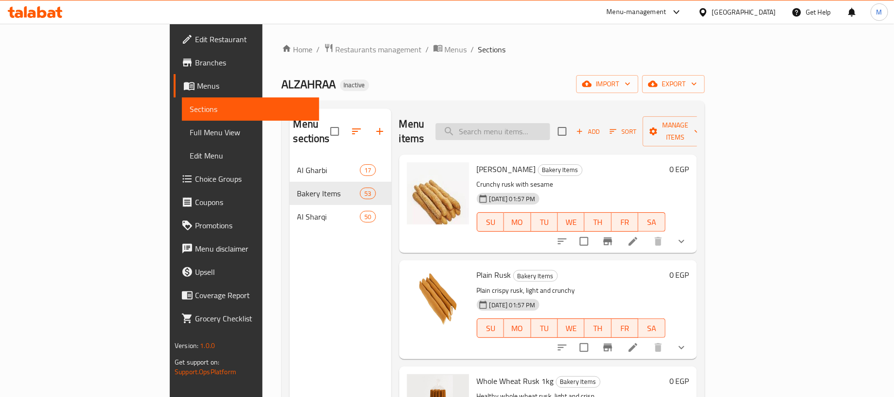
click at [550, 124] on input "search" at bounding box center [493, 131] width 115 height 17
paste input "مينى [PERSON_NAME]"
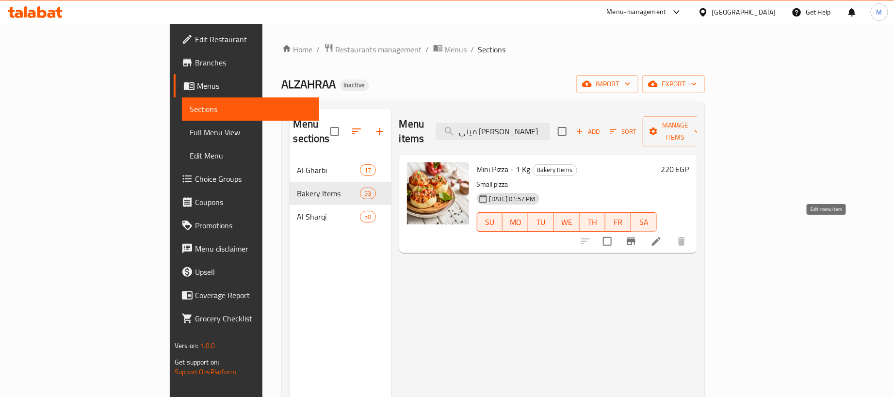
type input "مينى [PERSON_NAME]"
click at [662, 236] on icon at bounding box center [657, 242] width 12 height 12
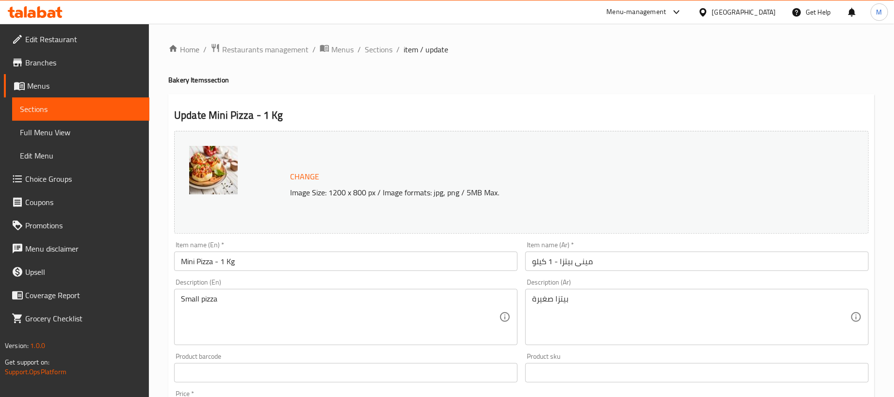
click at [287, 264] on input "Mini Pizza - 1 Kg" at bounding box center [346, 261] width 344 height 19
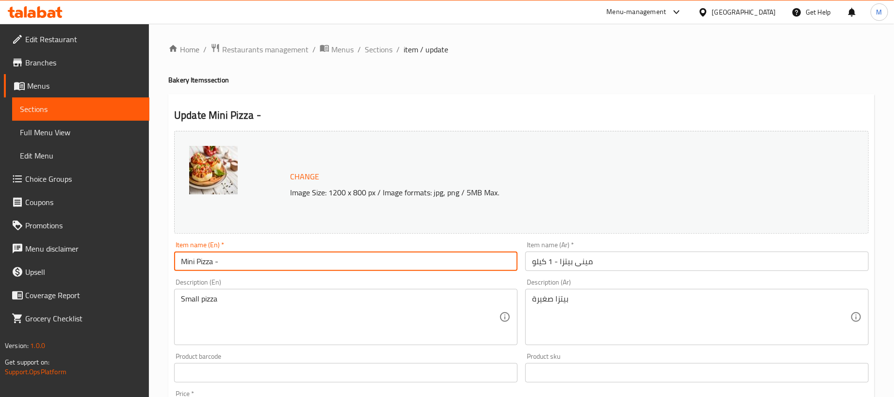
type input "Mini Pizza -"
click at [714, 264] on input "مينى بيتزا - 1 كيلو" at bounding box center [697, 261] width 344 height 19
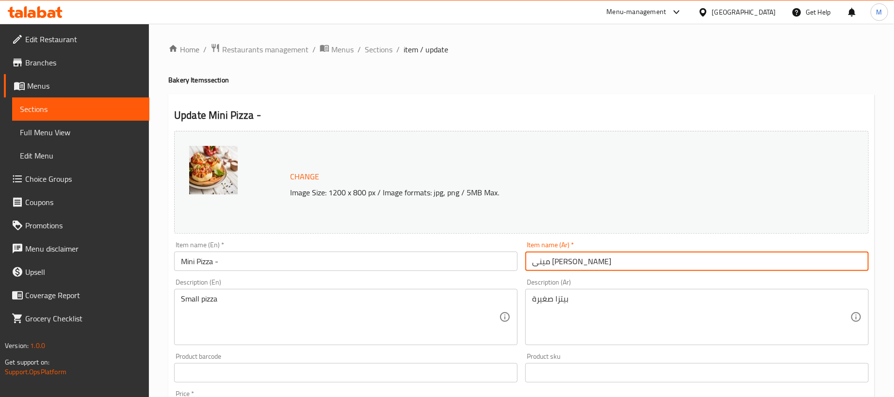
type input "مينى [PERSON_NAME]"
click at [328, 258] on input "Mini Pizza -" at bounding box center [346, 261] width 344 height 19
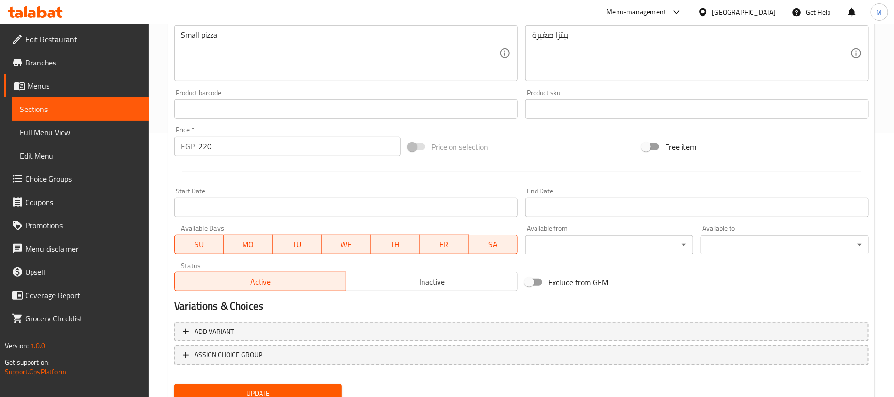
scroll to position [301, 0]
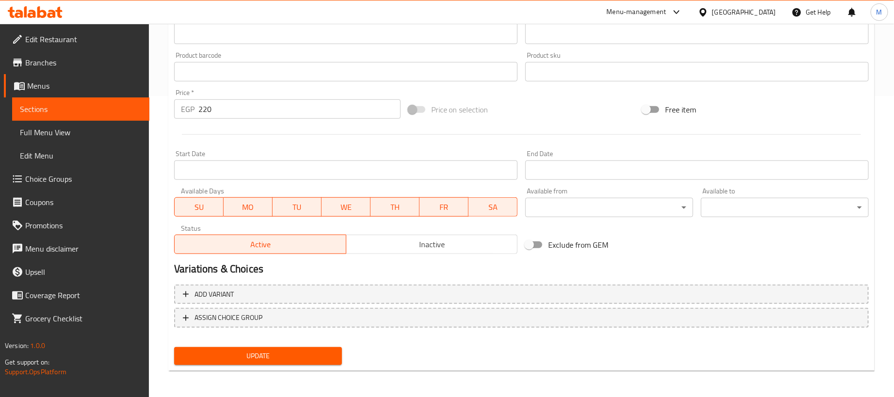
type input "Mini Pizza"
click at [229, 110] on input "220" at bounding box center [299, 108] width 202 height 19
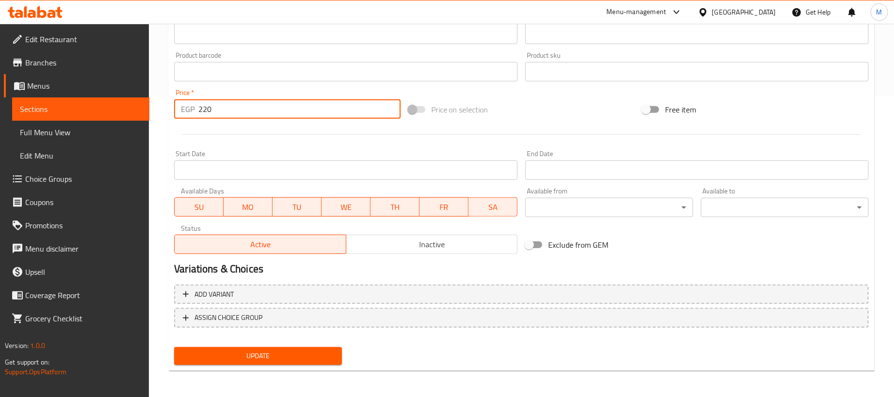
click at [229, 110] on input "220" at bounding box center [299, 108] width 202 height 19
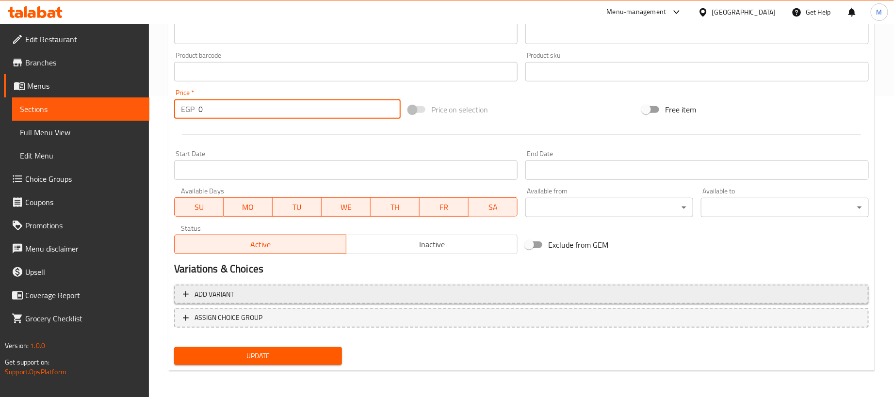
type input "0"
click at [676, 287] on button "Add variant" at bounding box center [521, 295] width 695 height 20
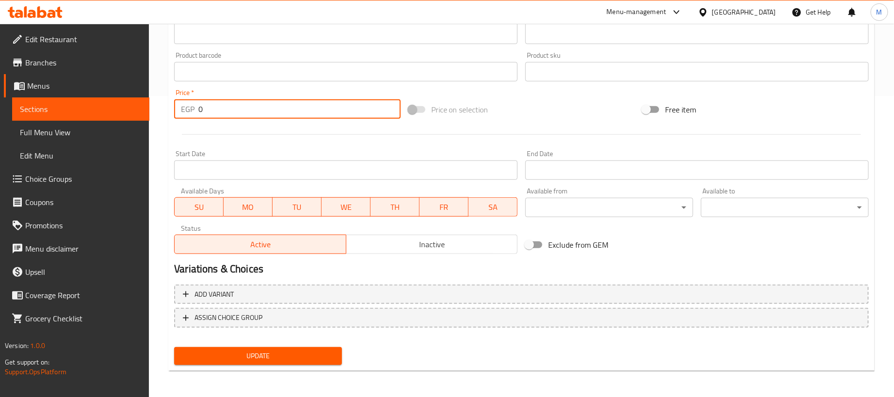
scroll to position [297, 0]
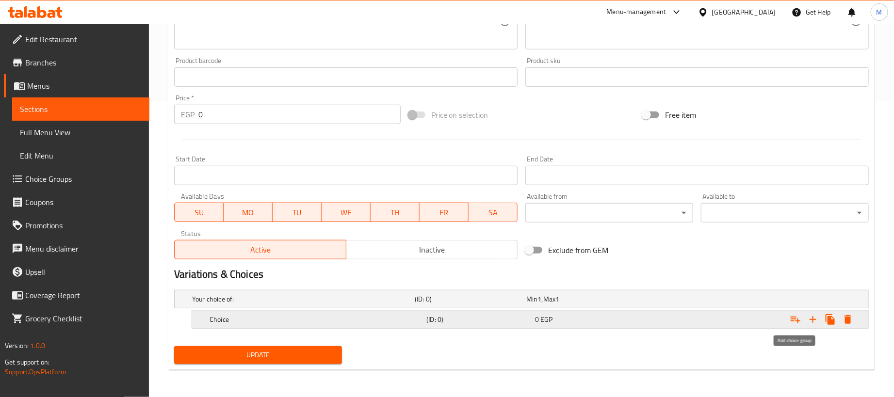
click at [816, 320] on icon "Expand" at bounding box center [813, 320] width 12 height 12
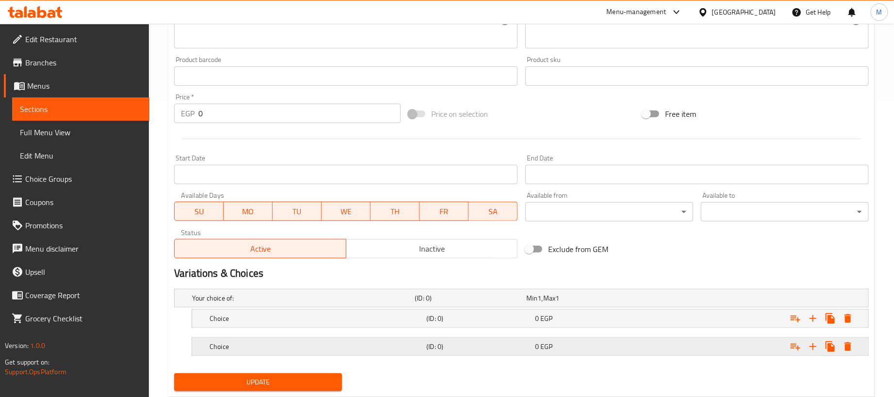
click at [654, 300] on div "Expand" at bounding box center [747, 298] width 223 height 4
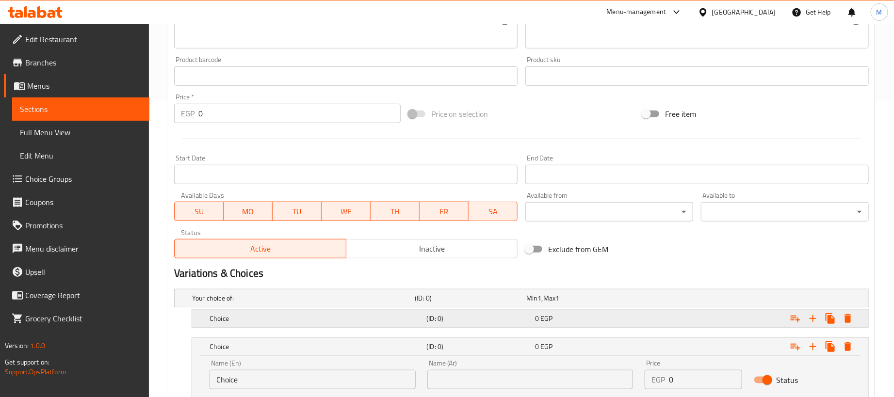
click at [652, 300] on div "Expand" at bounding box center [747, 298] width 223 height 4
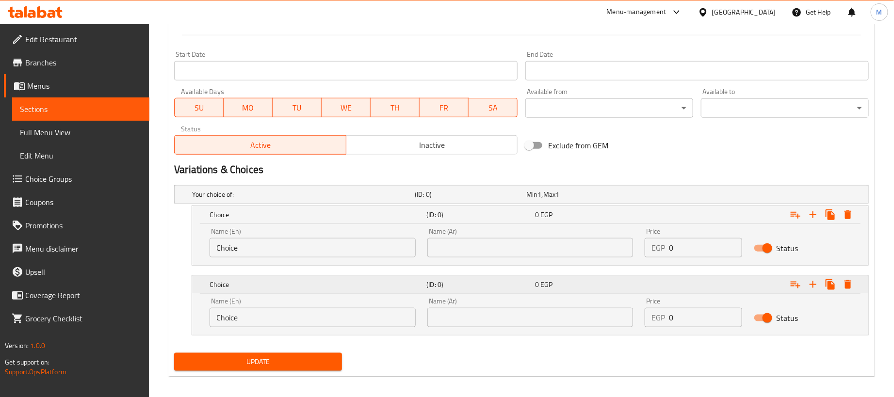
scroll to position [409, 0]
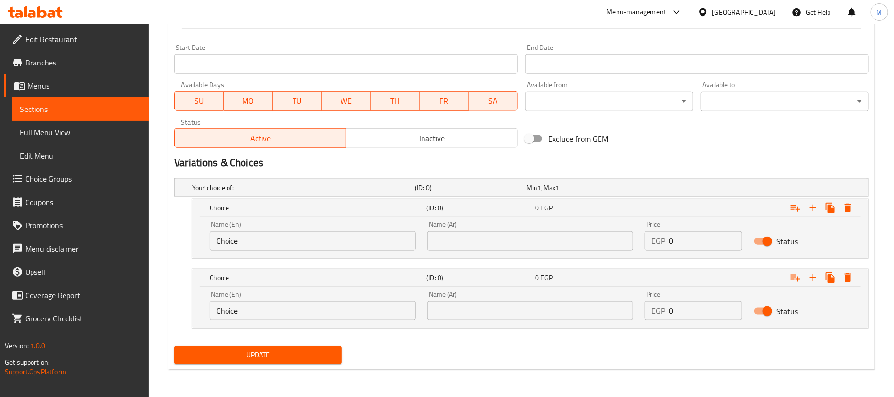
click at [715, 244] on input "0" at bounding box center [705, 240] width 73 height 19
paste input "22"
type input "220"
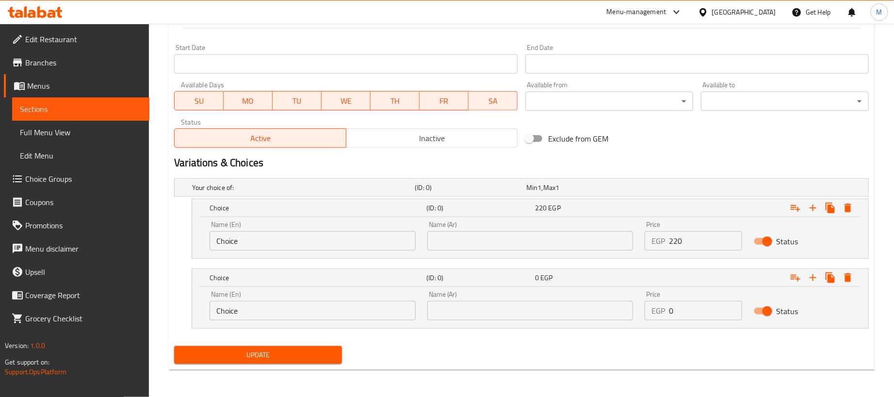
click at [707, 307] on input "0" at bounding box center [705, 310] width 73 height 19
paste input "55"
type input "55"
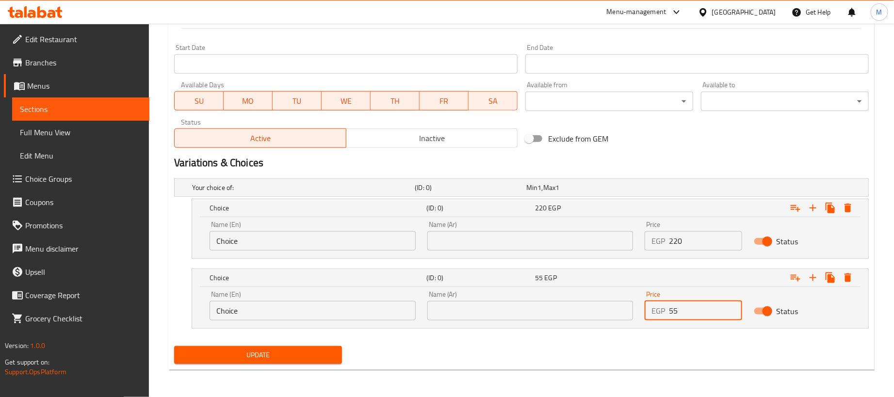
click at [502, 245] on input "text" at bounding box center [530, 240] width 206 height 19
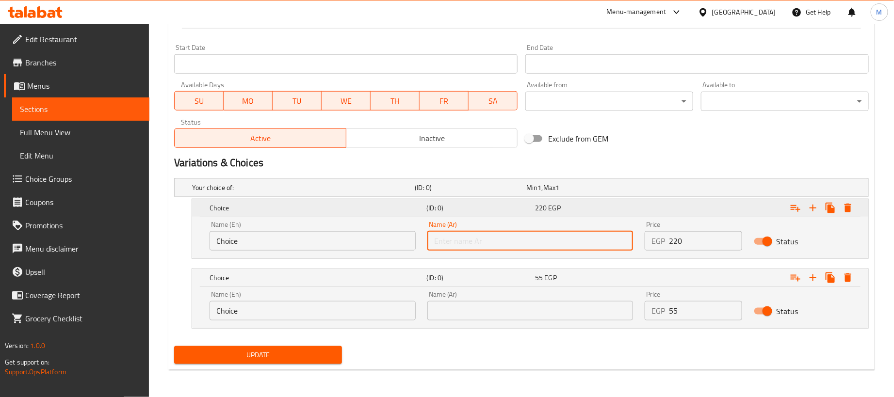
type input "1 كجم"
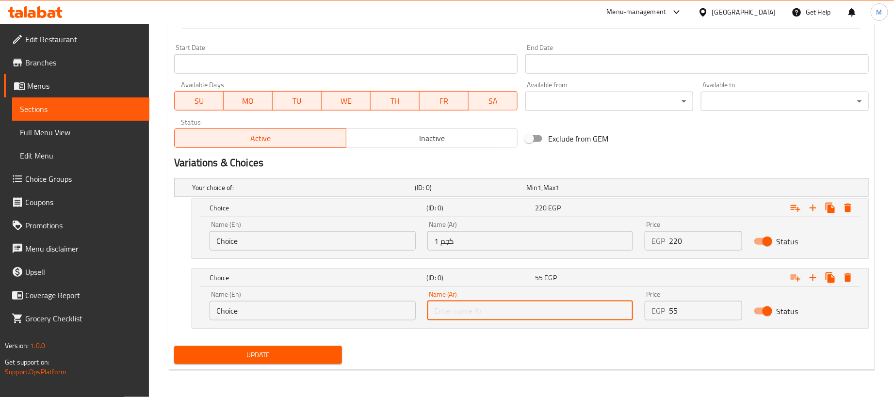
click at [494, 312] on input "text" at bounding box center [530, 310] width 206 height 19
type input "250جم"
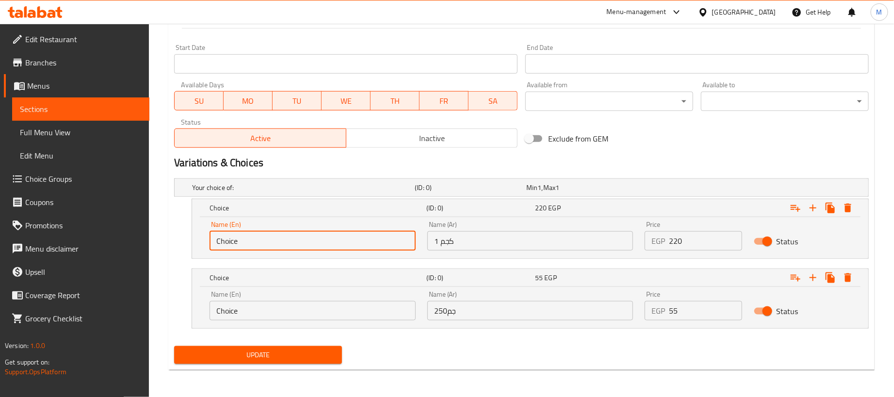
click at [267, 247] on input "Choice" at bounding box center [313, 240] width 206 height 19
click at [268, 247] on input "Choice" at bounding box center [313, 240] width 206 height 19
type input "1kg"
click at [265, 308] on input "Choice" at bounding box center [313, 310] width 206 height 19
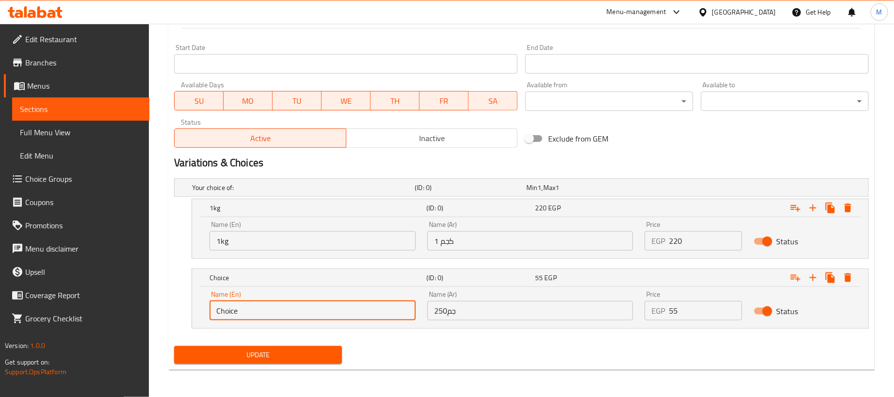
click at [265, 308] on input "Choice" at bounding box center [313, 310] width 206 height 19
type input "250 gram"
click at [293, 360] on span "Update" at bounding box center [258, 355] width 152 height 12
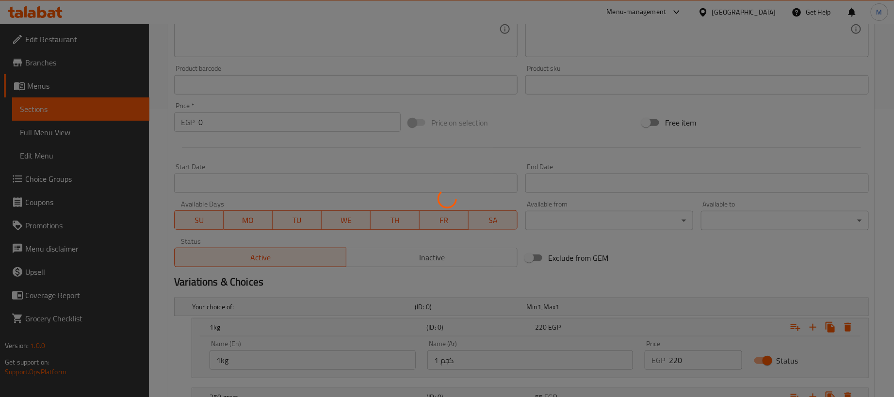
scroll to position [0, 0]
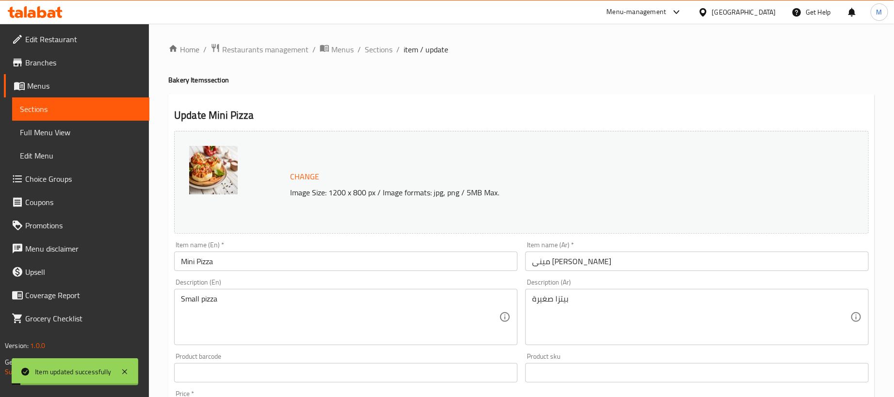
click at [372, 46] on span "Sections" at bounding box center [379, 50] width 28 height 12
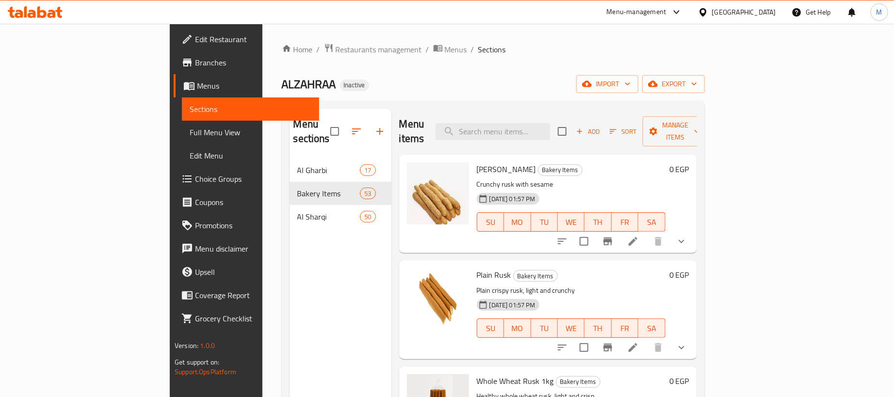
click at [585, 113] on div "Menu items Add Sort Manage items" at bounding box center [548, 132] width 298 height 46
click at [550, 123] on input "search" at bounding box center [493, 131] width 115 height 17
paste input "مينى باتية"
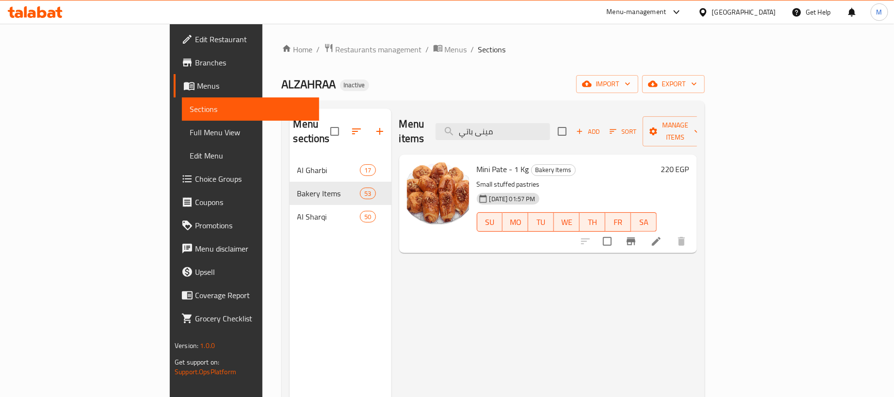
type input "مينى باتي"
click at [662, 236] on icon at bounding box center [657, 242] width 12 height 12
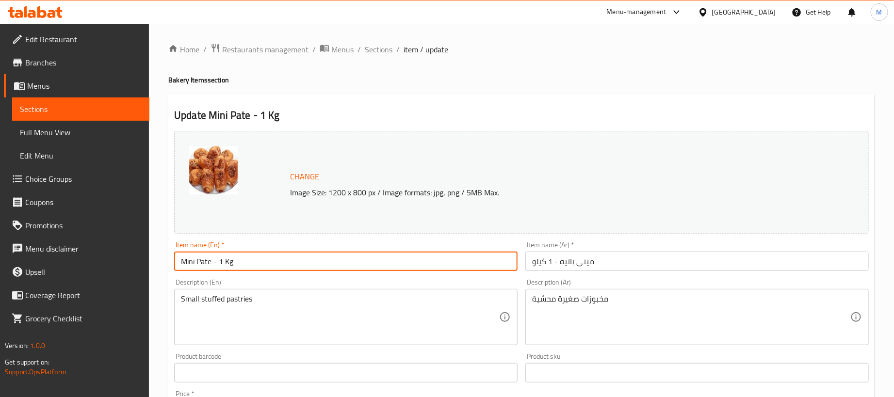
click at [425, 252] on input "Mini Pate - 1 Kg" at bounding box center [346, 261] width 344 height 19
type input "Mini Pate"
drag, startPoint x: 736, startPoint y: 259, endPoint x: 741, endPoint y: 260, distance: 5.4
click at [740, 260] on input "مينى باتيه - 1 كيلو" at bounding box center [697, 261] width 344 height 19
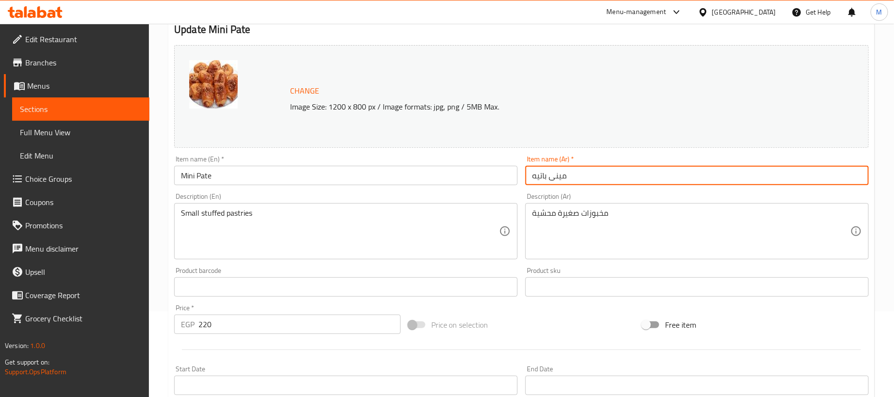
scroll to position [301, 0]
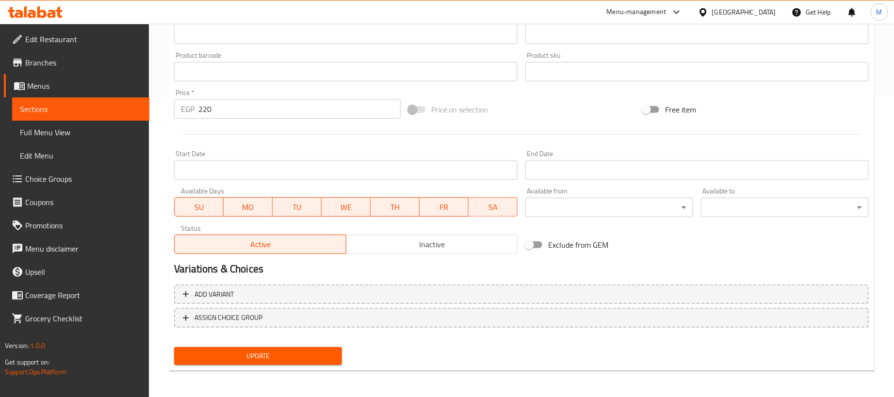
type input "مينى باتيه"
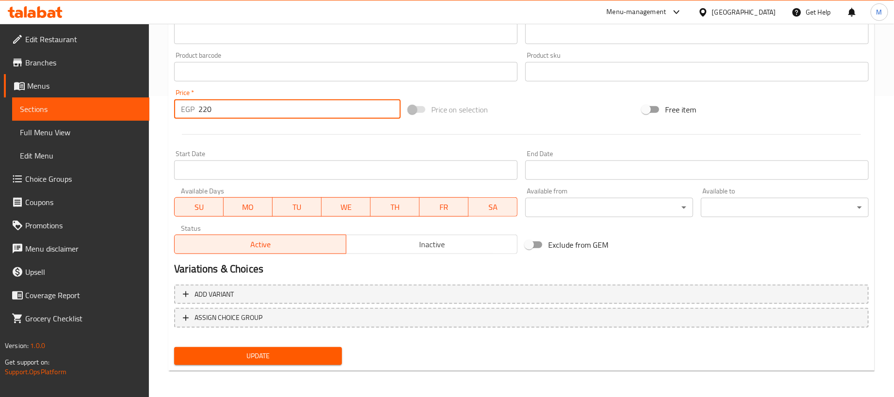
click at [267, 111] on input "220" at bounding box center [299, 108] width 202 height 19
click at [262, 114] on input "220" at bounding box center [299, 108] width 202 height 19
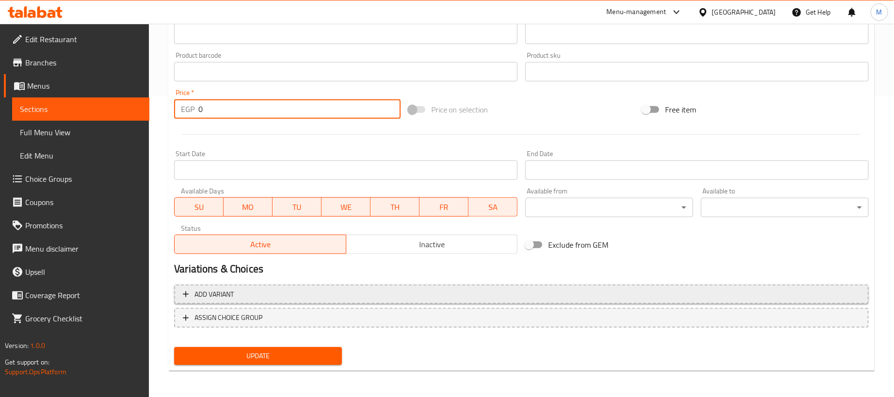
type input "0"
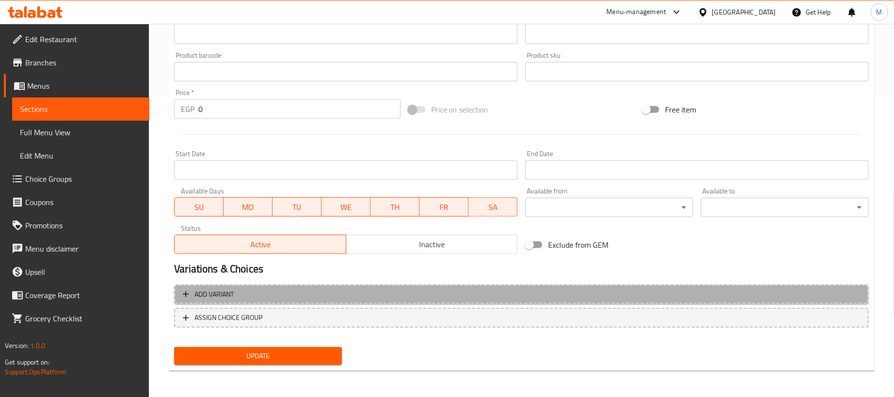
click at [555, 296] on span "Add variant" at bounding box center [521, 295] width 677 height 12
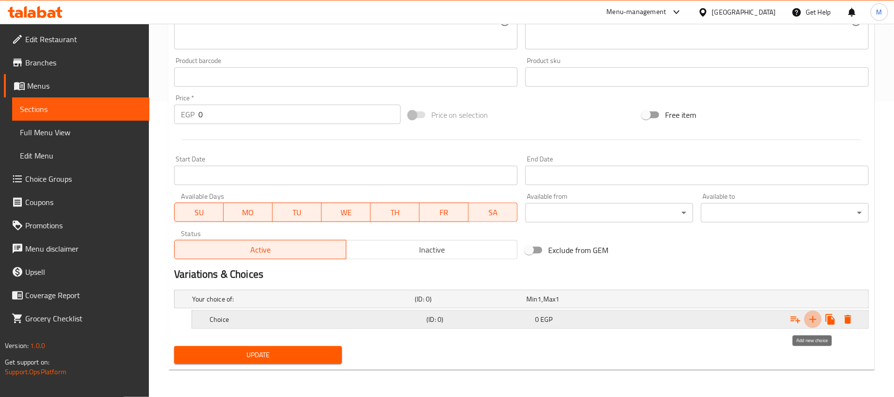
click at [814, 322] on icon "Expand" at bounding box center [813, 320] width 12 height 12
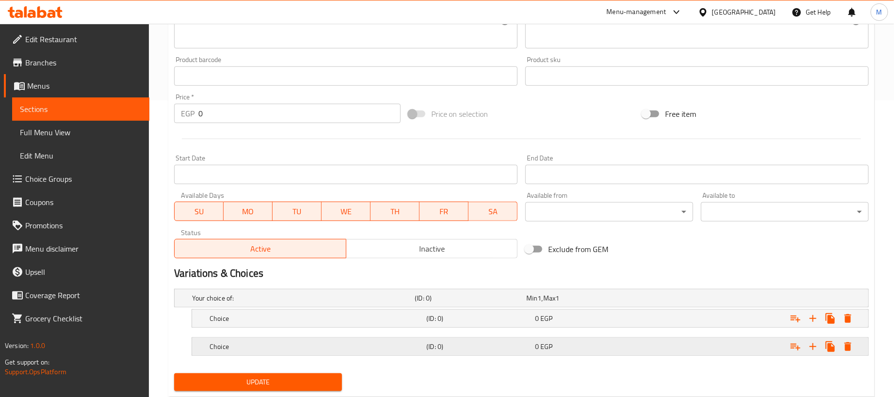
click at [649, 300] on div "Expand" at bounding box center [747, 298] width 223 height 4
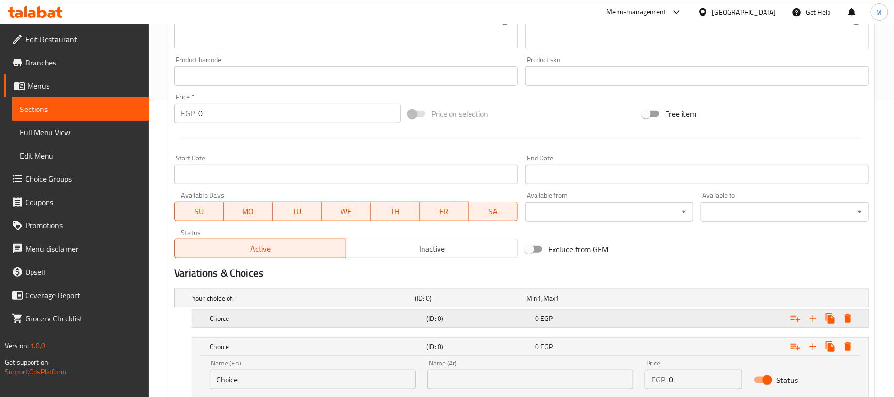
click at [650, 300] on div "Expand" at bounding box center [747, 298] width 223 height 4
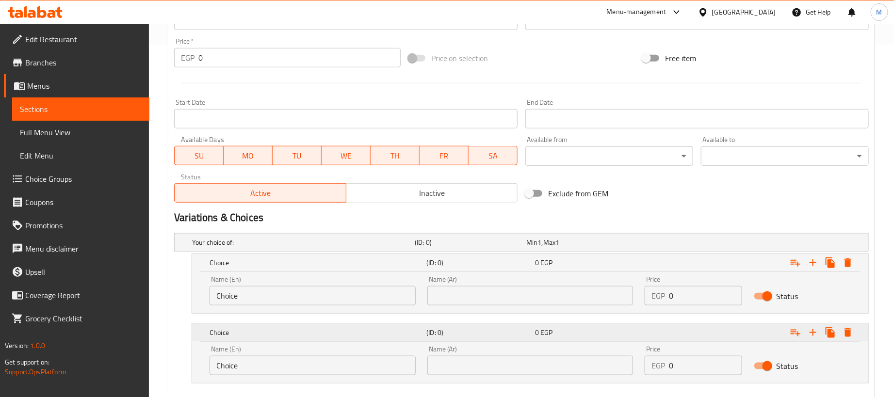
scroll to position [409, 0]
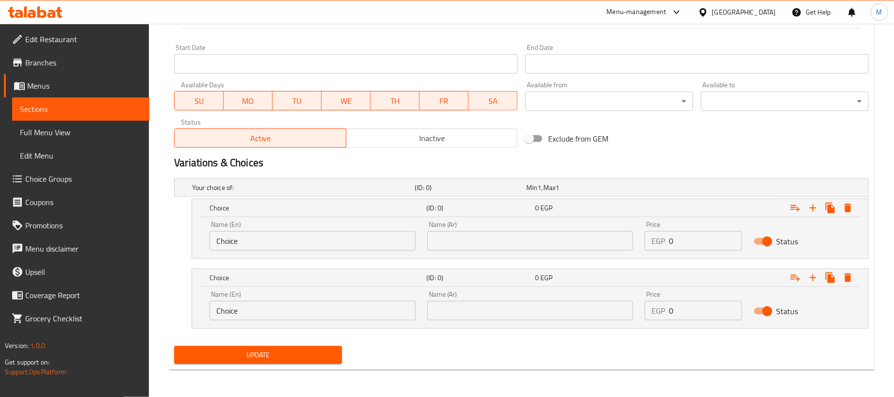
click at [712, 241] on input "0" at bounding box center [705, 240] width 73 height 19
click at [712, 242] on input "0" at bounding box center [705, 240] width 73 height 19
paste input "22"
type input "220"
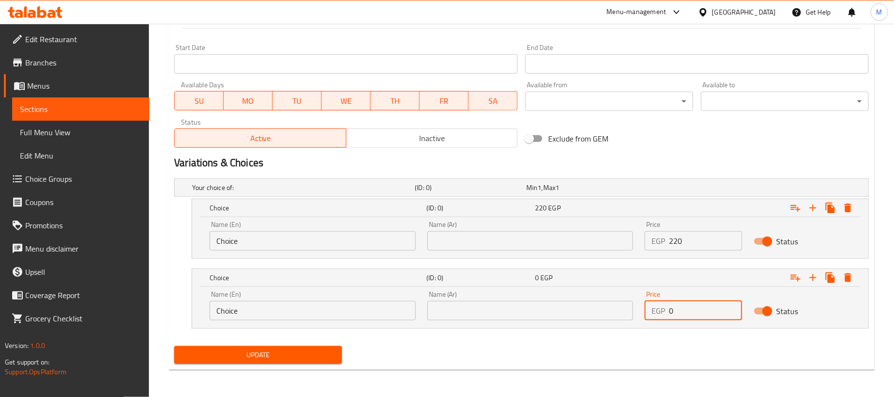
click at [698, 309] on input "0" at bounding box center [705, 310] width 73 height 19
click at [698, 307] on input "0" at bounding box center [705, 310] width 73 height 19
type input "55"
click at [577, 244] on input "text" at bounding box center [530, 240] width 206 height 19
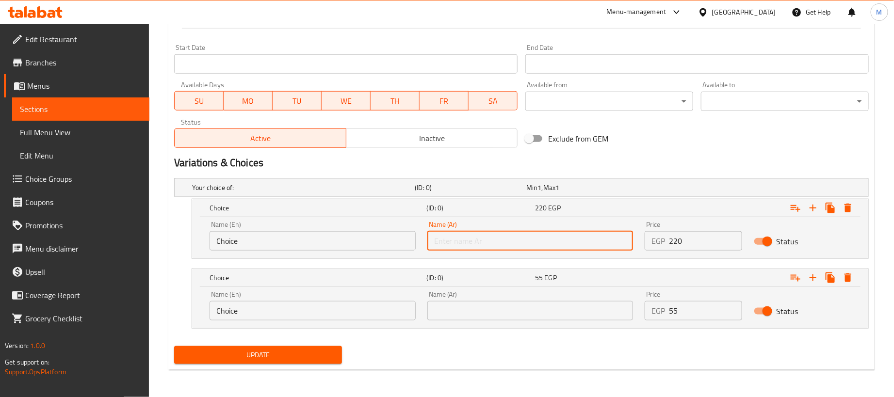
type input "1 كجم"
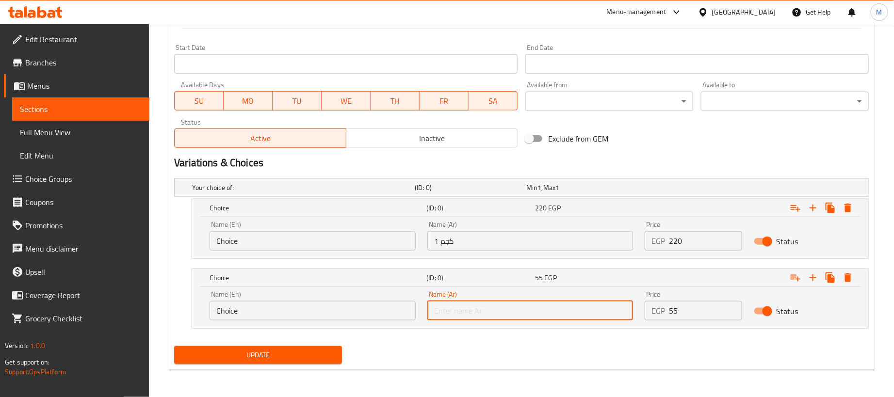
click at [533, 308] on input "text" at bounding box center [530, 310] width 206 height 19
type input "250جم"
click at [281, 245] on input "Choice" at bounding box center [313, 240] width 206 height 19
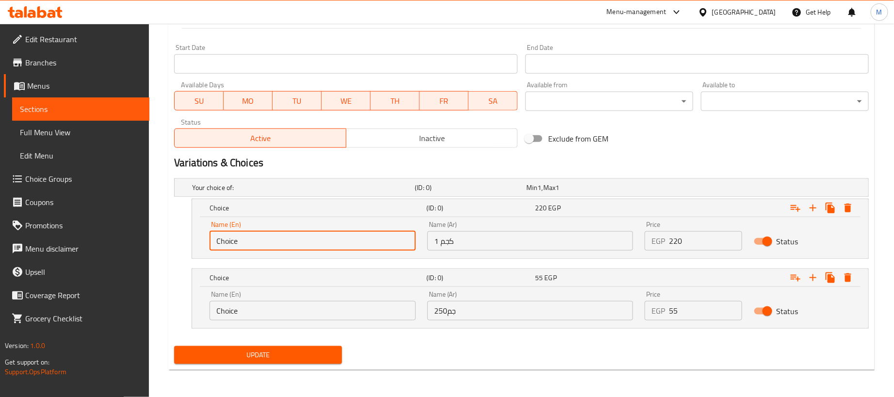
click at [281, 245] on input "Choice" at bounding box center [313, 240] width 206 height 19
type input "1kg"
click at [260, 319] on input "Choice" at bounding box center [313, 310] width 206 height 19
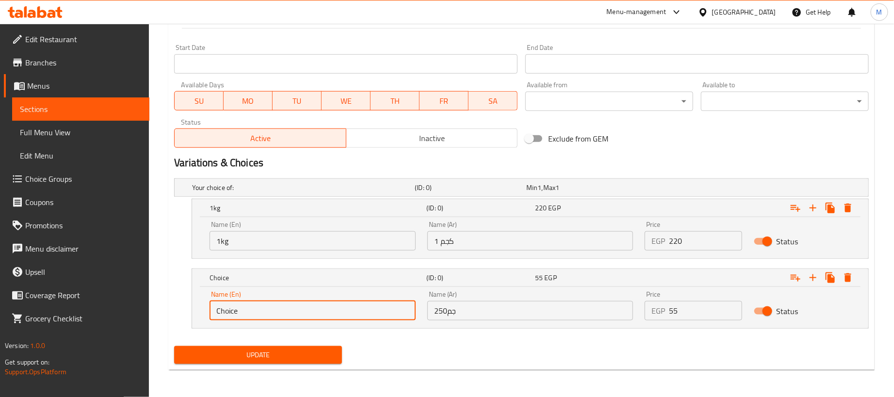
click at [260, 319] on input "Choice" at bounding box center [313, 310] width 206 height 19
type input "250 gram"
click at [374, 352] on div "Update" at bounding box center [521, 356] width 703 height 26
click at [293, 354] on span "Update" at bounding box center [258, 355] width 152 height 12
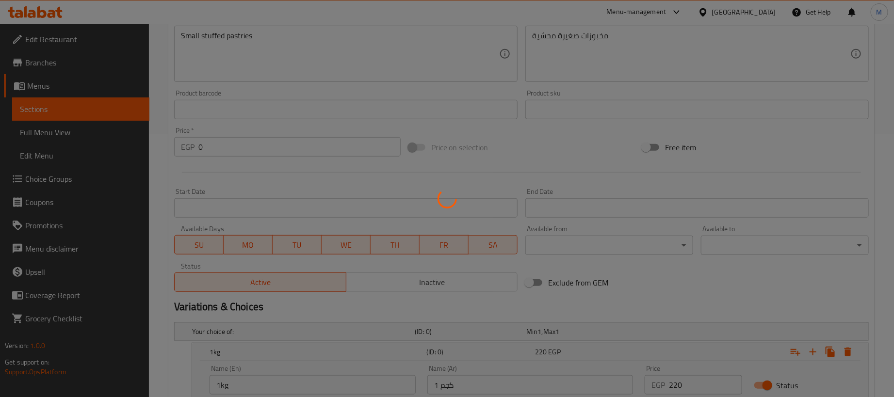
scroll to position [0, 0]
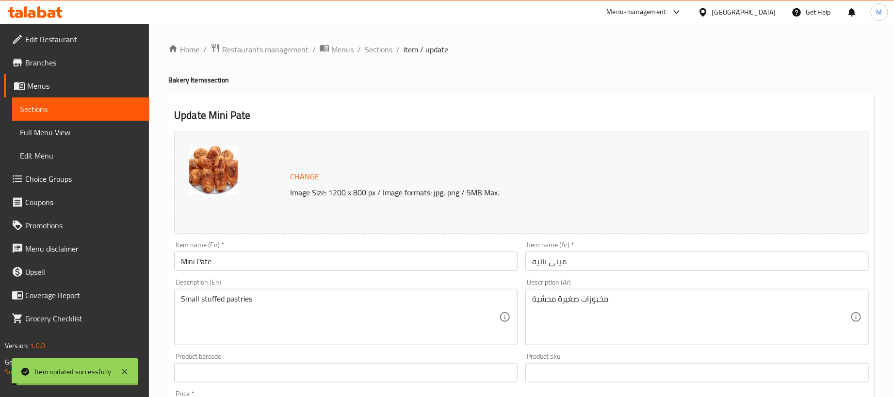
click at [382, 49] on span "Sections" at bounding box center [379, 50] width 28 height 12
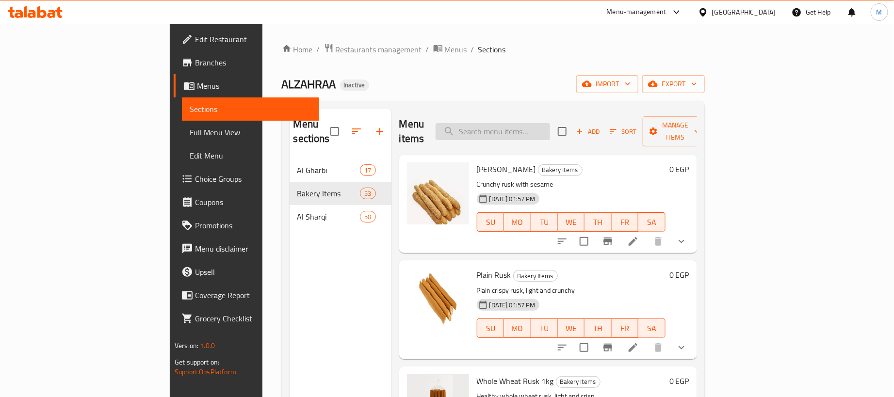
click at [550, 123] on input "search" at bounding box center [493, 131] width 115 height 17
paste input "مينى باتية"
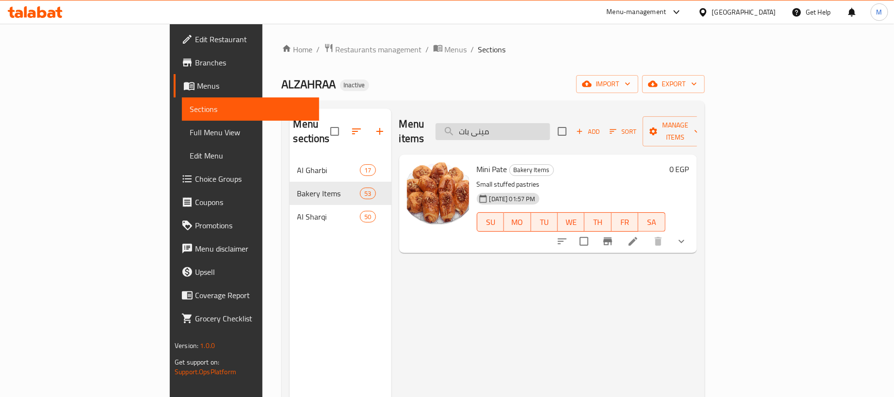
click at [550, 123] on input "مينى بات" at bounding box center [493, 131] width 115 height 17
paste input "كرواسون رومى"
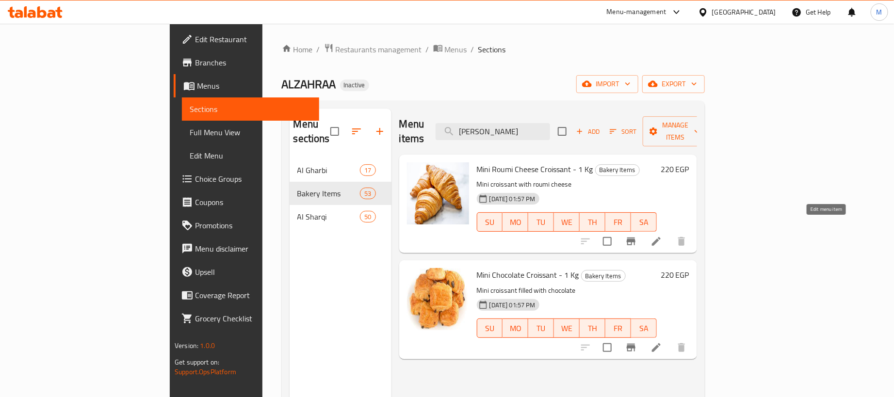
type input "[PERSON_NAME]"
click at [662, 236] on icon at bounding box center [657, 242] width 12 height 12
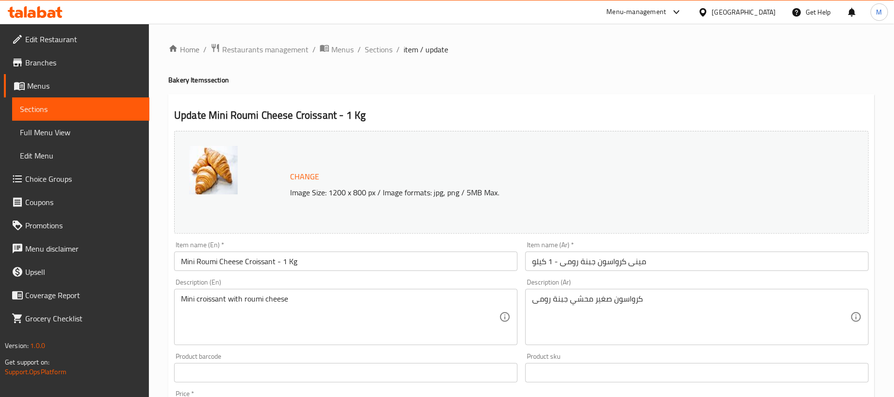
click at [778, 263] on input "مينى كرواسون جبنة رومى - 1 كيلو" at bounding box center [697, 261] width 344 height 19
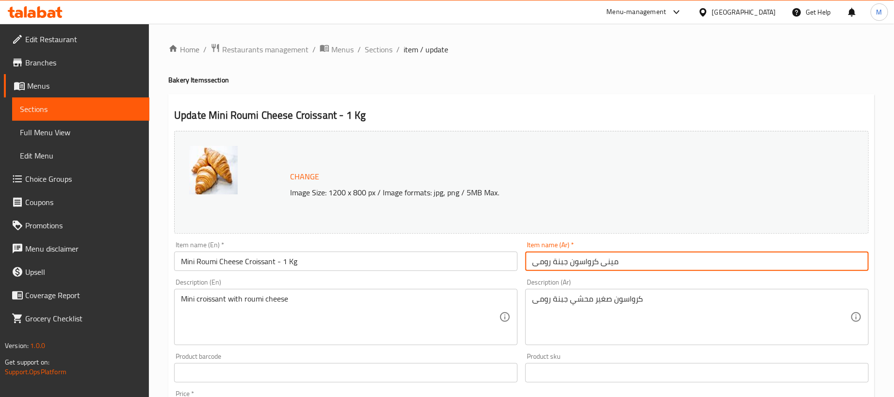
type input "مينى كرواسون جبنة رومى"
click at [357, 262] on input "Mini Roumi Cheese Croissant - 1 Kg" at bounding box center [346, 261] width 344 height 19
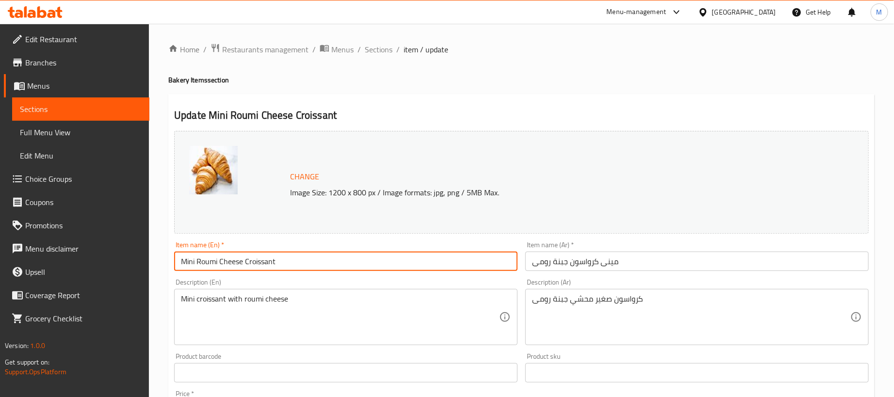
type input "Mini Roumi Cheese Croissant"
click at [424, 105] on div "Update Mini Roumi Cheese Croissant Change Image Size: 1200 x 800 px / Image for…" at bounding box center [521, 383] width 706 height 579
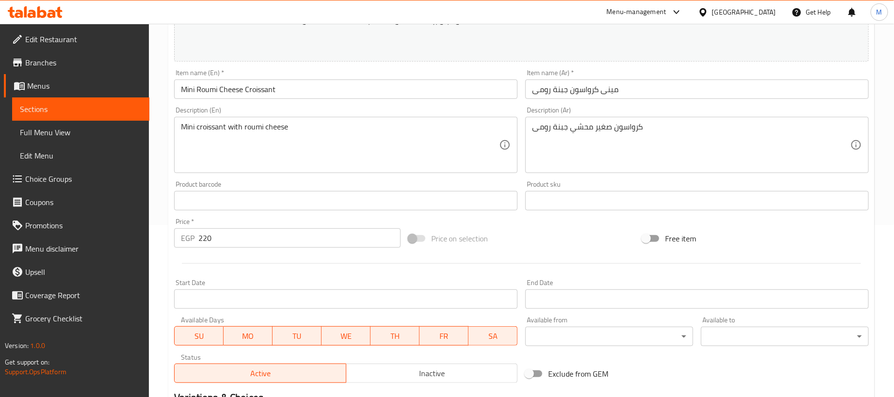
scroll to position [291, 0]
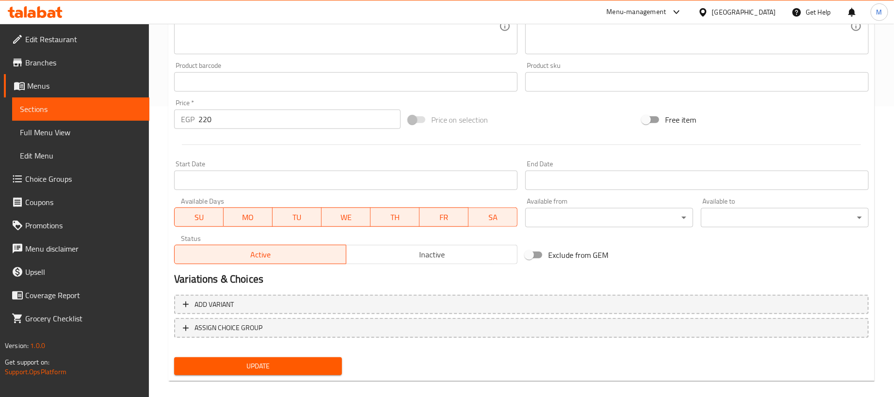
click at [249, 120] on input "220" at bounding box center [299, 119] width 202 height 19
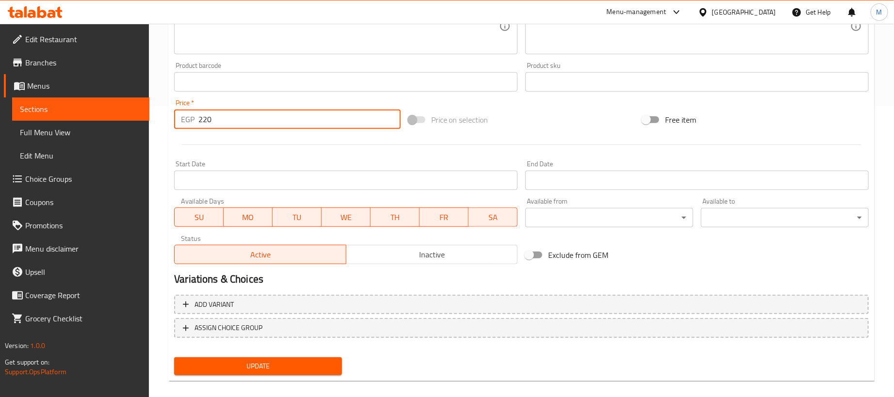
click at [249, 120] on input "220" at bounding box center [299, 119] width 202 height 19
click at [241, 149] on div at bounding box center [521, 145] width 703 height 24
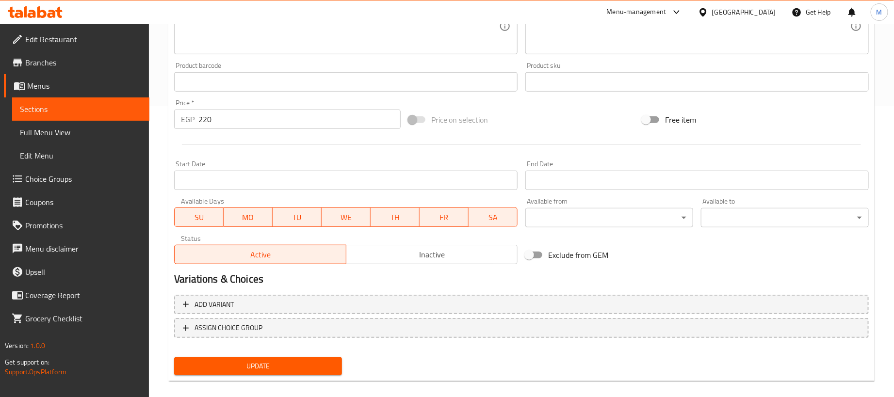
scroll to position [146, 0]
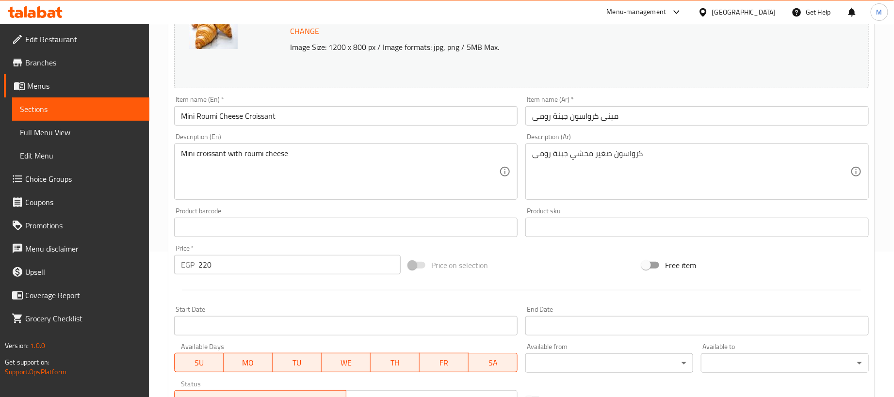
click at [234, 262] on input "220" at bounding box center [299, 264] width 202 height 19
type input "0"
click at [289, 303] on div "Change Image Size: 1200 x 800 px / Image formats: jpg, png / 5MB Max. Item name…" at bounding box center [521, 198] width 703 height 432
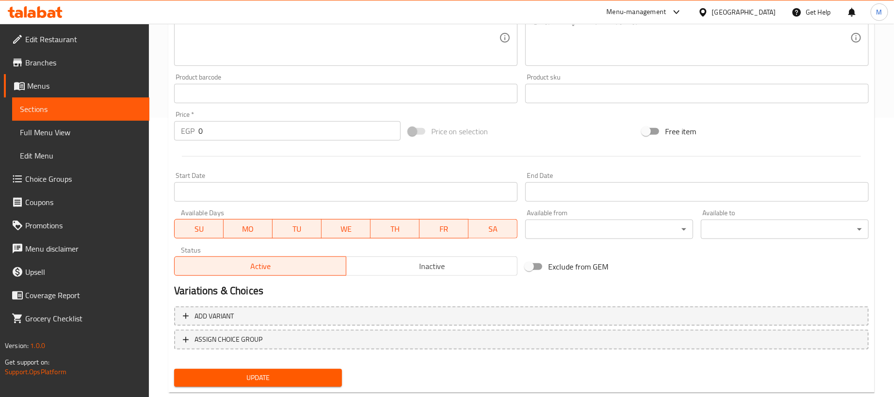
scroll to position [301, 0]
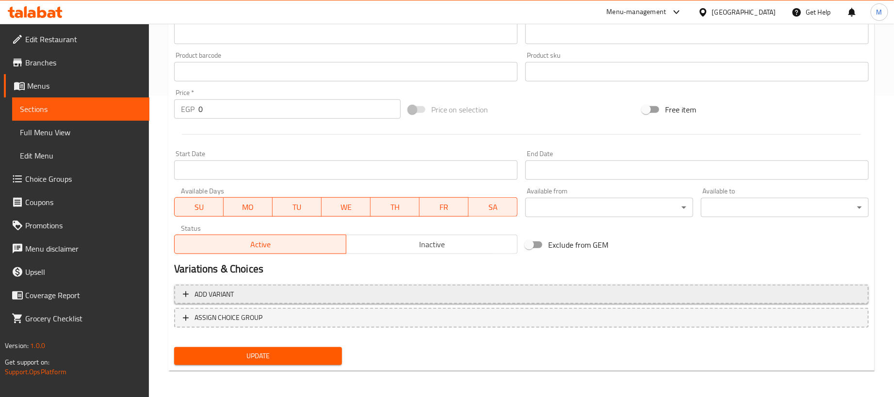
click at [431, 293] on span "Add variant" at bounding box center [521, 295] width 677 height 12
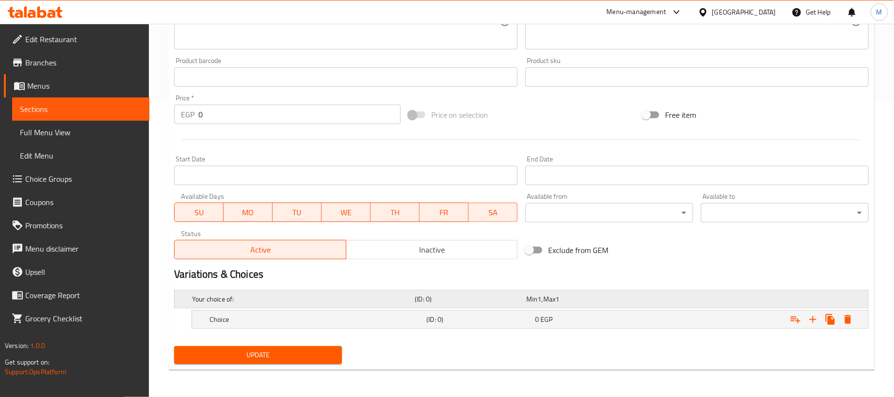
scroll to position [297, 0]
click at [813, 319] on icon "Expand" at bounding box center [813, 319] width 7 height 7
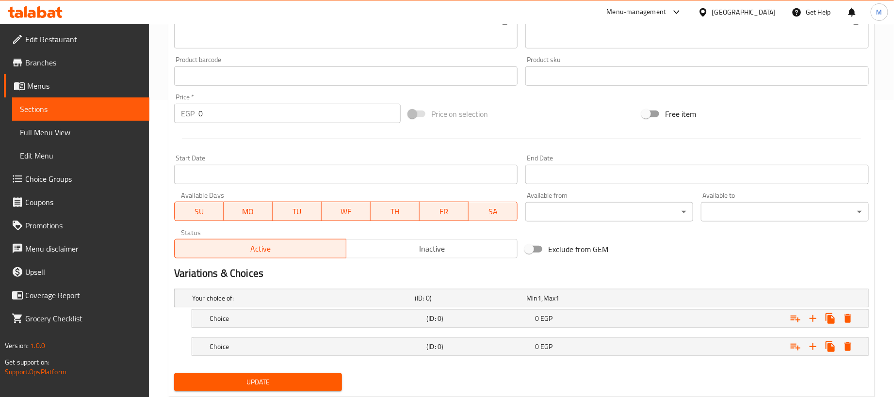
drag, startPoint x: 652, startPoint y: 344, endPoint x: 651, endPoint y: 334, distance: 10.2
click at [651, 300] on div "Expand" at bounding box center [747, 298] width 223 height 4
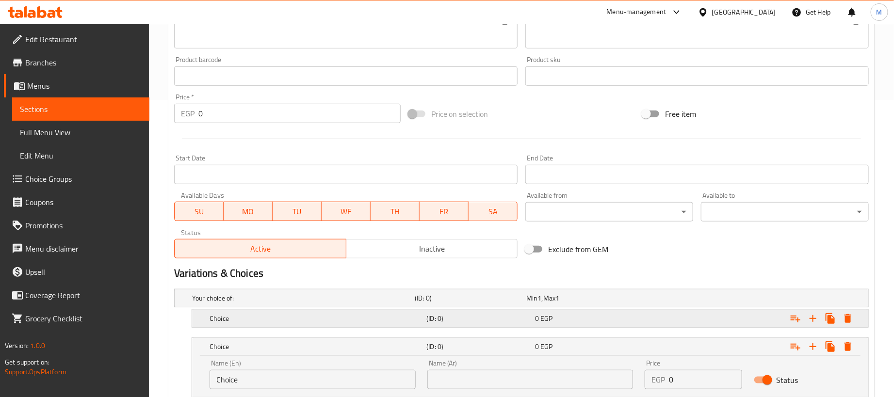
click at [651, 300] on div "Expand" at bounding box center [747, 298] width 223 height 4
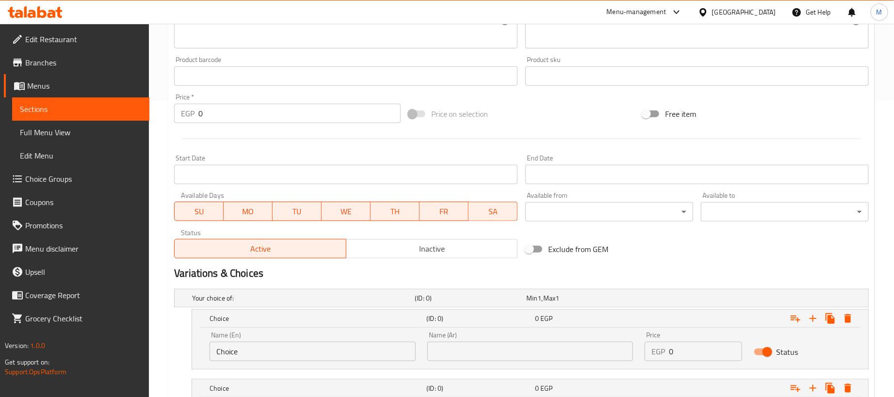
click at [689, 356] on input "0" at bounding box center [705, 351] width 73 height 19
paste input "22"
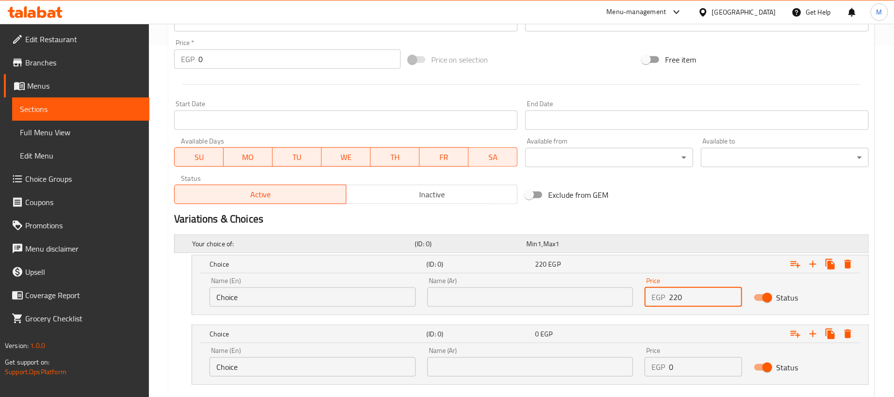
scroll to position [409, 0]
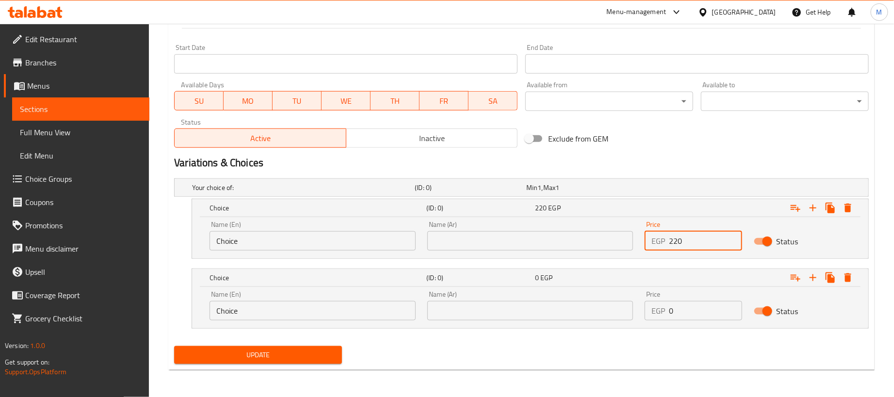
type input "220"
click at [693, 310] on input "0" at bounding box center [705, 310] width 73 height 19
paste input "55"
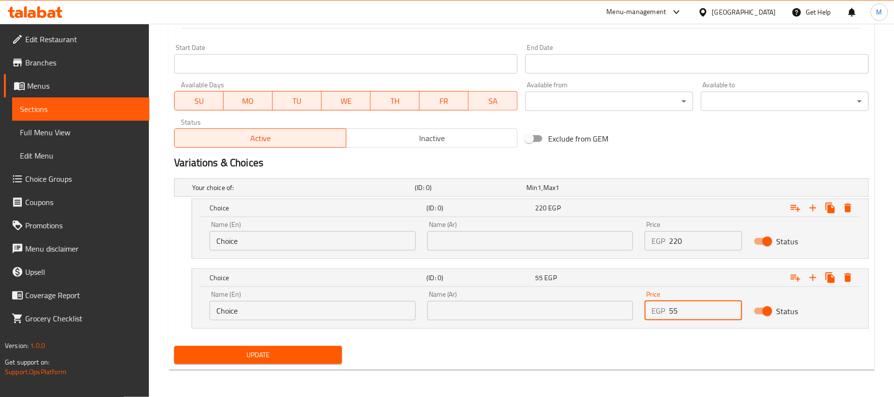
type input "55"
click at [552, 245] on input "text" at bounding box center [530, 240] width 206 height 19
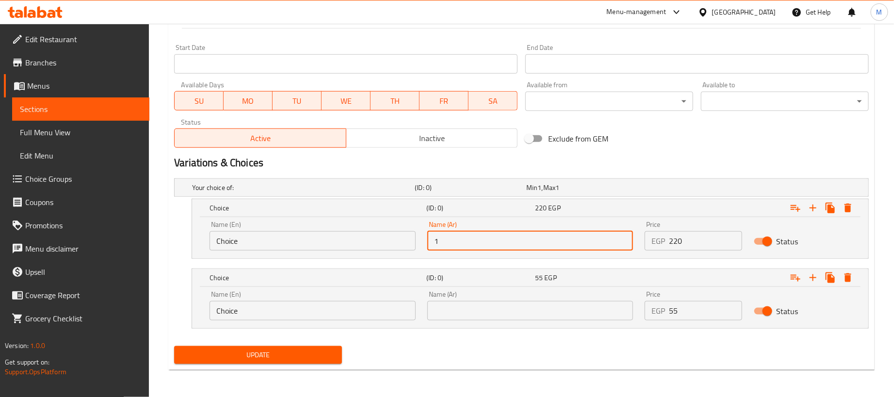
type input "1 كجم"
click at [367, 239] on input "Choice" at bounding box center [313, 240] width 206 height 19
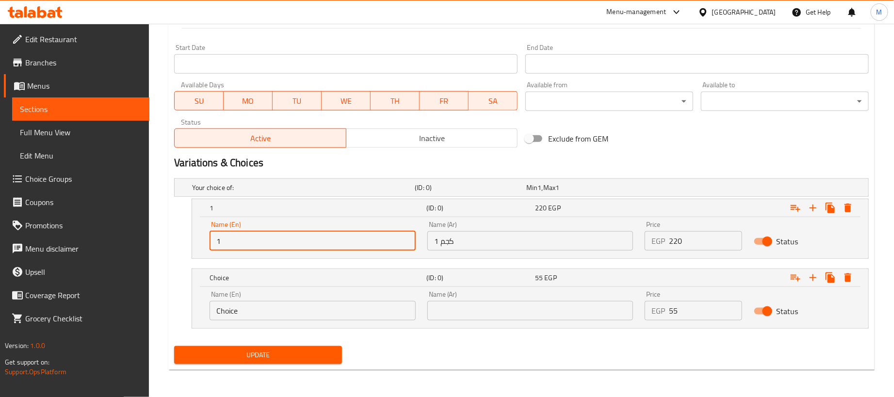
click at [367, 239] on input "1" at bounding box center [313, 240] width 206 height 19
type input "1kg"
click at [255, 311] on input "Choice" at bounding box center [313, 310] width 206 height 19
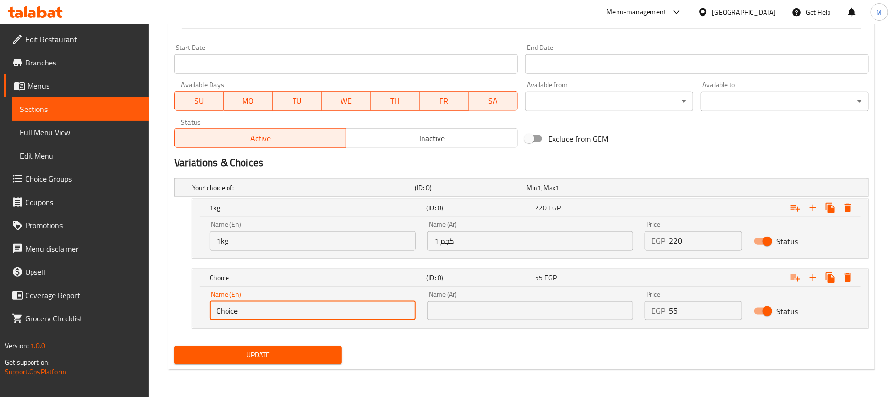
click at [256, 311] on input "Choice" at bounding box center [313, 310] width 206 height 19
type input "250 gram"
click at [490, 300] on div "Name (Ar) Name (Ar)" at bounding box center [530, 306] width 206 height 30
click at [490, 309] on input "text" at bounding box center [530, 310] width 206 height 19
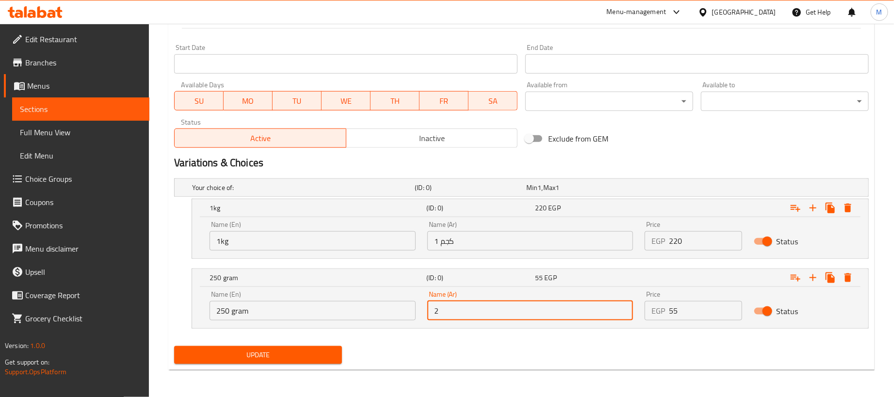
type input "250جم"
click at [398, 361] on div "Update" at bounding box center [521, 356] width 703 height 26
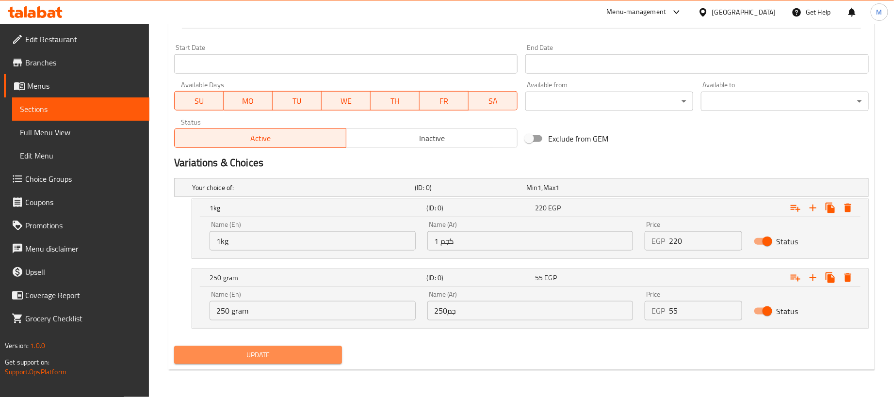
click at [328, 356] on span "Update" at bounding box center [258, 355] width 152 height 12
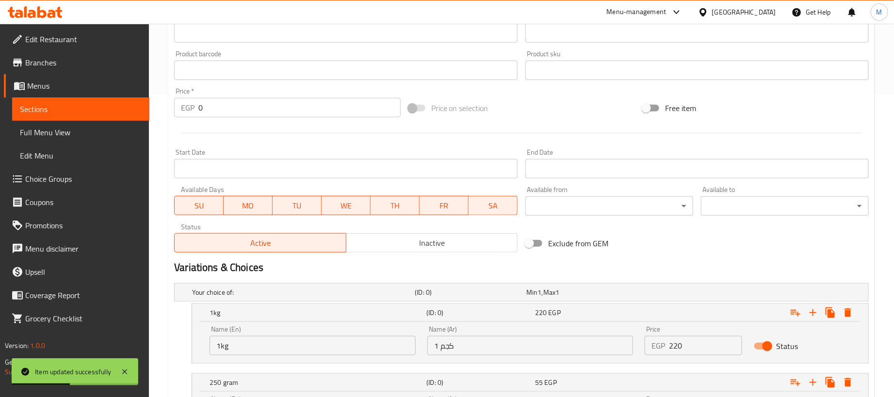
scroll to position [0, 0]
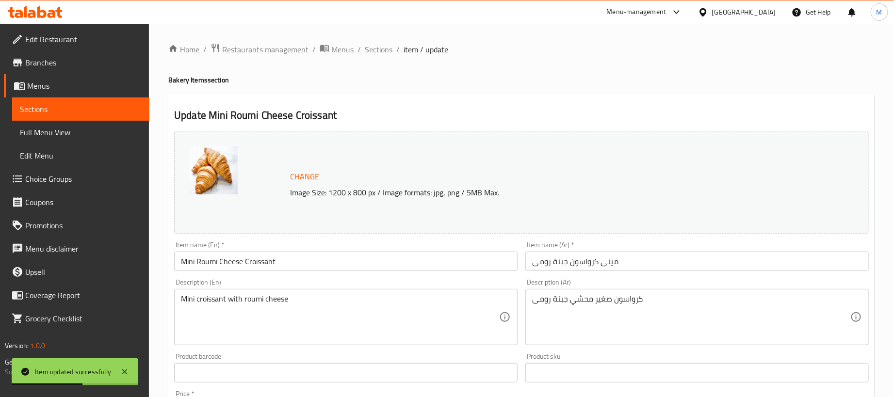
click at [385, 49] on span "Sections" at bounding box center [379, 50] width 28 height 12
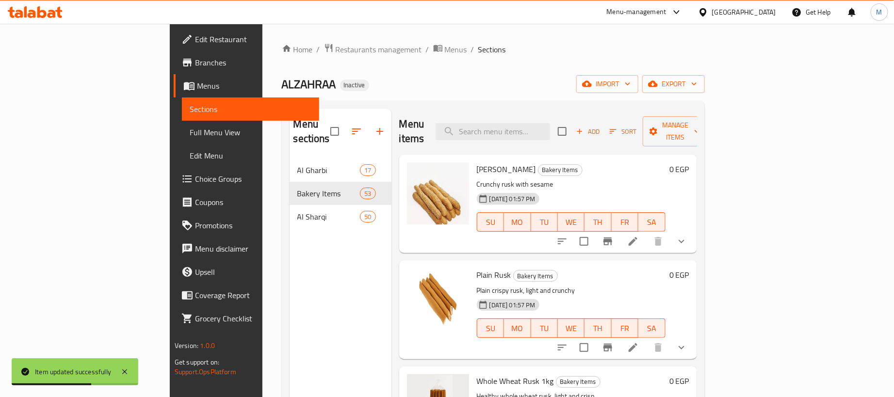
click at [586, 155] on div "Sesame [PERSON_NAME] Bakery Items Crunchy [PERSON_NAME] with sesame [DATE] 01:5…" at bounding box center [548, 204] width 298 height 98
click at [550, 133] on input "search" at bounding box center [493, 131] width 115 height 17
paste input "مينى كرواسون شكولاتة"
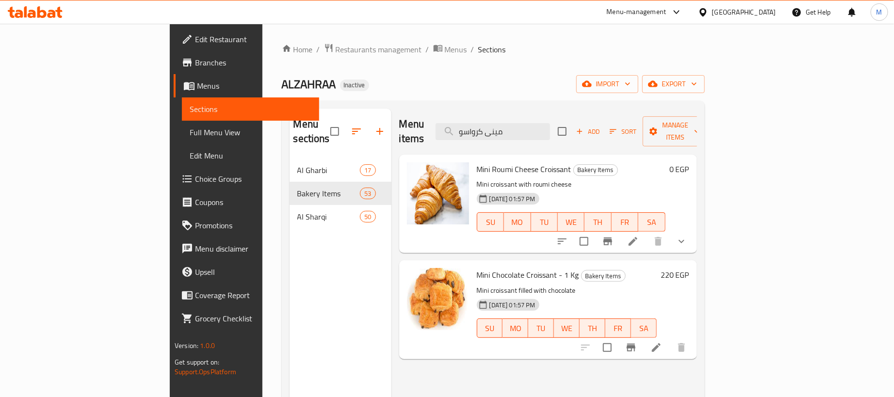
type input "مينى كرواسو"
click at [662, 342] on icon at bounding box center [657, 348] width 12 height 12
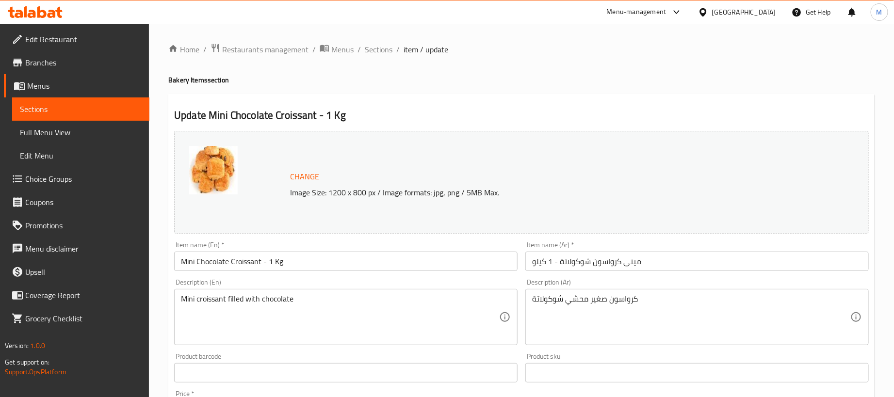
click at [693, 265] on input "مينى كرواسون شوكولاتة - 1 كيلو" at bounding box center [697, 261] width 344 height 19
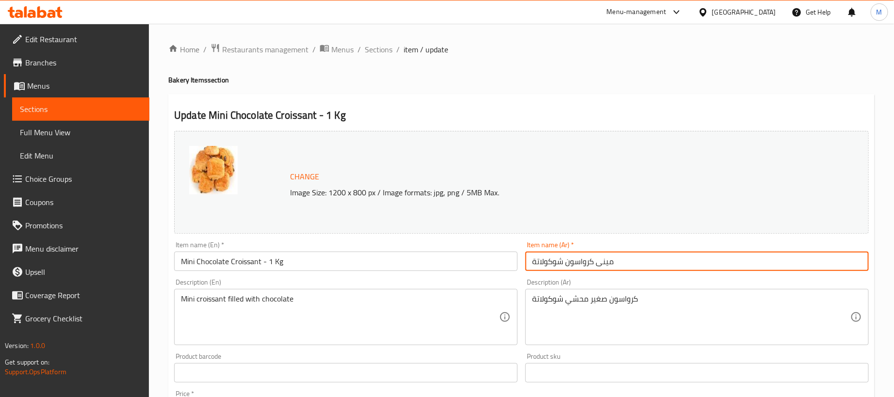
type input "مينى كرواسون شوكولاتة"
click at [325, 268] on input "Mini Chocolate Croissant - 1 Kg" at bounding box center [346, 261] width 344 height 19
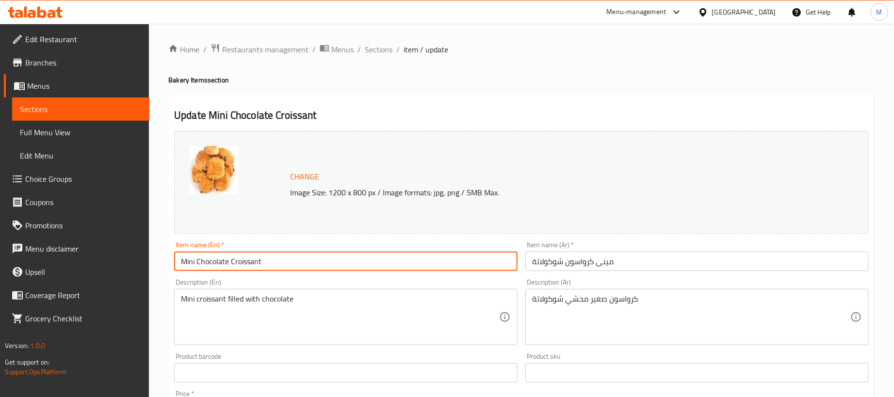
type input "Mini Chocolate Croissant"
click at [409, 80] on h4 "Bakery Items section" at bounding box center [521, 80] width 706 height 10
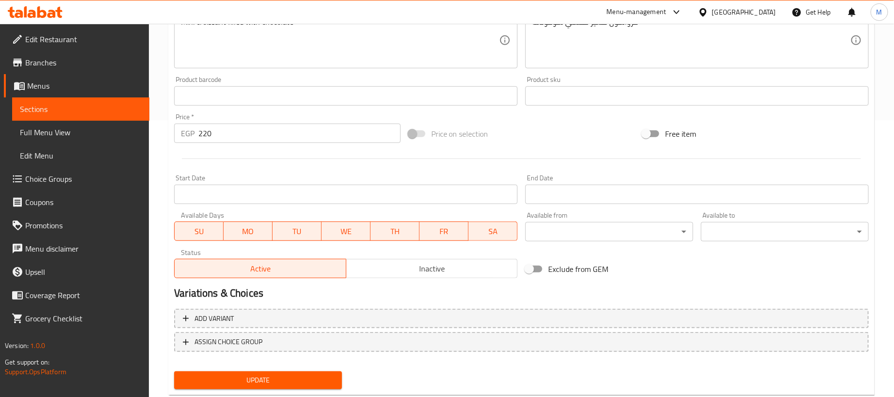
scroll to position [301, 0]
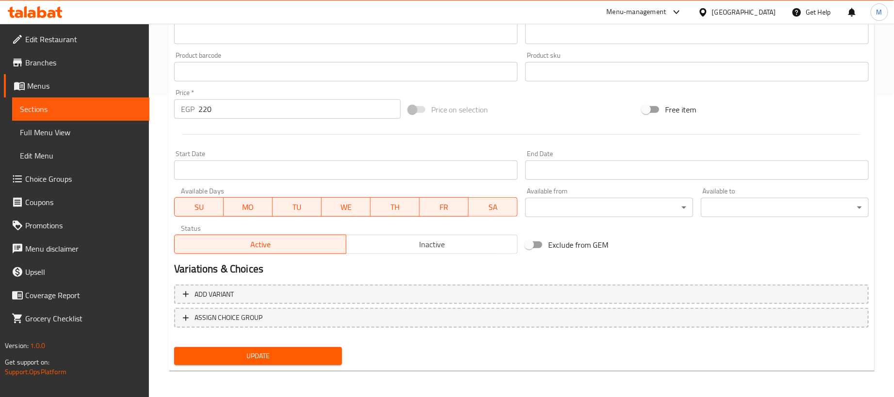
click at [292, 108] on input "220" at bounding box center [299, 108] width 202 height 19
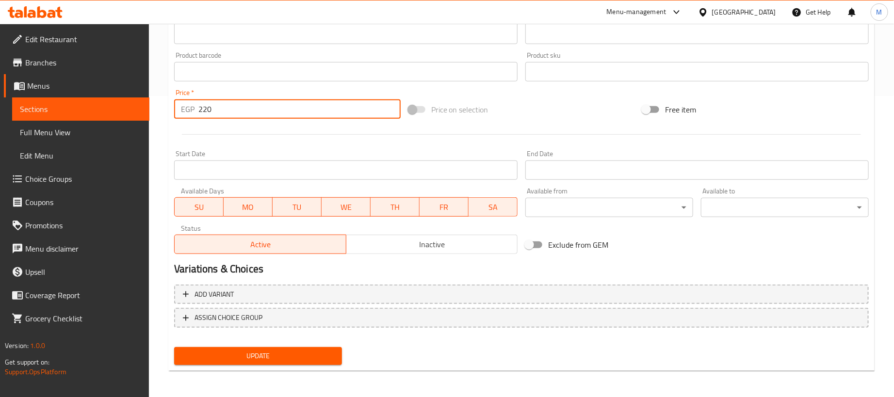
click at [292, 108] on input "220" at bounding box center [299, 108] width 202 height 19
click at [293, 108] on input "220" at bounding box center [299, 108] width 202 height 19
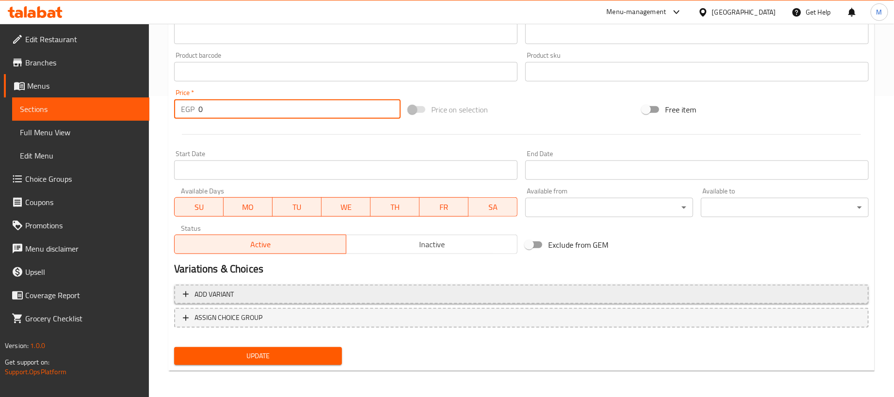
type input "0"
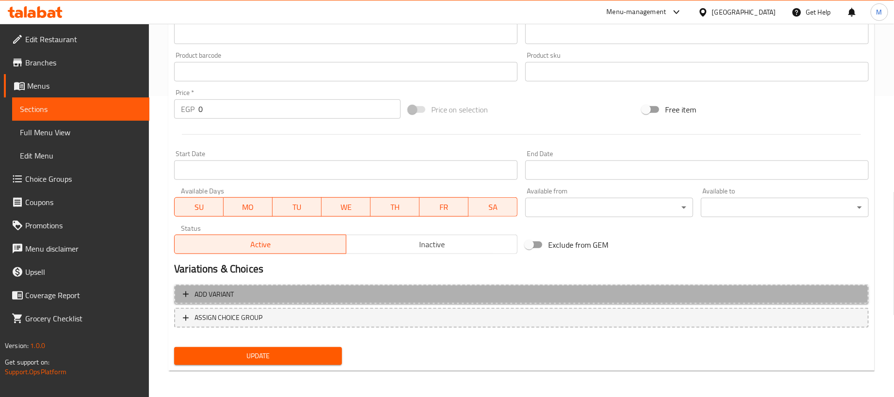
click at [475, 295] on span "Add variant" at bounding box center [521, 295] width 677 height 12
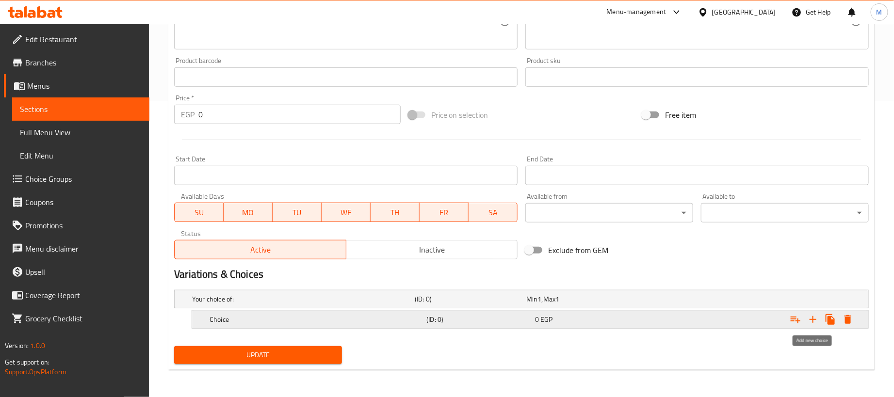
click at [813, 319] on icon "Expand" at bounding box center [813, 319] width 7 height 7
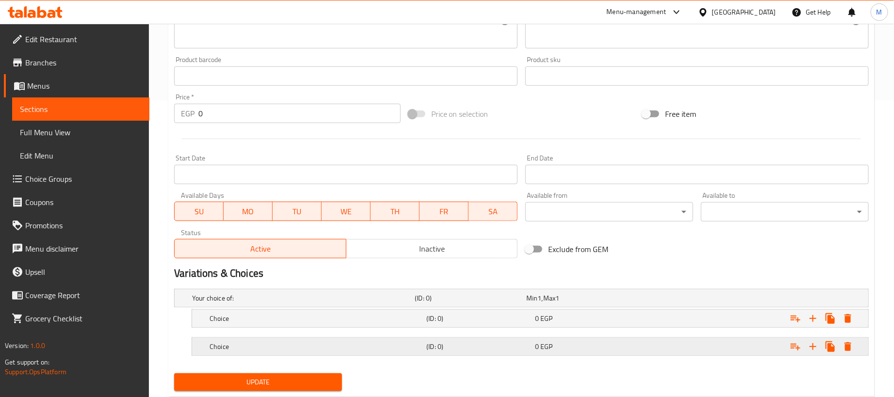
click at [718, 300] on div "Expand" at bounding box center [747, 298] width 223 height 4
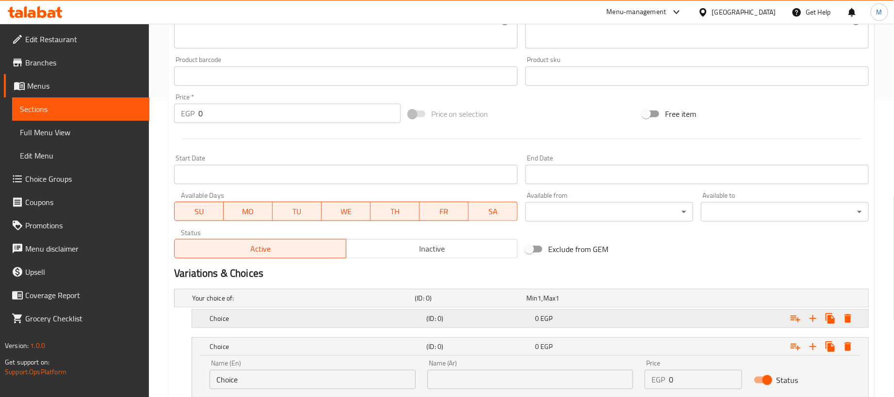
click at [707, 300] on div "Expand" at bounding box center [747, 298] width 223 height 4
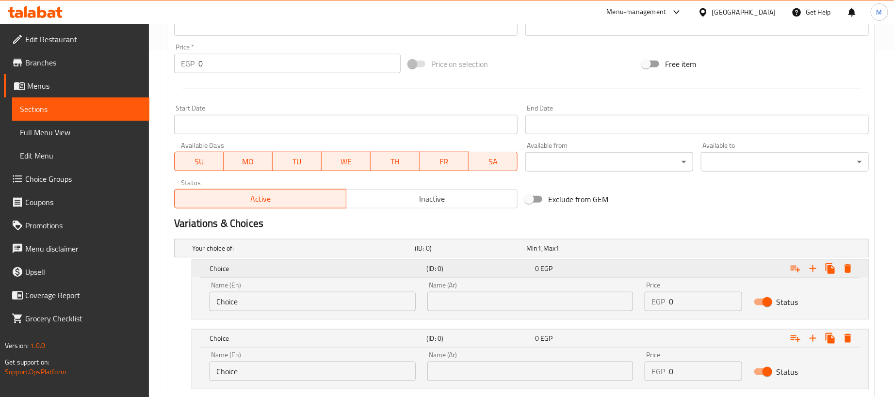
scroll to position [409, 0]
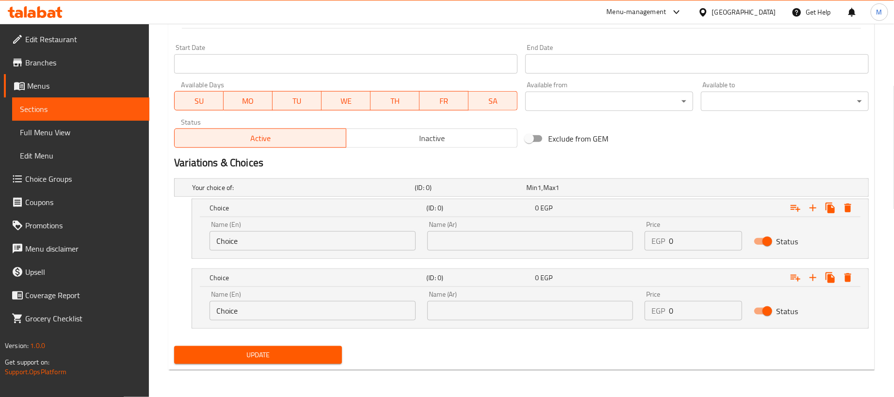
click at [705, 238] on input "0" at bounding box center [705, 240] width 73 height 19
paste input "22"
type input "220"
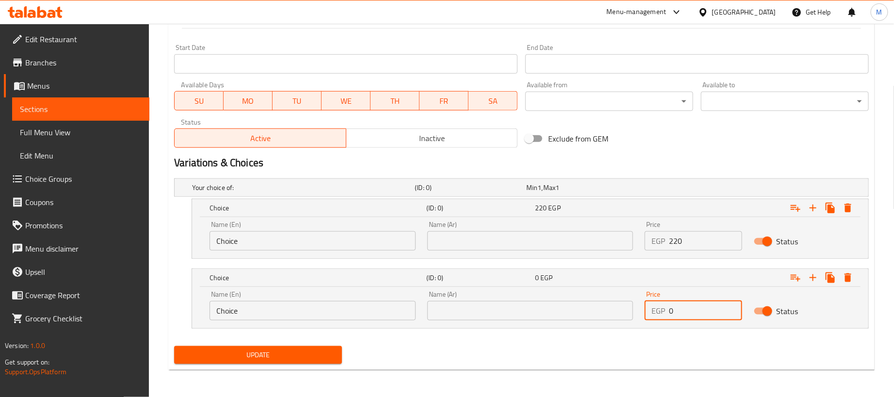
click at [693, 307] on input "0" at bounding box center [705, 310] width 73 height 19
type input "55"
click at [491, 246] on input "text" at bounding box center [530, 240] width 206 height 19
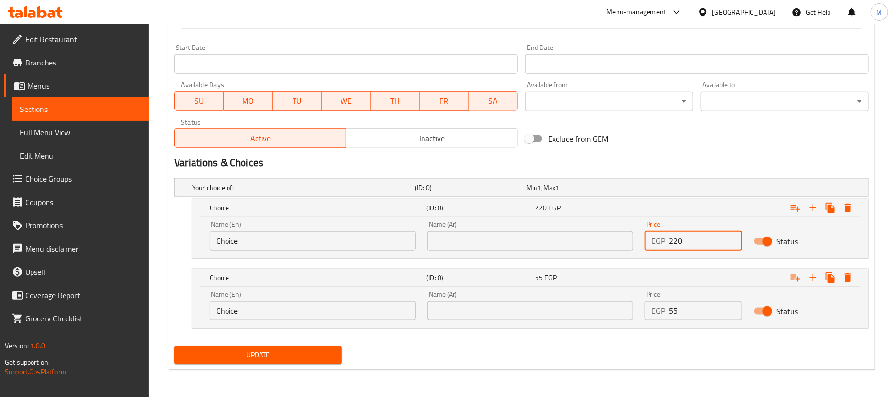
click at [493, 245] on input "text" at bounding box center [530, 240] width 206 height 19
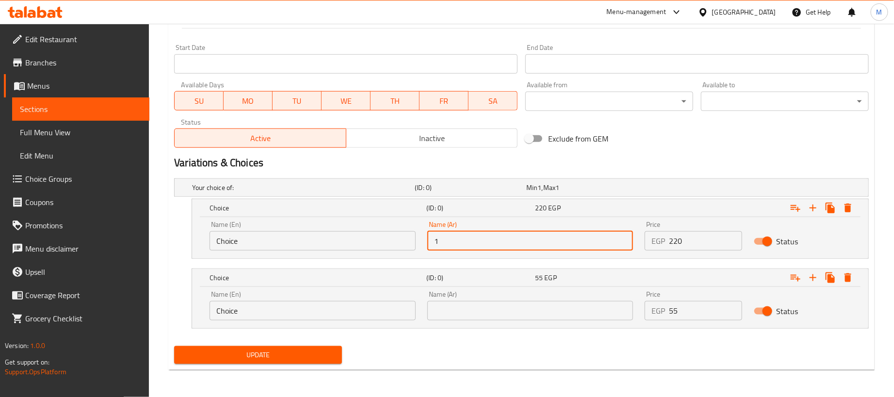
type input "1 كجم"
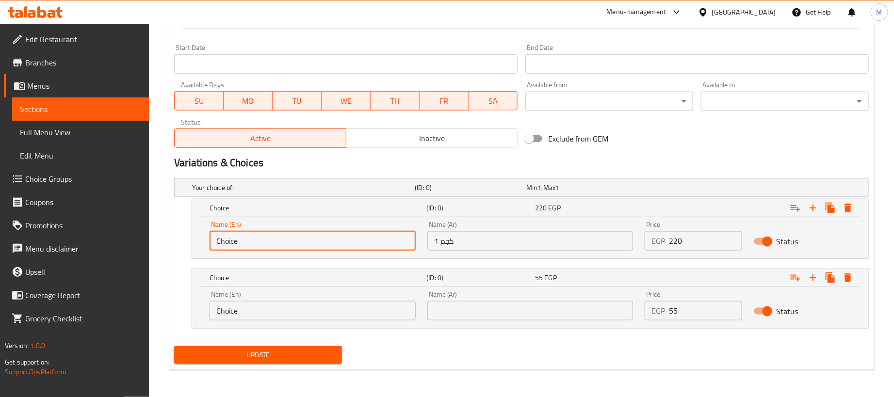
click at [354, 234] on input "Choice" at bounding box center [313, 240] width 206 height 19
click at [355, 234] on input "1" at bounding box center [313, 240] width 206 height 19
type input "1kg"
click at [281, 297] on div "Name (En) Choice Name (En)" at bounding box center [313, 306] width 206 height 30
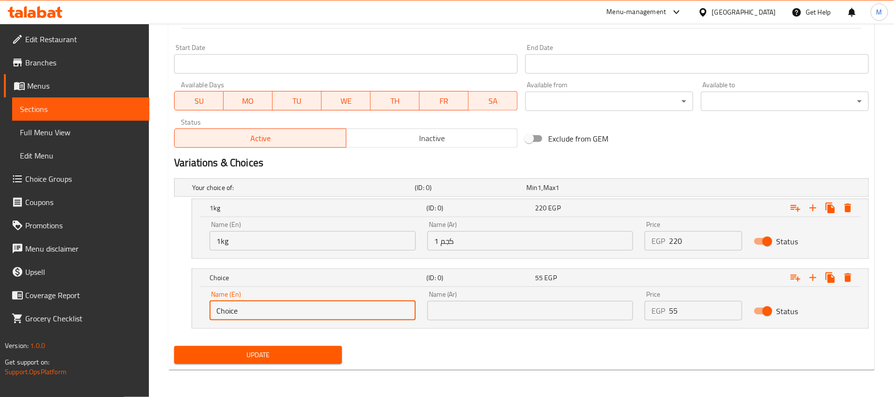
click at [279, 307] on input "Choice" at bounding box center [313, 310] width 206 height 19
click at [279, 307] on input "2" at bounding box center [313, 310] width 206 height 19
type input "250 gram"
click at [463, 312] on input "text" at bounding box center [530, 310] width 206 height 19
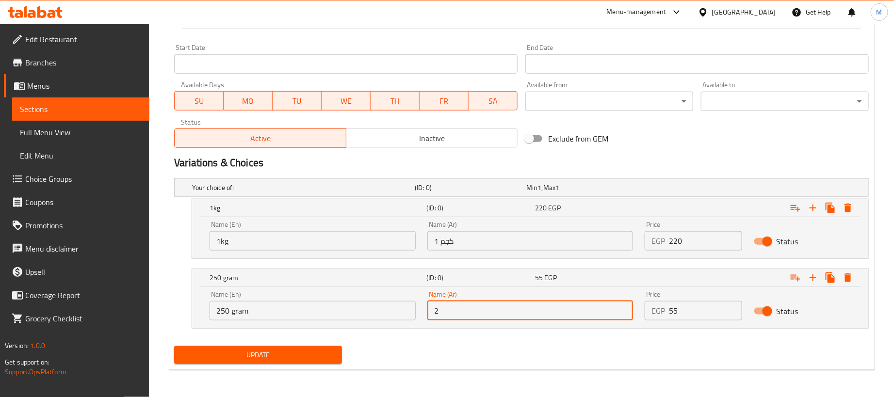
type input "250جم"
click at [452, 348] on div "Update" at bounding box center [521, 356] width 703 height 26
click at [245, 350] on span "Update" at bounding box center [258, 355] width 152 height 12
drag, startPoint x: 453, startPoint y: 358, endPoint x: 373, endPoint y: 357, distance: 79.6
click at [453, 357] on div "Update" at bounding box center [521, 356] width 703 height 26
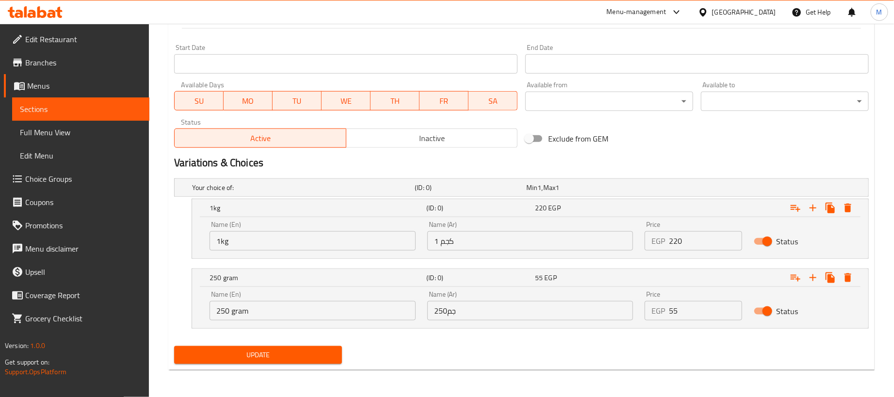
click at [281, 349] on span "Update" at bounding box center [258, 355] width 152 height 12
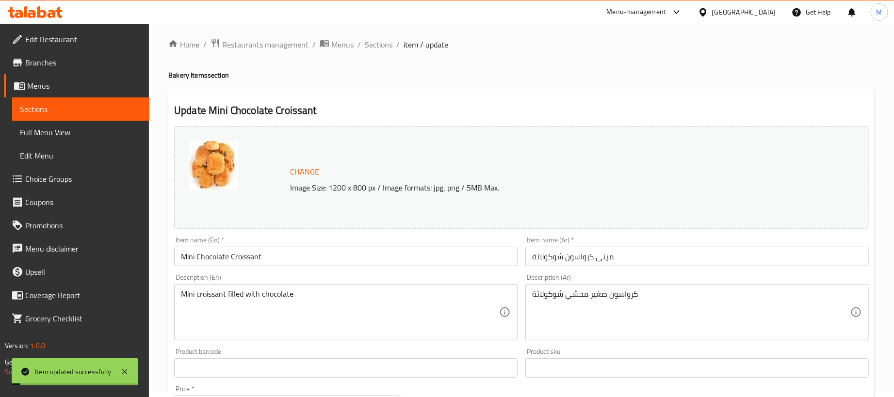
scroll to position [0, 0]
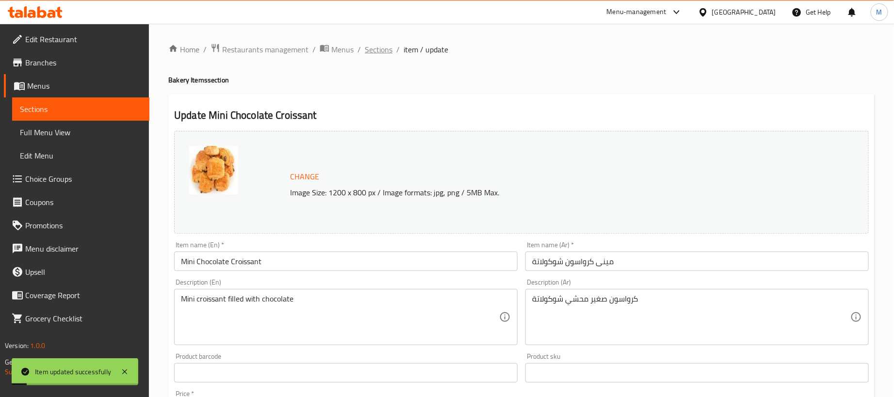
click at [380, 52] on span "Sections" at bounding box center [379, 50] width 28 height 12
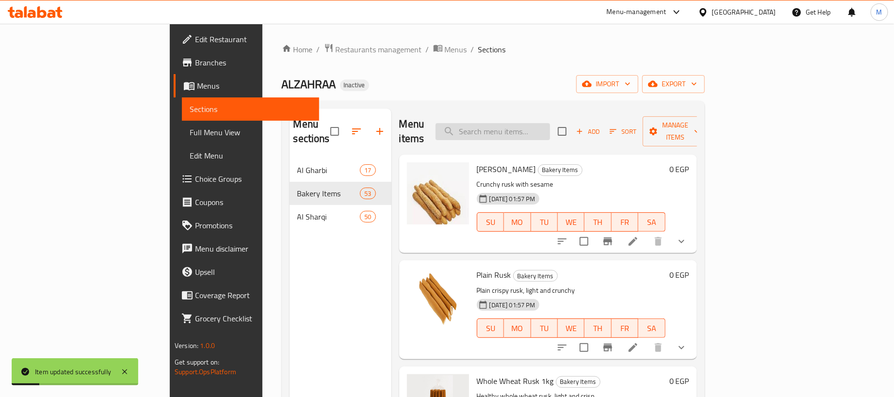
click at [550, 126] on input "search" at bounding box center [493, 131] width 115 height 17
paste input "بسكويت"
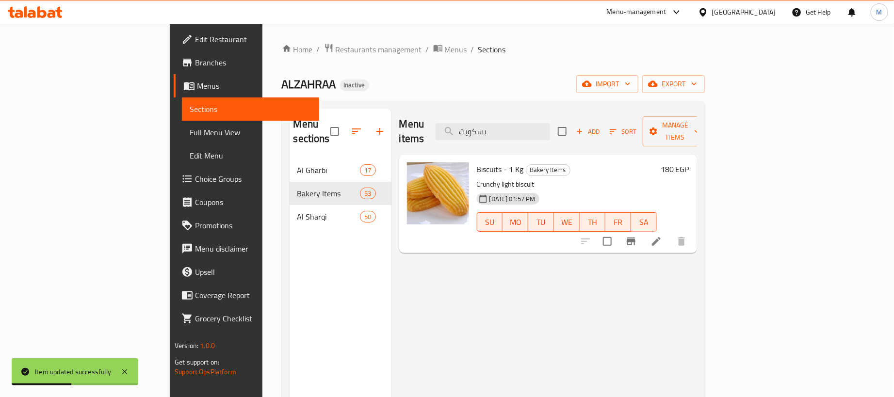
type input "بسكويت"
click at [661, 237] on icon at bounding box center [656, 241] width 9 height 9
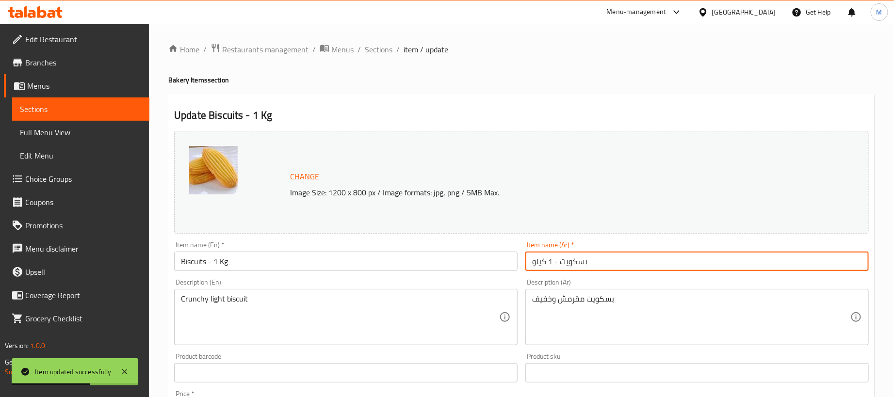
click at [613, 260] on input "بسكويت - 1 كيلو" at bounding box center [697, 261] width 344 height 19
type input "بسكويت"
click at [396, 262] on input "Biscuits - 1 Kg" at bounding box center [346, 261] width 344 height 19
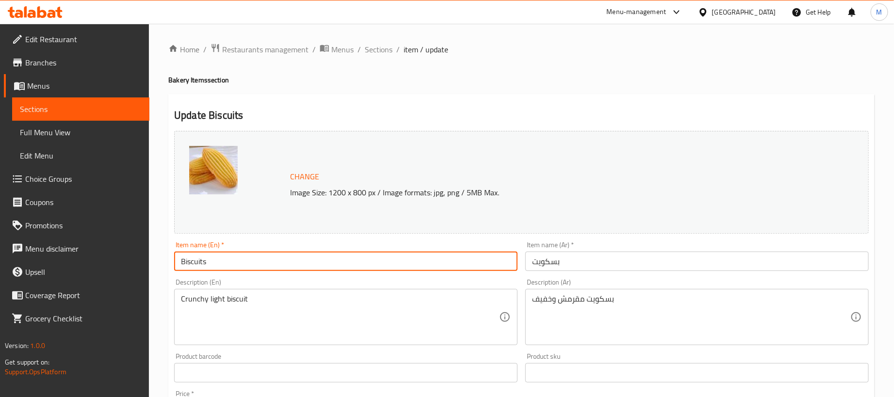
type input "Biscuits"
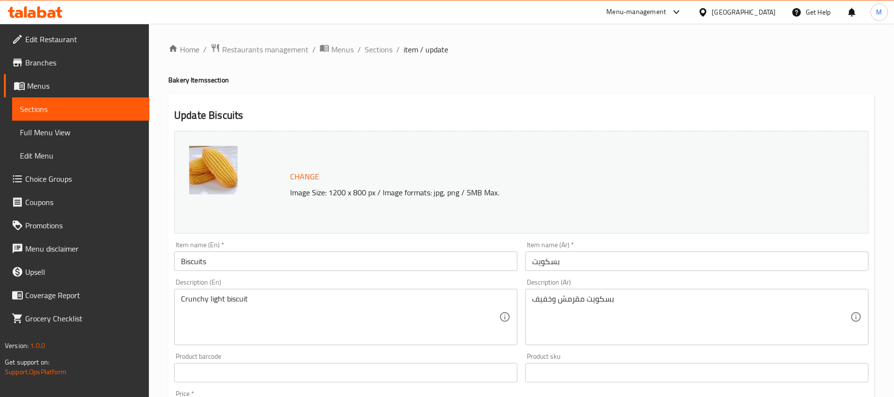
drag, startPoint x: 443, startPoint y: 75, endPoint x: 448, endPoint y: 78, distance: 6.5
click at [446, 75] on h4 "Bakery Items section" at bounding box center [521, 80] width 706 height 10
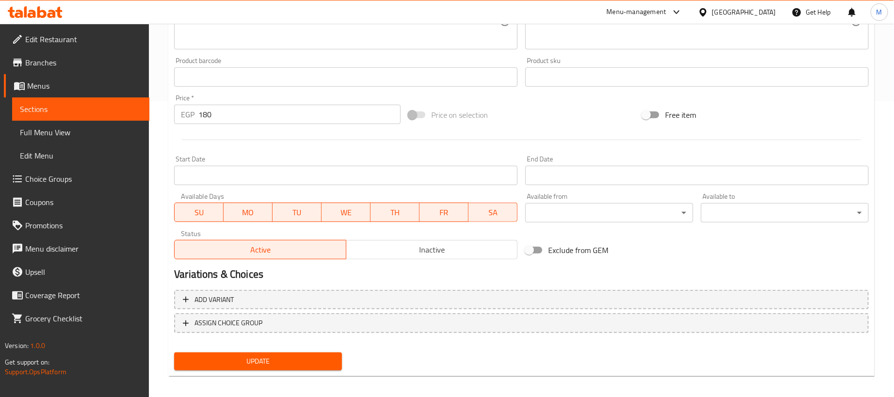
scroll to position [301, 0]
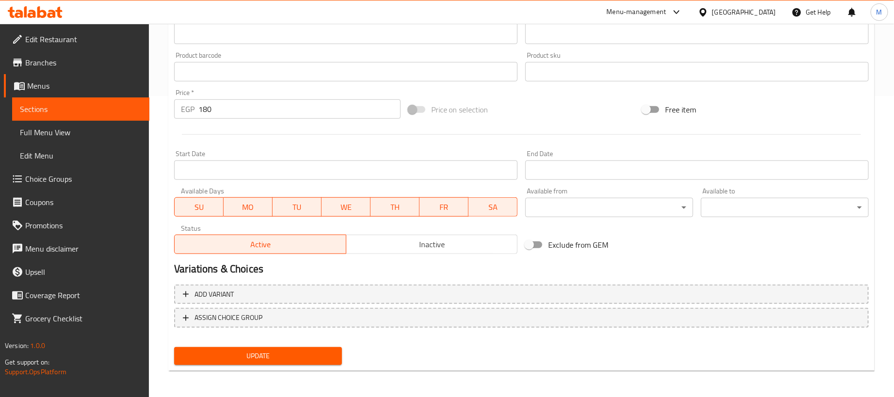
click at [364, 108] on input "180" at bounding box center [299, 108] width 202 height 19
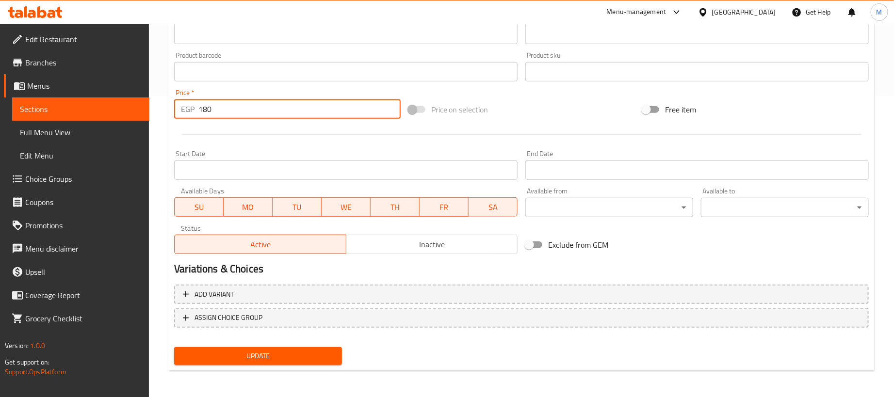
click at [364, 108] on input "180" at bounding box center [299, 108] width 202 height 19
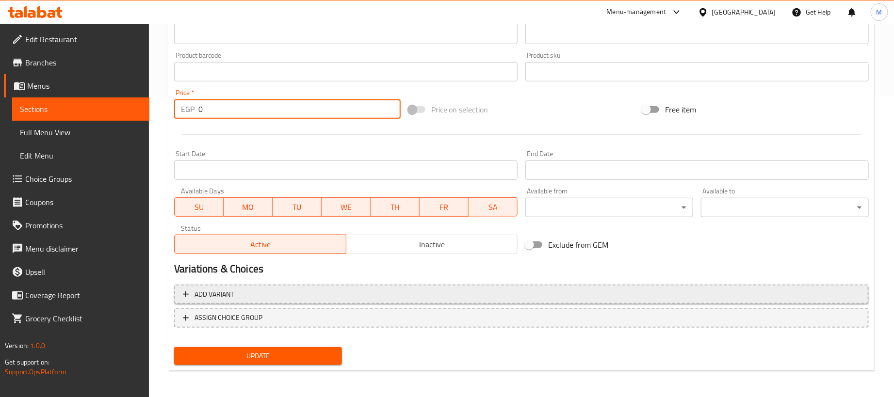
type input "0"
click at [645, 291] on span "Add variant" at bounding box center [521, 295] width 677 height 12
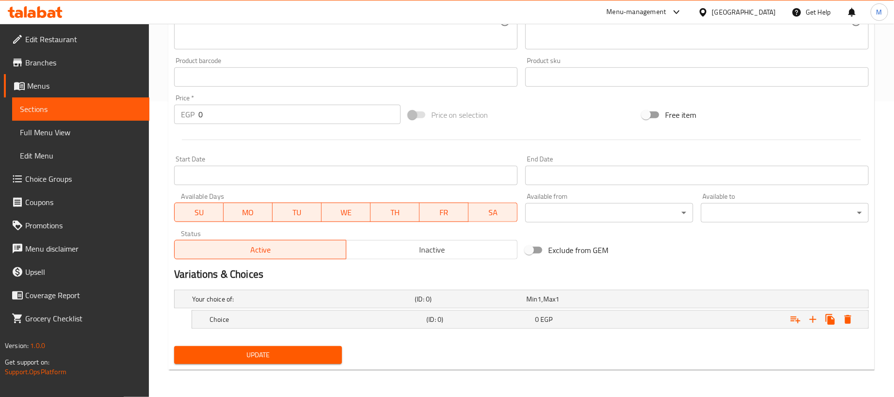
scroll to position [297, 0]
click at [811, 321] on icon "Expand" at bounding box center [813, 320] width 12 height 12
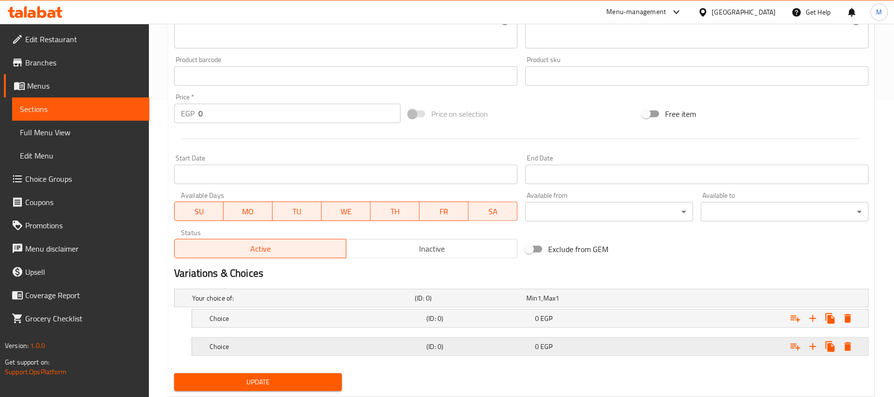
click at [680, 300] on div "Expand" at bounding box center [747, 298] width 223 height 4
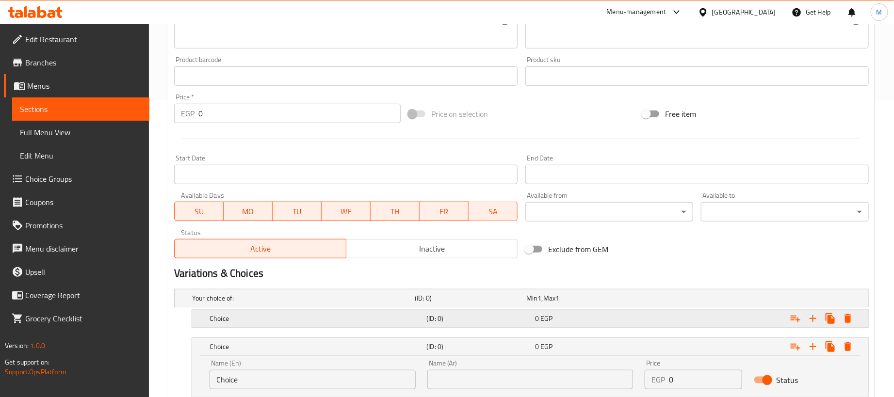
click at [682, 300] on div "Expand" at bounding box center [747, 298] width 223 height 4
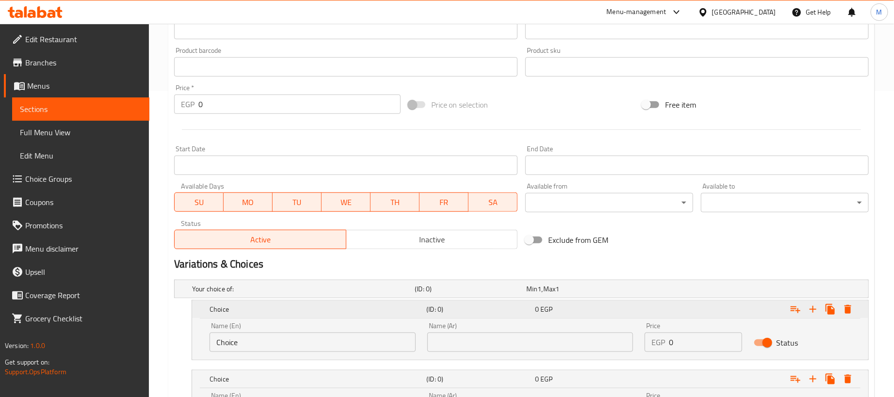
scroll to position [409, 0]
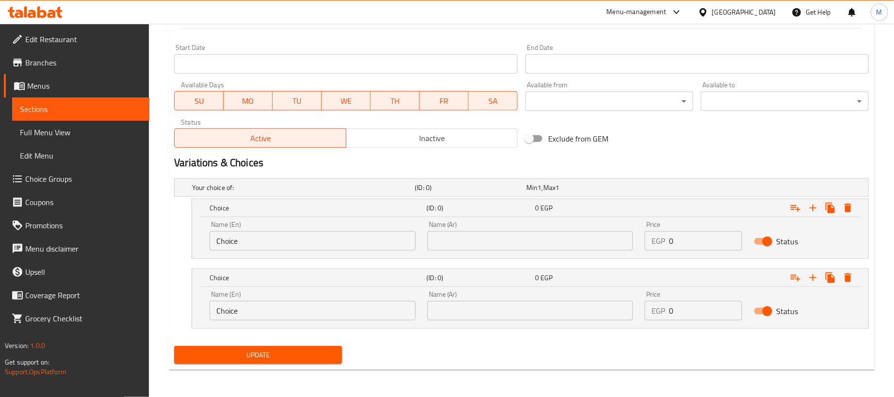
click at [699, 236] on input "0" at bounding box center [705, 240] width 73 height 19
paste input "18"
type input "180"
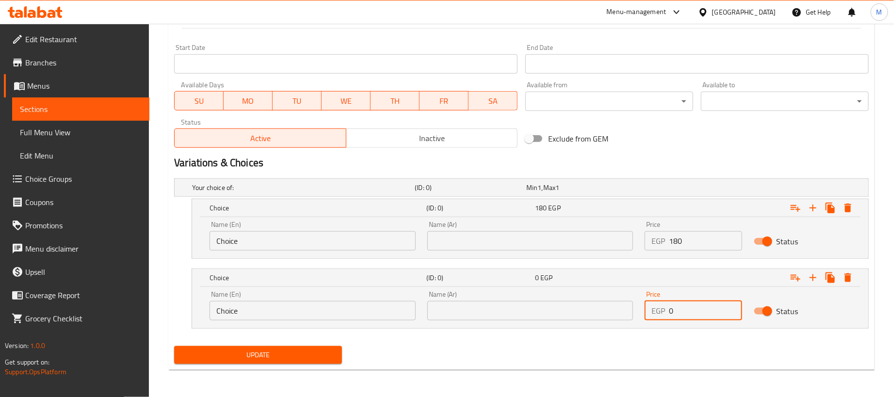
click at [704, 315] on input "0" at bounding box center [705, 310] width 73 height 19
type input "45"
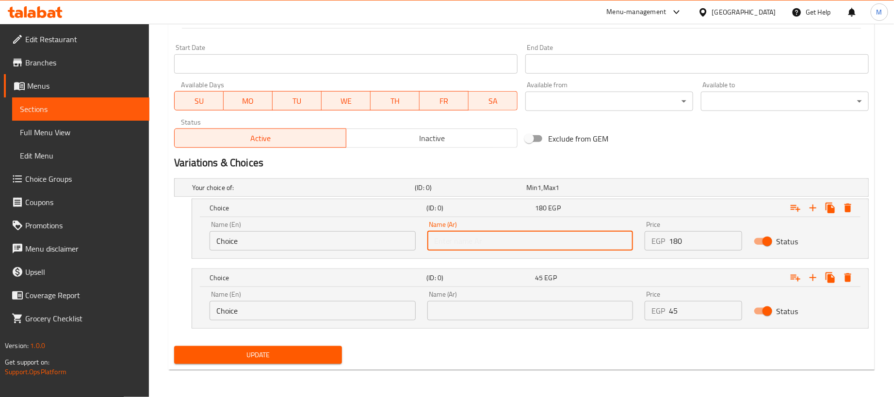
click at [574, 239] on input "text" at bounding box center [530, 240] width 206 height 19
type input "1 كجم"
click at [485, 303] on input "text" at bounding box center [530, 310] width 206 height 19
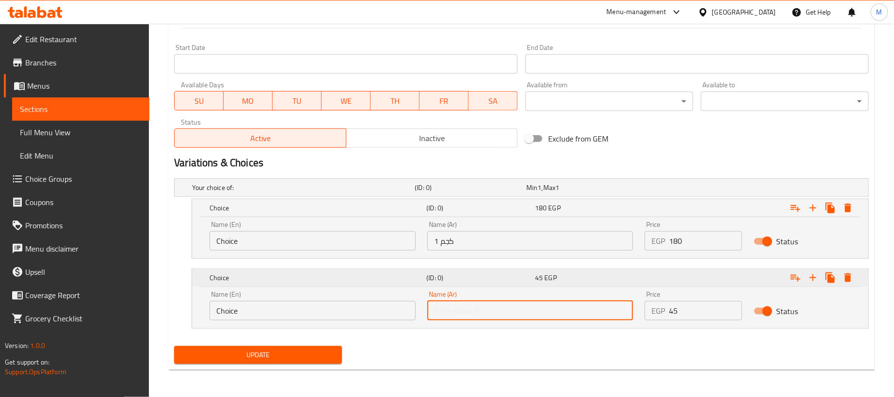
type input "250جم"
click at [325, 239] on input "Choice" at bounding box center [313, 240] width 206 height 19
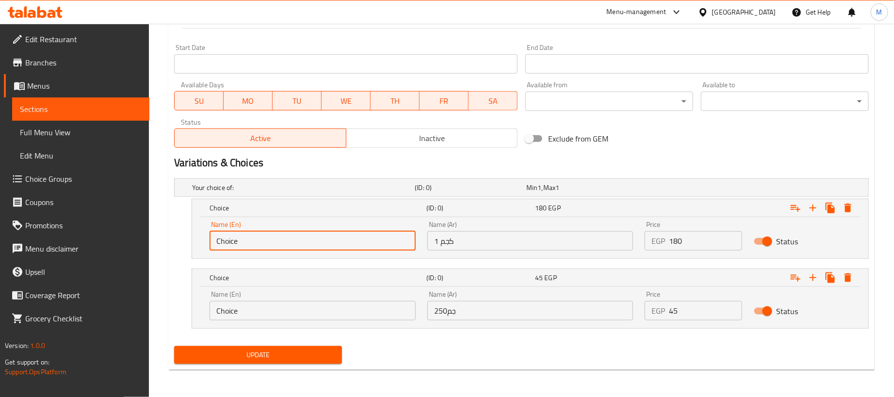
click at [325, 239] on input "Choice" at bounding box center [313, 240] width 206 height 19
type input "1kg"
click at [282, 311] on input "Choice" at bounding box center [313, 310] width 206 height 19
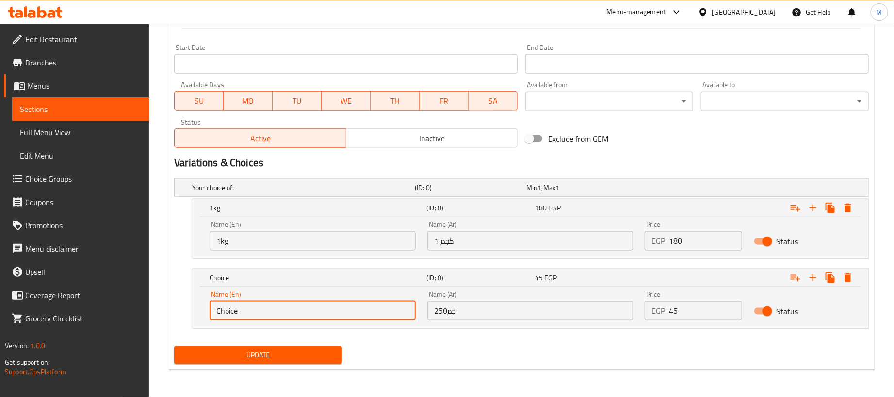
click at [282, 311] on input "Choice" at bounding box center [313, 310] width 206 height 19
type input "250 gram"
click at [443, 351] on div "Update" at bounding box center [521, 356] width 703 height 26
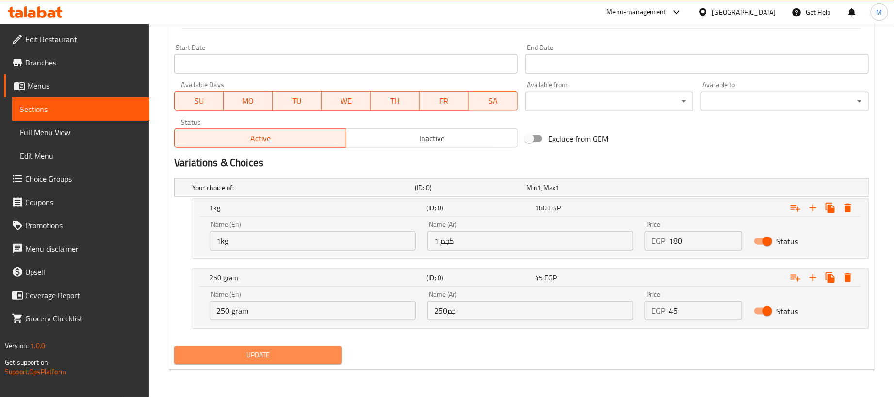
click at [306, 354] on span "Update" at bounding box center [258, 355] width 152 height 12
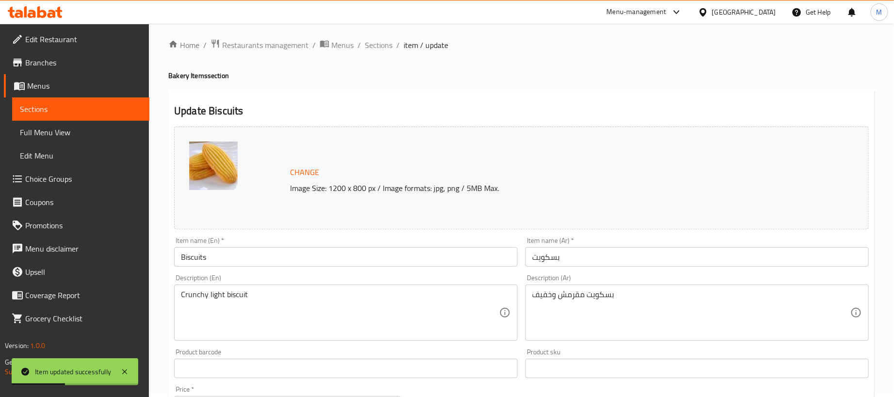
scroll to position [0, 0]
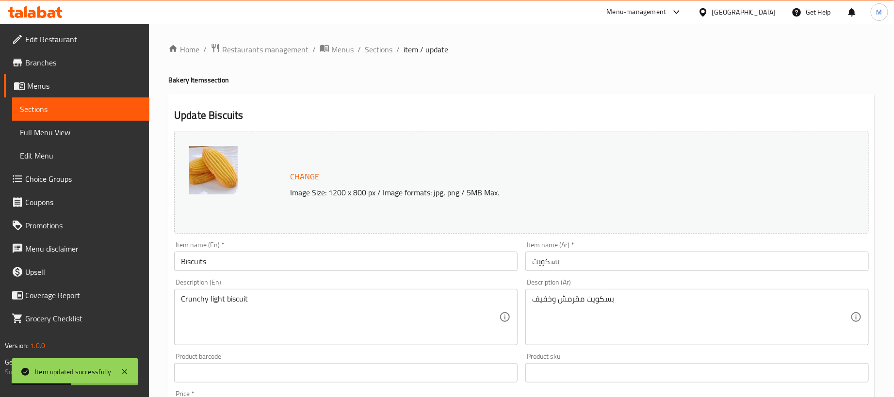
drag, startPoint x: 383, startPoint y: 55, endPoint x: 384, endPoint y: 63, distance: 7.4
click at [383, 55] on span "Sections" at bounding box center [379, 50] width 28 height 12
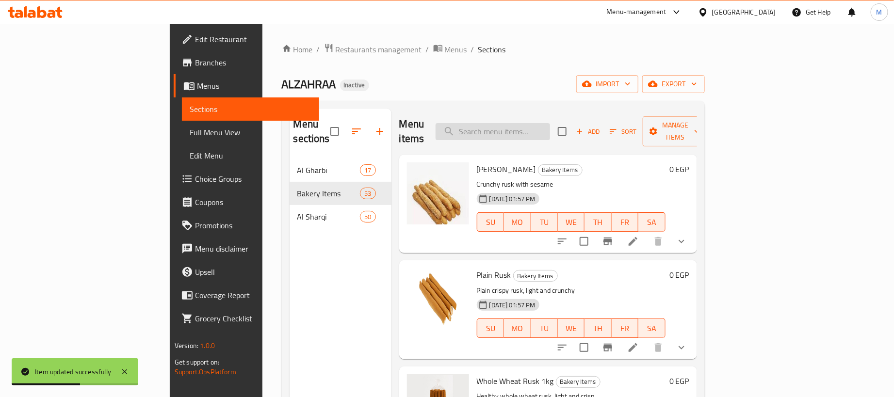
click at [550, 130] on input "search" at bounding box center [493, 131] width 115 height 17
paste input "كوكيز"
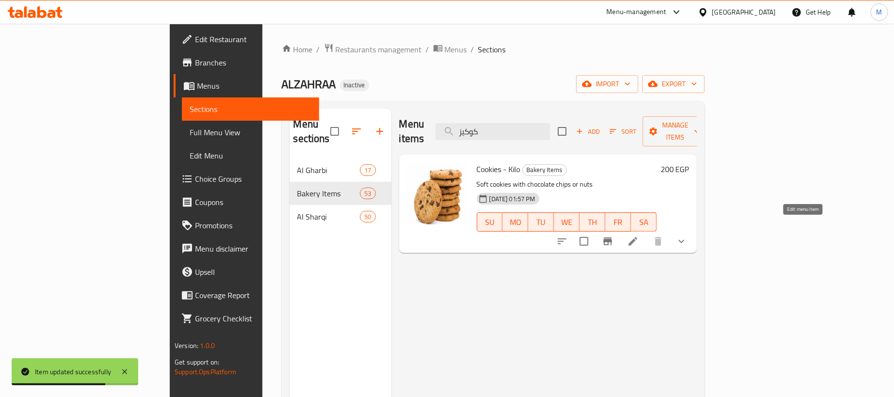
type input "كوكيز"
click at [639, 236] on icon at bounding box center [633, 242] width 12 height 12
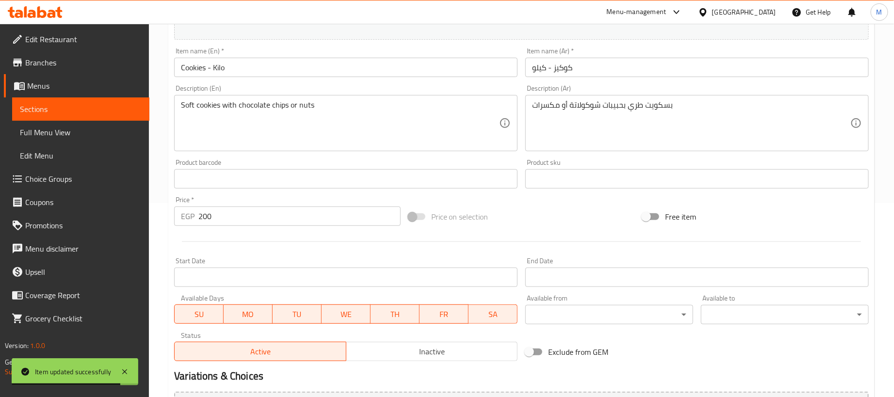
scroll to position [218, 0]
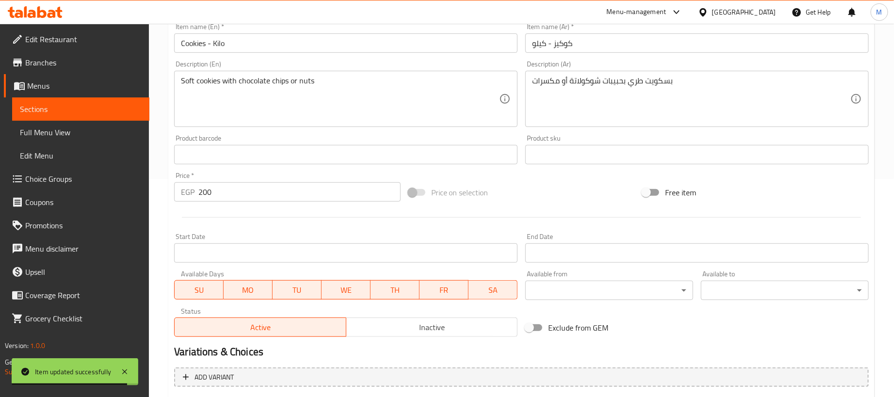
click at [619, 46] on input "كوكيز - كيلو" at bounding box center [697, 42] width 344 height 19
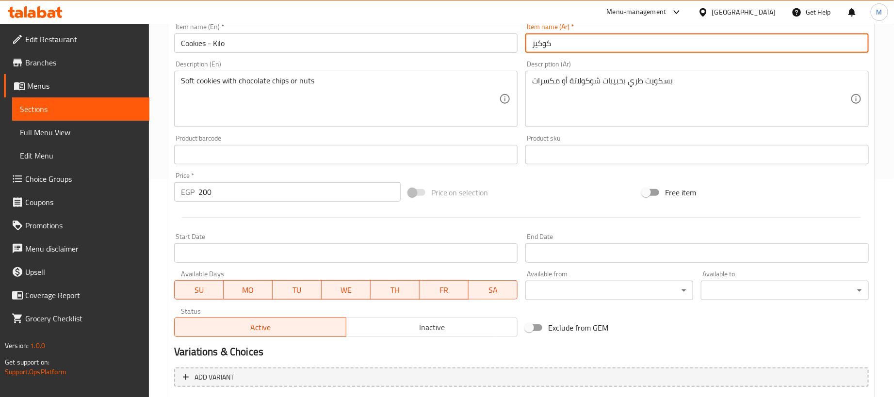
type input "كوكيز"
click at [434, 47] on input "Cookies - Kilo" at bounding box center [346, 42] width 344 height 19
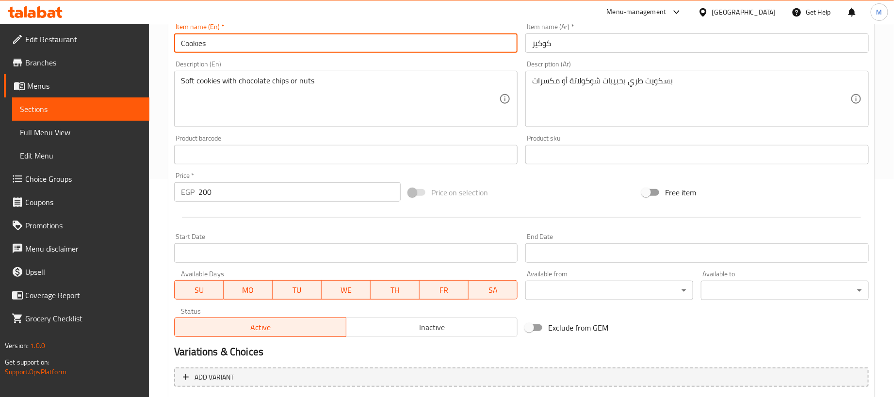
type input "Cookies"
click at [302, 193] on input "200" at bounding box center [299, 191] width 202 height 19
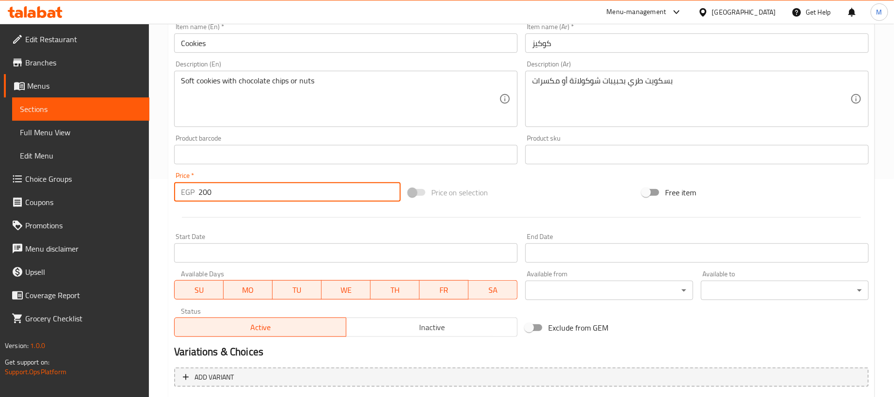
click at [302, 193] on input "200" at bounding box center [299, 191] width 202 height 19
type input "0"
click at [297, 230] on div "Start Date Start Date" at bounding box center [345, 248] width 351 height 37
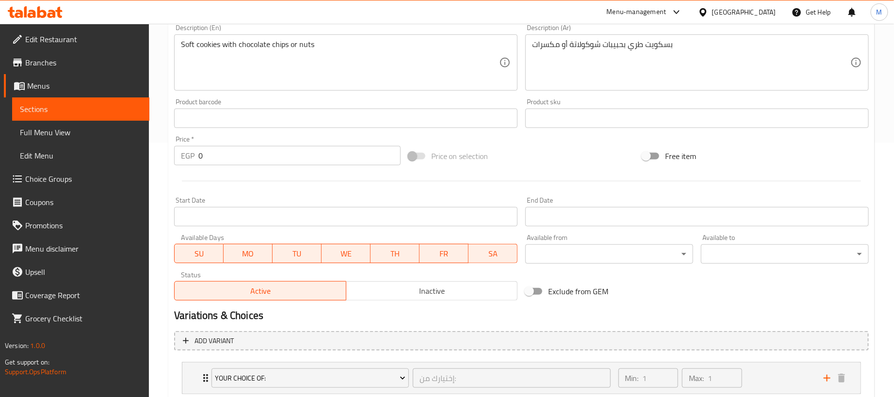
scroll to position [319, 0]
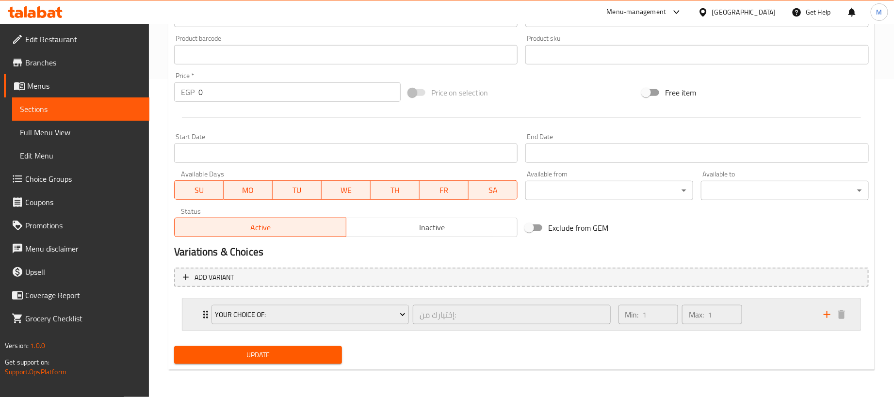
click at [776, 313] on div "Min: 1 ​ Max: 1 ​" at bounding box center [715, 314] width 205 height 31
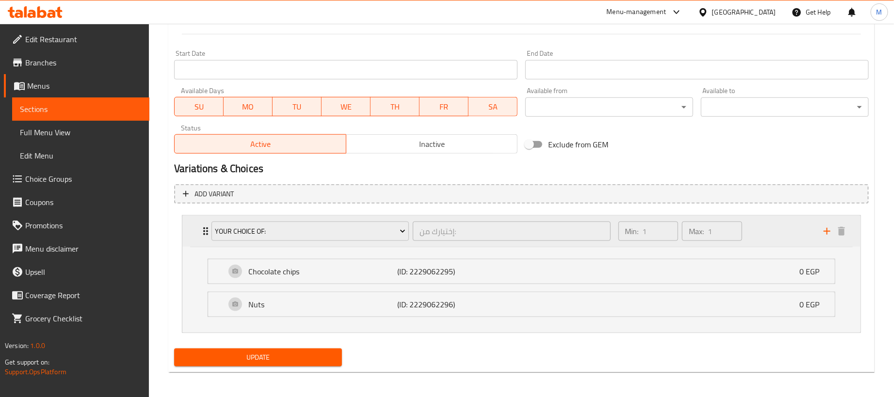
scroll to position [406, 0]
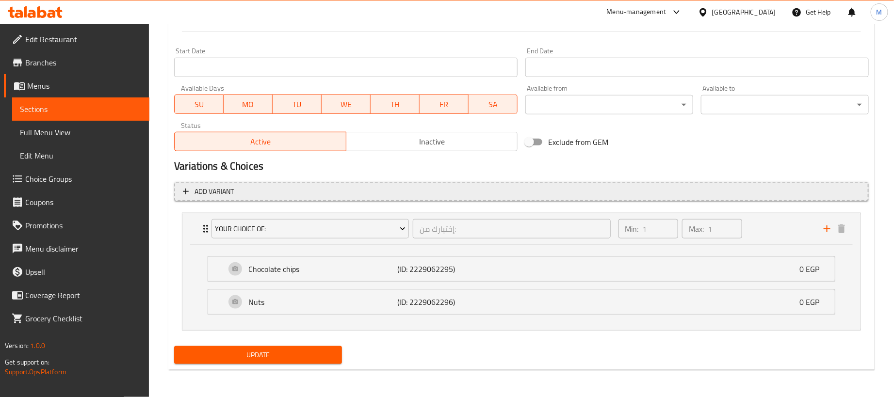
click at [756, 192] on span "Add variant" at bounding box center [521, 192] width 677 height 12
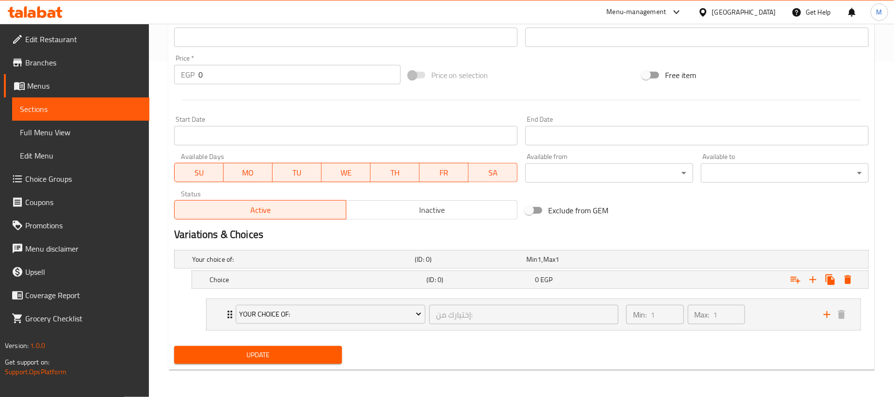
scroll to position [338, 0]
click at [817, 280] on icon "Expand" at bounding box center [813, 280] width 12 height 12
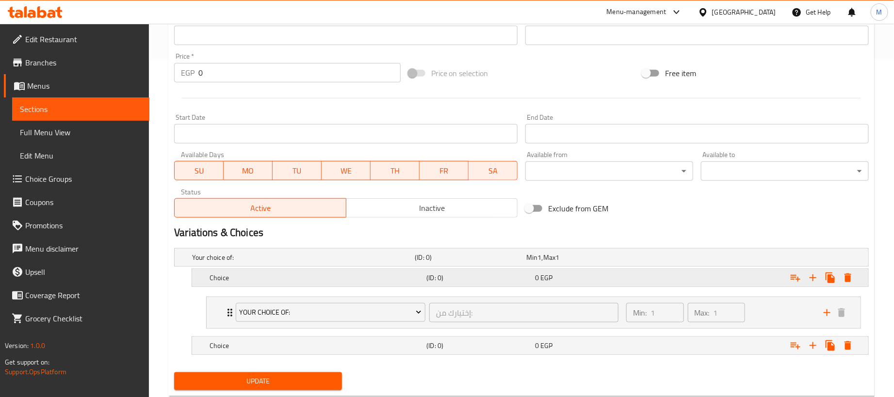
click at [678, 260] on div "Expand" at bounding box center [747, 258] width 223 height 4
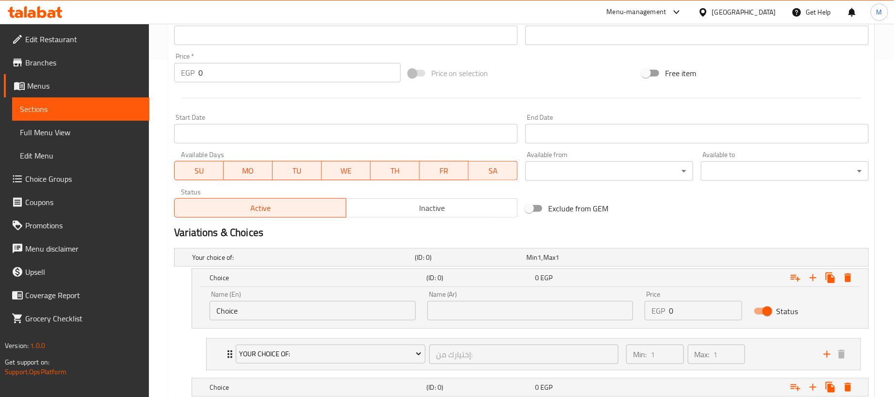
click at [700, 316] on input "0" at bounding box center [705, 310] width 73 height 19
paste input "20"
type input "200"
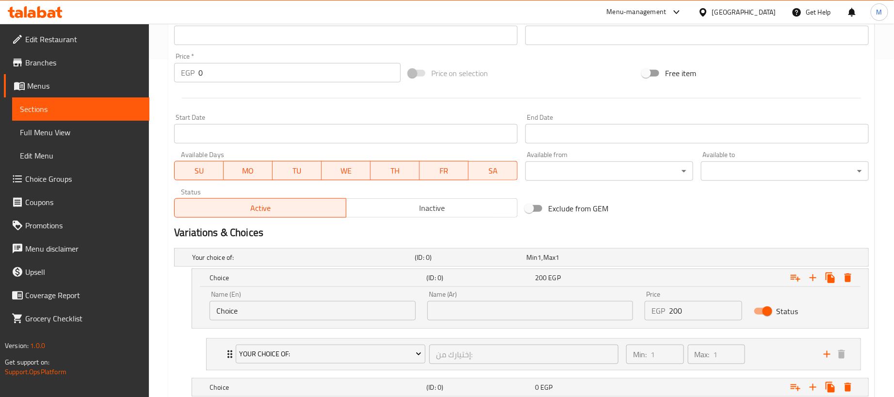
click at [664, 194] on div "Change Image Size: 1200 x 800 px / Image formats: jpg, png / 5MB Max. Item name…" at bounding box center [521, 5] width 703 height 432
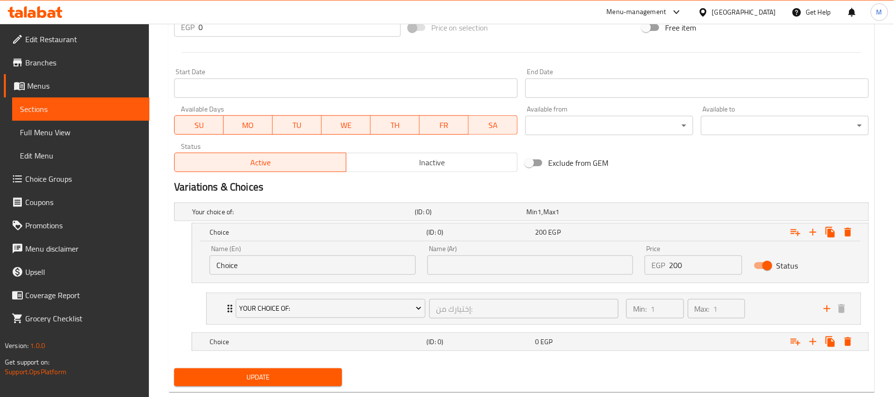
scroll to position [408, 0]
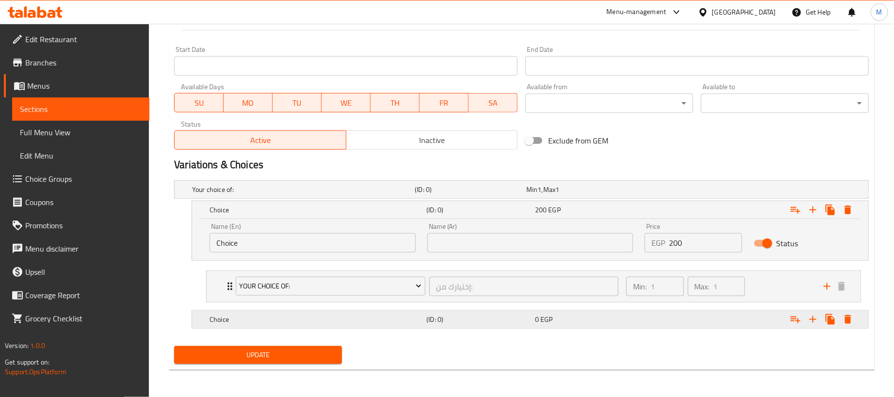
click at [670, 192] on div "Expand" at bounding box center [747, 190] width 223 height 4
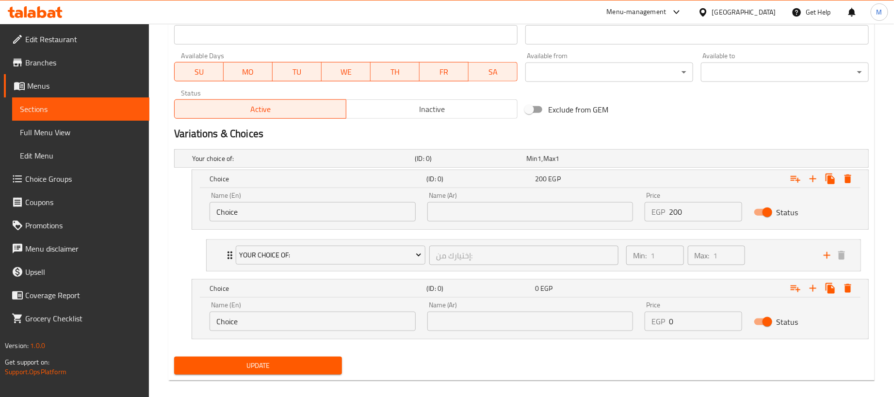
scroll to position [450, 0]
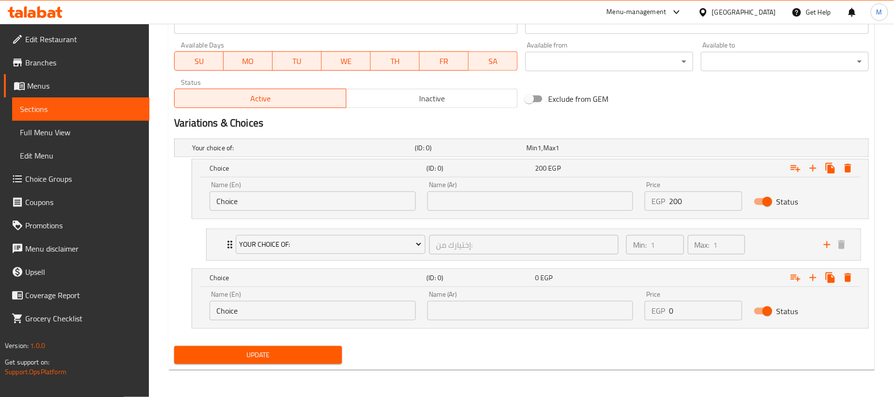
click at [688, 313] on input "0" at bounding box center [705, 310] width 73 height 19
type input "50"
click at [466, 205] on input "text" at bounding box center [530, 201] width 206 height 19
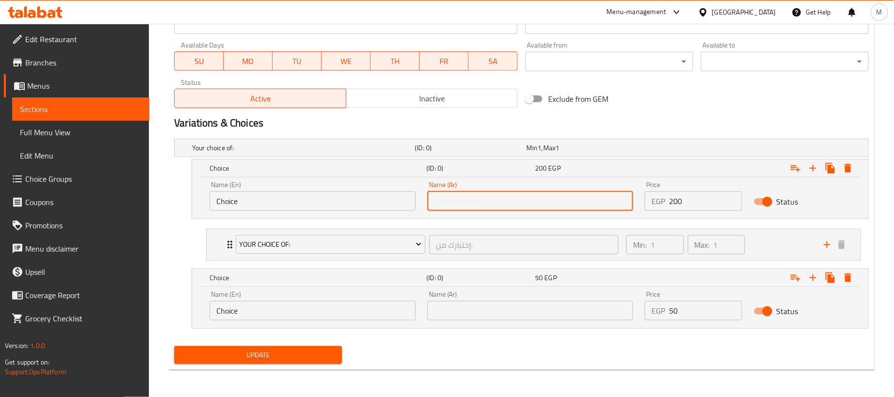
type input "1 كجم"
click at [348, 195] on input "Choice" at bounding box center [313, 201] width 206 height 19
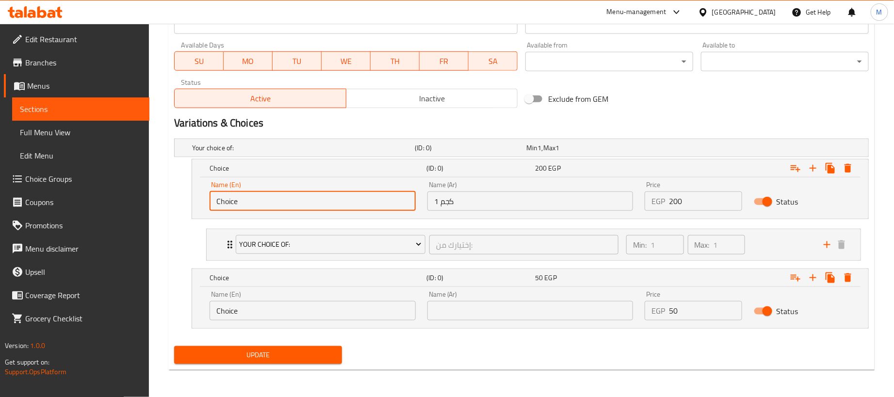
click at [348, 195] on input "Choice" at bounding box center [313, 201] width 206 height 19
type input "1kg"
click at [794, 276] on icon "Expand" at bounding box center [796, 278] width 12 height 12
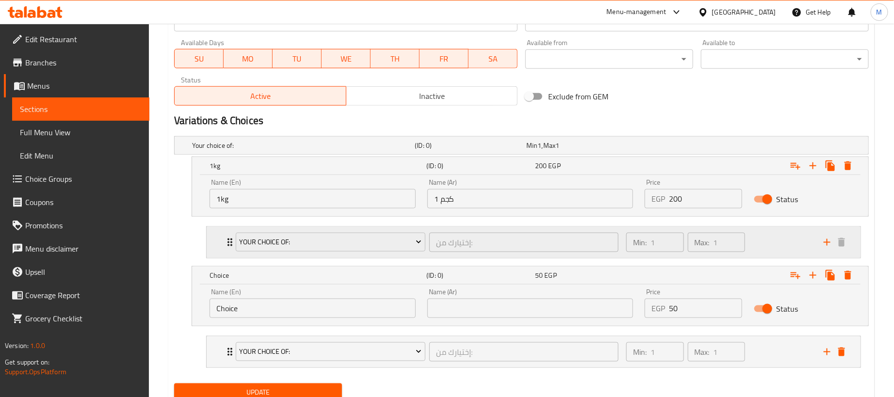
click at [210, 242] on div "Your Choice Of: إختيارك من: ​ Min: 1 ​ Max: 1 ​" at bounding box center [534, 242] width 654 height 31
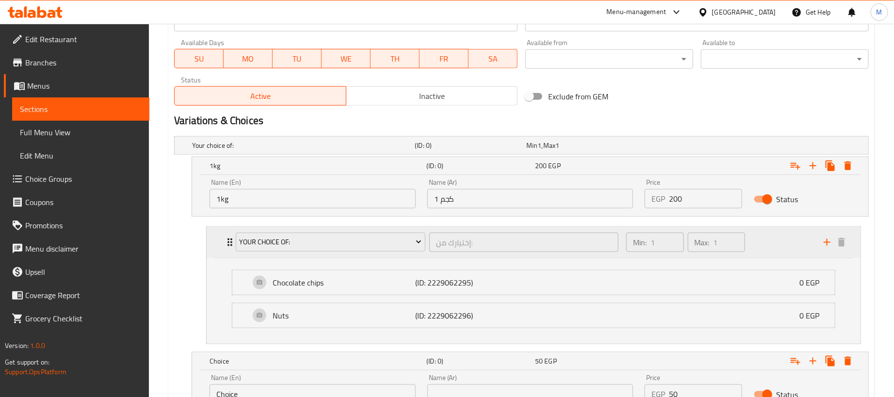
click at [210, 242] on div "Your Choice Of: إختيارك من: ​ Min: 1 ​ Max: 1 ​" at bounding box center [534, 242] width 654 height 31
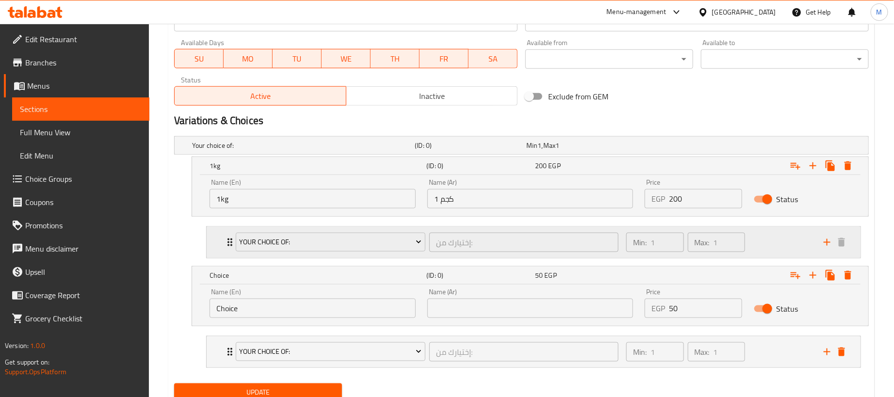
scroll to position [490, 0]
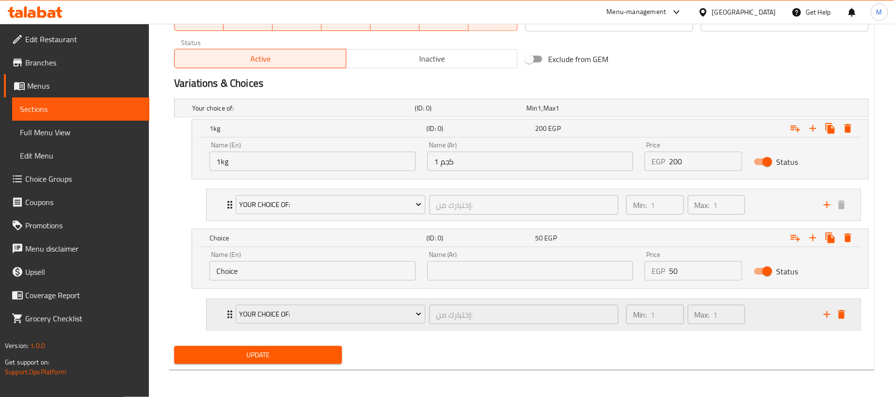
click at [219, 309] on div "Your Choice Of: إختيارك من: ​ Min: 1 ​ Max: 1 ​" at bounding box center [534, 314] width 654 height 31
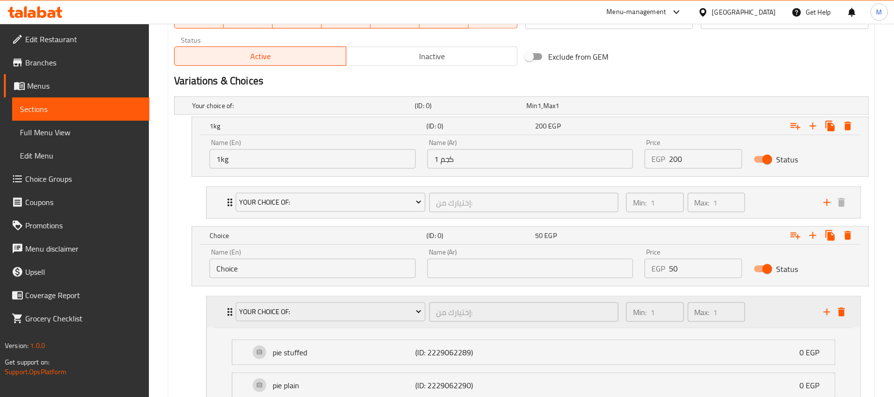
click at [220, 309] on div "Your Choice Of: إختيارك من: ​ Min: 1 ​ Max: 1 ​" at bounding box center [534, 312] width 654 height 31
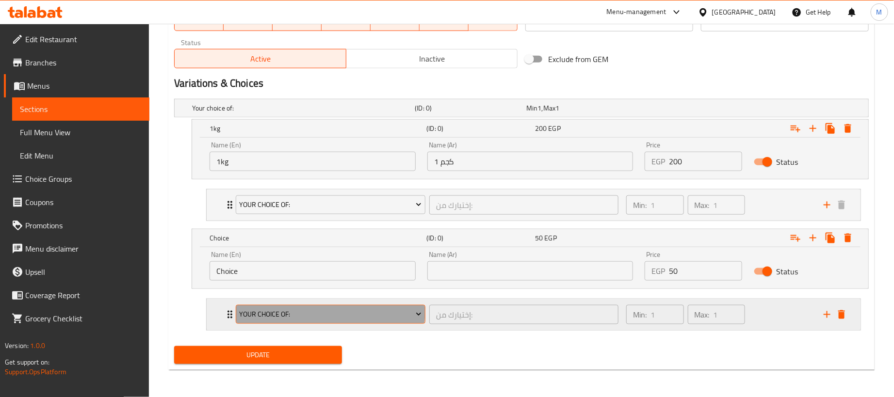
click at [274, 309] on span "Your Choice Of:" at bounding box center [331, 315] width 182 height 12
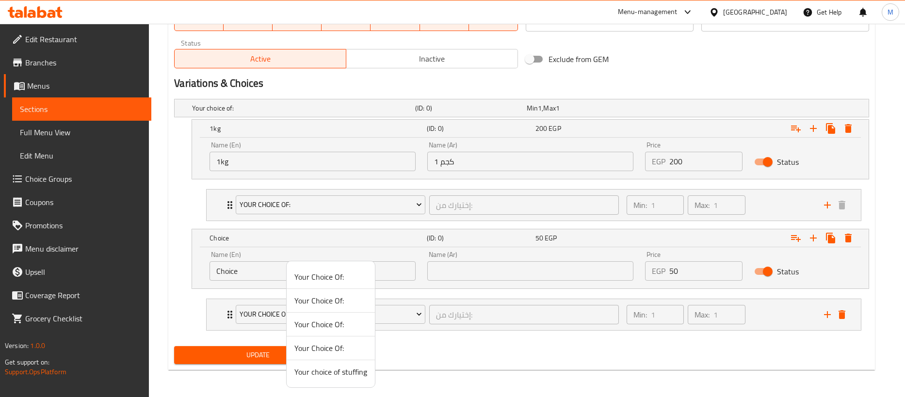
click at [321, 353] on span "Your Choice Of:" at bounding box center [331, 349] width 73 height 12
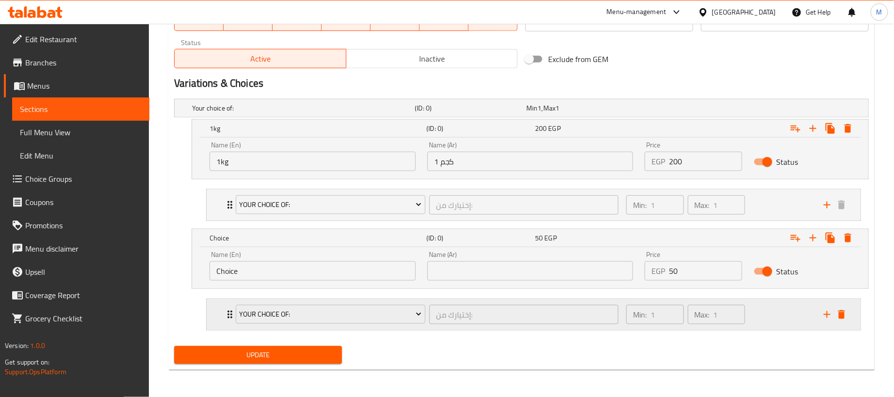
click at [217, 313] on div "Your Choice Of: إختيارك من: ​ Min: 1 ​ Max: 1 ​" at bounding box center [534, 314] width 654 height 31
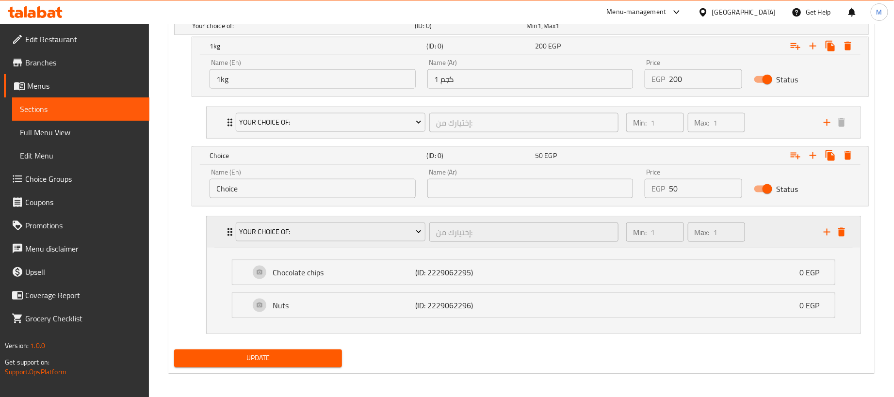
scroll to position [577, 0]
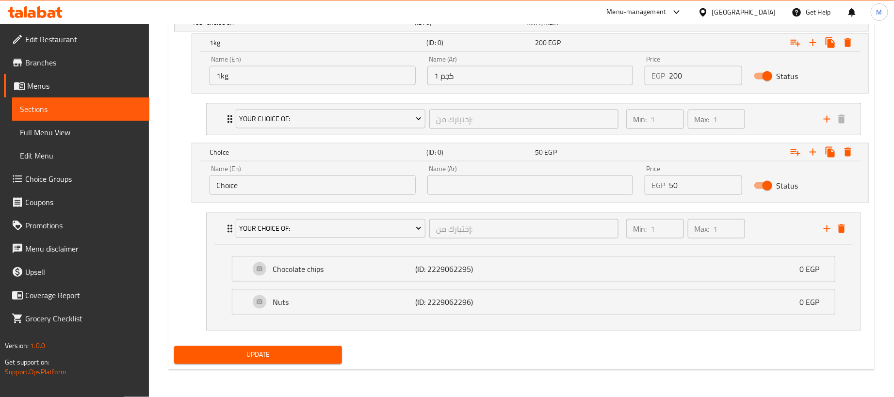
click at [560, 356] on div "Update" at bounding box center [521, 356] width 703 height 26
click at [302, 352] on span "Update" at bounding box center [258, 355] width 152 height 12
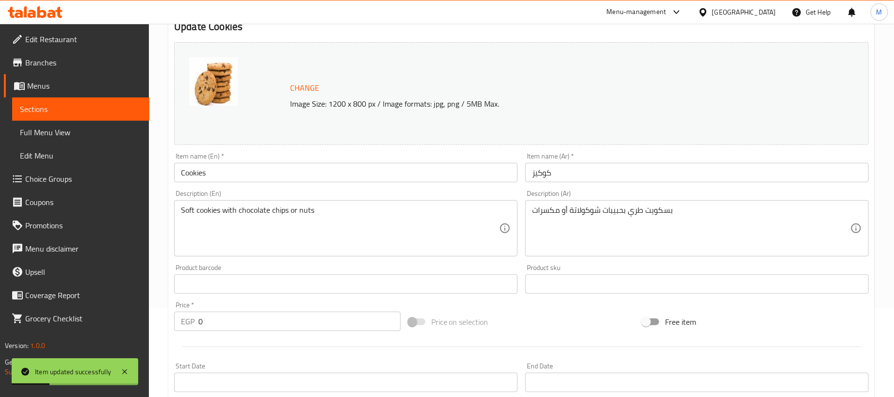
scroll to position [0, 0]
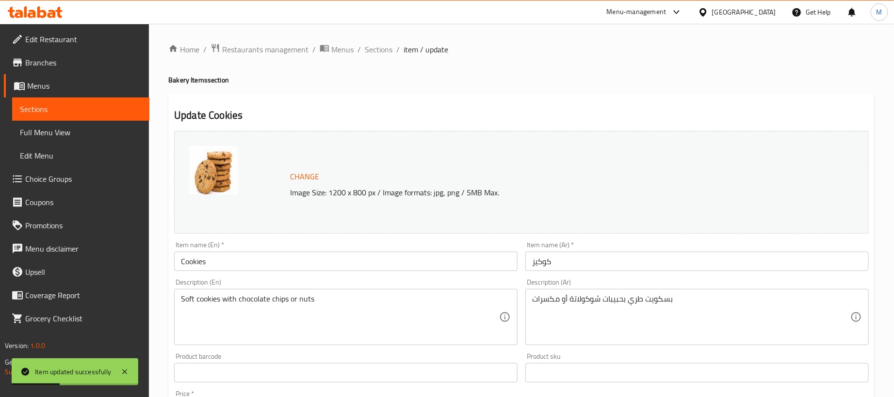
drag, startPoint x: 389, startPoint y: 48, endPoint x: 499, endPoint y: 97, distance: 120.8
click at [389, 48] on span "Sections" at bounding box center [379, 50] width 28 height 12
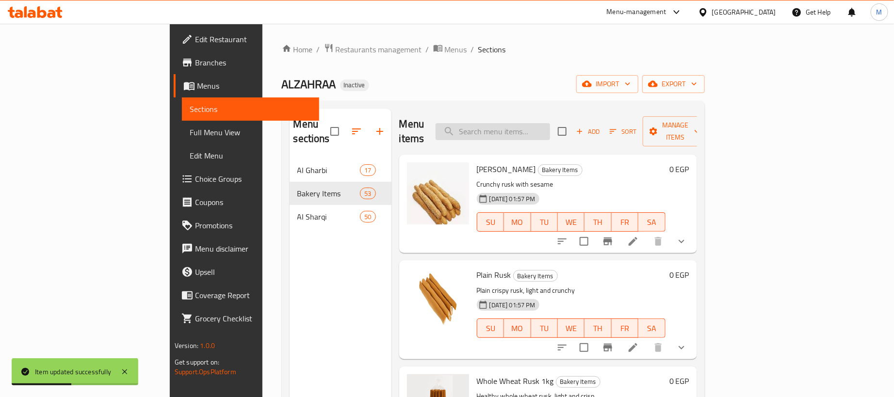
click at [550, 125] on input "search" at bounding box center [493, 131] width 115 height 17
paste input "برازق"
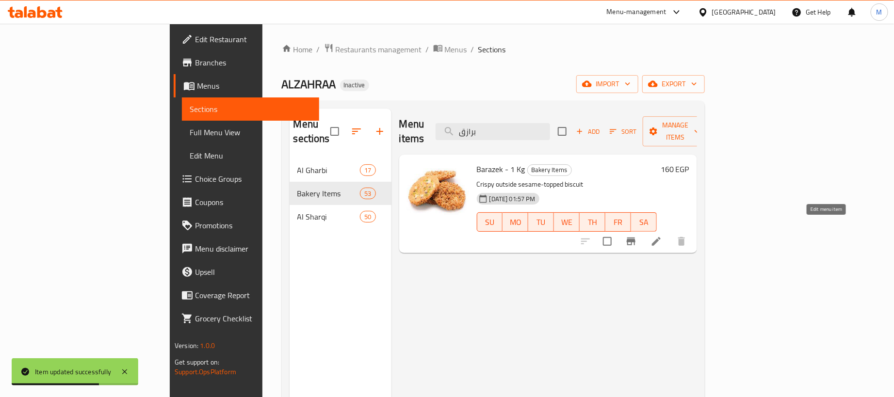
type input "برازق"
click at [662, 236] on icon at bounding box center [657, 242] width 12 height 12
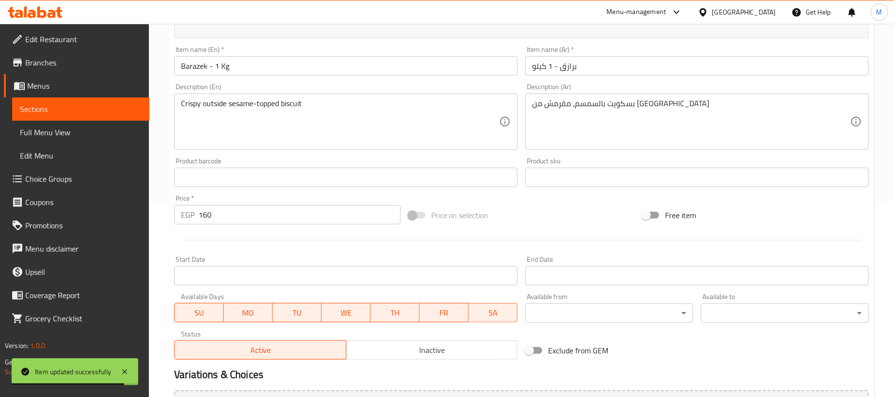
scroll to position [218, 0]
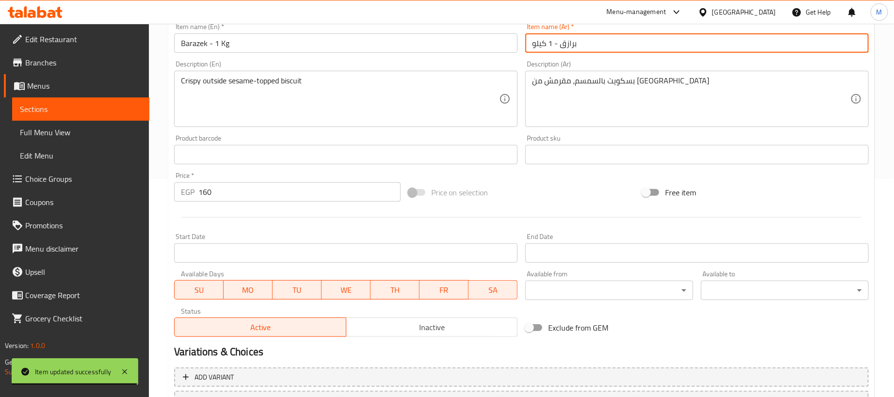
click at [626, 46] on input "برازق - 1 كيلو" at bounding box center [697, 42] width 344 height 19
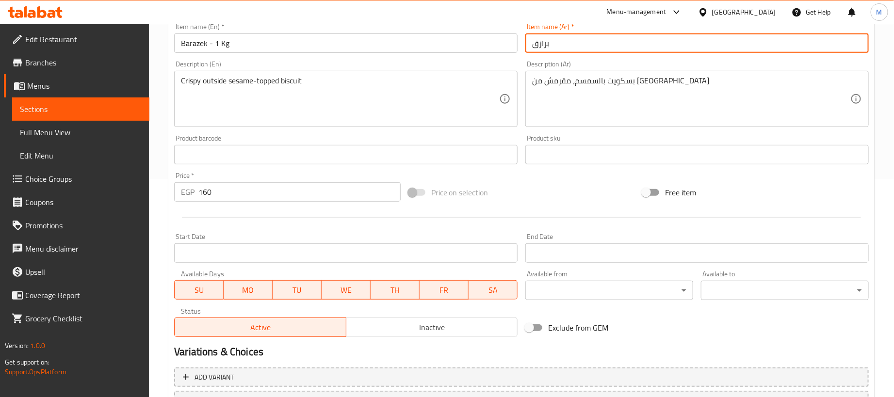
type input "برازق"
click at [351, 41] on input "Barazek - 1 Kg" at bounding box center [346, 42] width 344 height 19
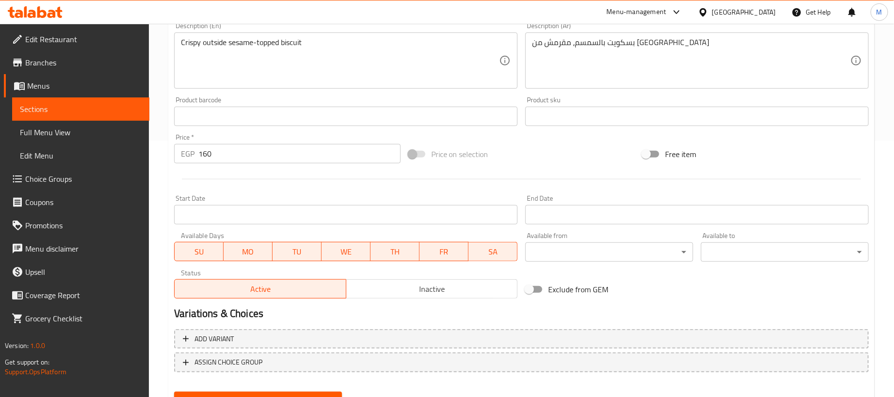
scroll to position [291, 0]
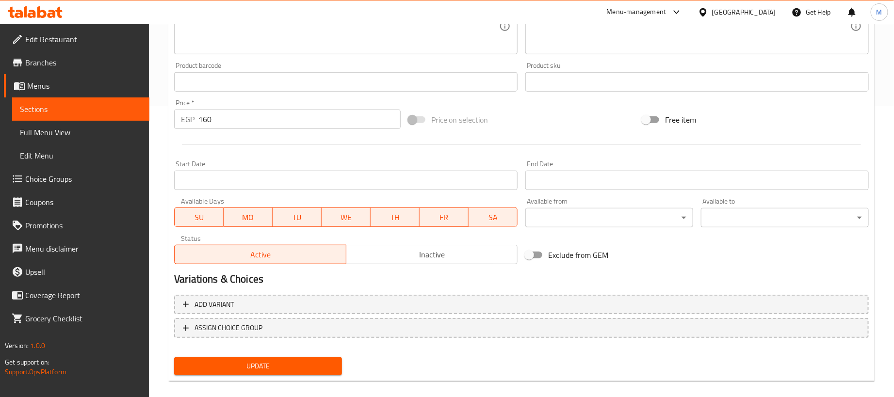
type input "[PERSON_NAME]"
click at [255, 115] on input "160" at bounding box center [299, 119] width 202 height 19
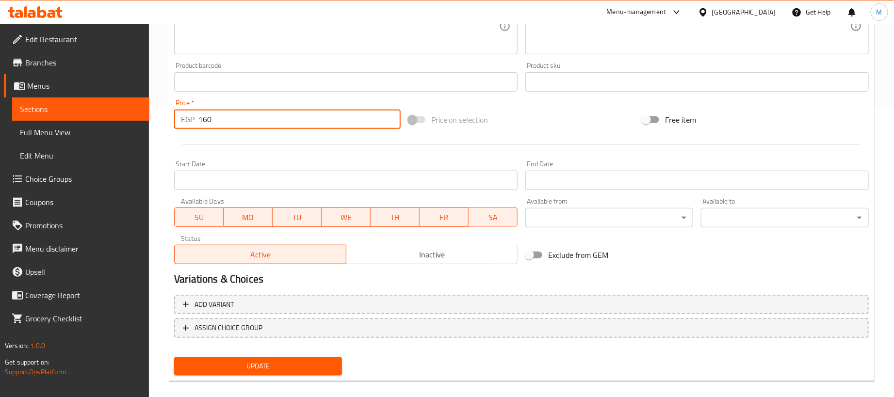
click at [255, 115] on input "160" at bounding box center [299, 119] width 202 height 19
paste input "number"
type input "0"
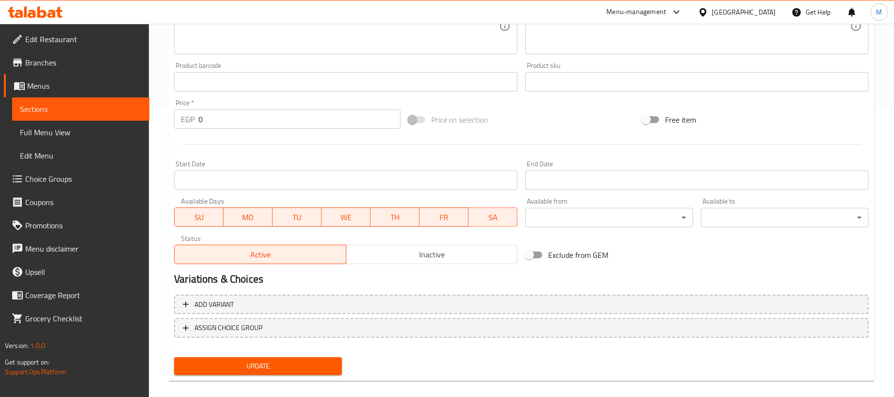
click at [265, 156] on div at bounding box center [521, 145] width 703 height 24
click at [552, 300] on span "Add variant" at bounding box center [521, 305] width 677 height 12
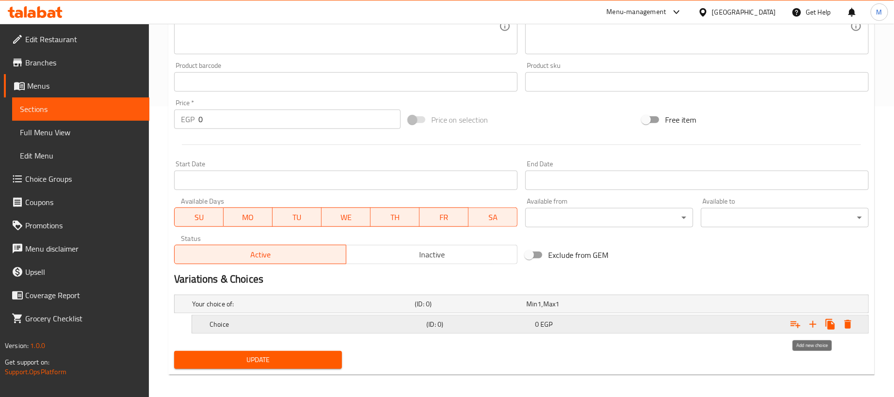
click at [808, 327] on icon "Expand" at bounding box center [813, 325] width 12 height 12
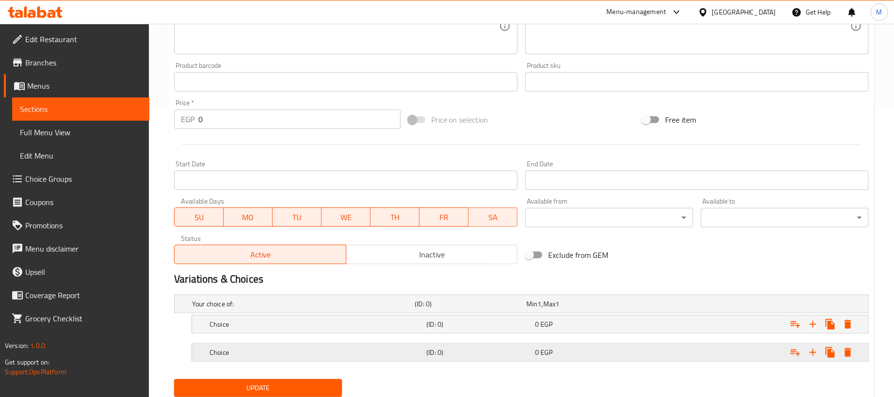
click at [700, 306] on div "Expand" at bounding box center [747, 304] width 223 height 4
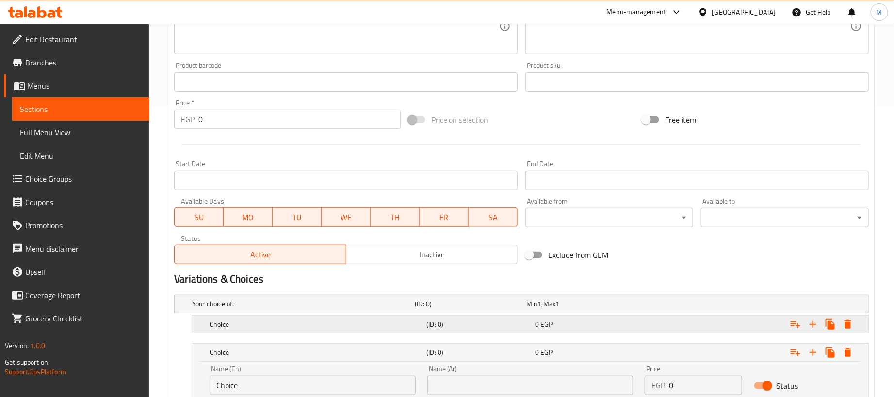
click at [698, 306] on div "Expand" at bounding box center [747, 304] width 223 height 4
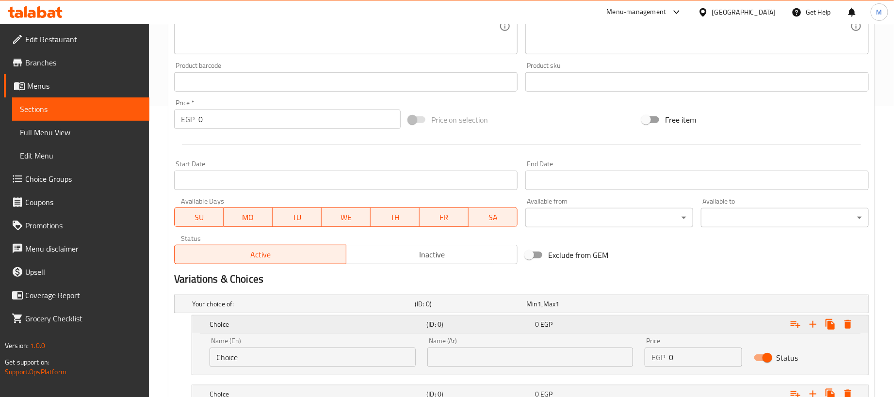
scroll to position [409, 0]
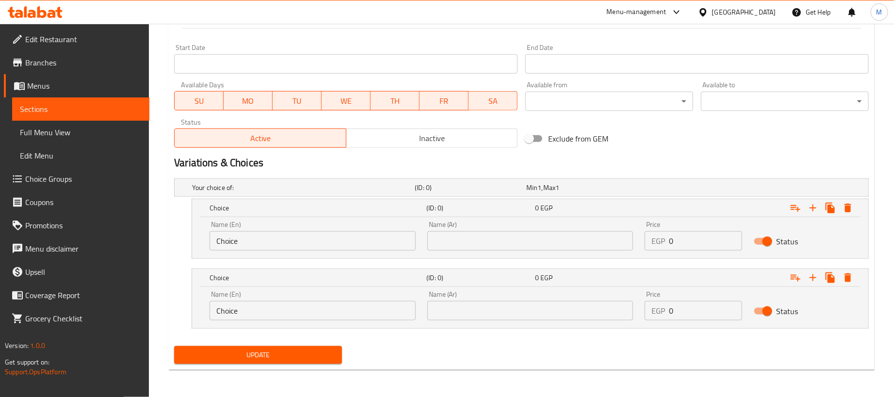
click at [706, 247] on input "0" at bounding box center [705, 240] width 73 height 19
click at [707, 247] on input "0" at bounding box center [705, 240] width 73 height 19
paste input "16"
type input "160"
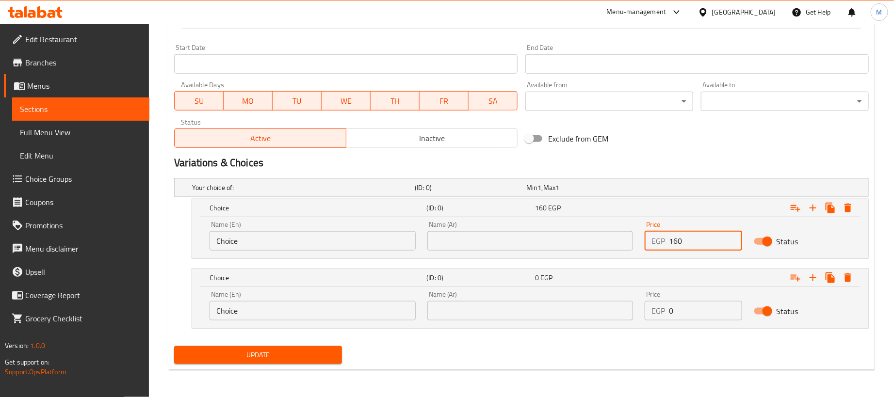
click at [702, 309] on input "0" at bounding box center [705, 310] width 73 height 19
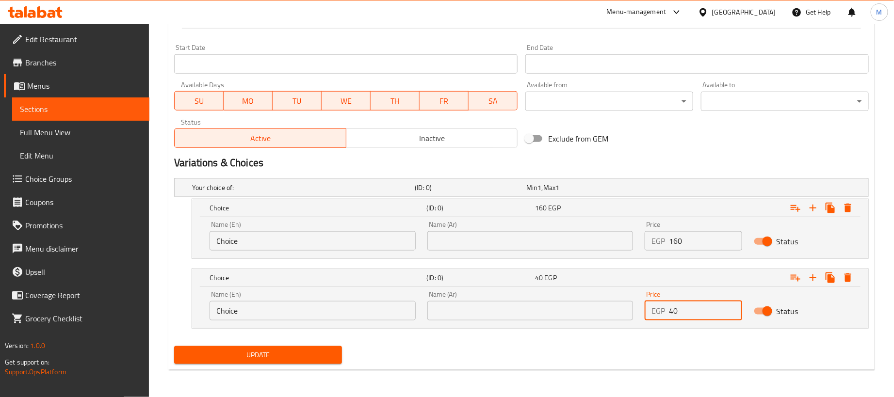
type input "40"
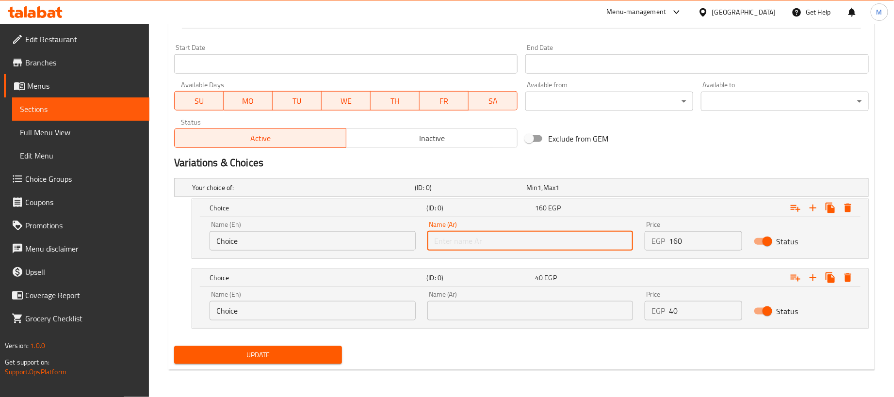
click at [488, 239] on input "text" at bounding box center [530, 240] width 206 height 19
type input "1 كجم"
click at [491, 316] on input "text" at bounding box center [530, 310] width 206 height 19
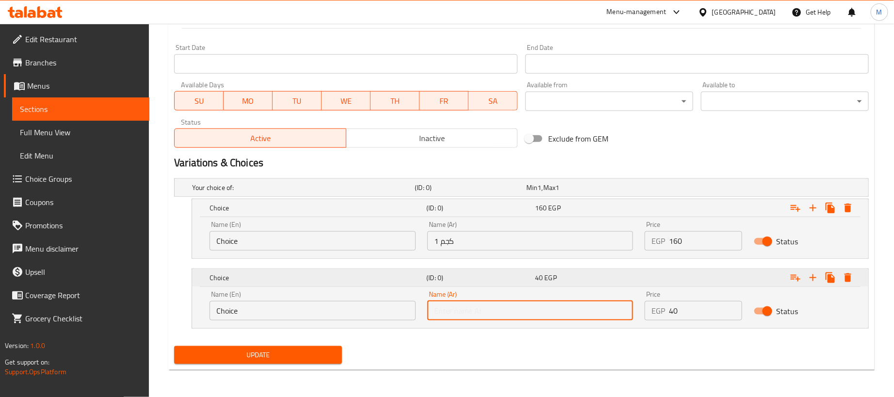
type input "250جم"
click at [287, 234] on input "Choice" at bounding box center [313, 240] width 206 height 19
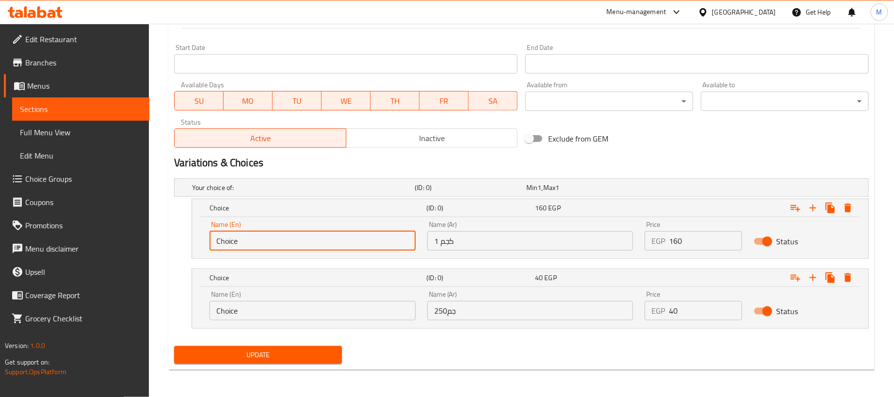
click at [287, 238] on input "Choice" at bounding box center [313, 240] width 206 height 19
type input "1kg"
click at [268, 313] on input "Choice" at bounding box center [313, 310] width 206 height 19
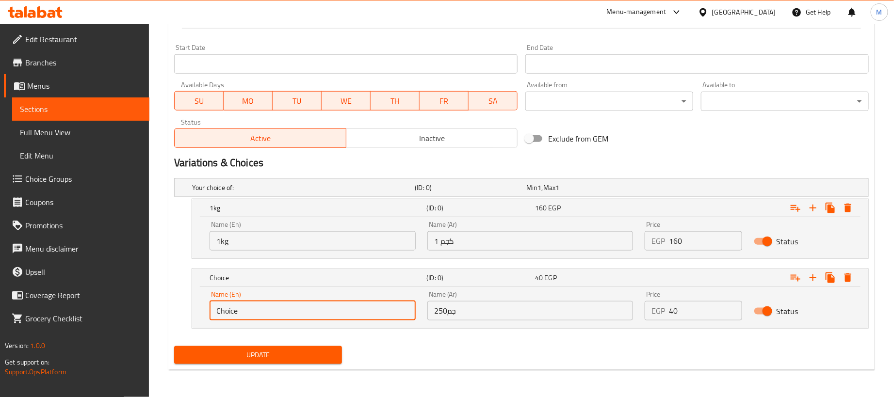
click at [268, 313] on input "Choice" at bounding box center [313, 310] width 206 height 19
click at [268, 313] on input "2" at bounding box center [313, 310] width 206 height 19
type input "250 gram"
click at [431, 361] on div "Update" at bounding box center [521, 356] width 703 height 26
click at [333, 361] on button "Update" at bounding box center [258, 355] width 168 height 18
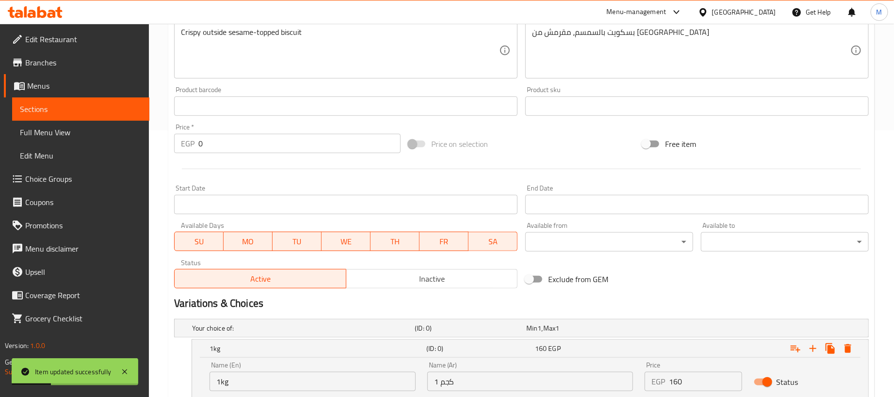
scroll to position [0, 0]
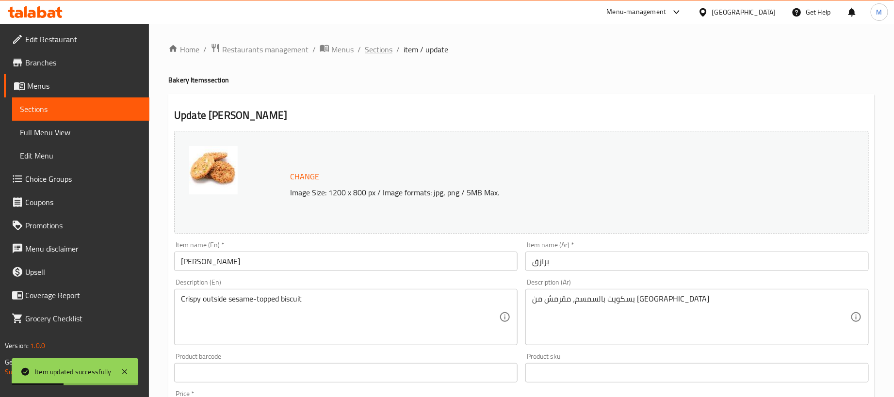
click at [390, 49] on span "Sections" at bounding box center [379, 50] width 28 height 12
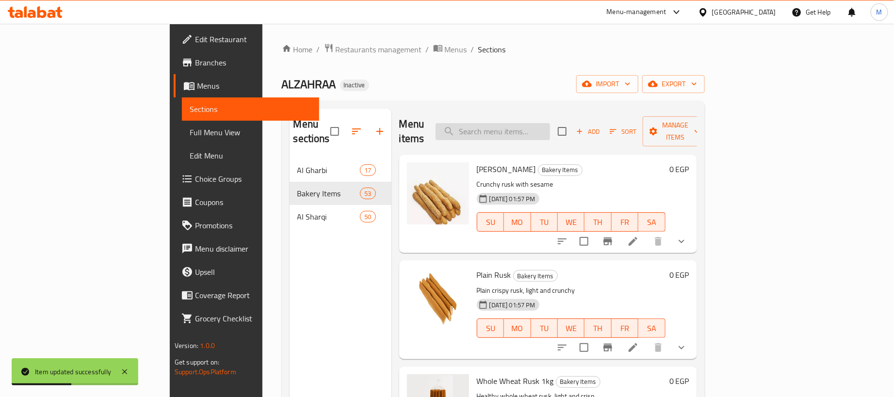
click at [550, 123] on input "search" at bounding box center [493, 131] width 115 height 17
paste input "كحك سادة"
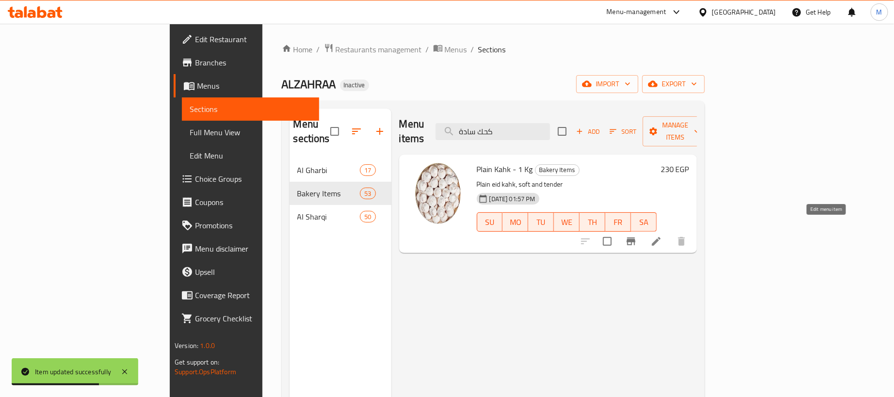
type input "كحك سادة"
click at [662, 236] on icon at bounding box center [657, 242] width 12 height 12
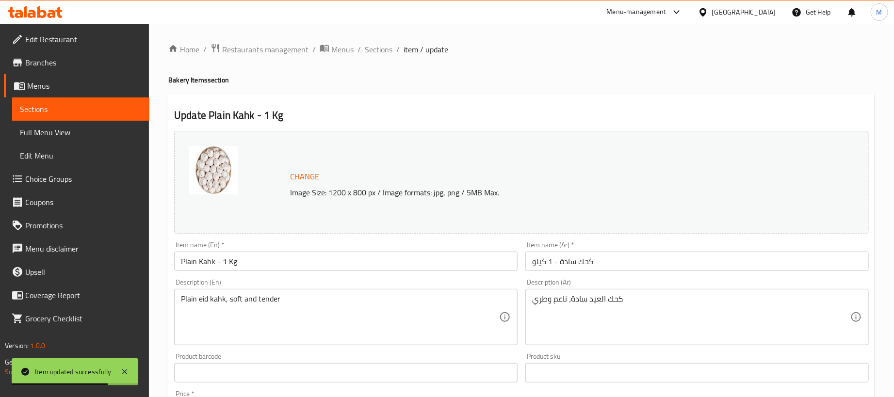
scroll to position [73, 0]
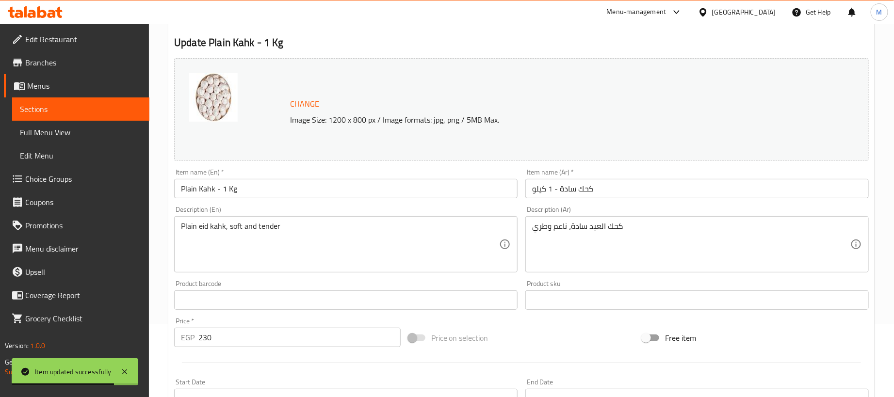
click at [645, 186] on input "كحك سادة - 1 كيلو" at bounding box center [697, 188] width 344 height 19
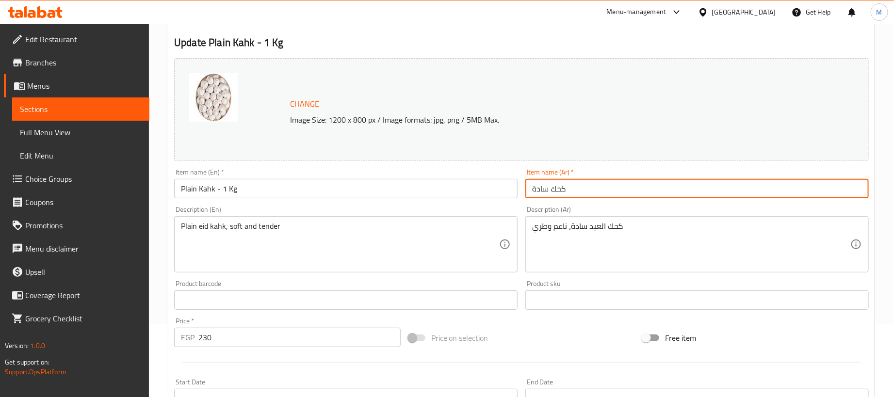
type input "كحك سادة"
click at [492, 194] on input "Plain Kahk - 1 Kg" at bounding box center [346, 188] width 344 height 19
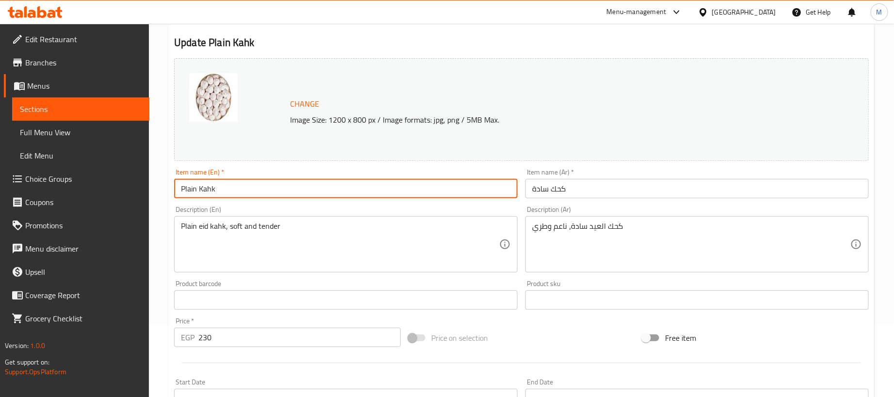
type input "Plain Kahk"
click at [563, 346] on div "Price on selection" at bounding box center [522, 338] width 234 height 26
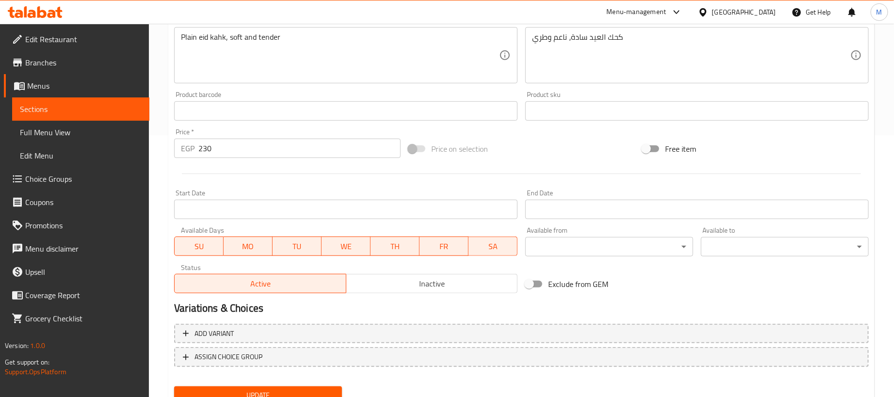
scroll to position [301, 0]
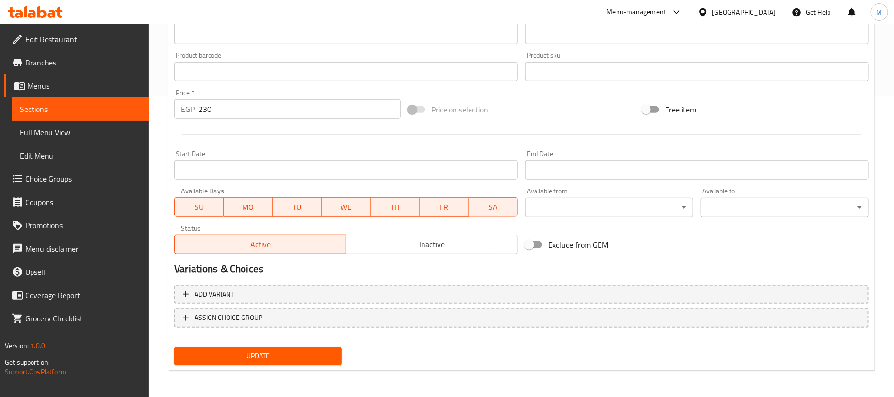
click at [302, 108] on input "230" at bounding box center [299, 108] width 202 height 19
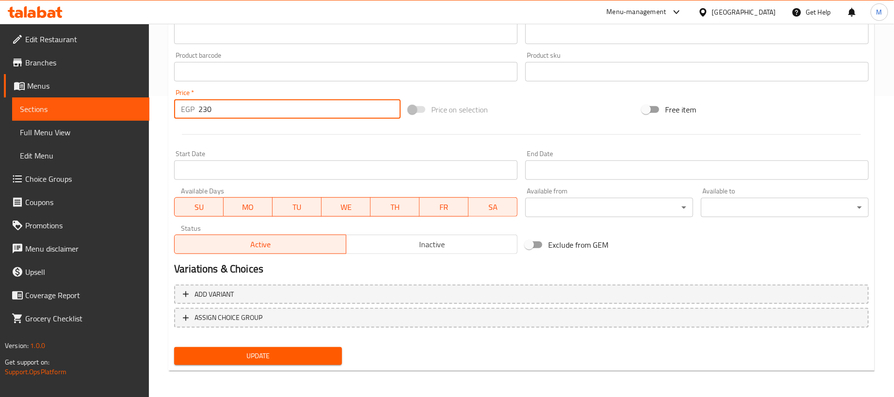
click at [302, 108] on input "230" at bounding box center [299, 108] width 202 height 19
paste input "number"
type input "0"
click at [509, 125] on div at bounding box center [521, 135] width 703 height 24
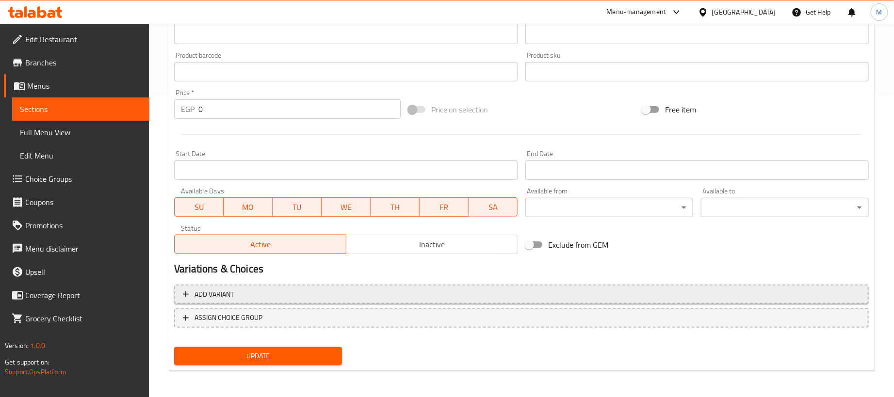
click at [527, 293] on span "Add variant" at bounding box center [521, 295] width 677 height 12
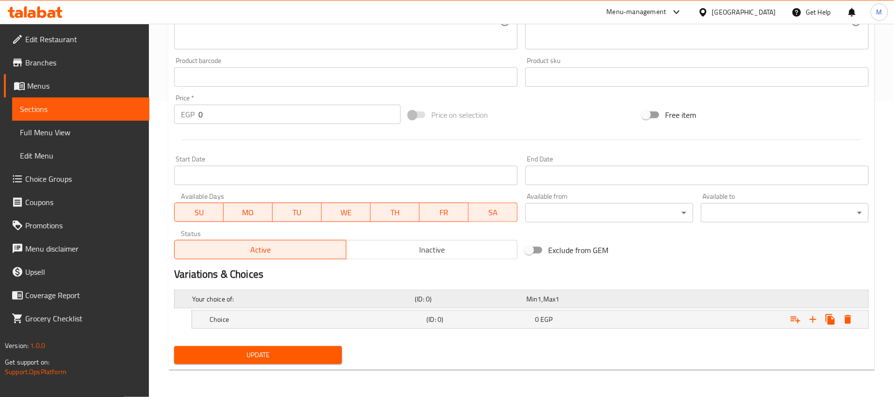
scroll to position [297, 0]
click at [816, 320] on icon "Expand" at bounding box center [813, 320] width 12 height 12
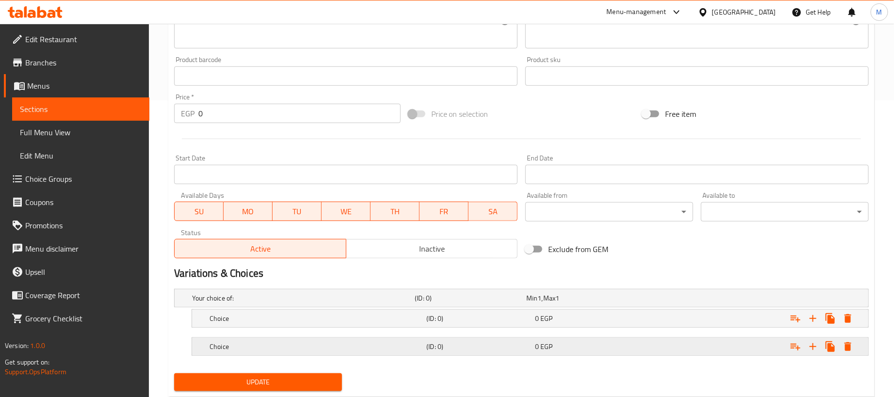
click at [701, 300] on div "Expand" at bounding box center [747, 298] width 223 height 4
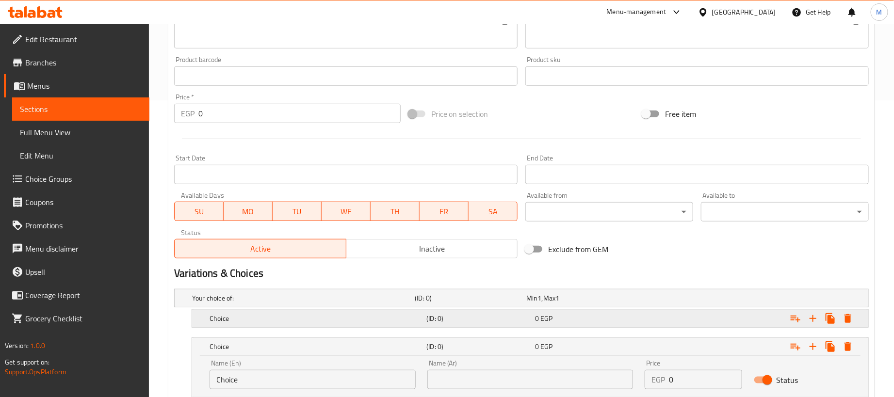
click at [706, 300] on div "Expand" at bounding box center [747, 298] width 223 height 4
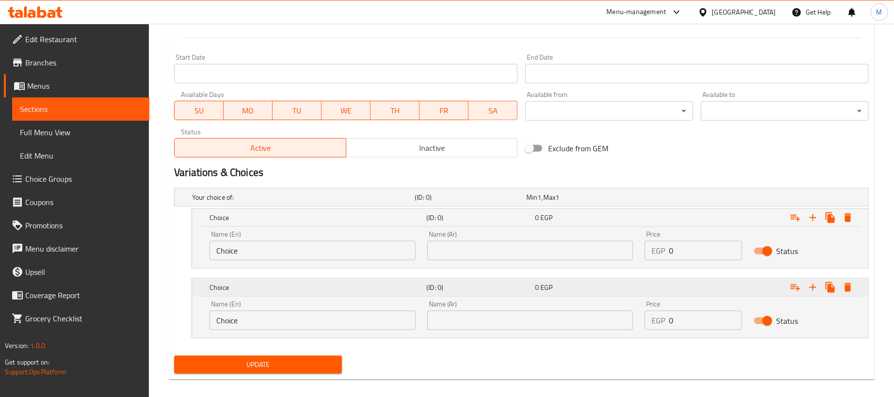
scroll to position [409, 0]
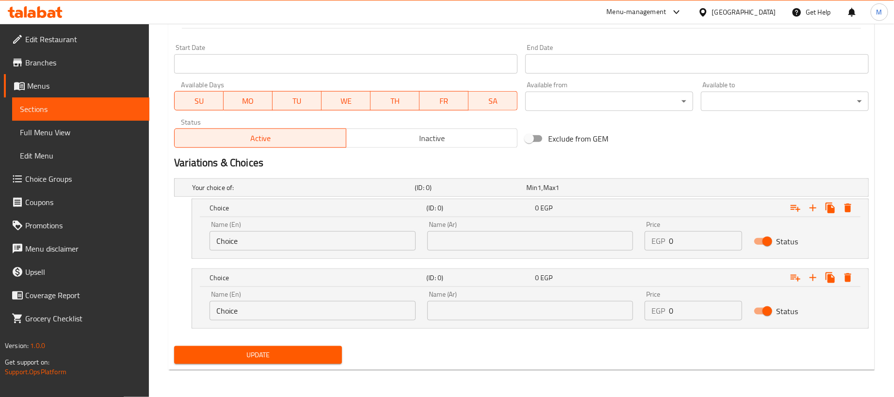
click at [715, 240] on input "0" at bounding box center [705, 240] width 73 height 19
paste input "23"
type input "230"
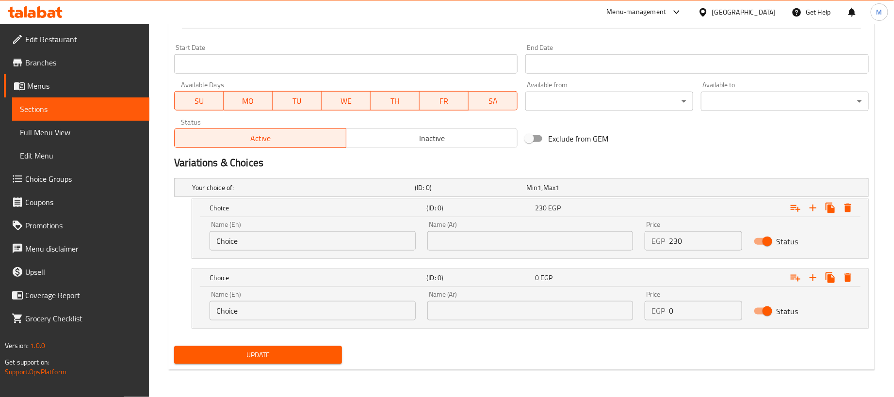
click at [718, 312] on input "0" at bounding box center [705, 310] width 73 height 19
paste input "57.5"
type input "57.5"
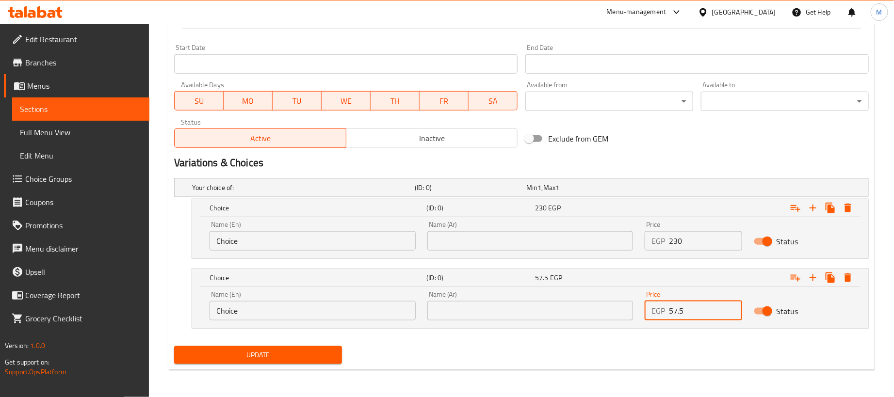
click at [578, 243] on input "text" at bounding box center [530, 240] width 206 height 19
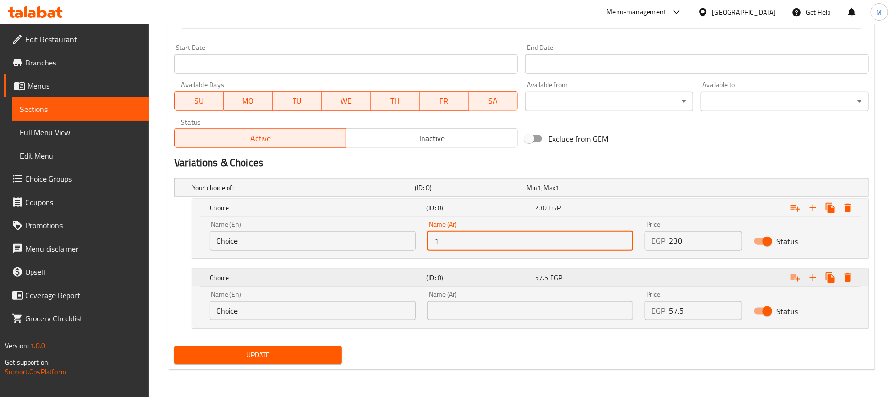
type input "1 كجم"
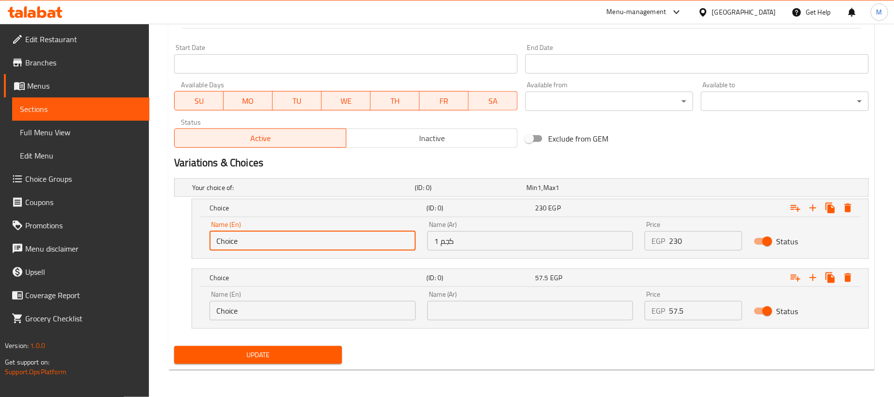
click at [382, 243] on input "Choice" at bounding box center [313, 240] width 206 height 19
type input "1kg"
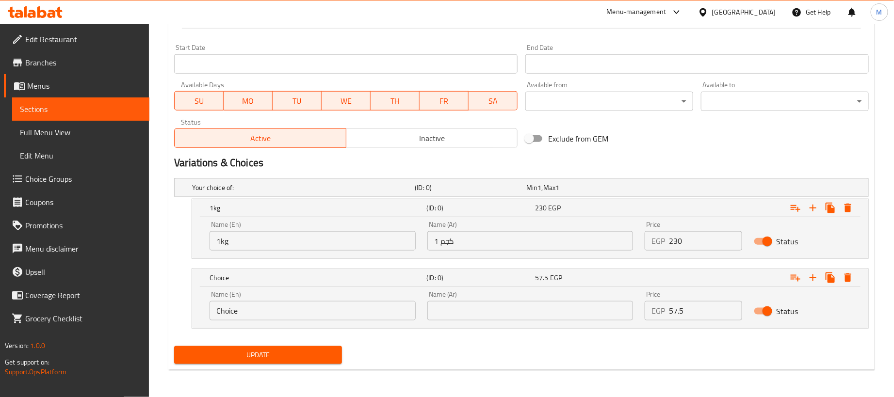
click at [293, 300] on div "Name (En) Choice Name (En)" at bounding box center [313, 306] width 206 height 30
drag, startPoint x: 293, startPoint y: 300, endPoint x: 292, endPoint y: 307, distance: 7.3
click at [293, 306] on div "Name (En) Choice Name (En)" at bounding box center [313, 306] width 206 height 30
click at [292, 308] on input "Choice" at bounding box center [313, 310] width 206 height 19
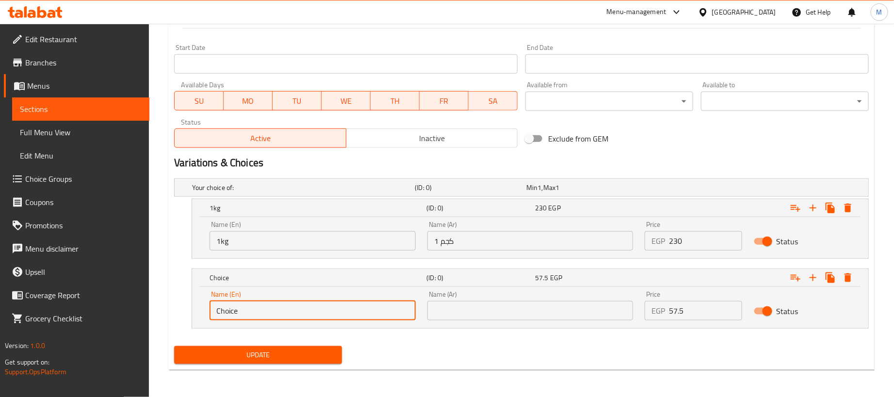
click at [292, 308] on input "Choice" at bounding box center [313, 310] width 206 height 19
type input "250 gram"
click at [457, 311] on input "text" at bounding box center [530, 310] width 206 height 19
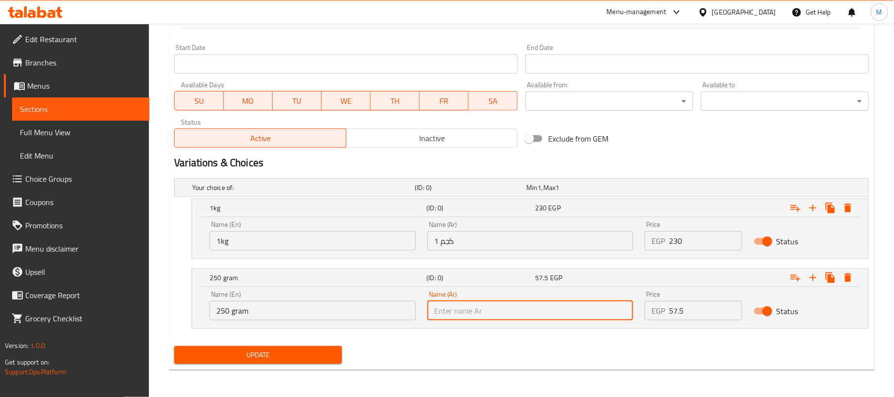
type input "250جم"
click at [455, 345] on div "Update" at bounding box center [521, 356] width 703 height 26
click at [313, 358] on span "Update" at bounding box center [258, 355] width 152 height 12
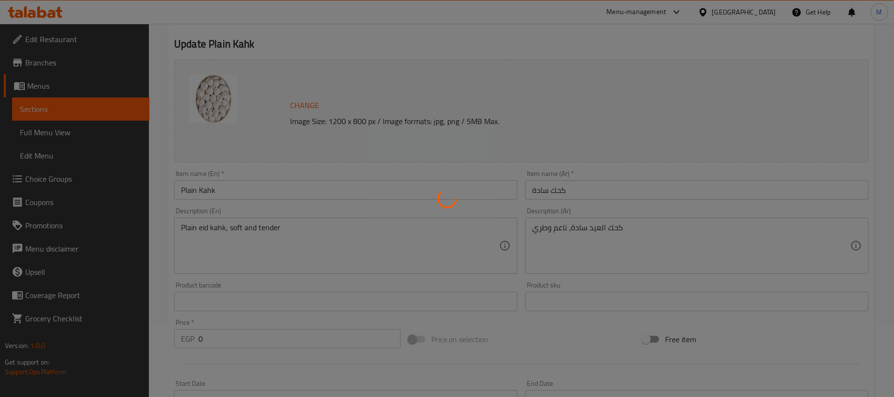
scroll to position [0, 0]
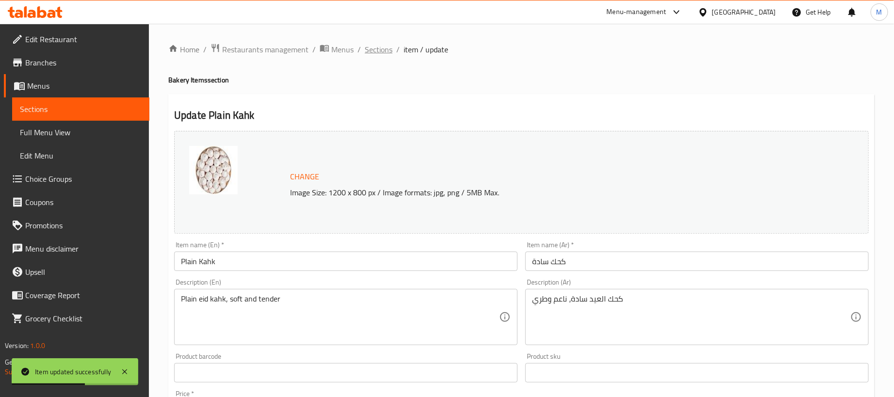
click at [377, 47] on span "Sections" at bounding box center [379, 50] width 28 height 12
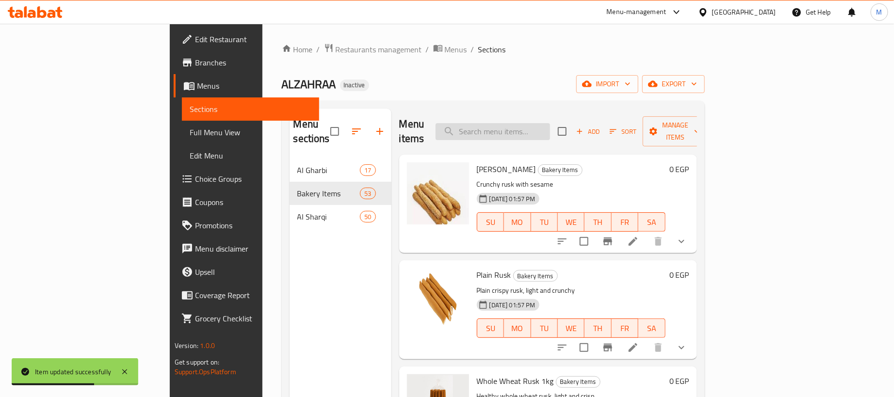
click at [550, 123] on input "search" at bounding box center [493, 131] width 115 height 17
paste input "كحك ملبن"
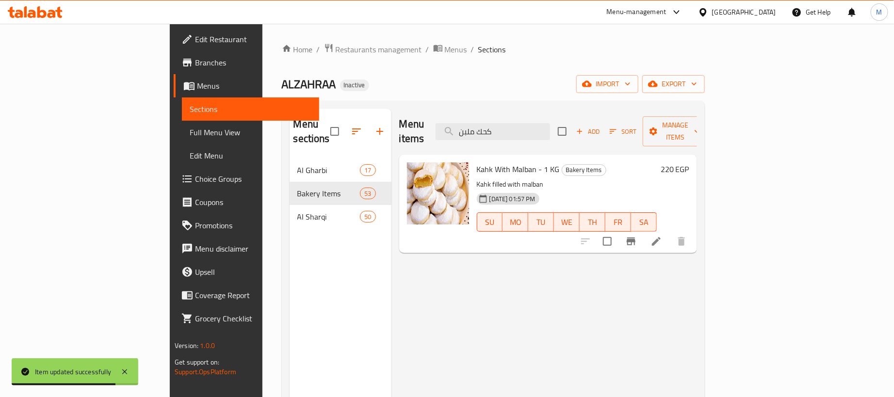
type input "كحك ملبن"
click at [662, 236] on icon at bounding box center [657, 242] width 12 height 12
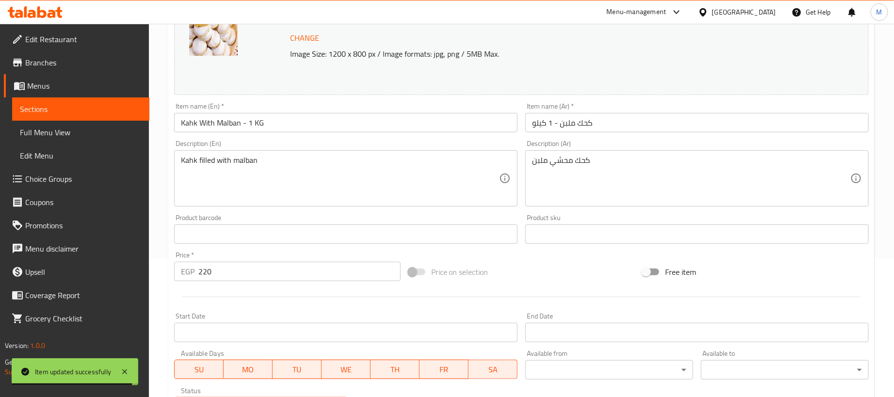
scroll to position [146, 0]
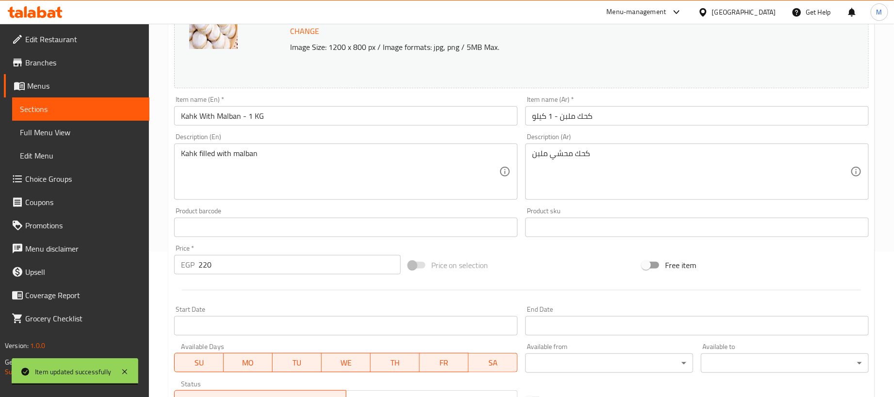
click at [706, 119] on input "كحك ملبن - 1 كيلو" at bounding box center [697, 115] width 344 height 19
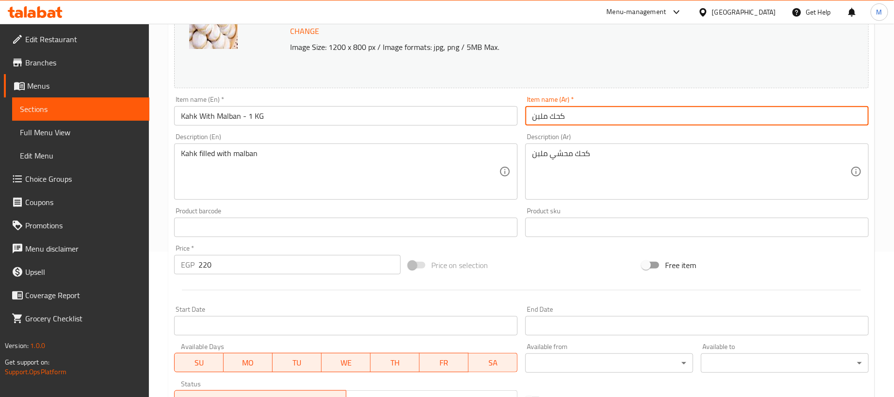
type input "كحك ملبن"
click at [460, 114] on input "Kahk With Malban - 1 KG" at bounding box center [346, 115] width 344 height 19
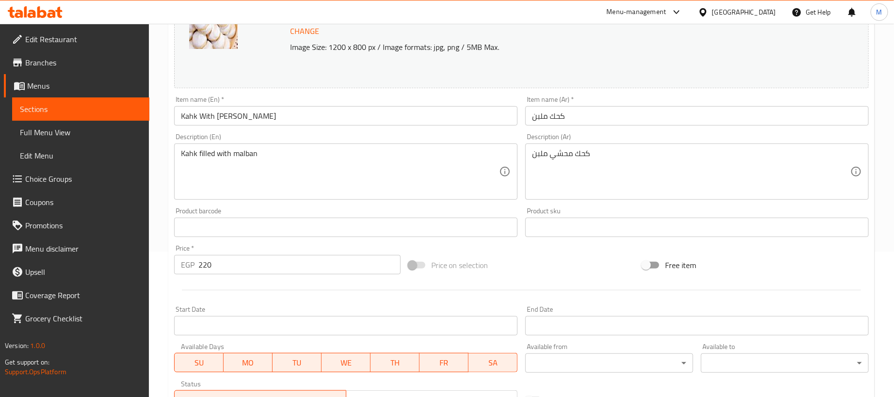
click at [581, 47] on p "Image Size: 1200 x 800 px / Image formats: jpg, png / 5MB Max." at bounding box center [535, 47] width 498 height 12
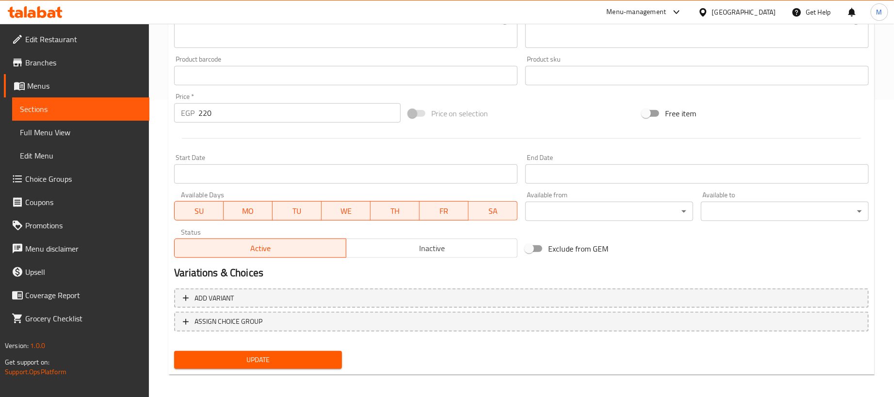
scroll to position [301, 0]
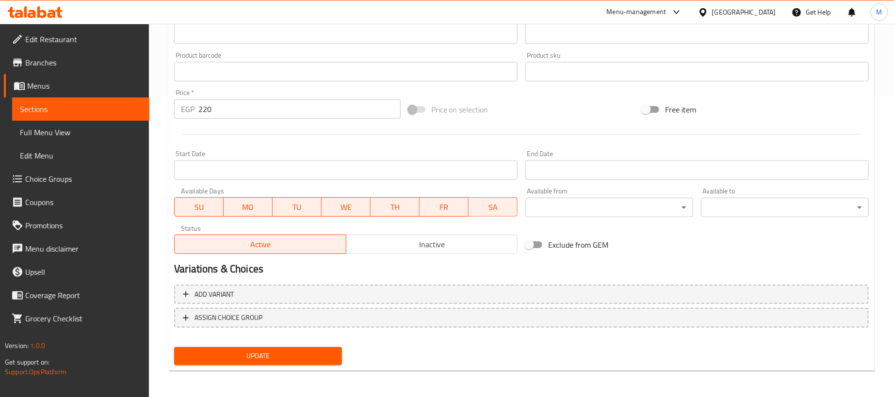
click at [260, 112] on input "220" at bounding box center [299, 108] width 202 height 19
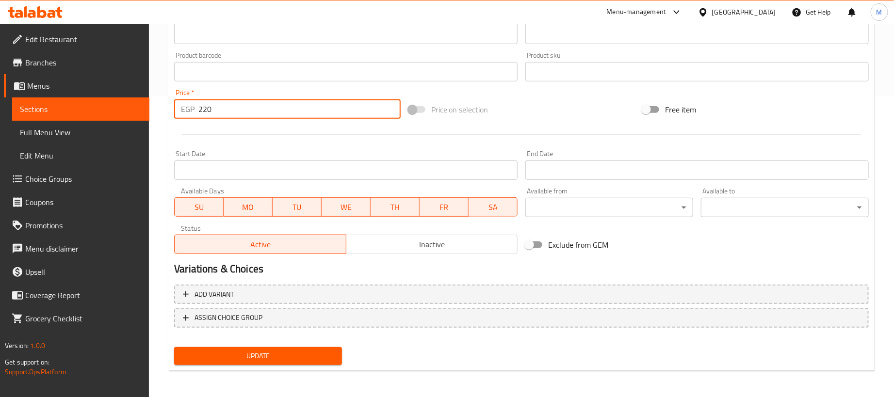
click at [260, 112] on input "220" at bounding box center [299, 108] width 202 height 19
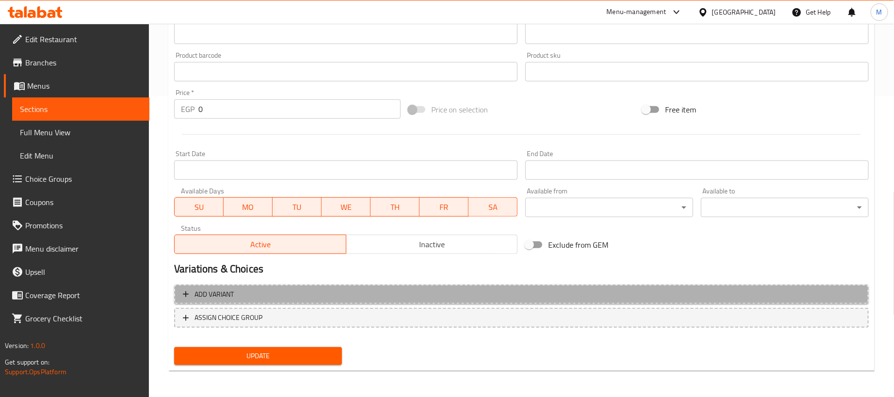
click at [681, 290] on span "Add variant" at bounding box center [521, 295] width 677 height 12
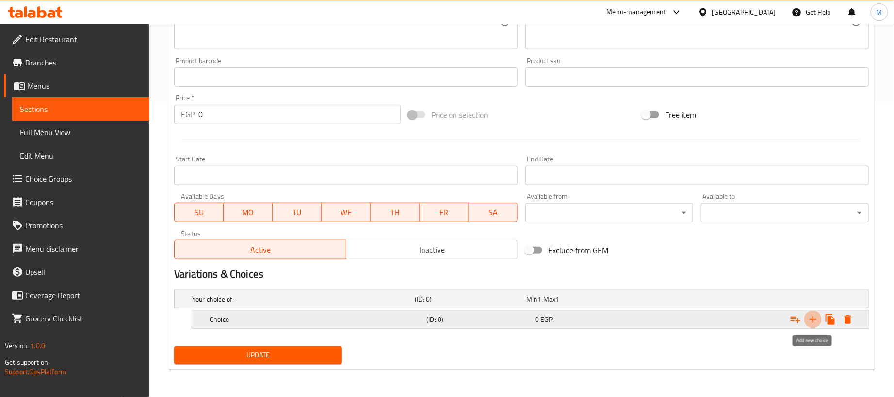
click at [811, 316] on icon "Expand" at bounding box center [813, 320] width 12 height 12
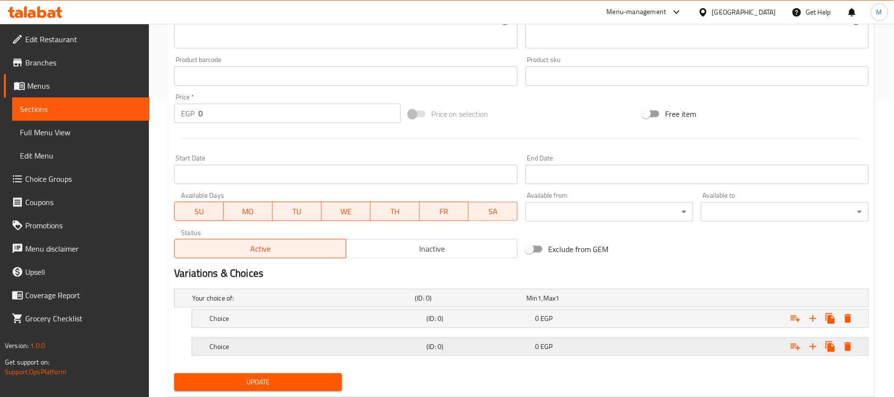
click at [721, 300] on div "Expand" at bounding box center [747, 298] width 223 height 4
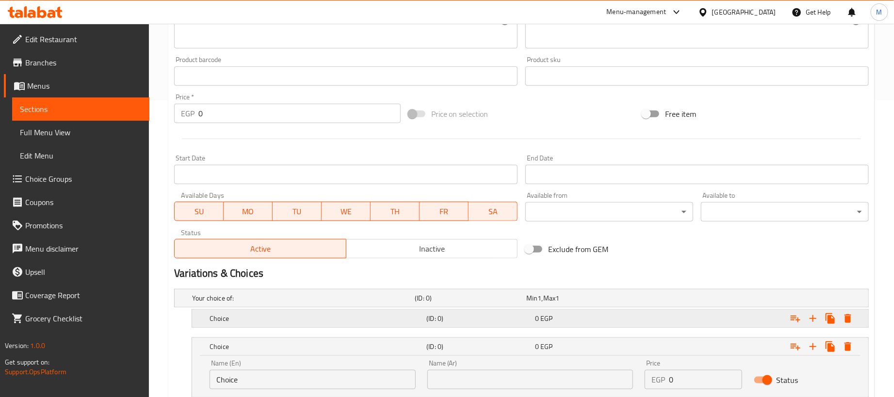
click at [718, 300] on div "Expand" at bounding box center [747, 298] width 223 height 4
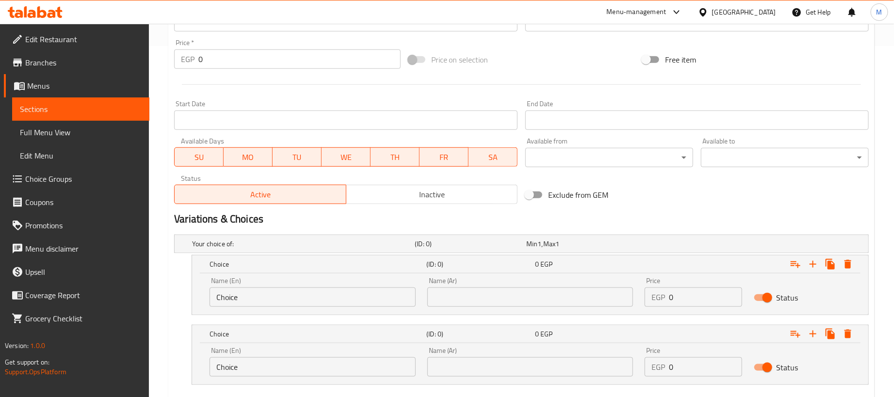
scroll to position [409, 0]
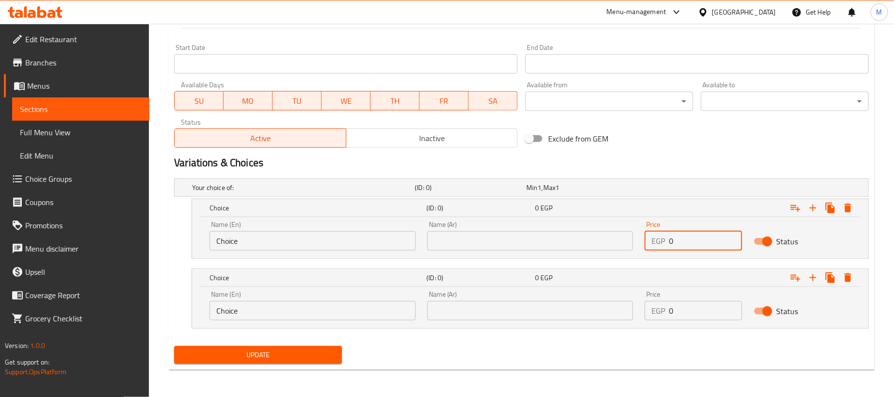
click at [700, 239] on input "0" at bounding box center [705, 240] width 73 height 19
paste input "22"
click at [718, 310] on input "0" at bounding box center [705, 310] width 73 height 19
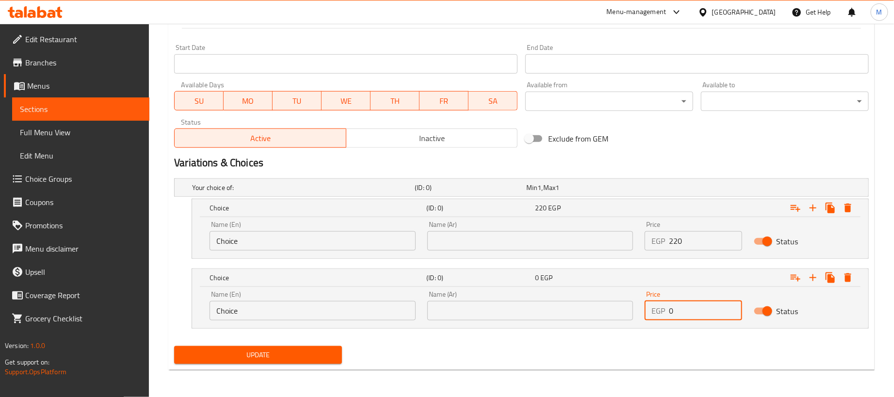
click at [718, 310] on input "0" at bounding box center [705, 310] width 73 height 19
paste input "55"
click at [510, 243] on input "text" at bounding box center [530, 240] width 206 height 19
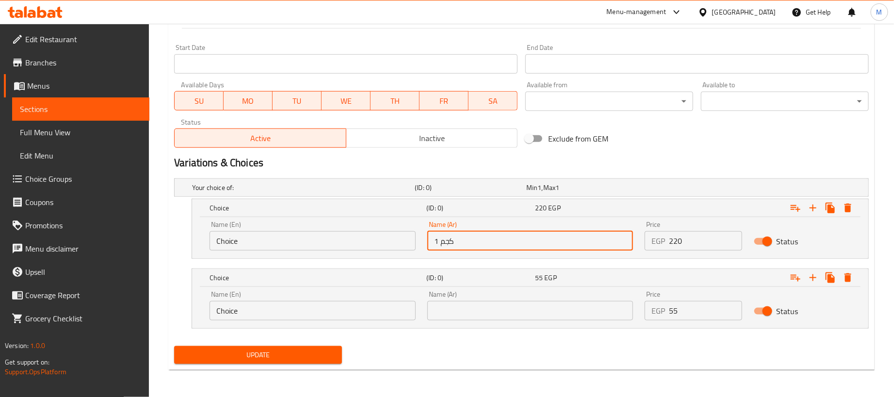
click at [493, 322] on div "Name (Ar) Name (Ar)" at bounding box center [531, 305] width 218 height 41
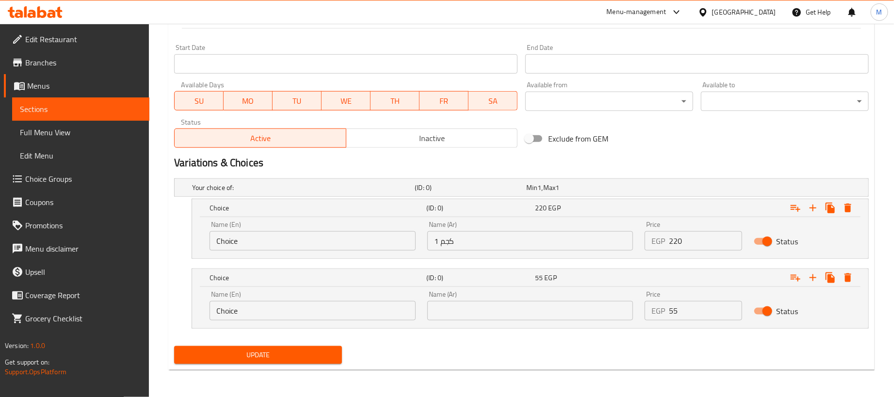
click at [490, 307] on input "text" at bounding box center [530, 310] width 206 height 19
click at [280, 243] on input "Choice" at bounding box center [313, 240] width 206 height 19
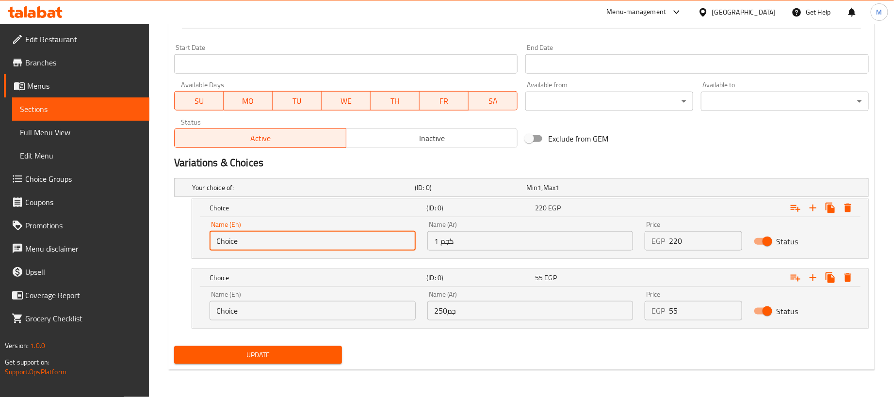
click at [280, 243] on input "Choice" at bounding box center [313, 240] width 206 height 19
click at [281, 243] on input "Choice" at bounding box center [313, 240] width 206 height 19
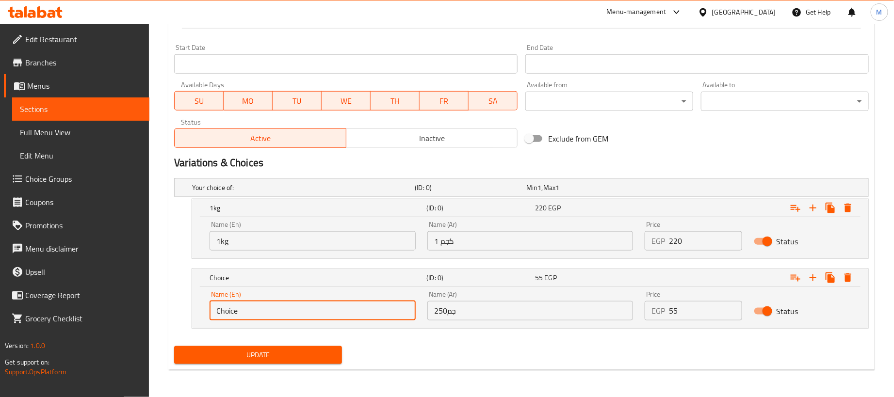
click at [285, 313] on input "Choice" at bounding box center [313, 310] width 206 height 19
click at [285, 313] on input "2" at bounding box center [313, 310] width 206 height 19
click at [421, 343] on div "Update" at bounding box center [521, 356] width 703 height 26
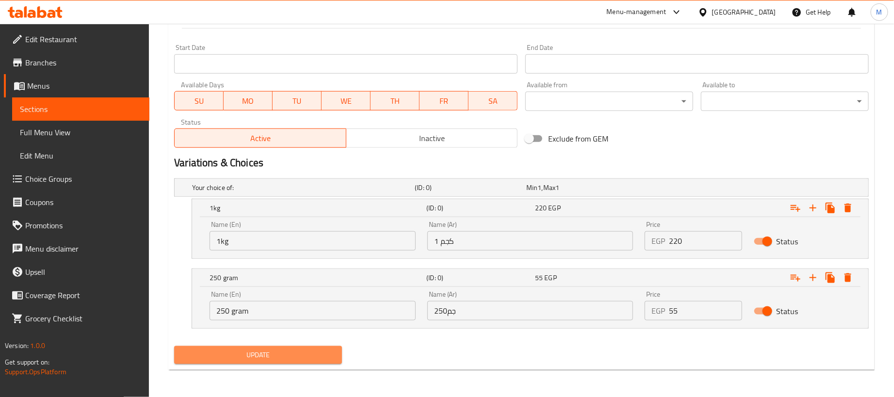
click at [313, 353] on span "Update" at bounding box center [258, 355] width 152 height 12
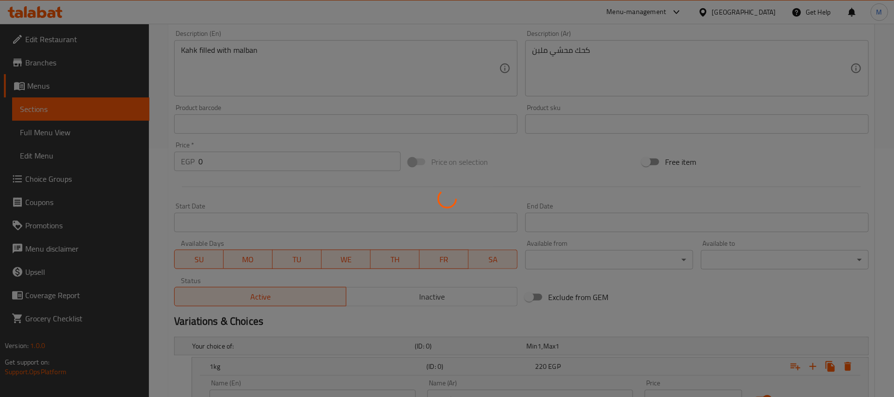
scroll to position [0, 0]
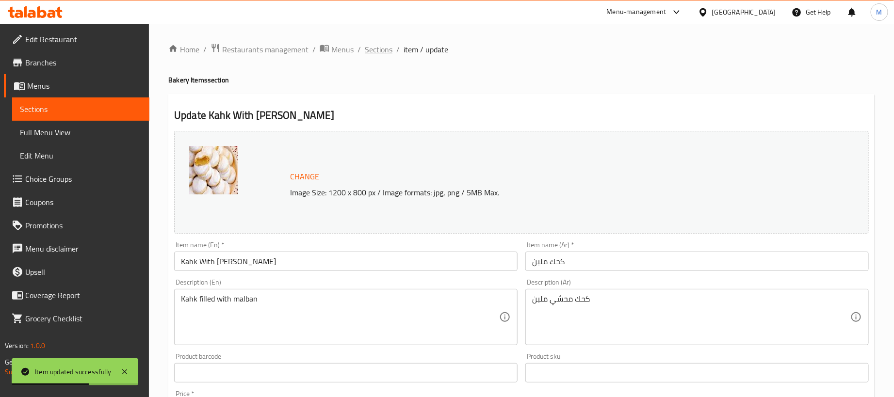
click at [365, 51] on span "Sections" at bounding box center [379, 50] width 28 height 12
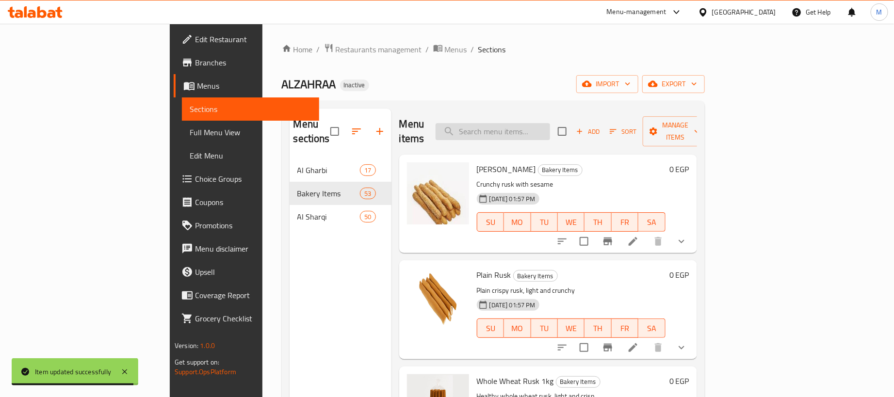
click at [550, 125] on input "search" at bounding box center [493, 131] width 115 height 17
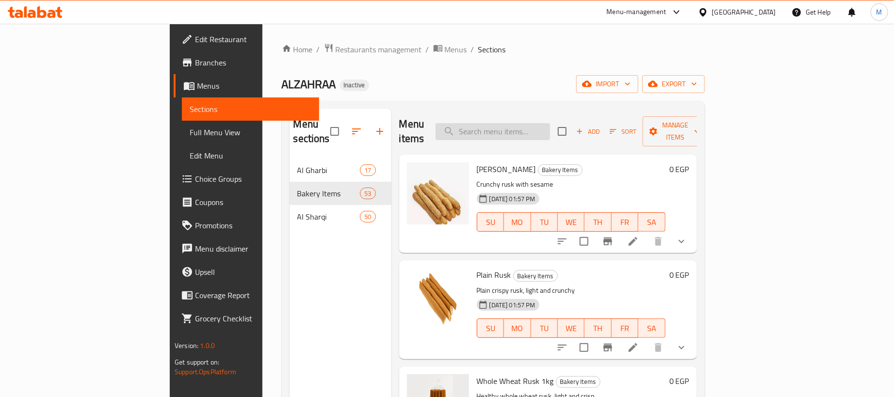
paste input "كحك مكسرات"
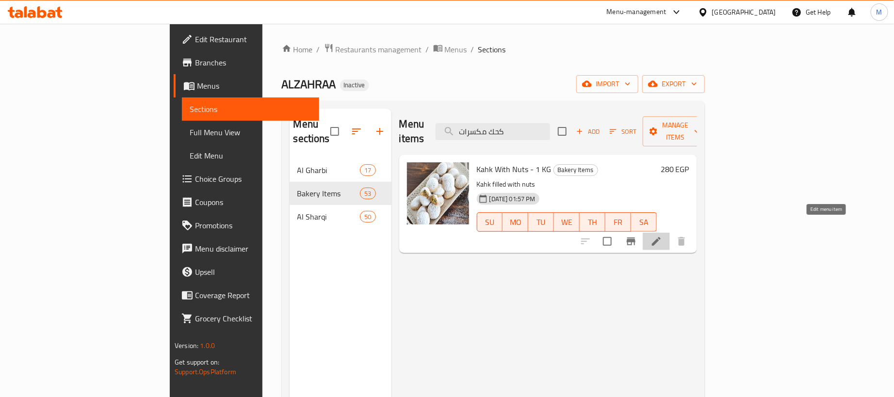
click at [661, 237] on icon at bounding box center [656, 241] width 9 height 9
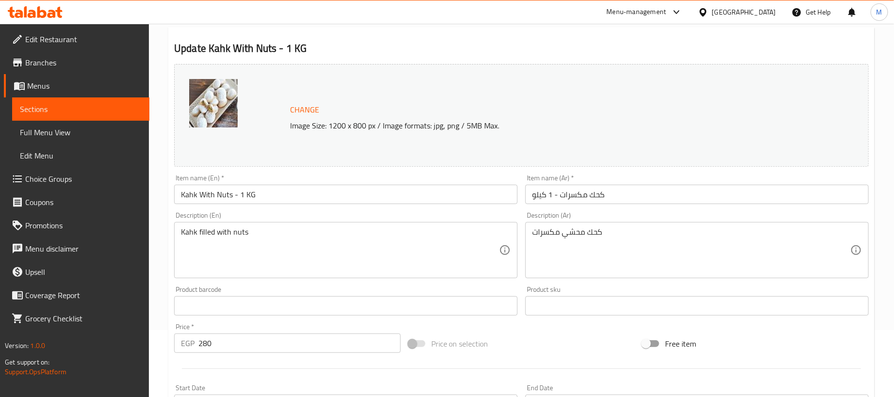
scroll to position [218, 0]
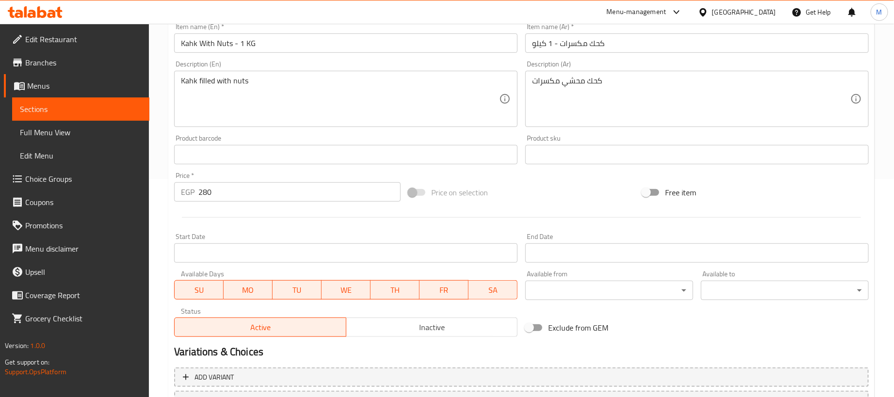
click at [651, 42] on input "كحك مكسرات - 1 كيلو" at bounding box center [697, 42] width 344 height 19
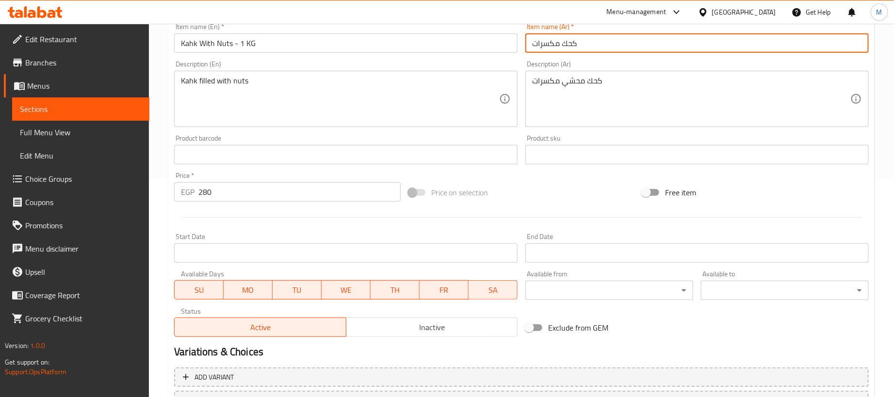
click at [348, 46] on input "Kahk With Nuts - 1 KG" at bounding box center [346, 42] width 344 height 19
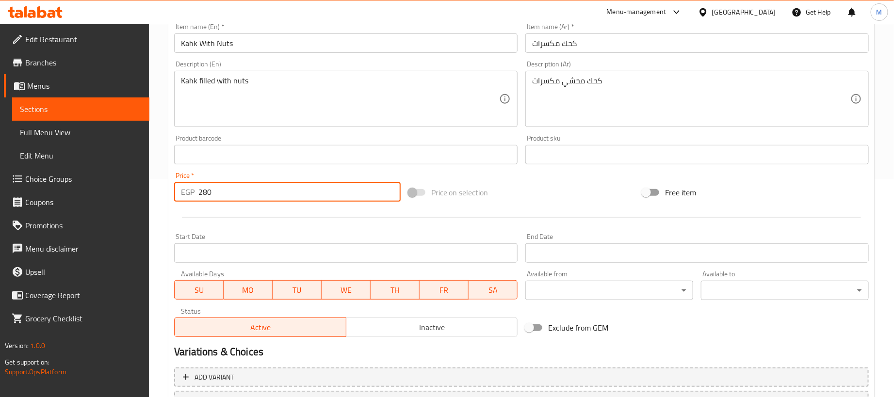
click at [300, 193] on input "280" at bounding box center [299, 191] width 202 height 19
click at [343, 227] on div at bounding box center [521, 218] width 703 height 24
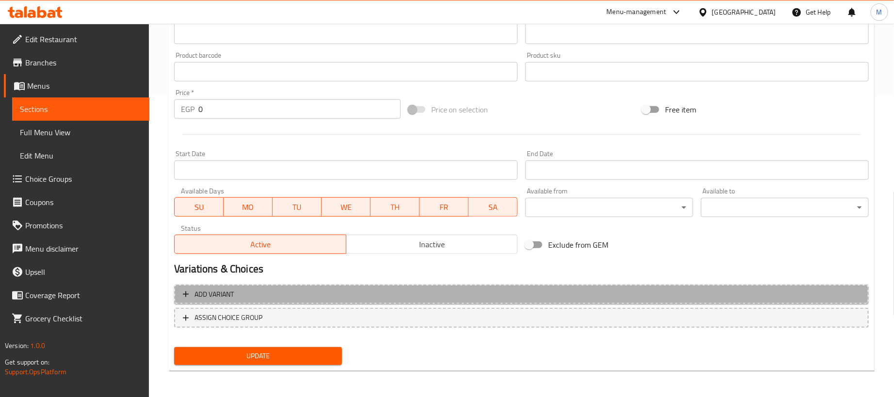
click at [578, 295] on span "Add variant" at bounding box center [521, 295] width 677 height 12
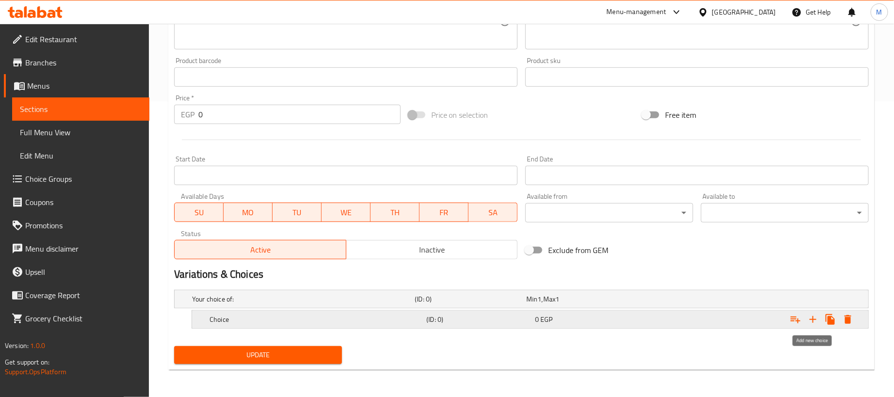
click at [817, 316] on icon "Expand" at bounding box center [813, 320] width 12 height 12
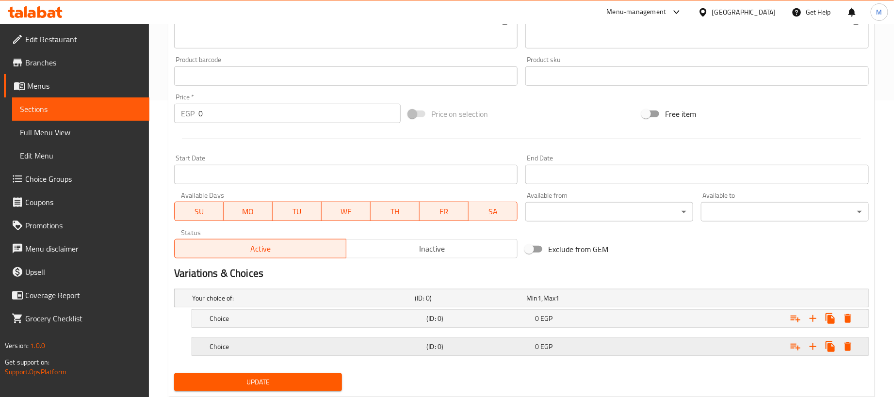
click at [667, 300] on div "Expand" at bounding box center [747, 298] width 223 height 4
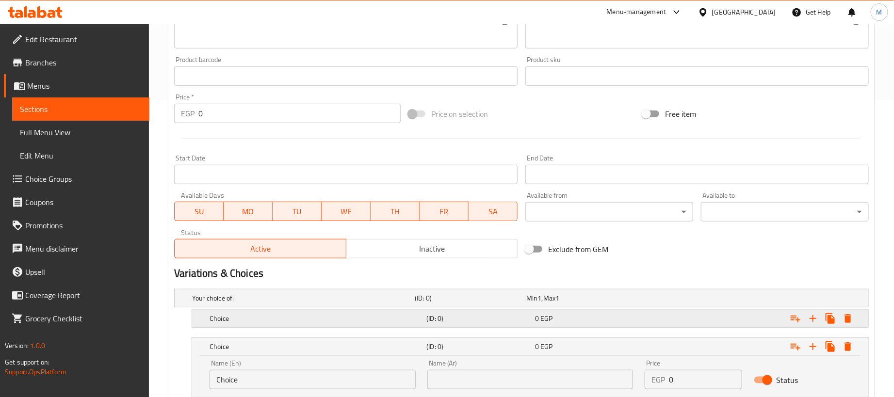
click at [663, 300] on div "Expand" at bounding box center [747, 298] width 223 height 4
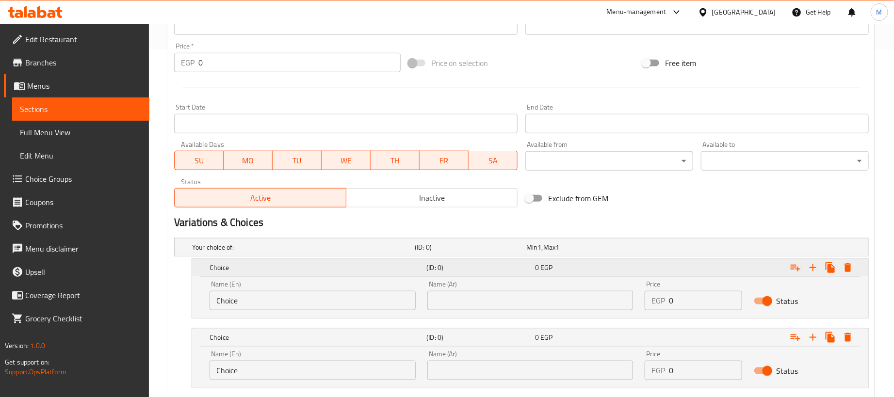
scroll to position [409, 0]
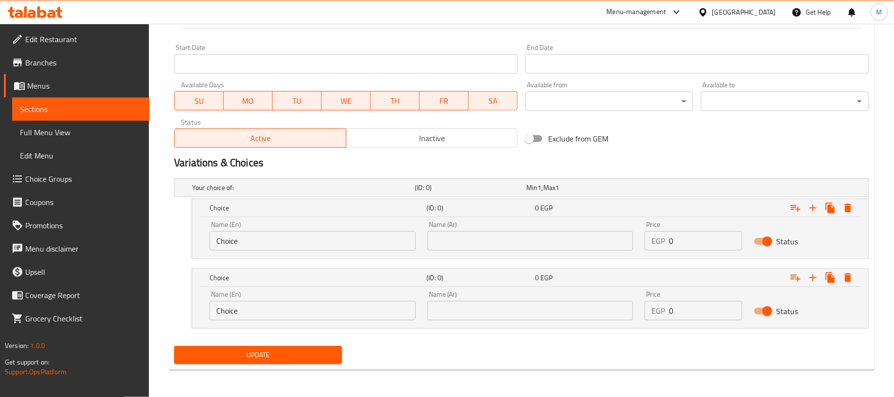
click at [722, 241] on input "0" at bounding box center [705, 240] width 73 height 19
paste input "28"
click at [682, 313] on input "0" at bounding box center [705, 310] width 73 height 19
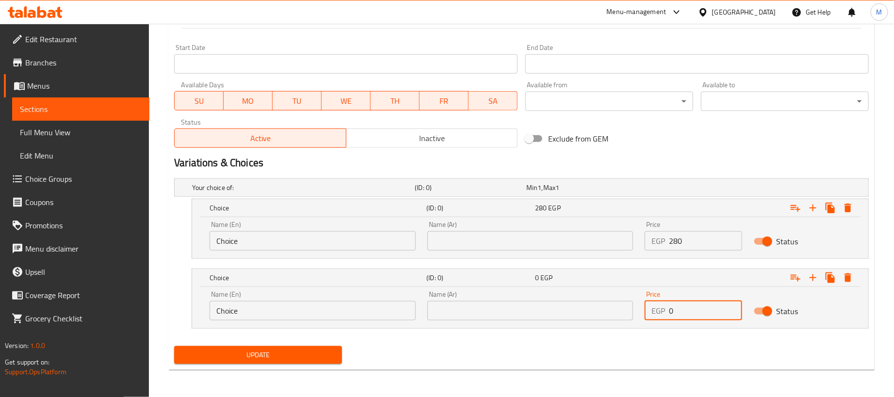
click at [682, 313] on input "0" at bounding box center [705, 310] width 73 height 19
paste input "7"
click at [527, 247] on input "text" at bounding box center [530, 240] width 206 height 19
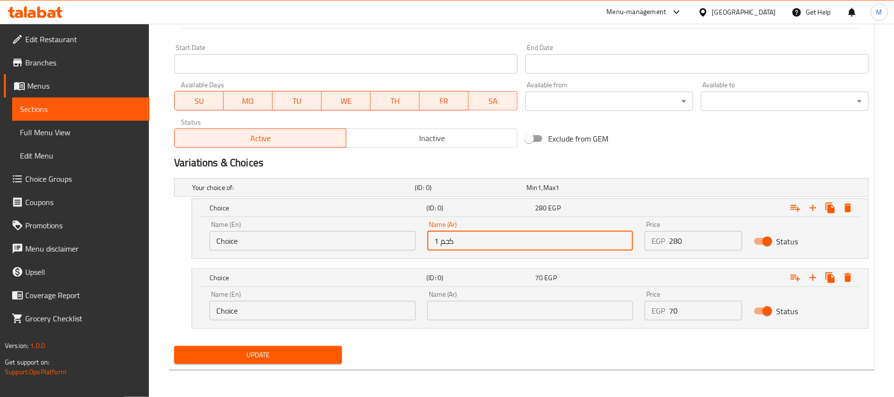
click at [532, 317] on input "text" at bounding box center [530, 310] width 206 height 19
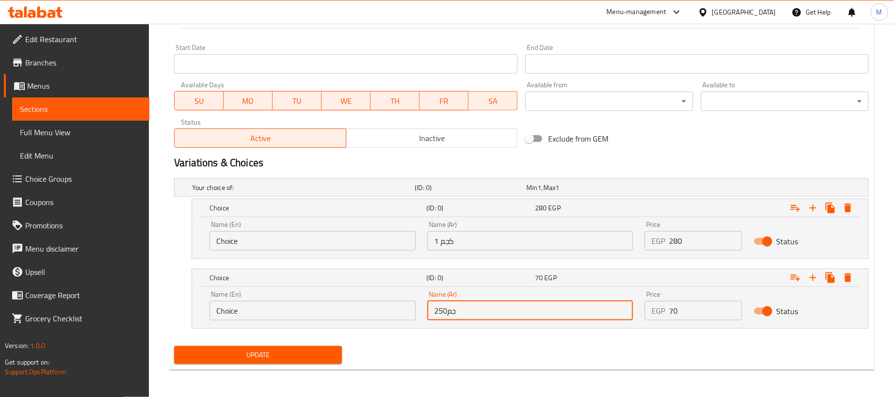
click at [327, 236] on input "Choice" at bounding box center [313, 240] width 206 height 19
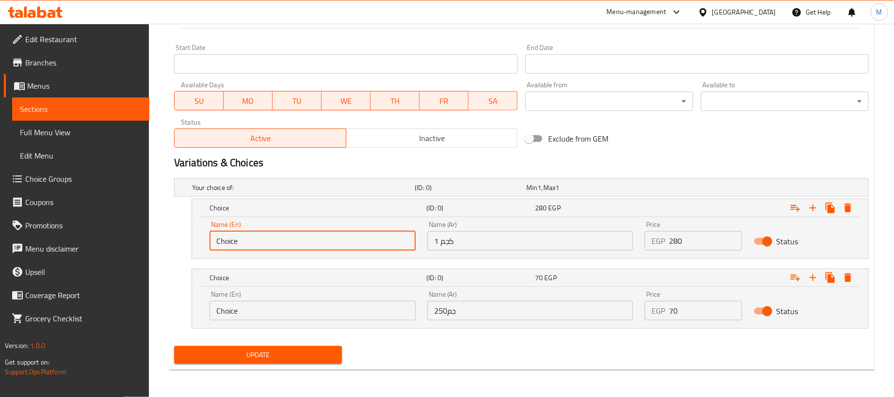
click at [327, 236] on input "Choice" at bounding box center [313, 240] width 206 height 19
click at [283, 307] on input "Choice" at bounding box center [313, 310] width 206 height 19
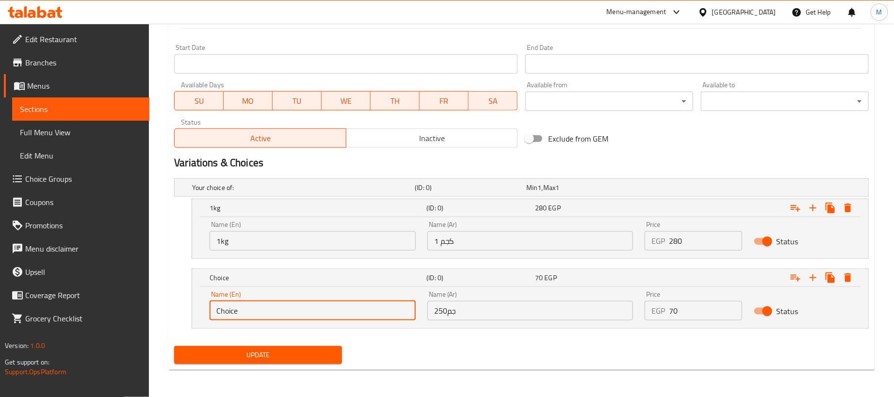
click at [283, 307] on input "Choice" at bounding box center [313, 310] width 206 height 19
click at [392, 351] on div "Update" at bounding box center [521, 356] width 703 height 26
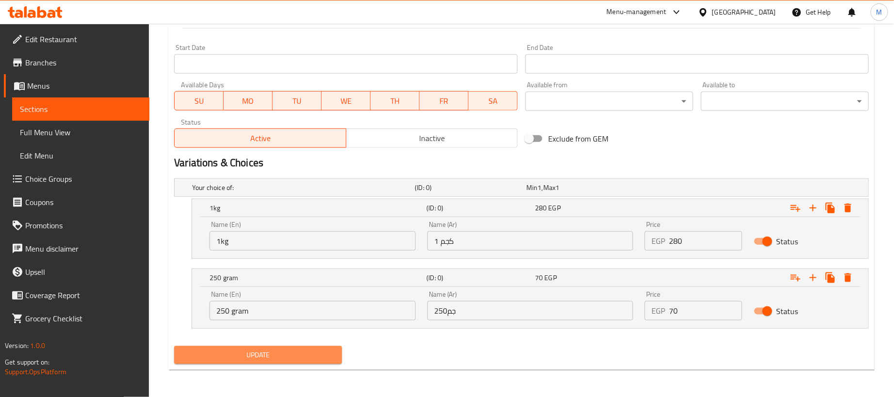
click at [316, 361] on span "Update" at bounding box center [258, 355] width 152 height 12
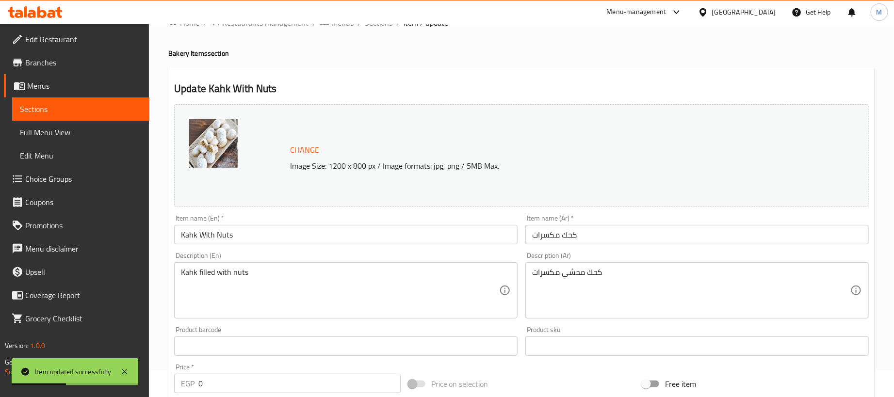
scroll to position [0, 0]
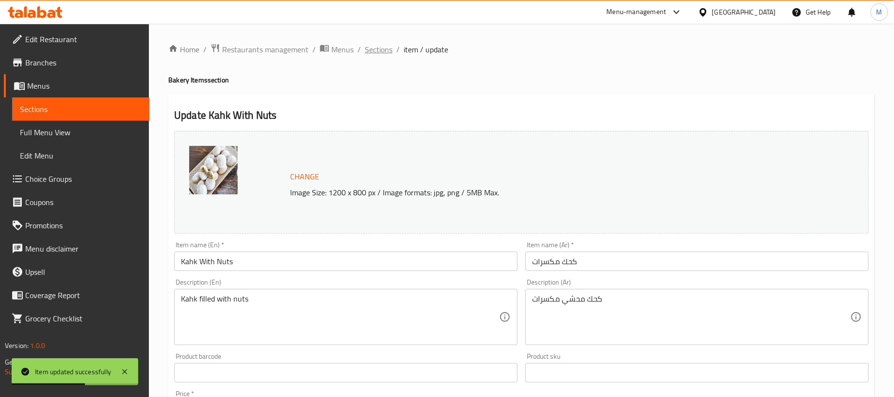
click at [383, 49] on span "Sections" at bounding box center [379, 50] width 28 height 12
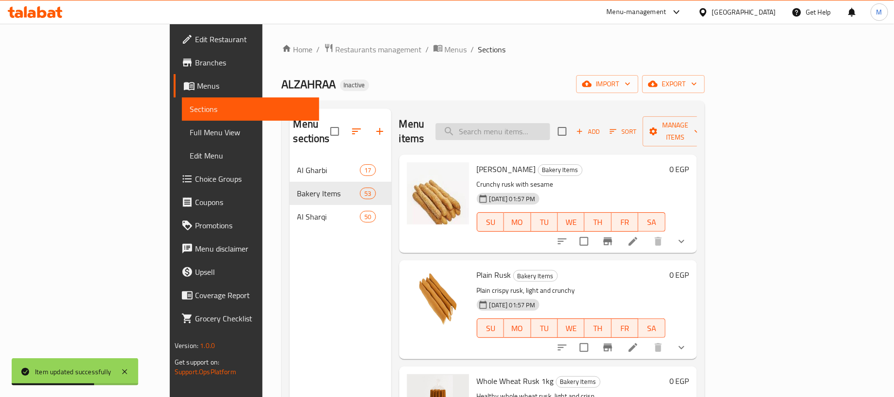
click at [550, 127] on input "search" at bounding box center [493, 131] width 115 height 17
paste input "بيتى فور"
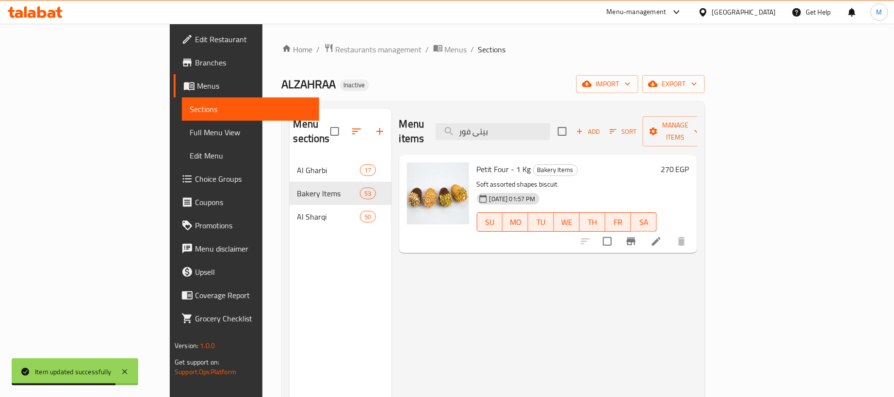
click at [661, 237] on icon at bounding box center [656, 241] width 9 height 9
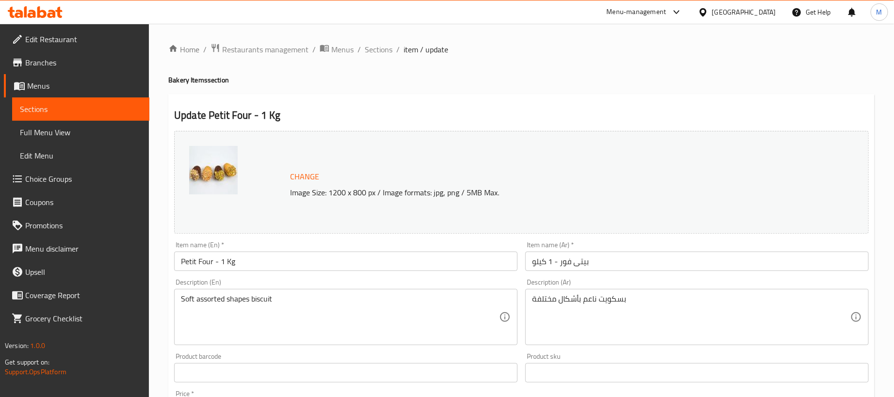
click at [658, 261] on input "بيتى فور - 1 كيلو" at bounding box center [697, 261] width 344 height 19
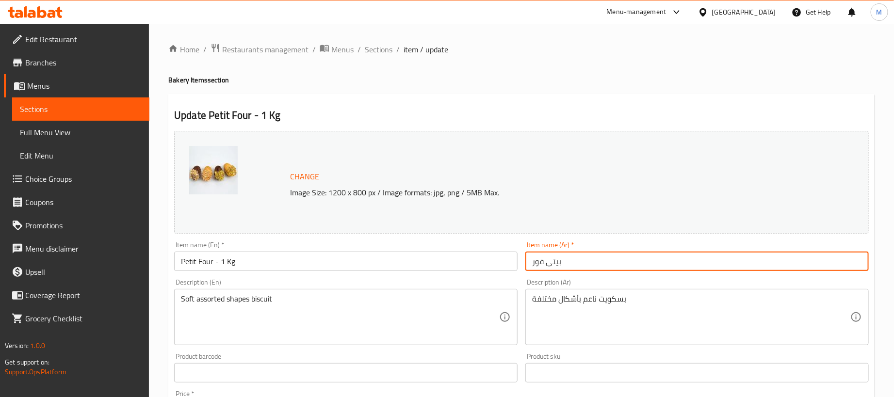
click at [503, 260] on input "Petit Four - 1 Kg" at bounding box center [346, 261] width 344 height 19
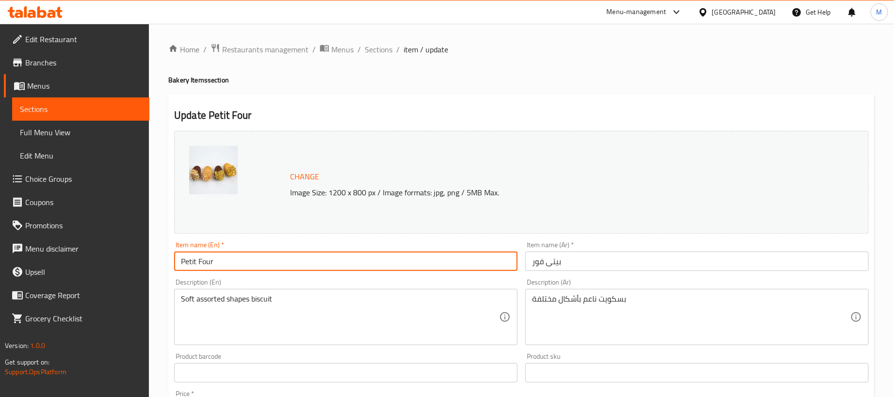
drag, startPoint x: 525, startPoint y: 70, endPoint x: 533, endPoint y: 64, distance: 9.3
click at [530, 66] on div "Home / Restaurants management / Menus / Sections / item / update Bakery Items s…" at bounding box center [521, 361] width 706 height 637
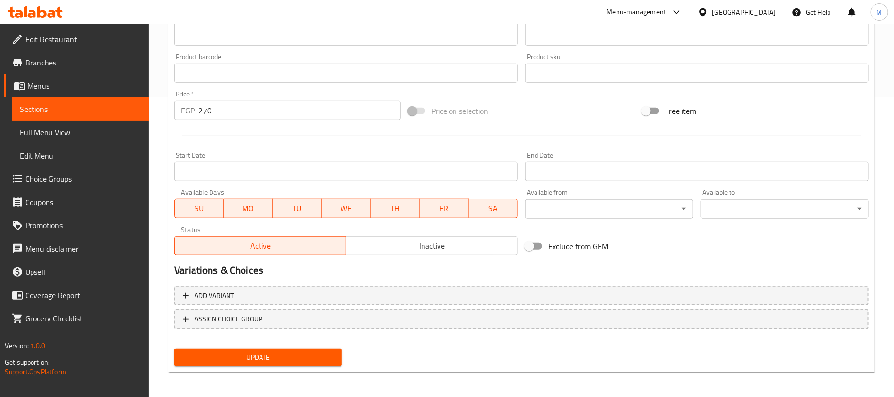
scroll to position [301, 0]
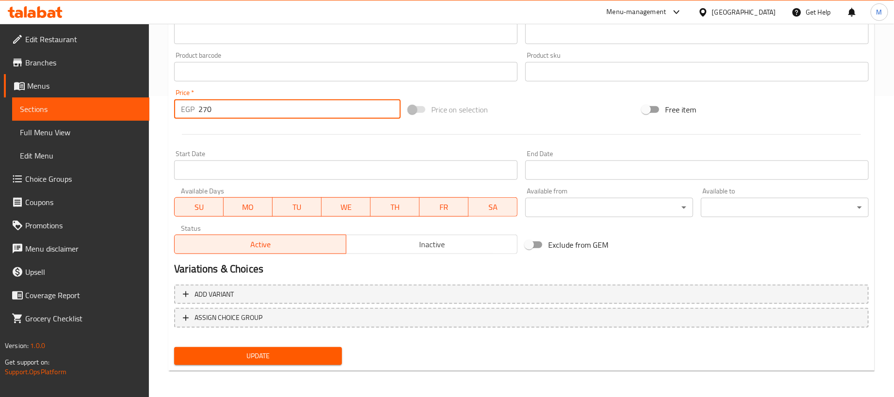
click at [268, 114] on input "270" at bounding box center [299, 108] width 202 height 19
click at [287, 138] on div at bounding box center [521, 135] width 703 height 24
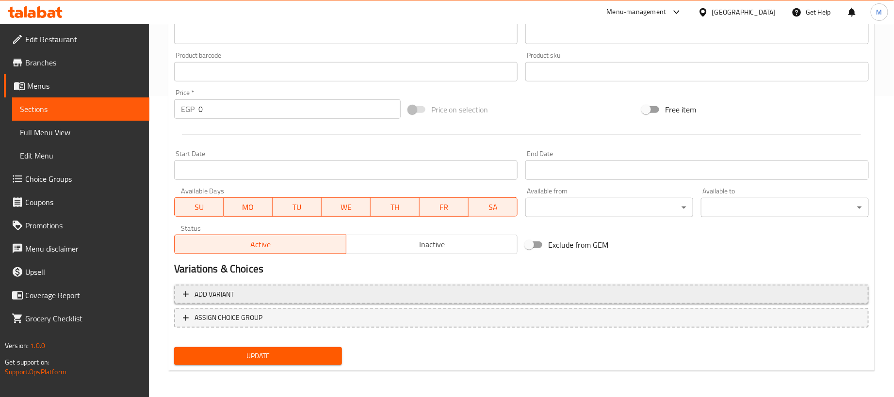
click at [506, 290] on span "Add variant" at bounding box center [521, 295] width 677 height 12
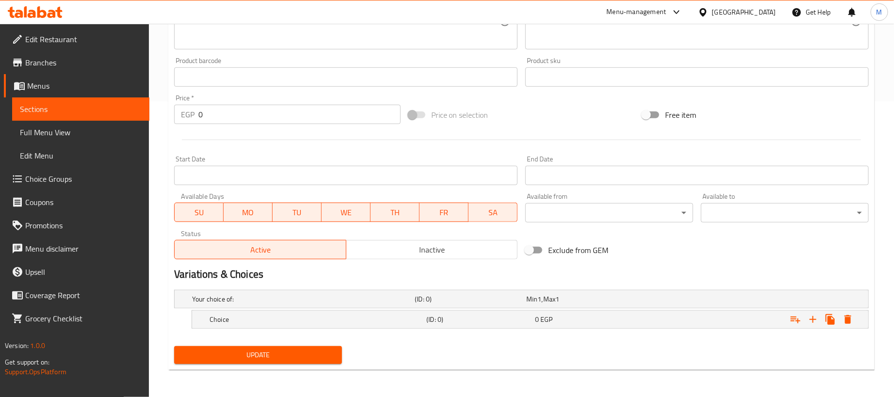
scroll to position [297, 0]
click at [810, 317] on icon "Expand" at bounding box center [813, 320] width 12 height 12
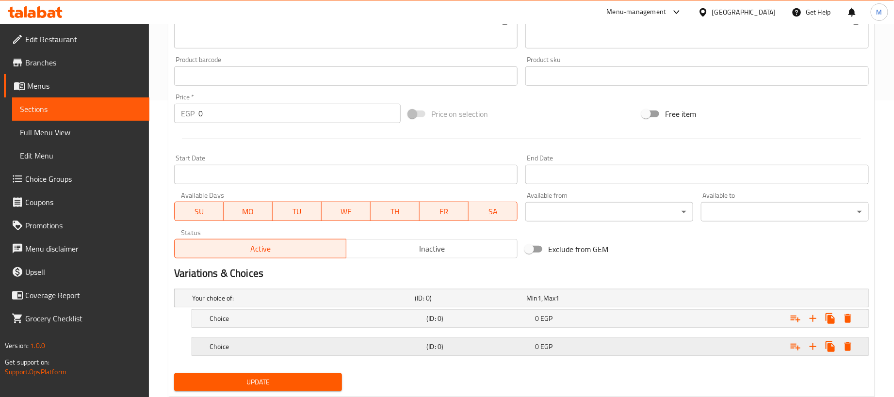
click at [606, 305] on div "0 EGP" at bounding box center [581, 299] width 112 height 14
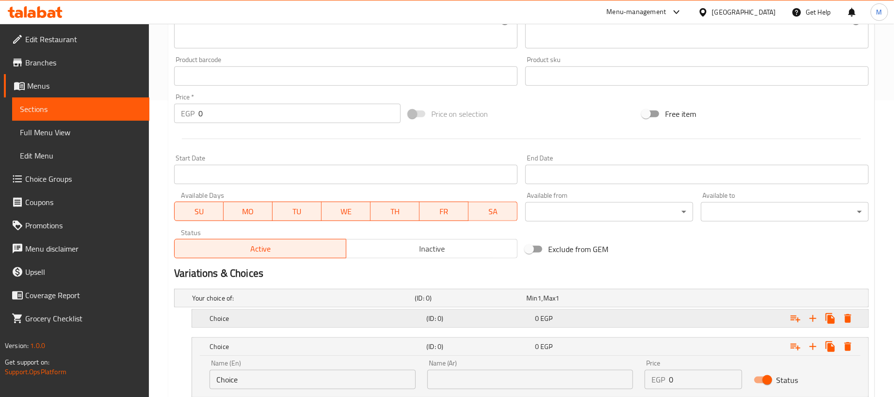
click at [606, 303] on div "0 EGP" at bounding box center [580, 299] width 108 height 10
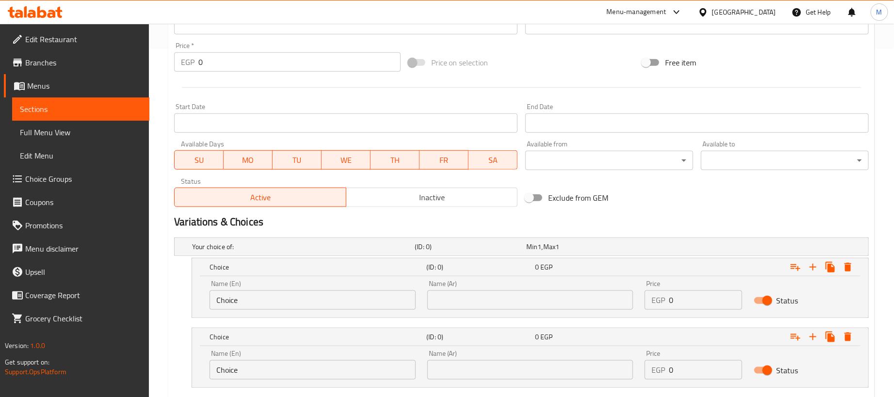
scroll to position [409, 0]
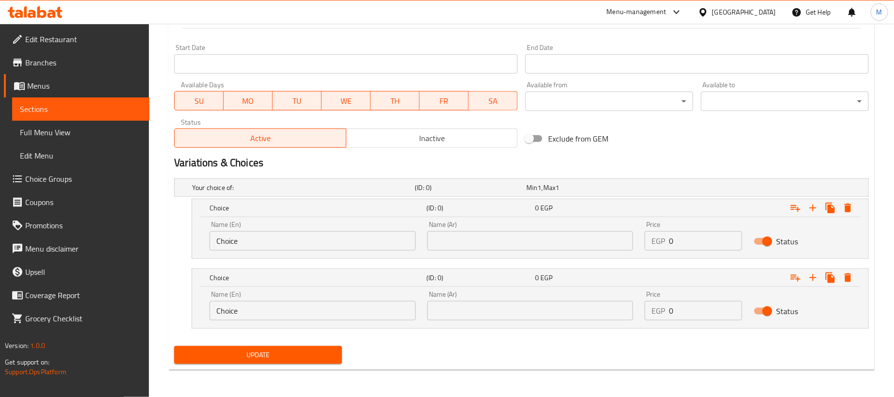
click at [689, 242] on input "0" at bounding box center [705, 240] width 73 height 19
paste input "27"
click at [703, 315] on input "0" at bounding box center [705, 310] width 73 height 19
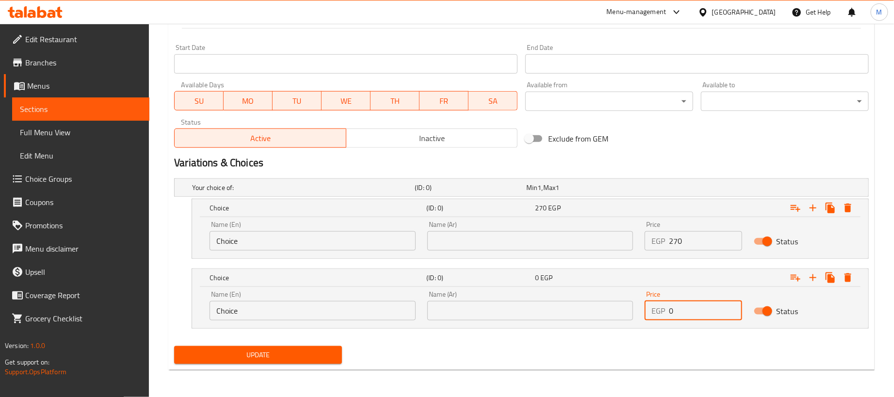
click at [703, 315] on input "0" at bounding box center [705, 310] width 73 height 19
paste input "67.5"
click at [506, 240] on input "text" at bounding box center [530, 240] width 206 height 19
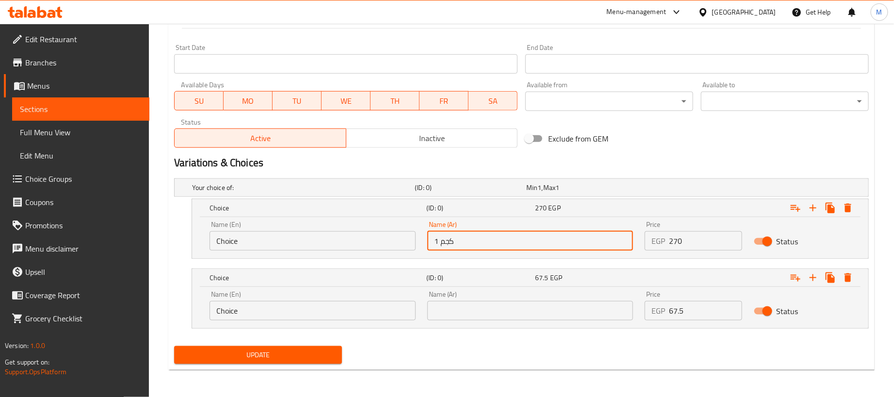
click at [533, 318] on input "text" at bounding box center [530, 310] width 206 height 19
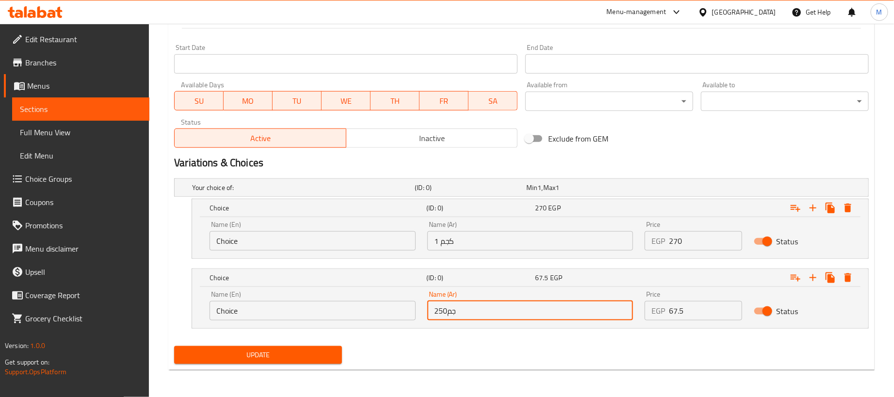
click at [355, 242] on input "Choice" at bounding box center [313, 240] width 206 height 19
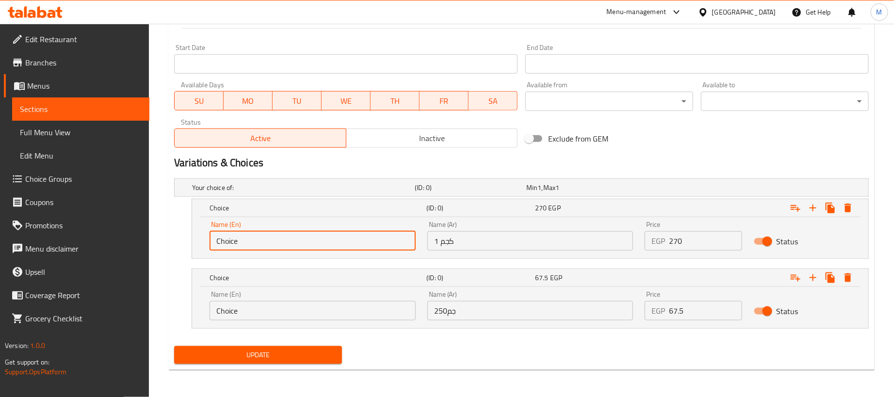
click at [355, 242] on input "Choice" at bounding box center [313, 240] width 206 height 19
click at [257, 306] on input "Choice" at bounding box center [313, 310] width 206 height 19
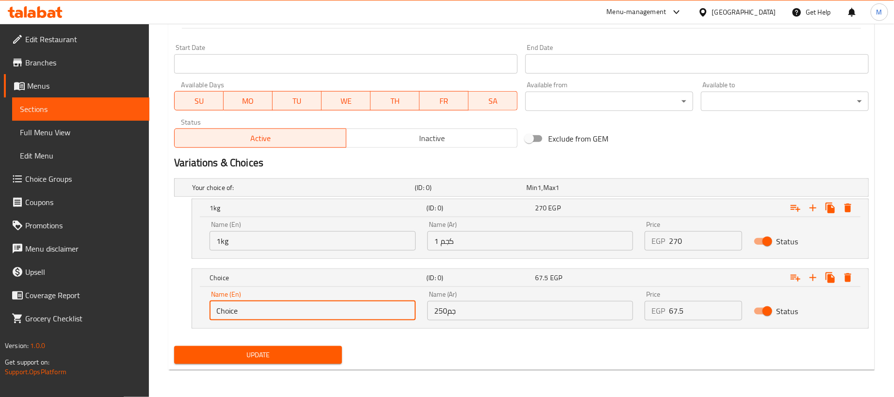
click at [257, 306] on input "Choice" at bounding box center [313, 310] width 206 height 19
click at [450, 356] on div "Update" at bounding box center [521, 356] width 703 height 26
click at [316, 355] on span "Update" at bounding box center [258, 355] width 152 height 12
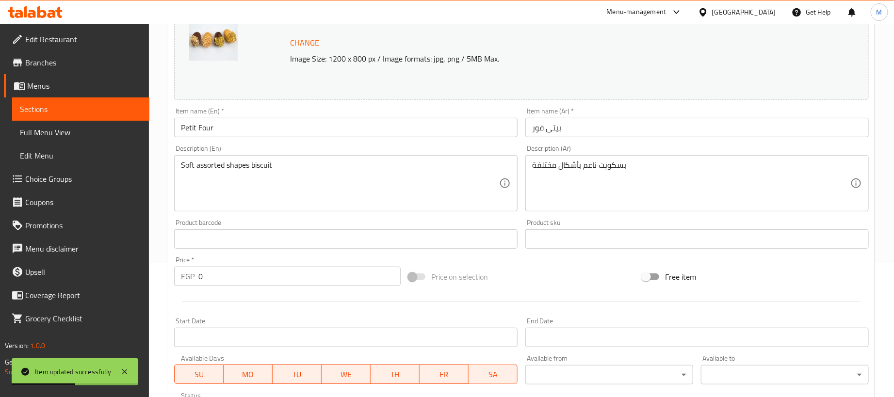
scroll to position [0, 0]
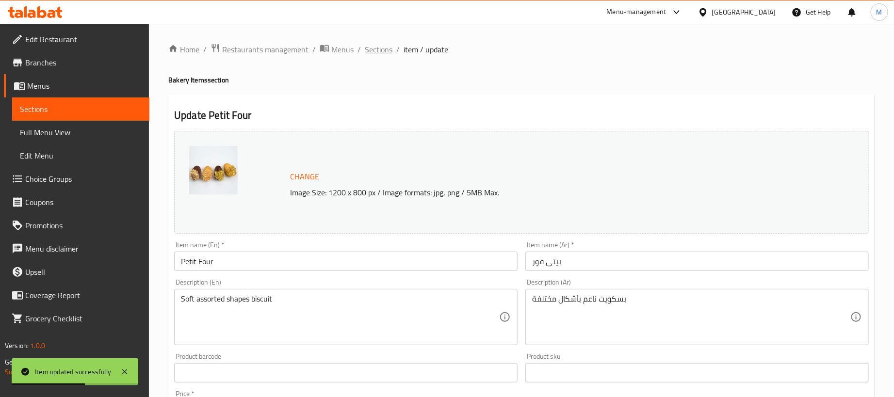
click at [380, 47] on span "Sections" at bounding box center [379, 50] width 28 height 12
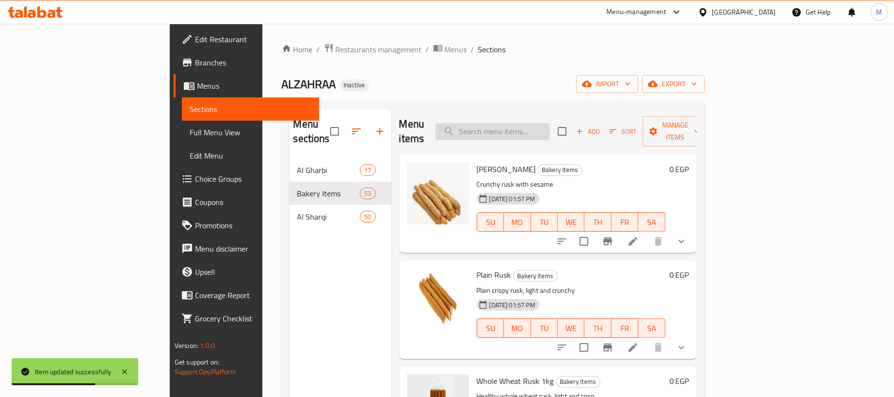
click at [550, 123] on input "search" at bounding box center [493, 131] width 115 height 17
paste input "سابلية"
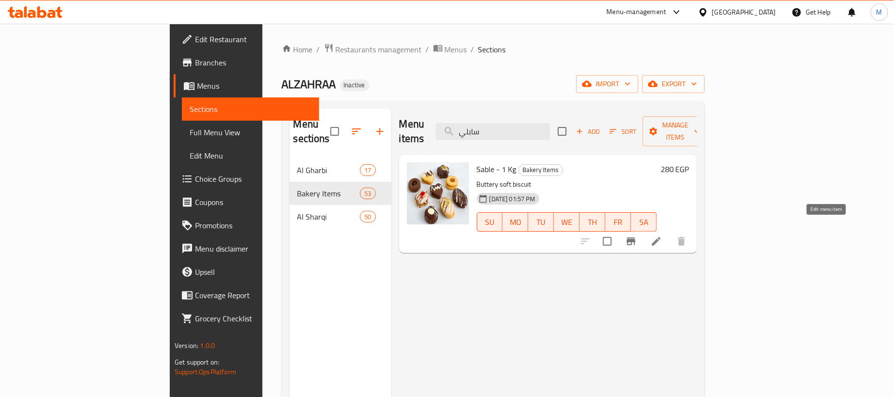
click at [662, 236] on icon at bounding box center [657, 242] width 12 height 12
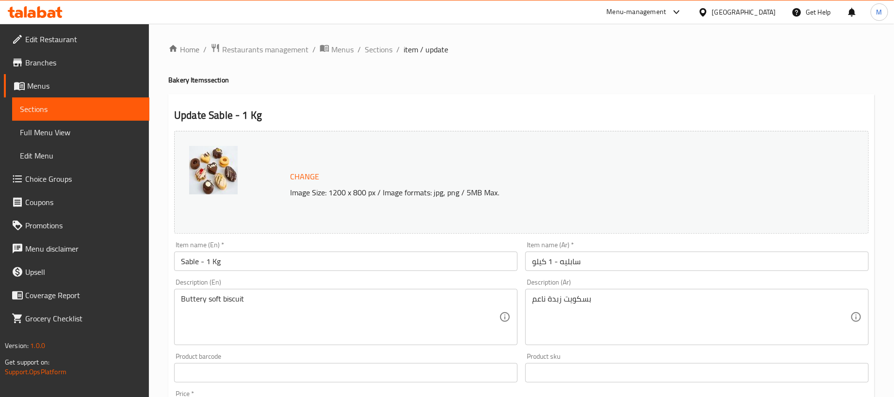
click at [651, 259] on input "سابليه - 1 كيلو" at bounding box center [697, 261] width 344 height 19
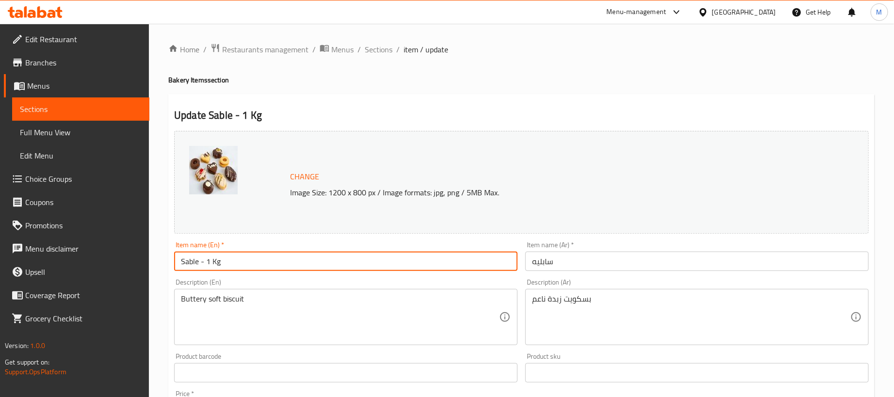
click at [501, 268] on input "Sable - 1 Kg" at bounding box center [346, 261] width 344 height 19
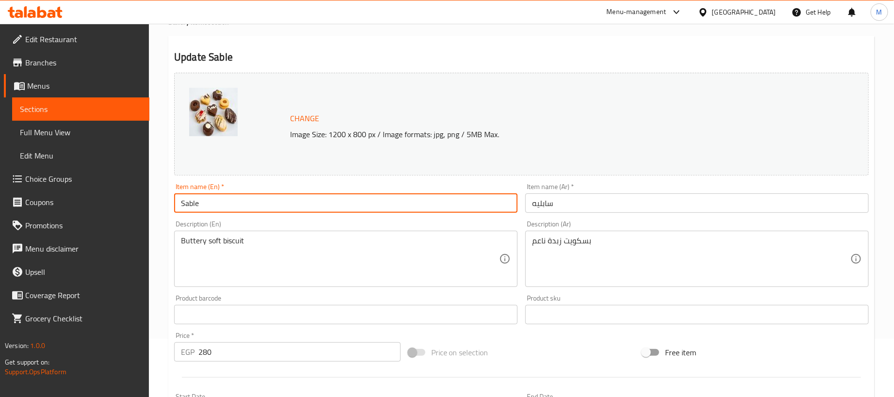
scroll to position [301, 0]
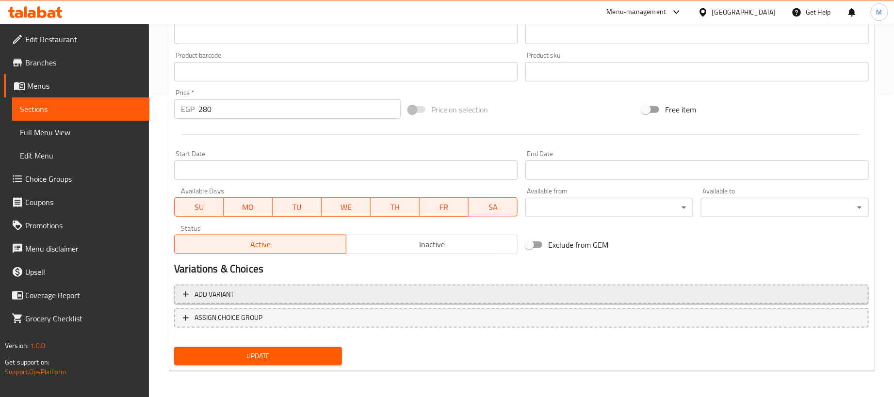
click at [421, 289] on span "Add variant" at bounding box center [521, 295] width 677 height 12
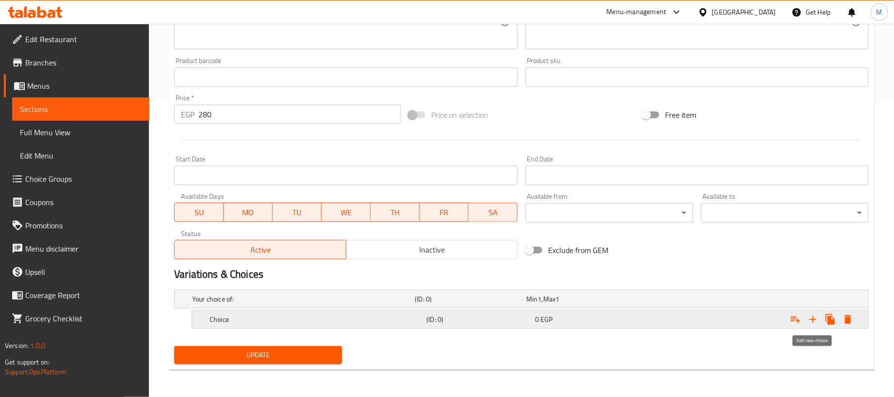
click at [817, 319] on icon "Expand" at bounding box center [813, 320] width 12 height 12
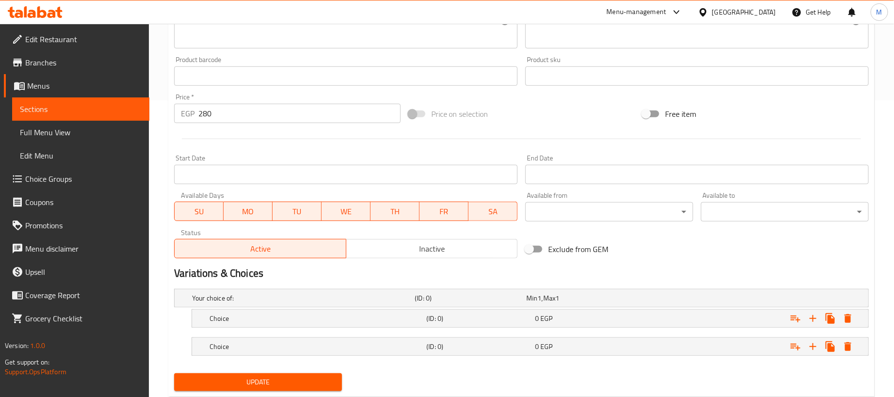
click at [678, 332] on nav at bounding box center [521, 334] width 695 height 8
click at [673, 300] on div "Expand" at bounding box center [747, 298] width 223 height 4
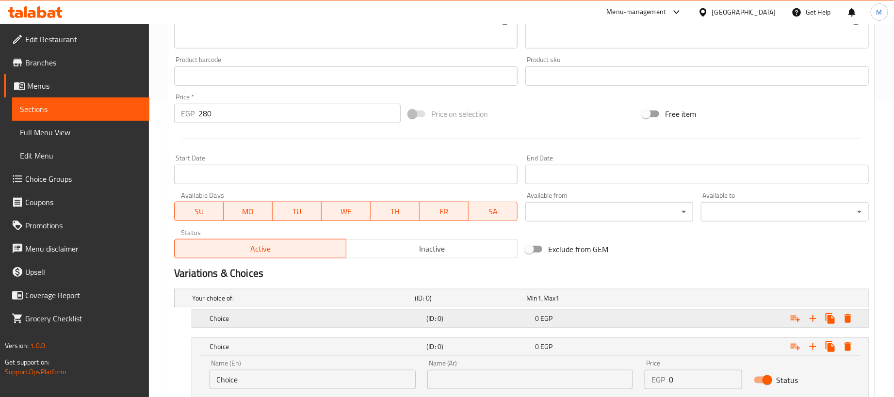
click at [670, 300] on div "Expand" at bounding box center [747, 298] width 223 height 4
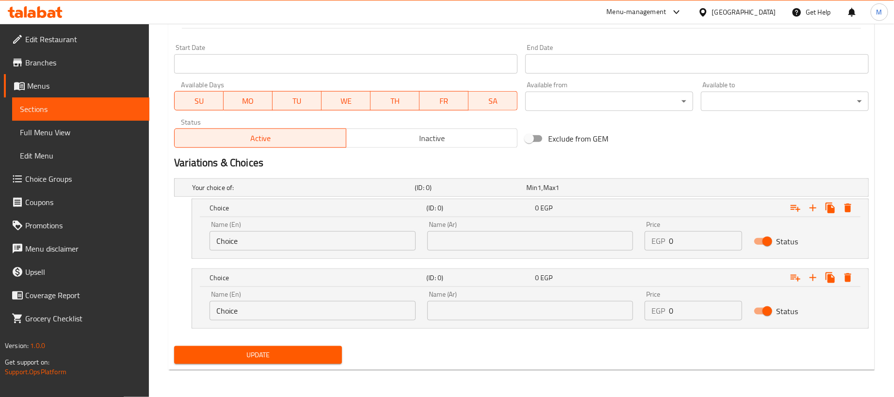
scroll to position [409, 0]
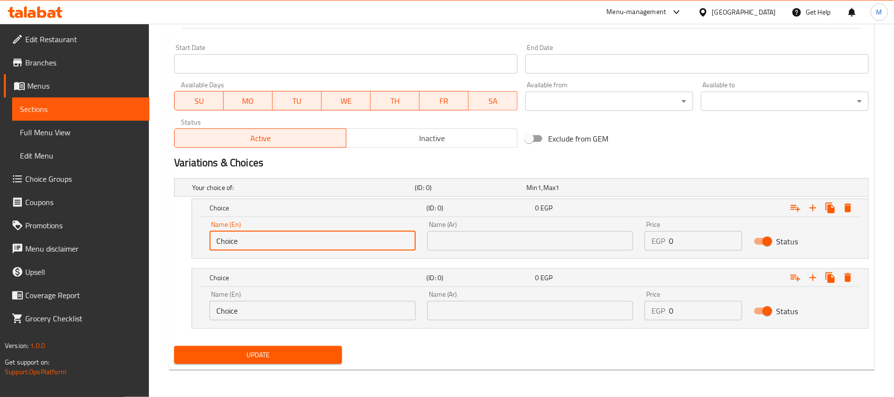
click at [329, 247] on input "Choice" at bounding box center [313, 240] width 206 height 19
click at [289, 306] on input "Choice" at bounding box center [313, 310] width 206 height 19
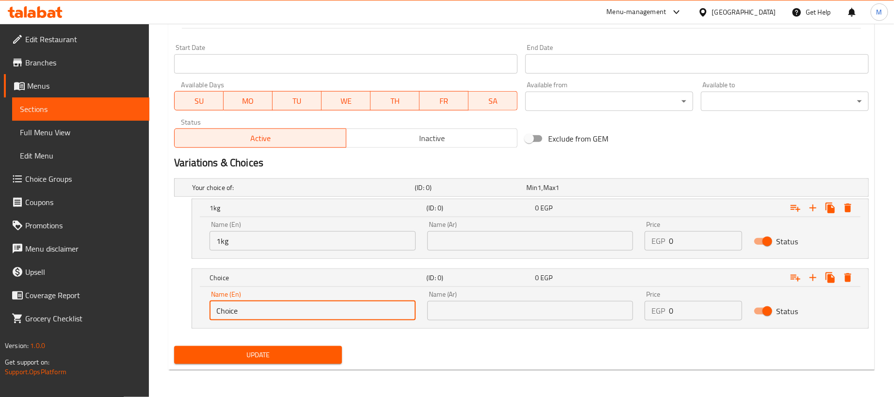
click at [289, 306] on input "Choice" at bounding box center [313, 310] width 206 height 19
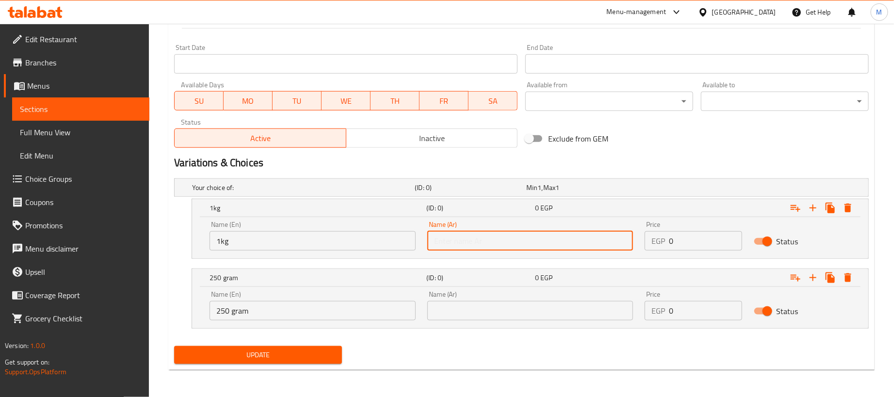
click at [476, 238] on input "text" at bounding box center [530, 240] width 206 height 19
click at [466, 312] on input "text" at bounding box center [530, 310] width 206 height 19
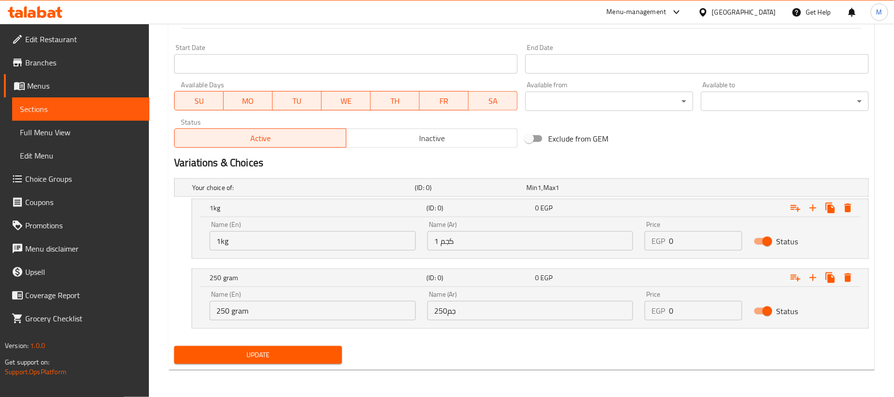
click at [697, 324] on div "Price EGP 0 Price" at bounding box center [693, 305] width 109 height 41
click at [706, 314] on input "0" at bounding box center [705, 310] width 73 height 19
paste input "7"
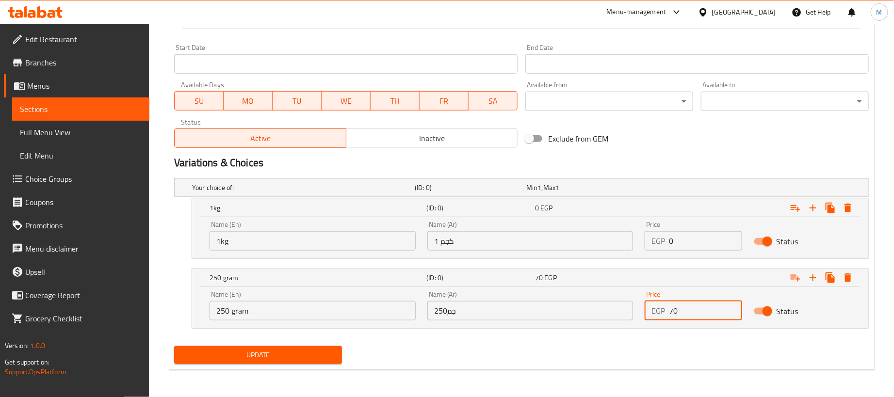
click at [674, 353] on div "Update" at bounding box center [521, 356] width 703 height 26
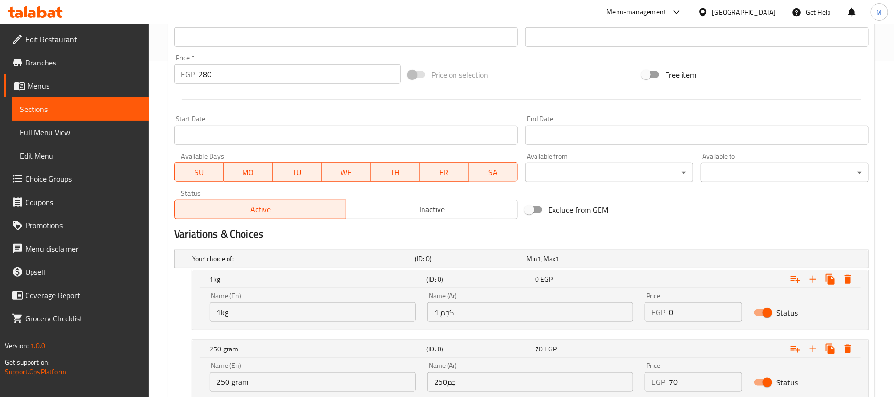
click at [255, 73] on input "280" at bounding box center [299, 74] width 202 height 19
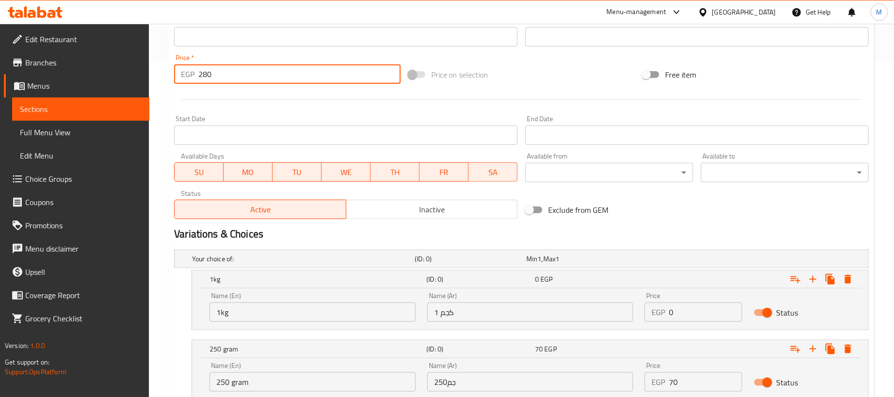
click at [255, 73] on input "280" at bounding box center [299, 74] width 202 height 19
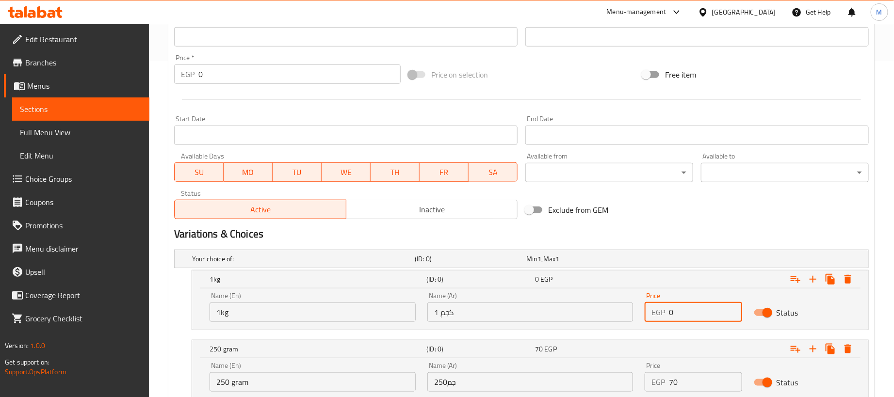
click at [720, 313] on input "0" at bounding box center [705, 312] width 73 height 19
paste input "28"
click at [734, 216] on div "Exclude from GEM" at bounding box center [639, 210] width 234 height 26
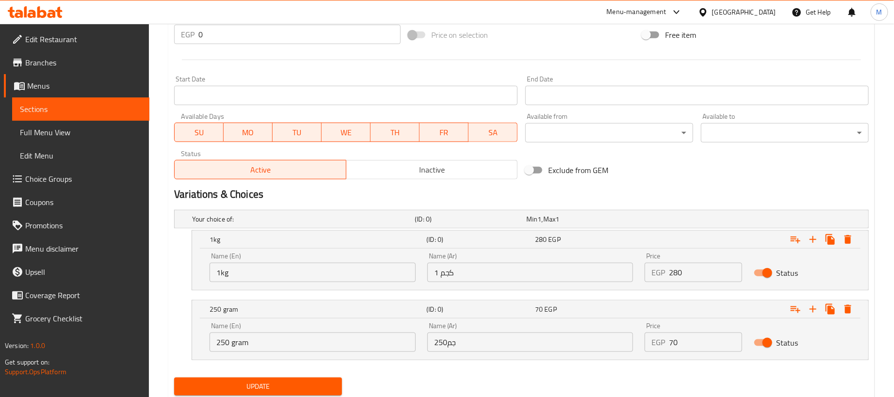
scroll to position [409, 0]
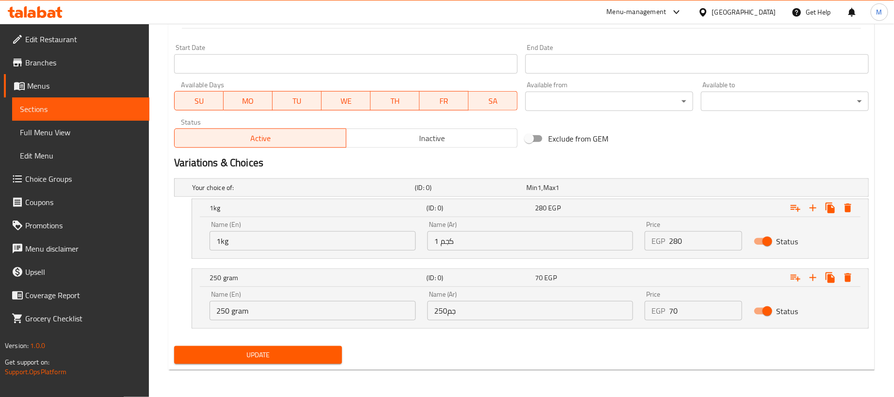
click at [332, 349] on span "Update" at bounding box center [258, 355] width 152 height 12
click at [255, 352] on span "Update" at bounding box center [258, 355] width 152 height 12
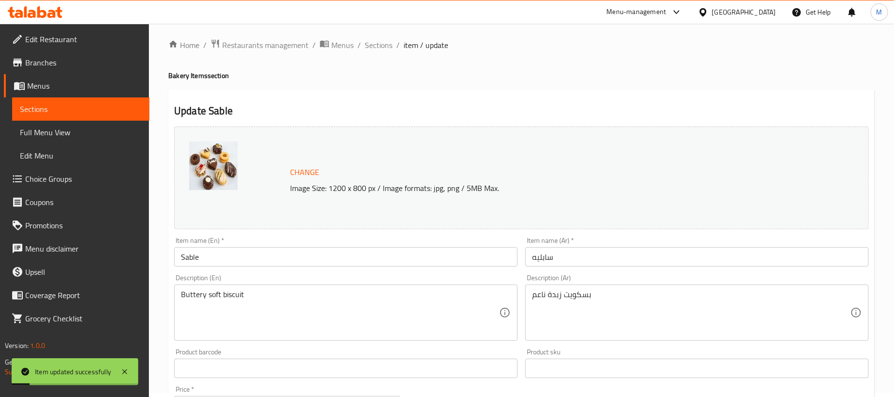
scroll to position [0, 0]
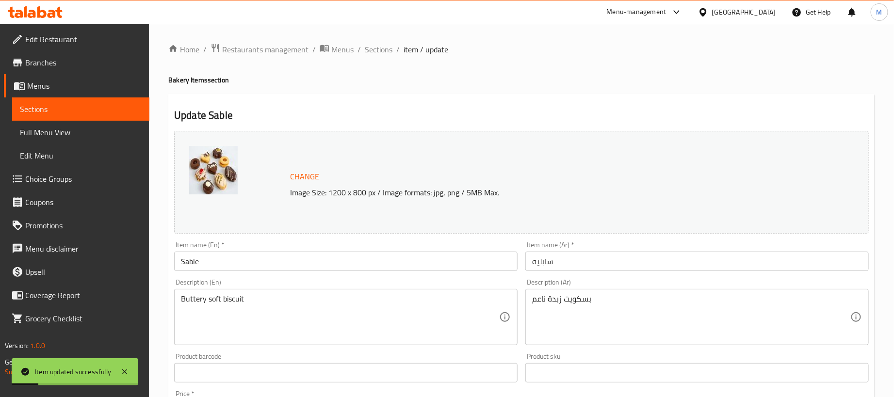
click at [383, 45] on span "Sections" at bounding box center [379, 50] width 28 height 12
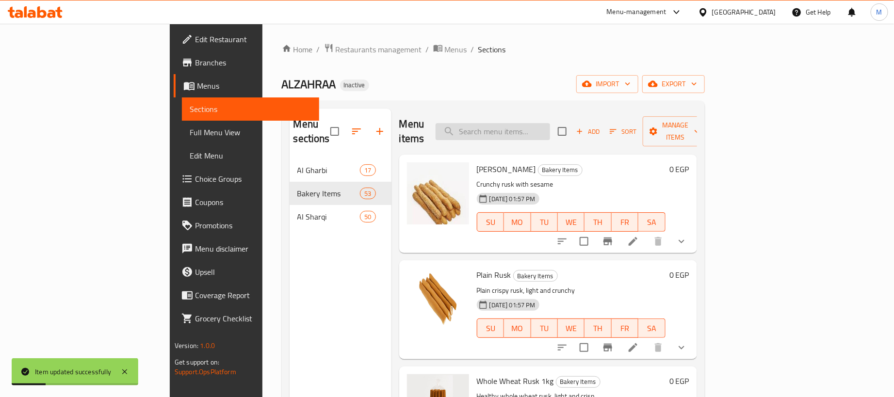
click at [550, 130] on input "search" at bounding box center [493, 131] width 115 height 17
paste input "قراقيش ناعم"
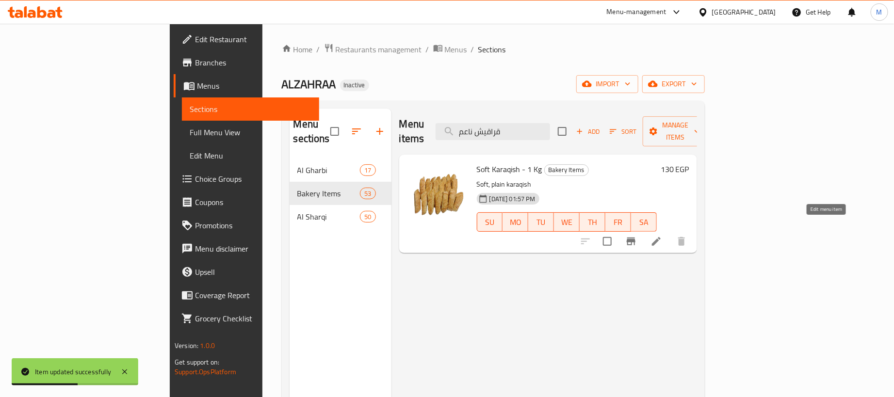
click at [662, 236] on icon at bounding box center [657, 242] width 12 height 12
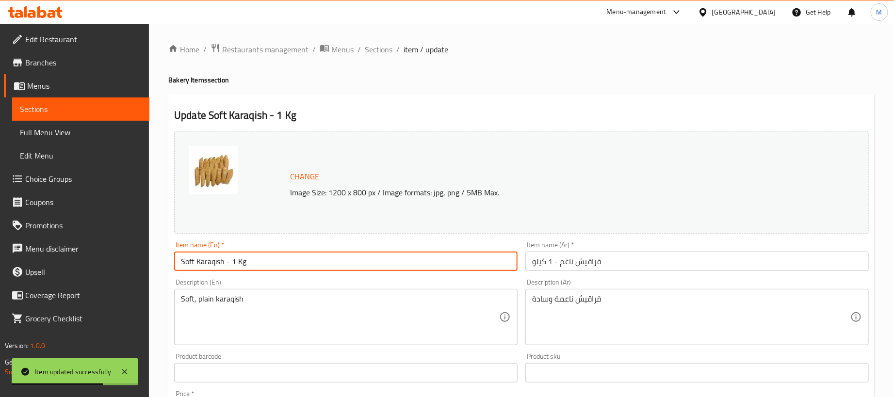
click at [293, 261] on input "Soft Karaqish - 1 Kg" at bounding box center [346, 261] width 344 height 19
click at [652, 263] on input "قراقيش ناعم - 1 كيلو" at bounding box center [697, 261] width 344 height 19
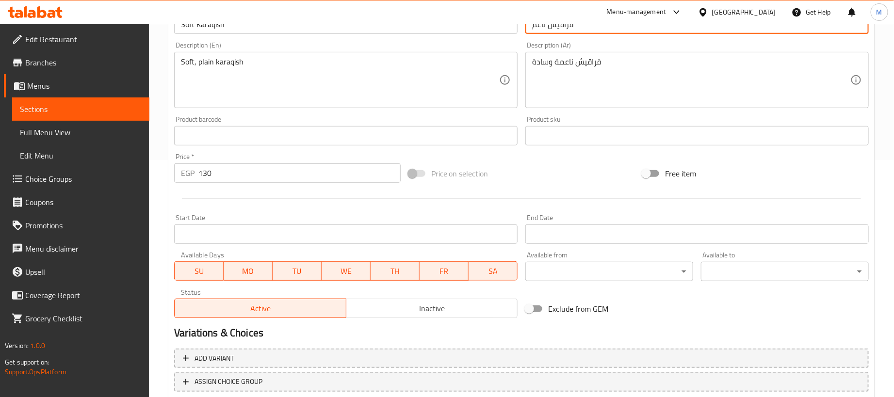
scroll to position [301, 0]
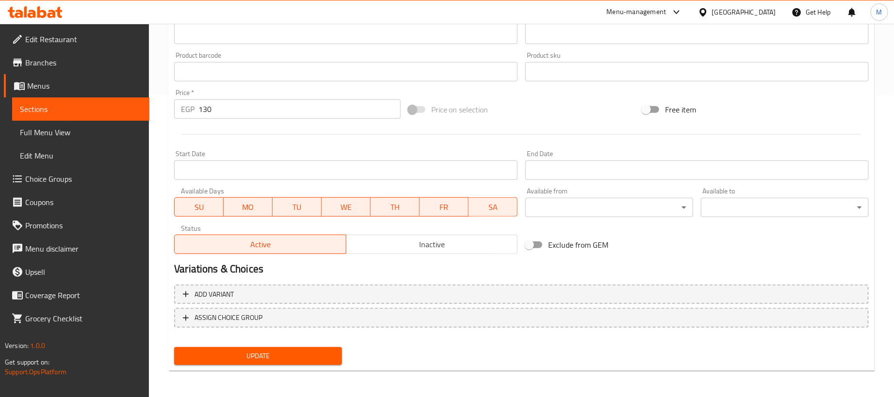
click at [300, 113] on input "130" at bounding box center [299, 108] width 202 height 19
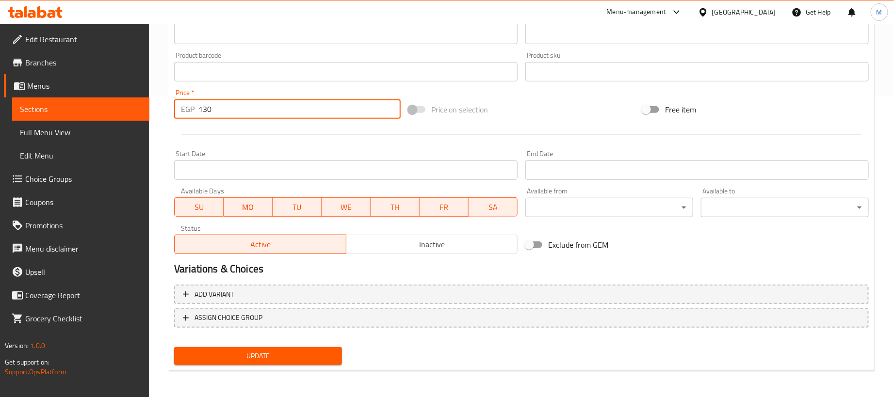
click at [300, 113] on input "130" at bounding box center [299, 108] width 202 height 19
click at [654, 285] on button "Add variant" at bounding box center [521, 295] width 695 height 20
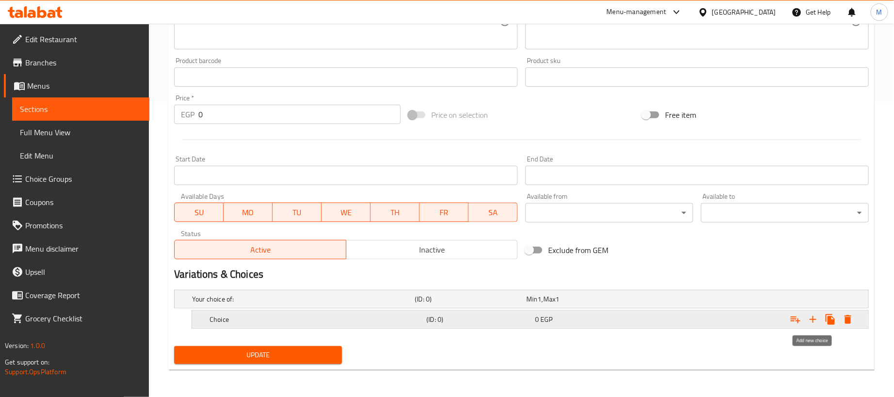
click at [816, 319] on icon "Expand" at bounding box center [813, 320] width 12 height 12
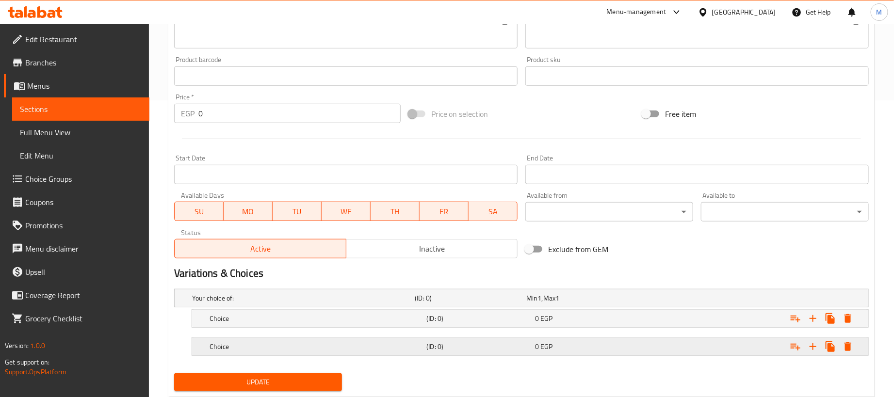
click at [676, 300] on div "Expand" at bounding box center [747, 298] width 223 height 4
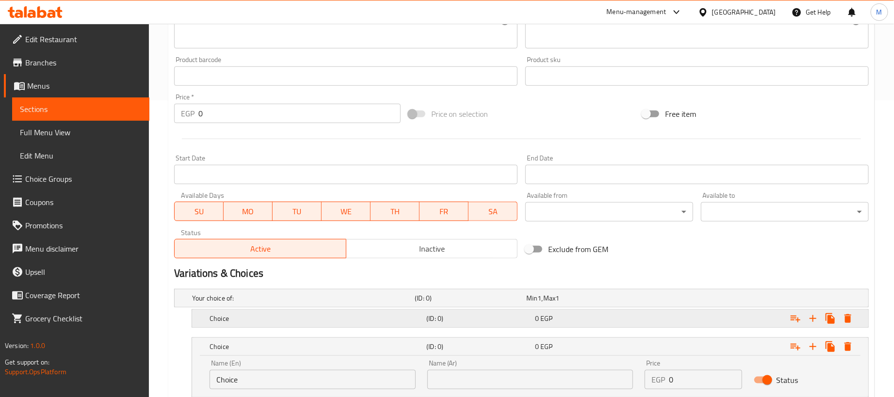
click at [673, 300] on div "Expand" at bounding box center [747, 298] width 223 height 4
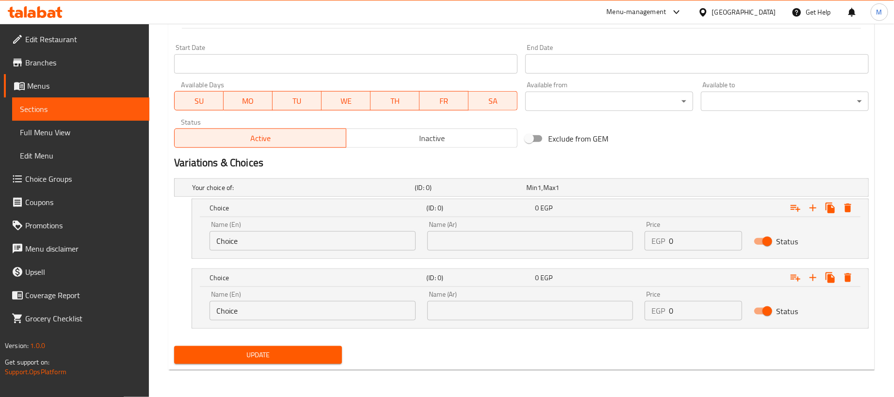
scroll to position [409, 0]
click at [724, 244] on input "0" at bounding box center [705, 240] width 73 height 19
paste input "130"
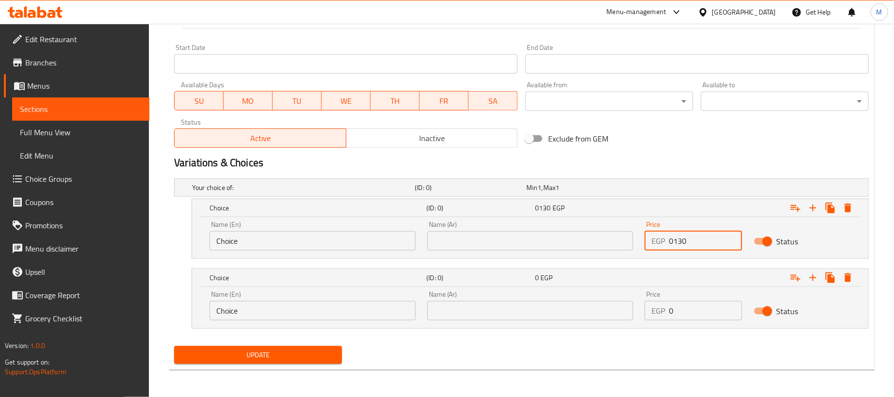
click at [696, 243] on input "0130" at bounding box center [705, 240] width 73 height 19
paste input "number"
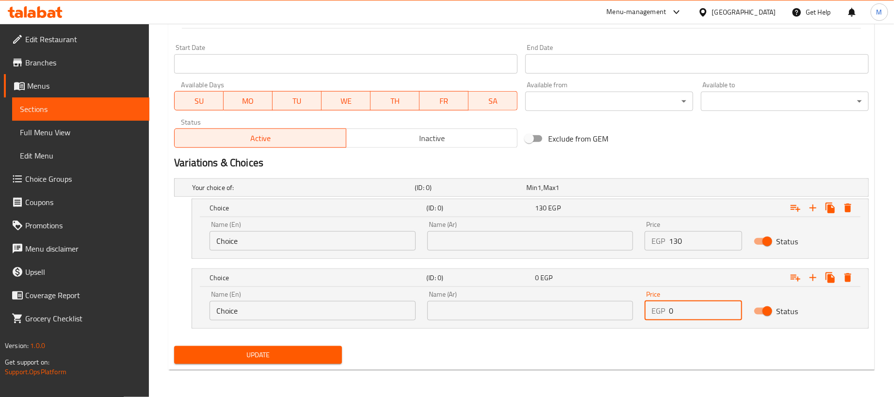
click at [687, 314] on input "0" at bounding box center [705, 310] width 73 height 19
drag, startPoint x: 687, startPoint y: 314, endPoint x: 693, endPoint y: 313, distance: 5.9
click at [689, 314] on input "0" at bounding box center [705, 310] width 73 height 19
paste input "32.5"
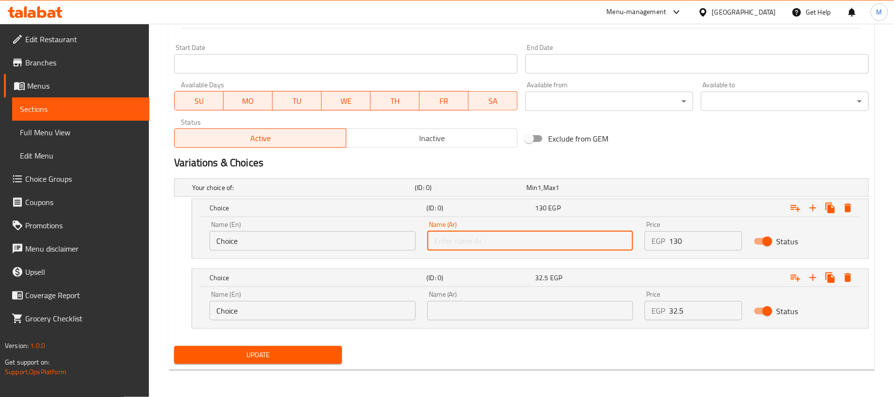
click at [537, 239] on input "text" at bounding box center [530, 240] width 206 height 19
click at [448, 299] on div "Name (Ar) Name (Ar)" at bounding box center [530, 306] width 206 height 30
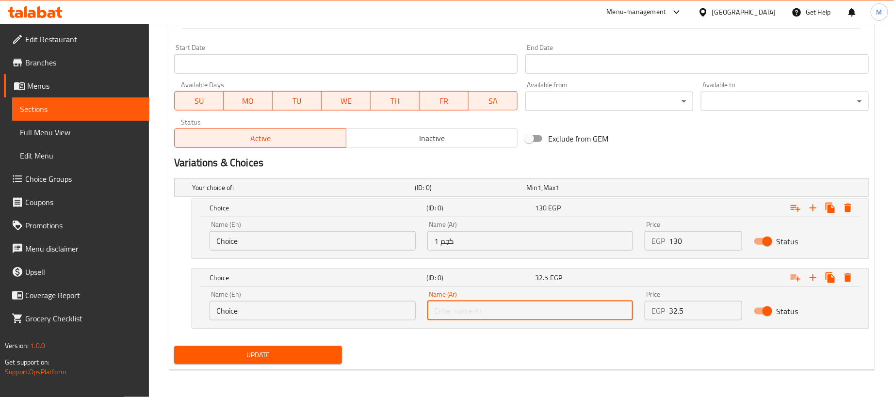
click at [448, 303] on input "text" at bounding box center [530, 310] width 206 height 19
click at [306, 237] on input "Choice" at bounding box center [313, 240] width 206 height 19
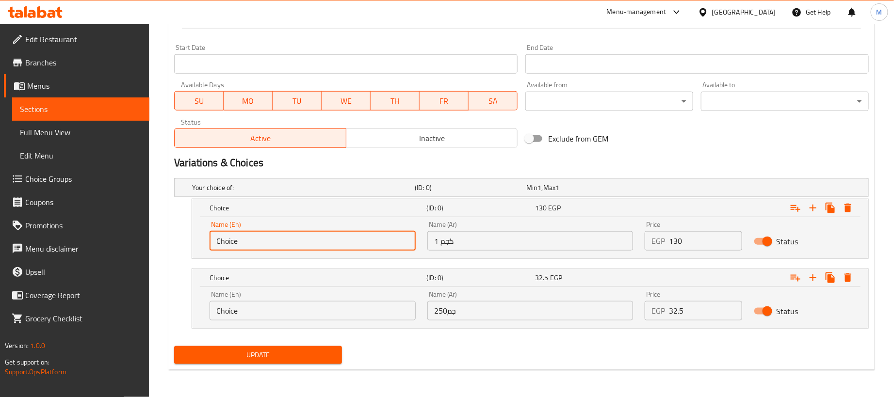
click at [306, 236] on input "Choice" at bounding box center [313, 240] width 206 height 19
click at [269, 307] on input "Choice" at bounding box center [313, 310] width 206 height 19
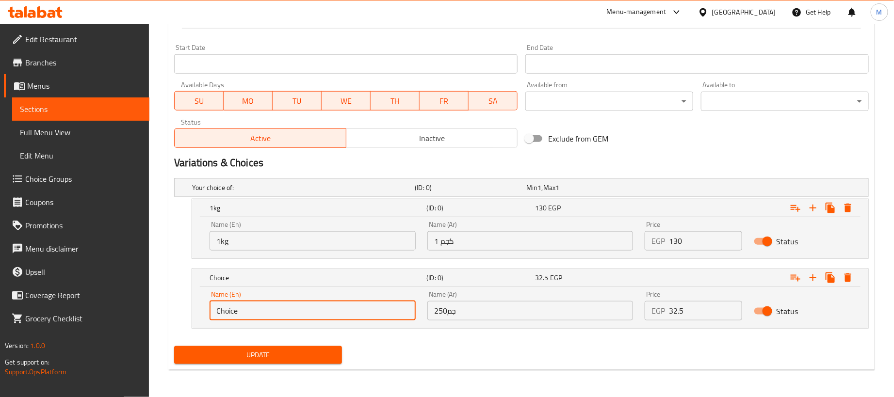
click at [269, 307] on input "Choice" at bounding box center [313, 310] width 206 height 19
click at [402, 358] on div "Update" at bounding box center [521, 356] width 703 height 26
click at [514, 331] on nav at bounding box center [521, 335] width 695 height 8
drag, startPoint x: 491, startPoint y: 345, endPoint x: 500, endPoint y: 345, distance: 9.2
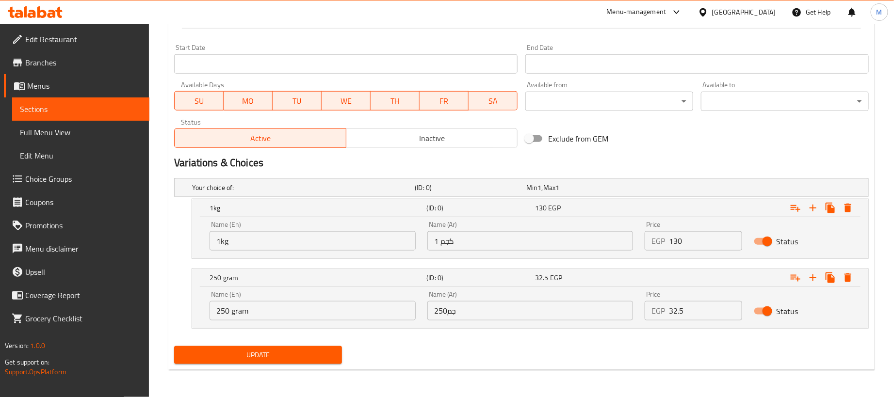
click at [498, 345] on div "Update" at bounding box center [521, 356] width 703 height 26
click at [293, 350] on span "Update" at bounding box center [258, 355] width 152 height 12
drag, startPoint x: 530, startPoint y: 340, endPoint x: 440, endPoint y: 353, distance: 90.7
click at [440, 357] on div "Update" at bounding box center [521, 356] width 703 height 26
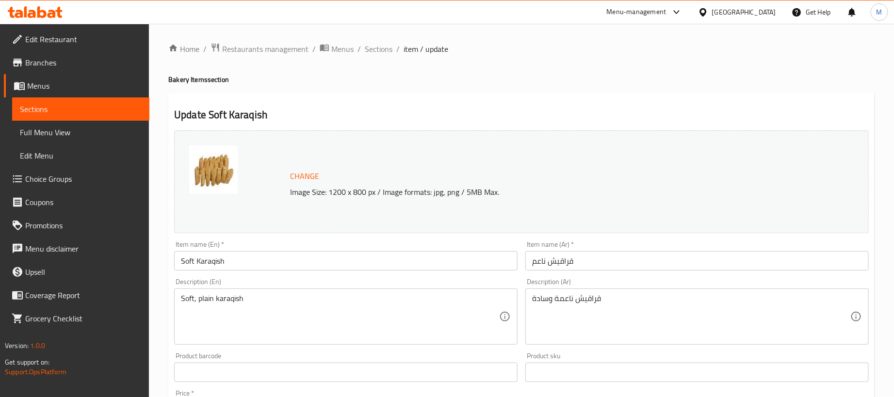
scroll to position [0, 0]
click at [370, 47] on span "Sections" at bounding box center [379, 50] width 28 height 12
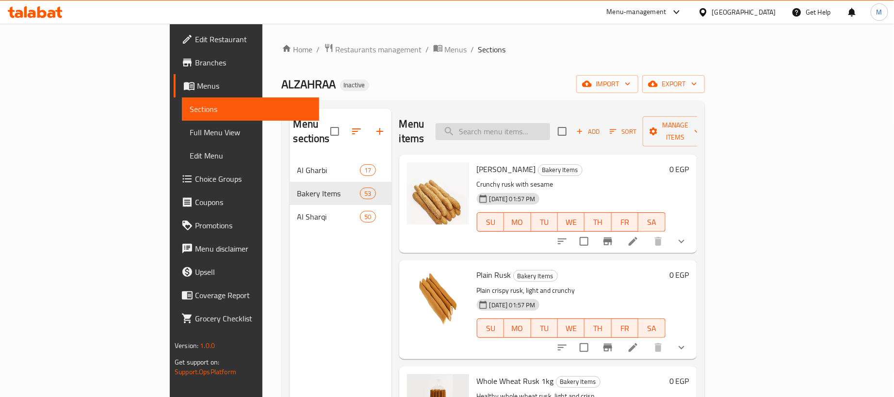
click at [550, 123] on input "search" at bounding box center [493, 131] width 115 height 17
paste input "قراقيش خشن"
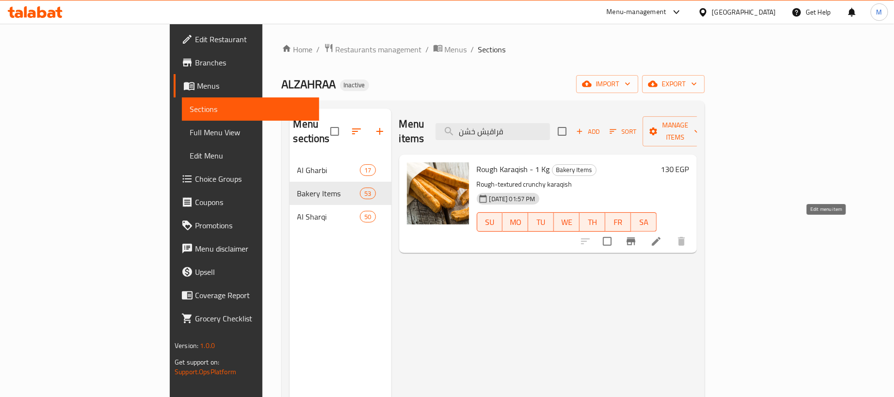
click at [661, 237] on icon at bounding box center [656, 241] width 9 height 9
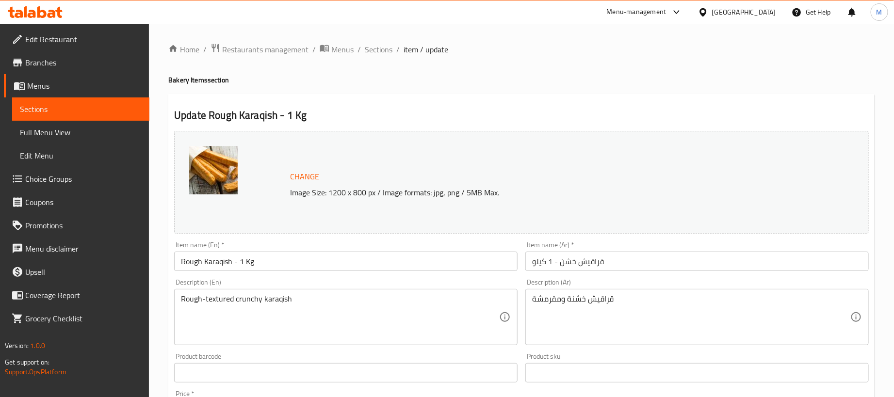
click at [717, 267] on input "قراقيش خشن - 1 كيلو" at bounding box center [697, 261] width 344 height 19
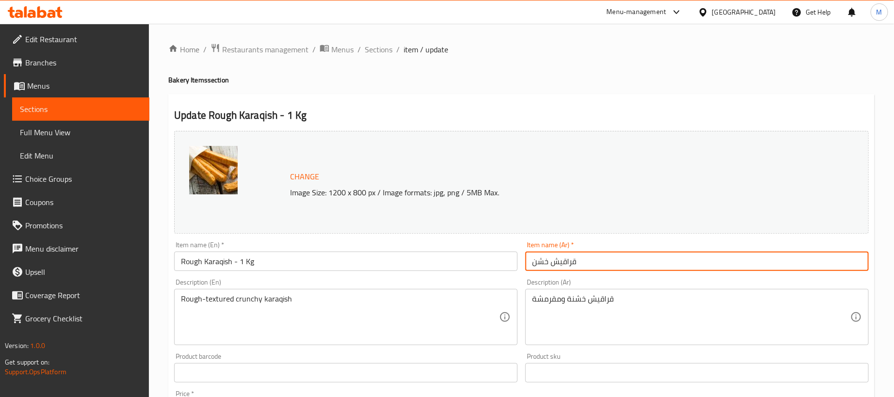
click at [281, 269] on input "Rough Karaqish - 1 Kg" at bounding box center [346, 261] width 344 height 19
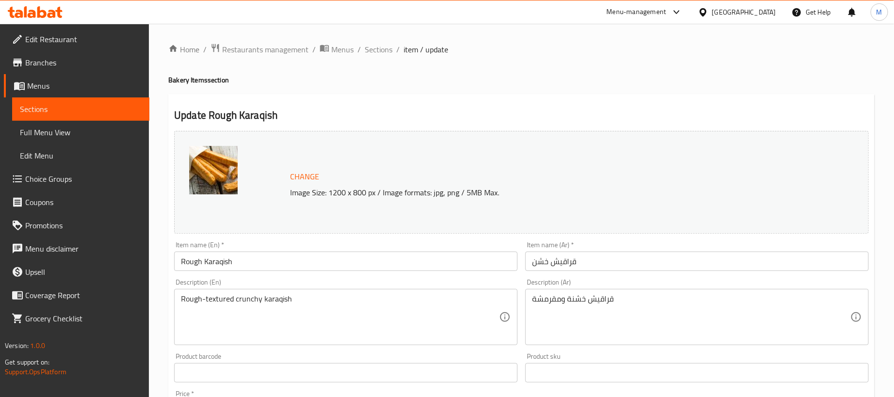
drag, startPoint x: 436, startPoint y: 102, endPoint x: 435, endPoint y: 108, distance: 5.4
click at [440, 102] on div "Update Rough Karaqish Change Image Size: 1200 x 800 px / Image formats: jpg, pn…" at bounding box center [521, 383] width 706 height 579
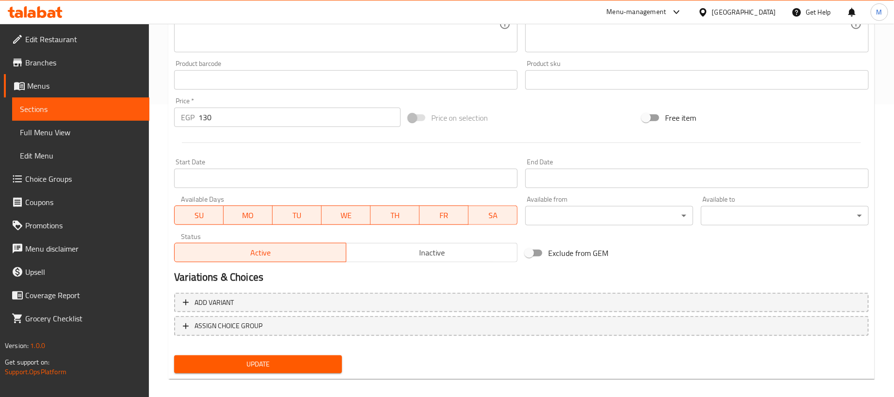
scroll to position [301, 0]
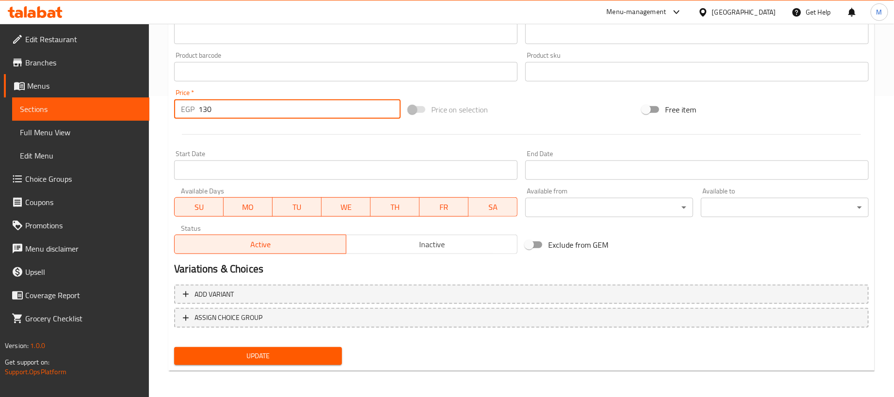
click at [280, 104] on input "130" at bounding box center [299, 108] width 202 height 19
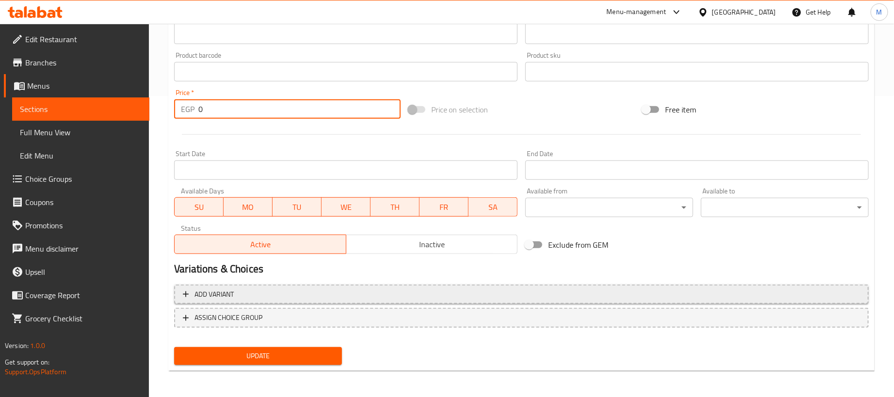
click at [537, 290] on span "Add variant" at bounding box center [521, 295] width 677 height 12
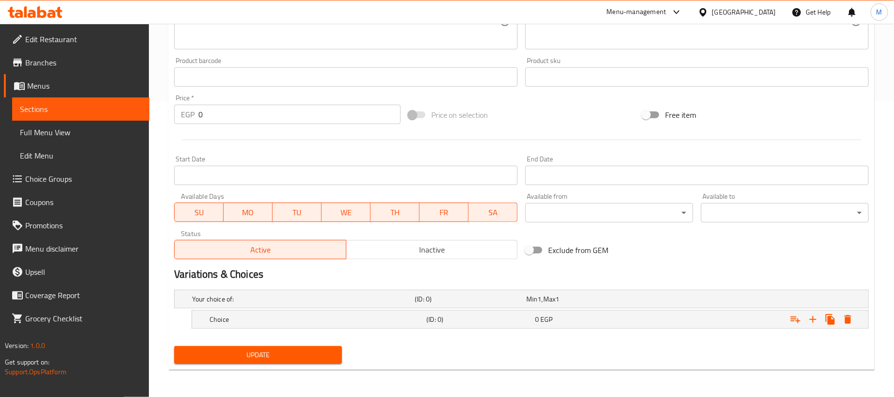
scroll to position [297, 0]
click at [811, 319] on icon "Expand" at bounding box center [813, 319] width 7 height 7
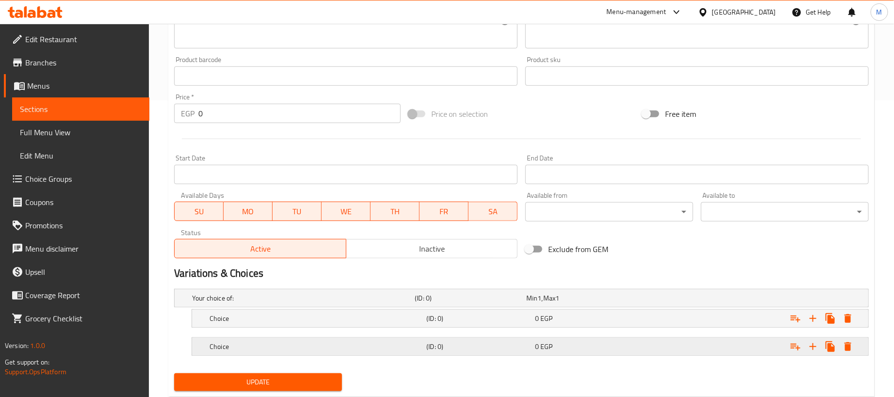
click at [707, 300] on div "Expand" at bounding box center [747, 298] width 223 height 4
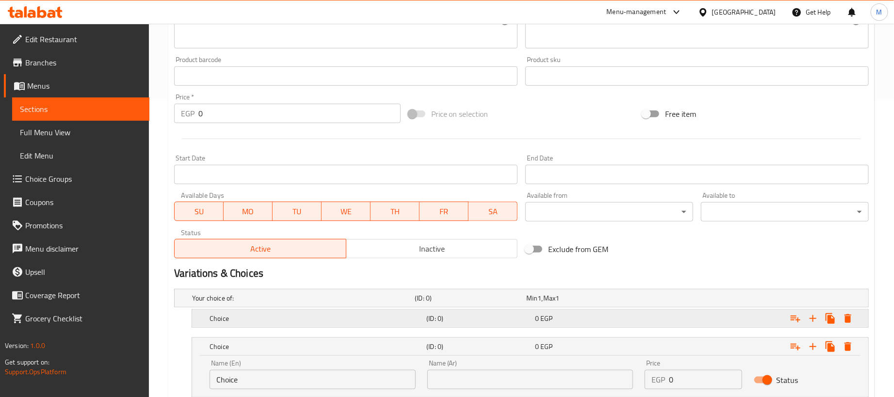
click at [708, 300] on div "Expand" at bounding box center [747, 298] width 223 height 4
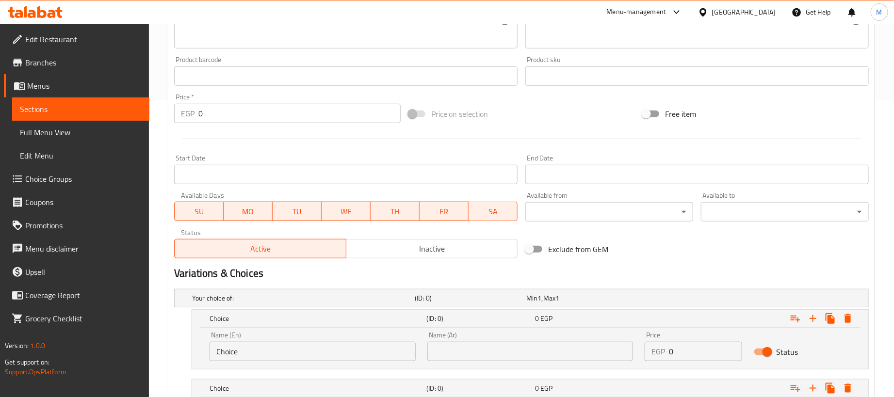
click at [710, 355] on input "0" at bounding box center [705, 351] width 73 height 19
click at [711, 355] on input "0" at bounding box center [705, 351] width 73 height 19
click at [713, 355] on input "0" at bounding box center [705, 351] width 73 height 19
paste input "13"
click at [708, 255] on div "Exclude from GEM" at bounding box center [639, 249] width 234 height 26
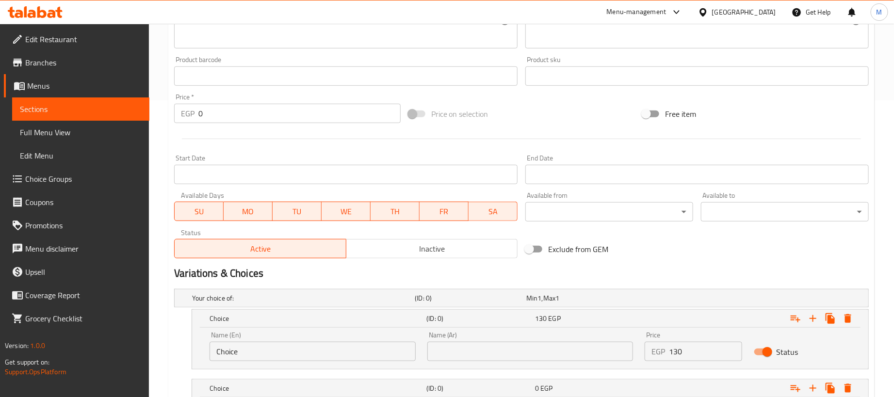
scroll to position [409, 0]
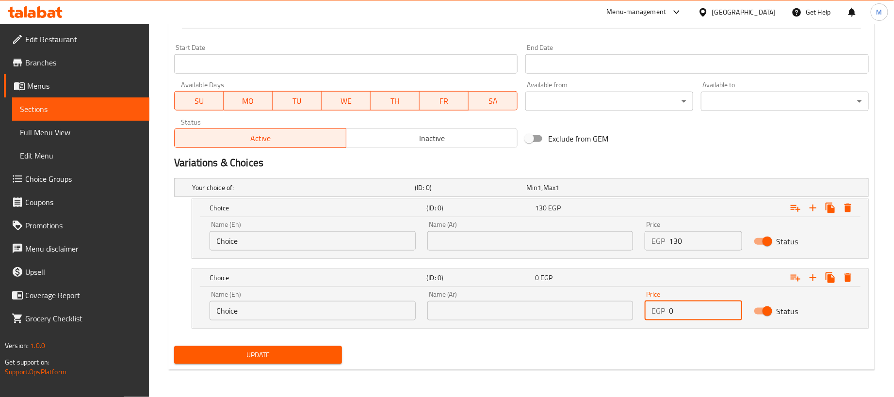
click at [689, 310] on input "0" at bounding box center [705, 310] width 73 height 19
paste input "32.5"
click at [500, 242] on input "text" at bounding box center [530, 240] width 206 height 19
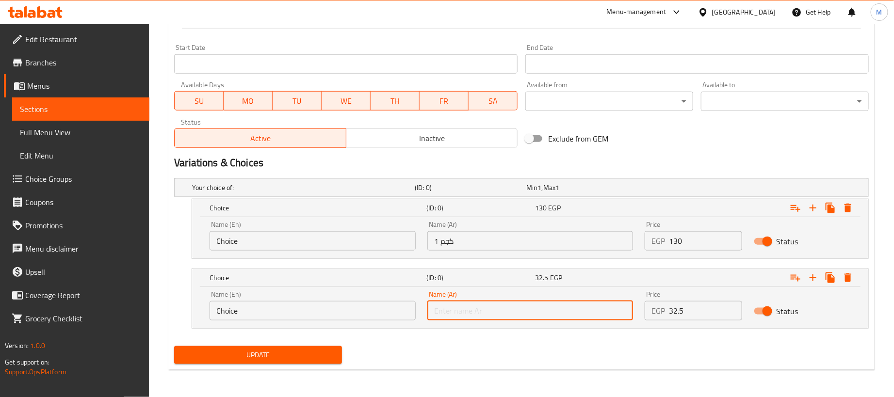
click at [482, 310] on input "text" at bounding box center [530, 310] width 206 height 19
click at [277, 249] on input "Choice" at bounding box center [313, 240] width 206 height 19
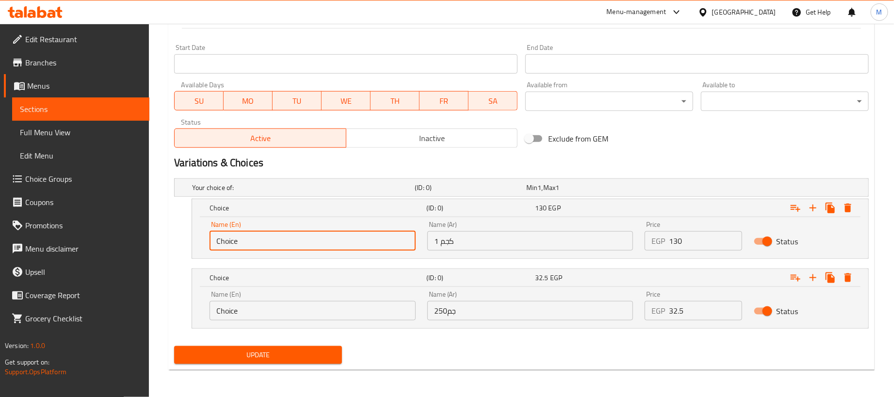
click at [279, 241] on input "Choice" at bounding box center [313, 240] width 206 height 19
click at [268, 295] on div "Name (En) Choice Name (En)" at bounding box center [313, 306] width 206 height 30
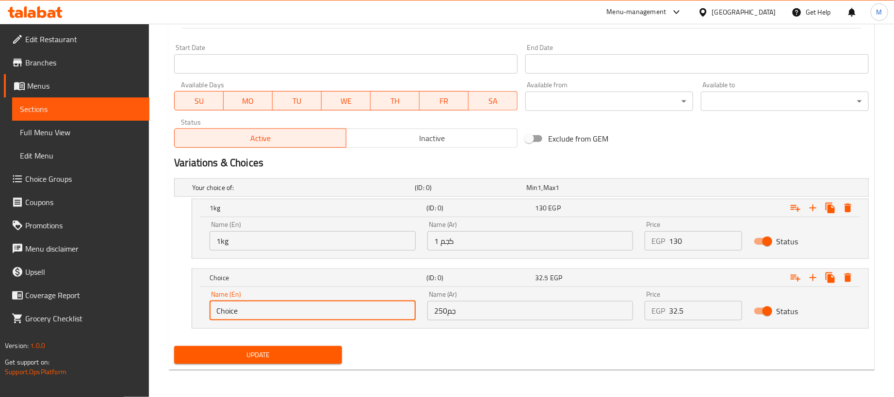
click at [264, 306] on input "Choice" at bounding box center [313, 310] width 206 height 19
click at [264, 306] on input "2" at bounding box center [313, 310] width 206 height 19
click at [312, 353] on span "Update" at bounding box center [258, 355] width 152 height 12
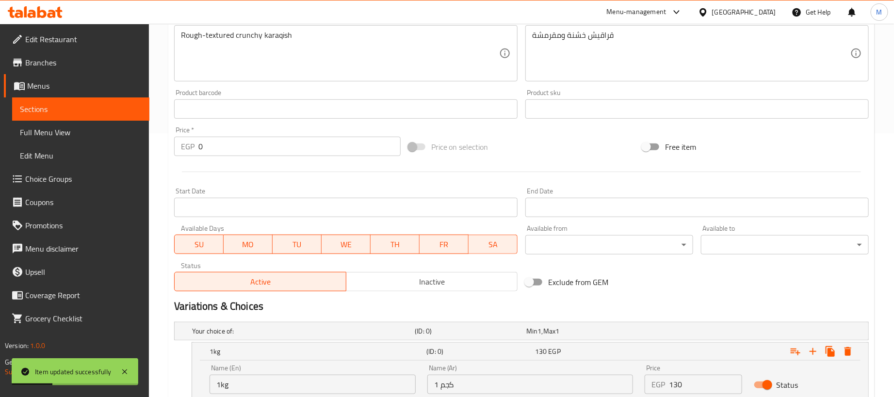
scroll to position [0, 0]
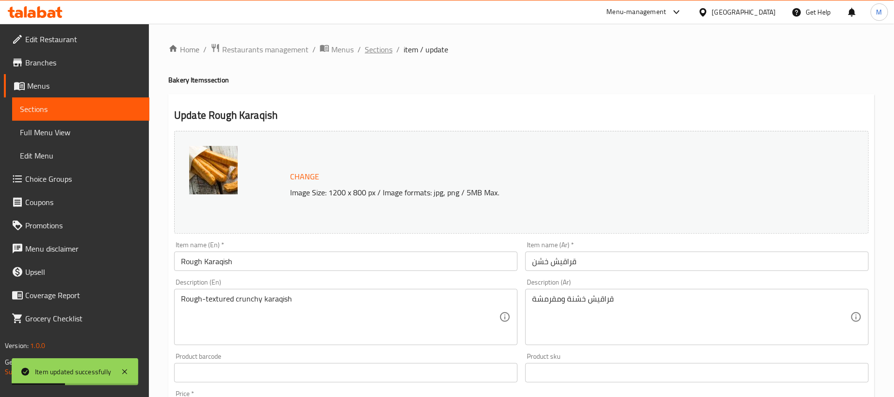
click at [377, 51] on span "Sections" at bounding box center [379, 50] width 28 height 12
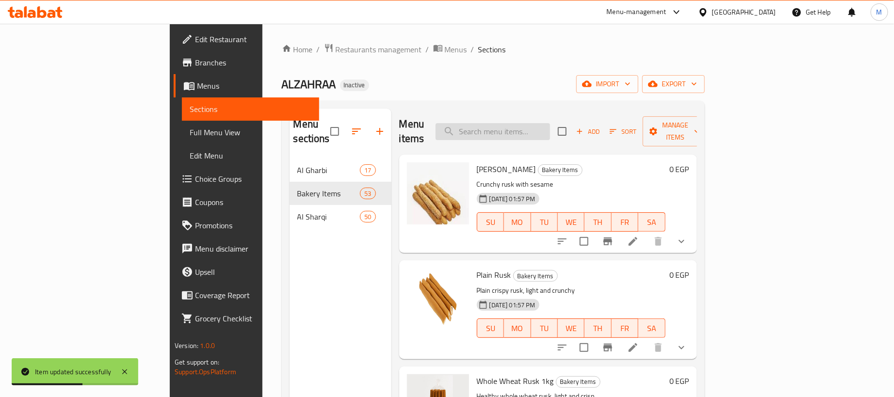
click at [550, 130] on input "search" at bounding box center [493, 131] width 115 height 17
paste input "قراقيش عجوة"
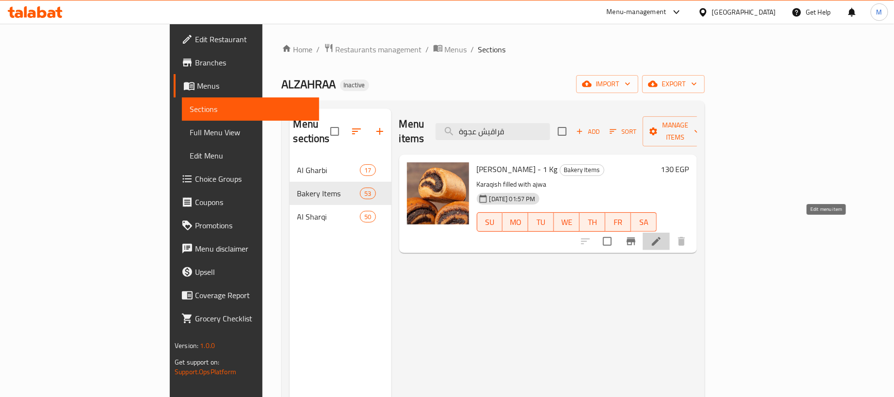
click at [661, 237] on icon at bounding box center [656, 241] width 9 height 9
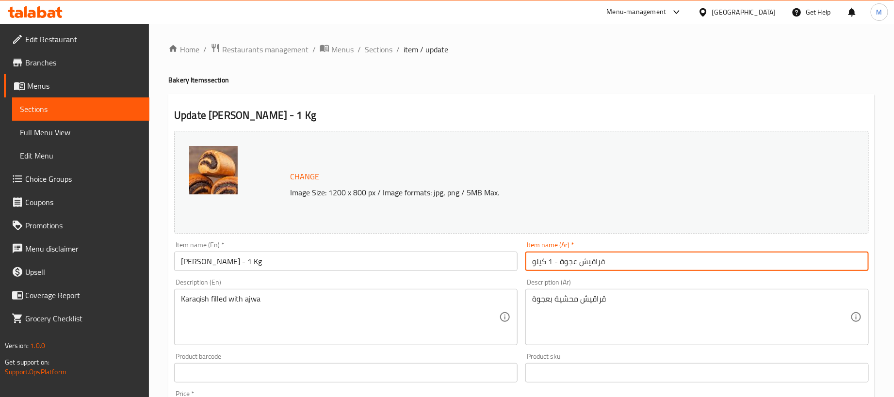
click at [664, 259] on input "قراقيش عجوة - 1 كيلو" at bounding box center [697, 261] width 344 height 19
click at [326, 265] on input "[PERSON_NAME] - 1 Kg" at bounding box center [346, 261] width 344 height 19
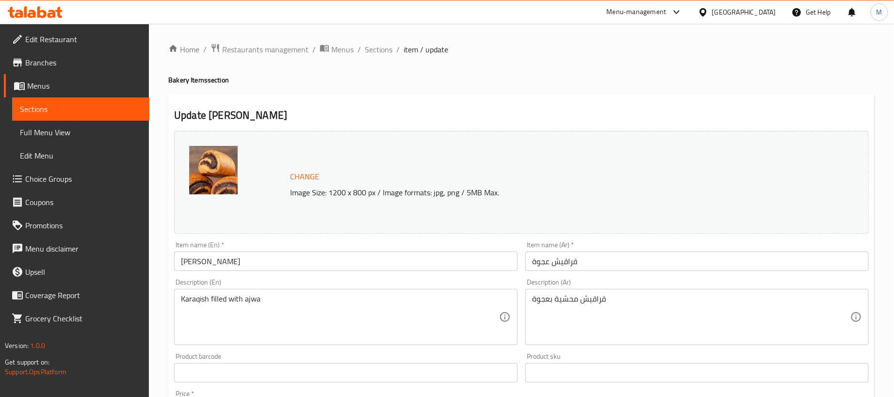
click at [466, 74] on div "Home / Restaurants management / Menus / Sections / item / update Bakery Items s…" at bounding box center [521, 361] width 706 height 637
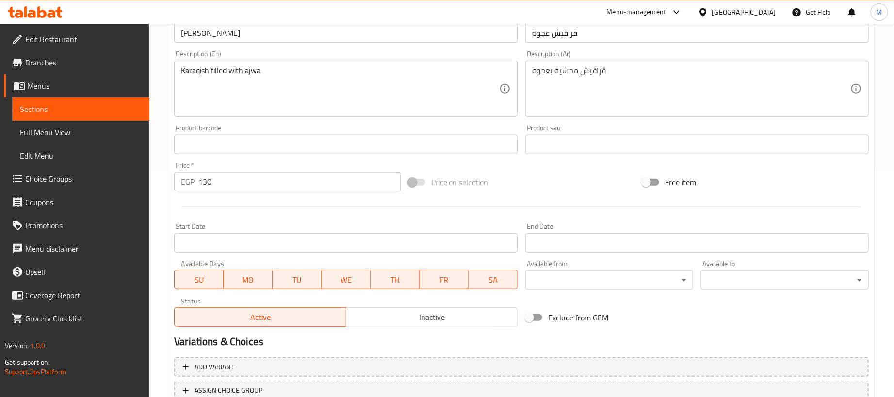
scroll to position [301, 0]
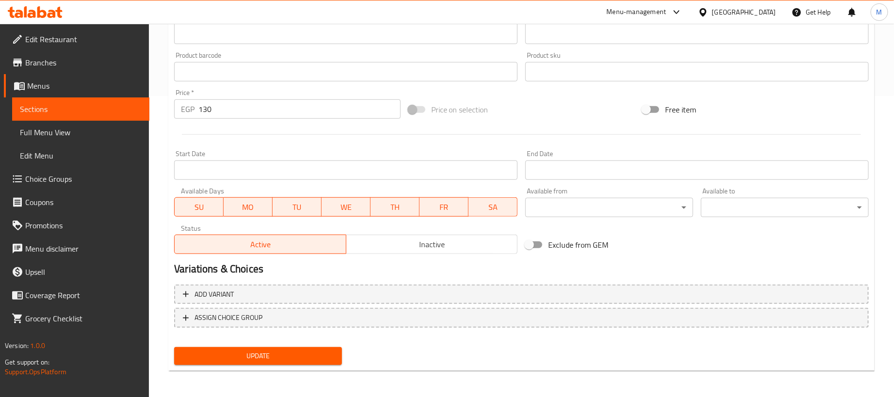
click at [277, 98] on div "Price   * EGP 130 Price *" at bounding box center [287, 104] width 227 height 30
click at [274, 116] on input "130" at bounding box center [299, 108] width 202 height 19
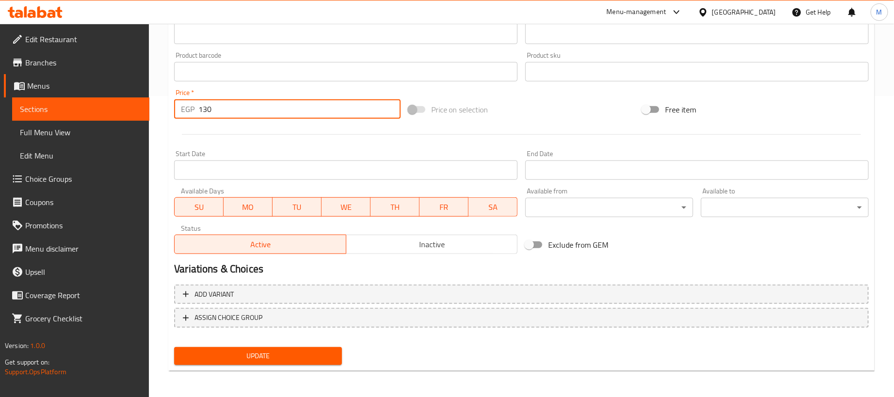
click at [274, 116] on input "130" at bounding box center [299, 108] width 202 height 19
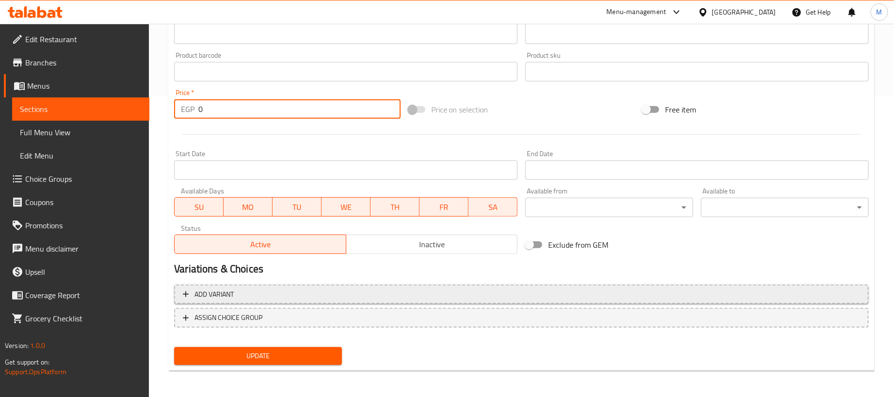
click at [667, 295] on span "Add variant" at bounding box center [521, 295] width 677 height 12
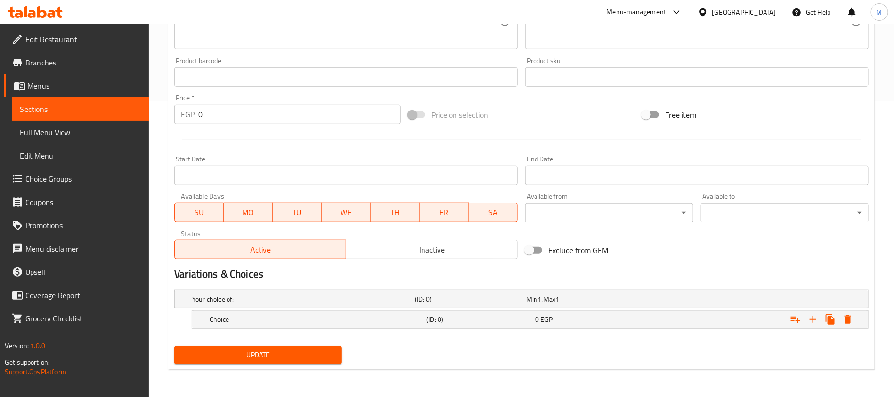
scroll to position [297, 0]
click at [817, 319] on icon "Expand" at bounding box center [813, 320] width 12 height 12
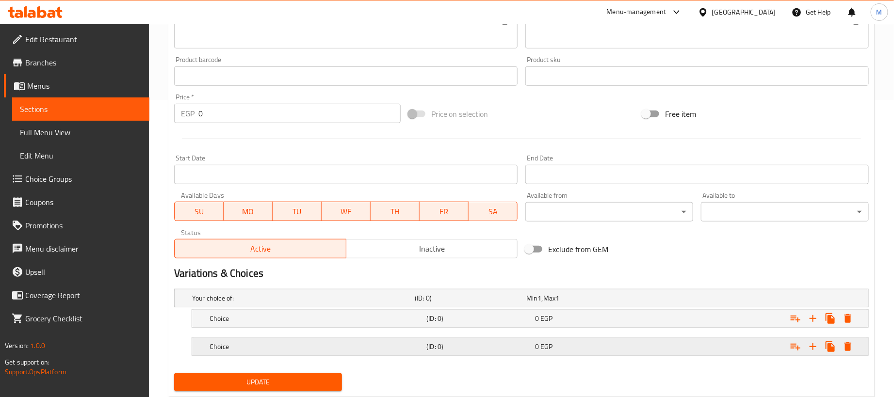
click at [709, 300] on div "Expand" at bounding box center [747, 298] width 223 height 4
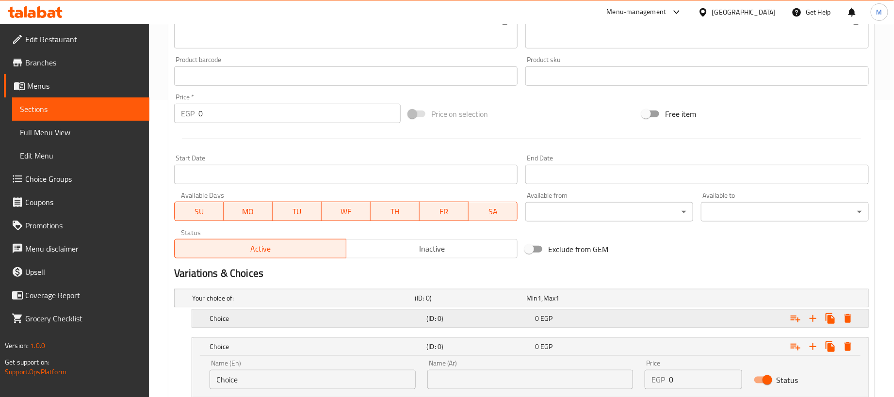
click at [697, 300] on div "Expand" at bounding box center [747, 298] width 223 height 4
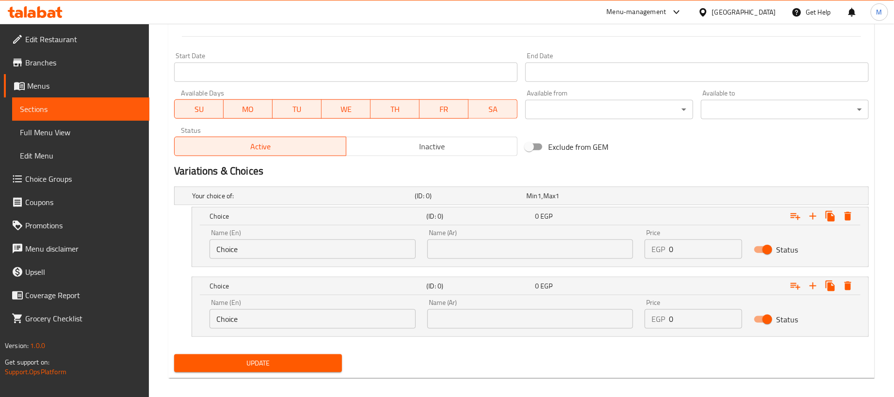
scroll to position [409, 0]
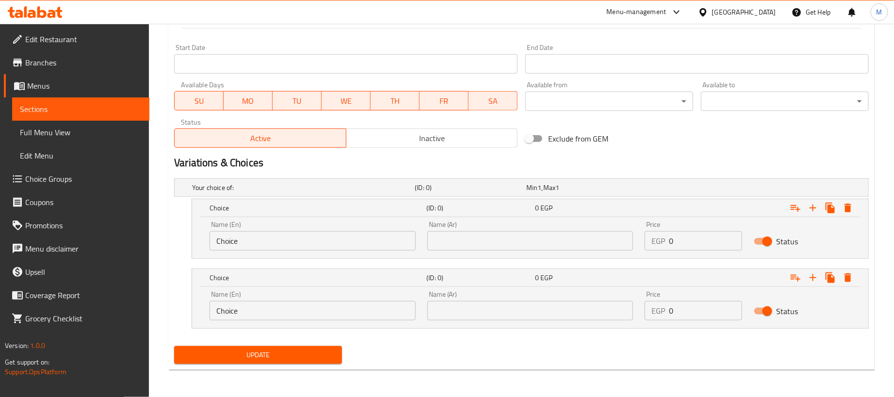
click at [715, 240] on input "0" at bounding box center [705, 240] width 73 height 19
paste input "13"
click at [686, 317] on input "0" at bounding box center [705, 310] width 73 height 19
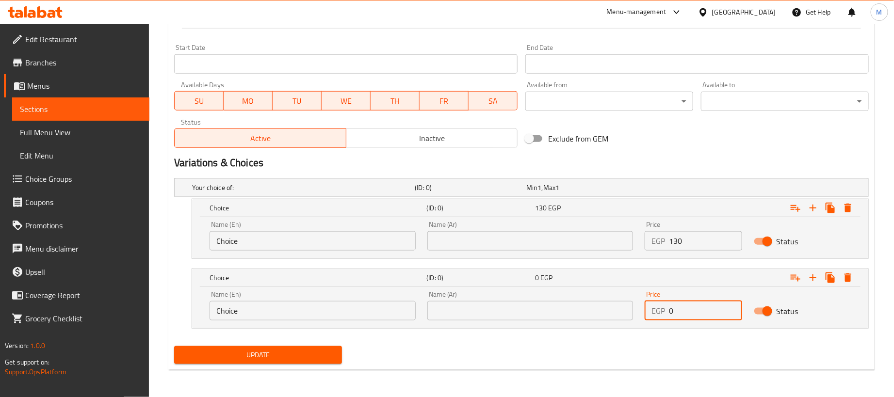
click at [686, 317] on input "0" at bounding box center [705, 310] width 73 height 19
click at [686, 319] on input "0" at bounding box center [705, 310] width 73 height 19
paste input "32.5"
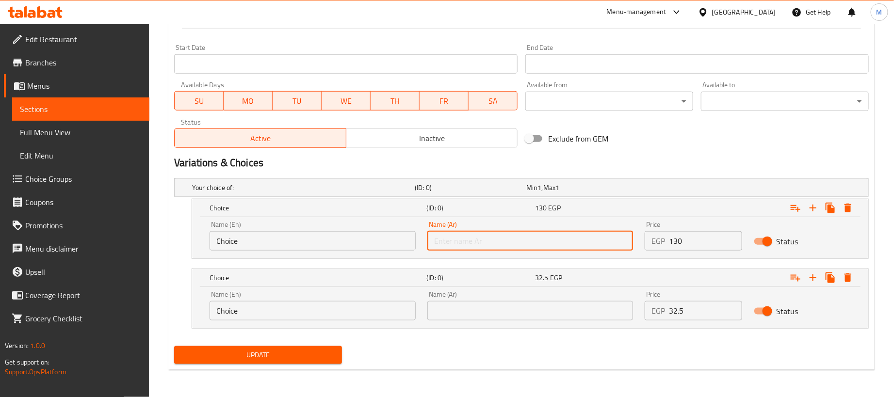
click at [587, 239] on input "text" at bounding box center [530, 240] width 206 height 19
click at [502, 303] on input "text" at bounding box center [530, 310] width 206 height 19
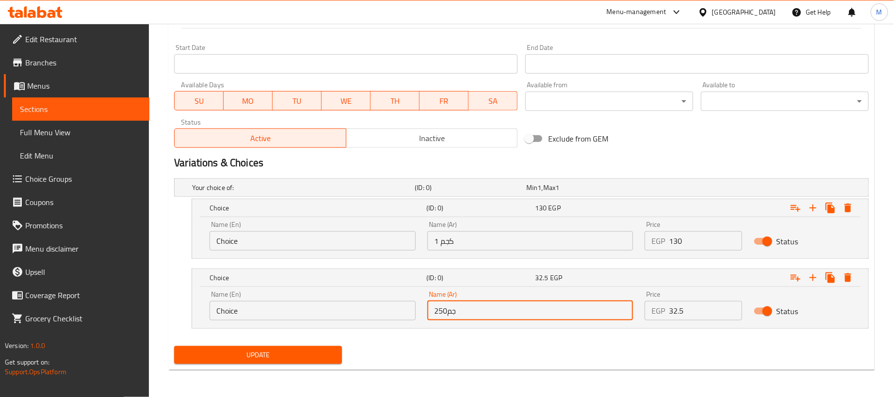
click at [279, 245] on input "Choice" at bounding box center [313, 240] width 206 height 19
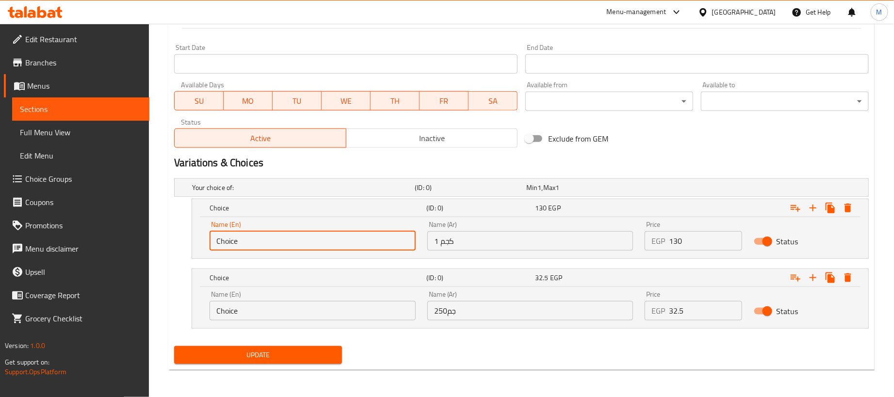
click at [279, 245] on input "Choice" at bounding box center [313, 240] width 206 height 19
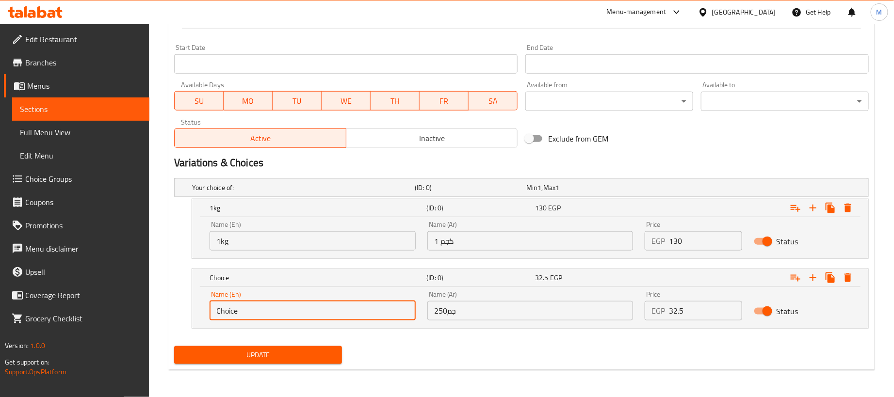
click at [290, 312] on input "Choice" at bounding box center [313, 310] width 206 height 19
click at [401, 347] on div "Update" at bounding box center [521, 356] width 703 height 26
click at [313, 348] on button "Update" at bounding box center [258, 355] width 168 height 18
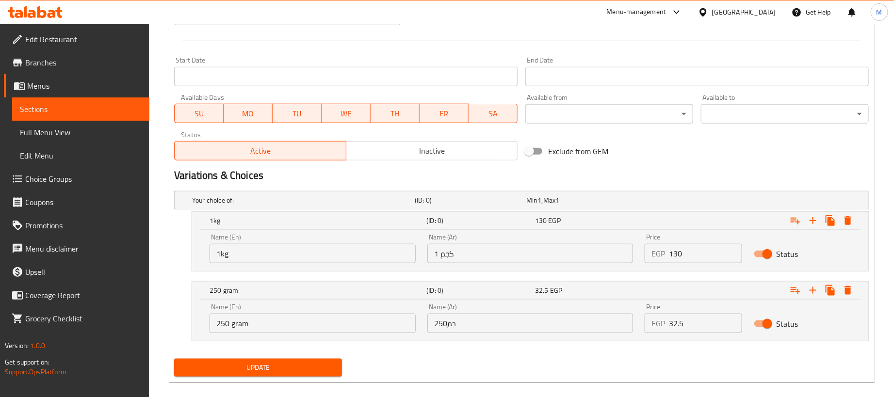
scroll to position [0, 0]
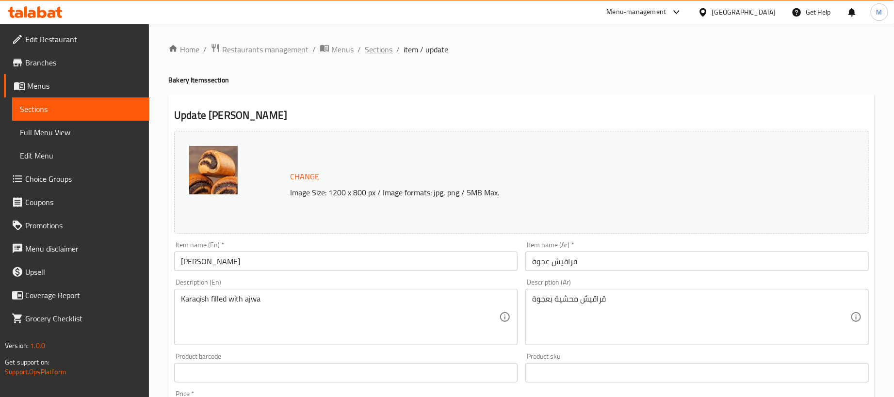
click at [377, 49] on span "Sections" at bounding box center [379, 50] width 28 height 12
